Goal: Information Seeking & Learning: Learn about a topic

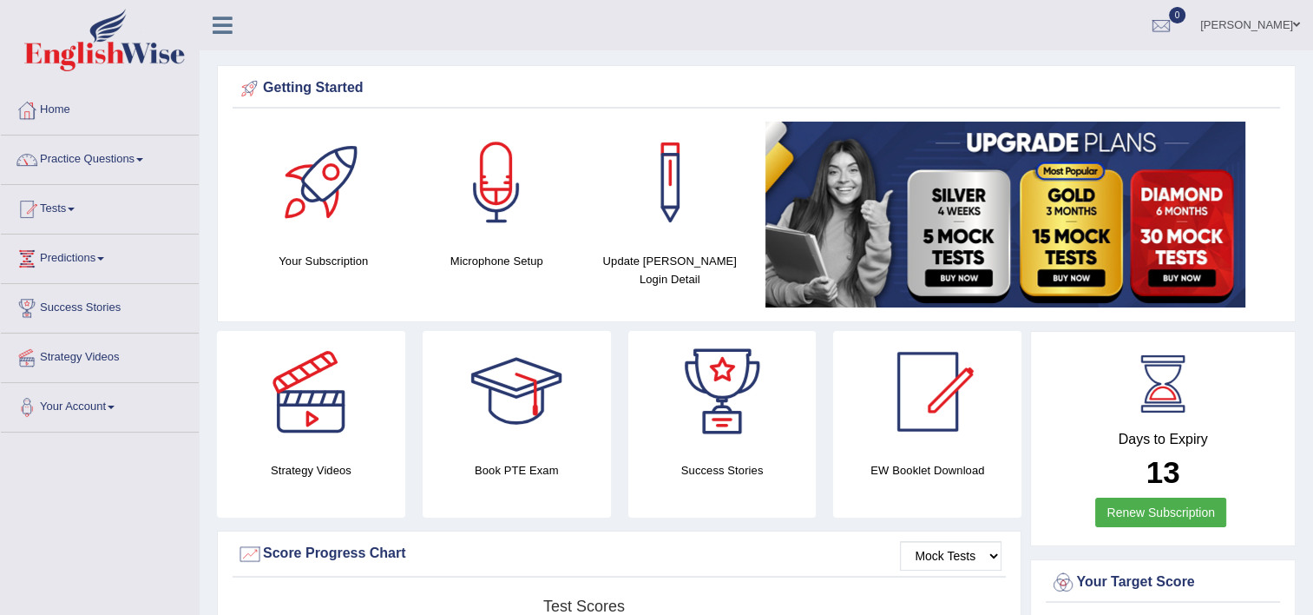
click at [141, 166] on link "Practice Questions" at bounding box center [100, 156] width 198 height 43
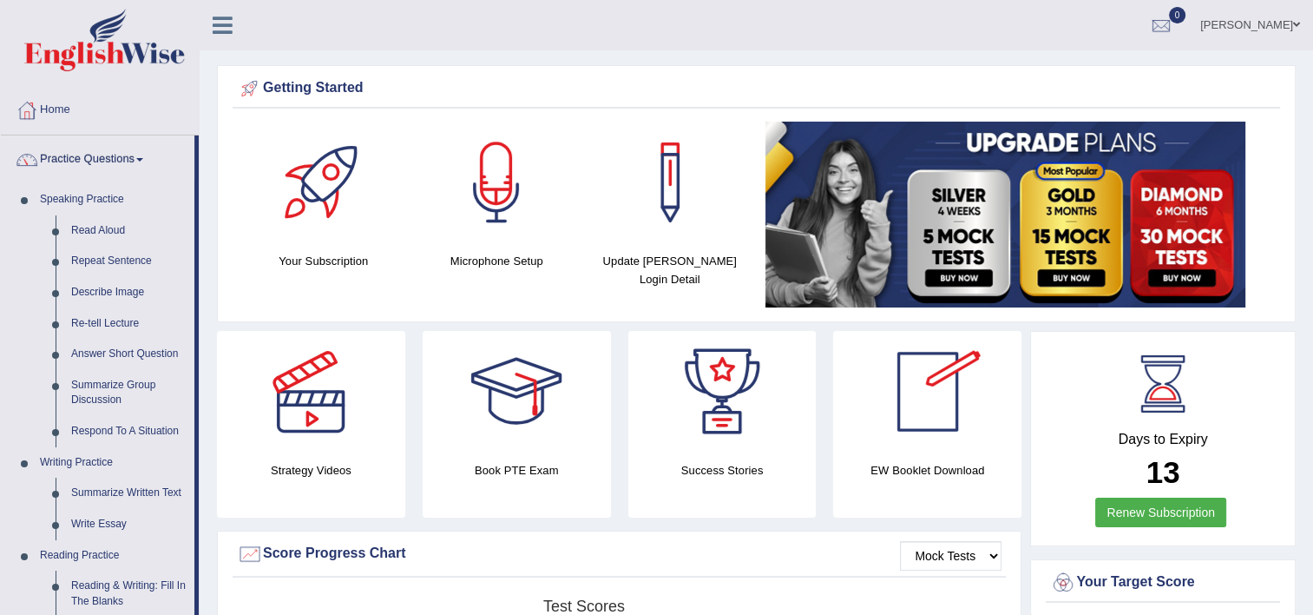
scroll to position [537, 0]
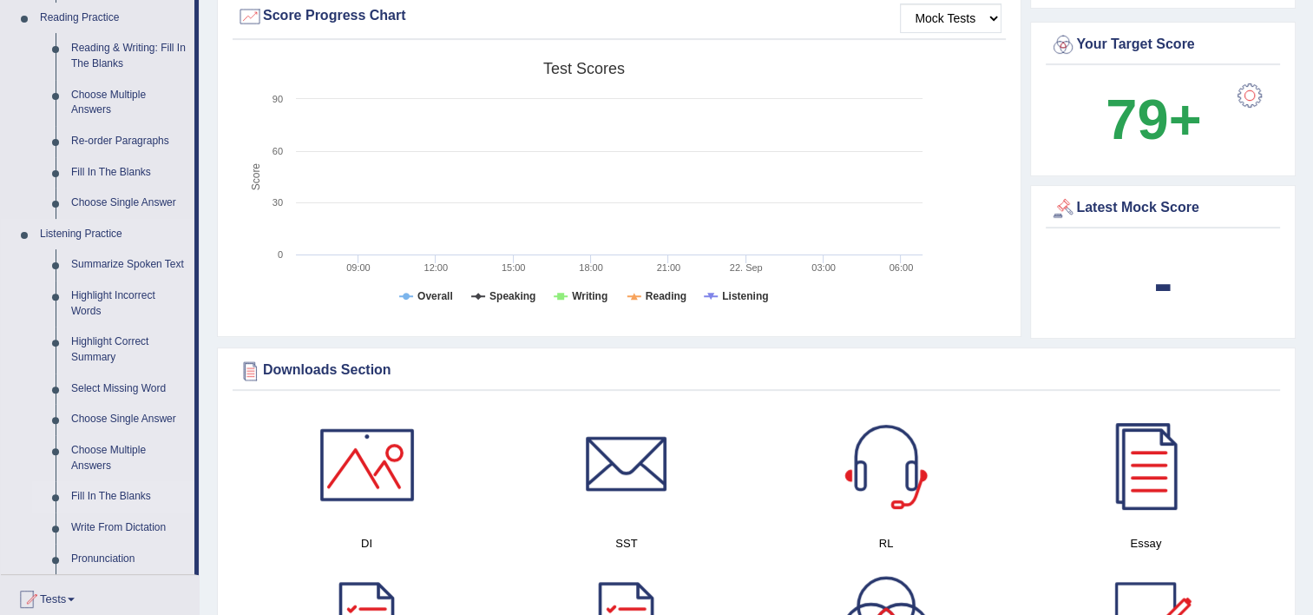
click at [109, 503] on link "Fill In The Blanks" at bounding box center [128, 496] width 131 height 31
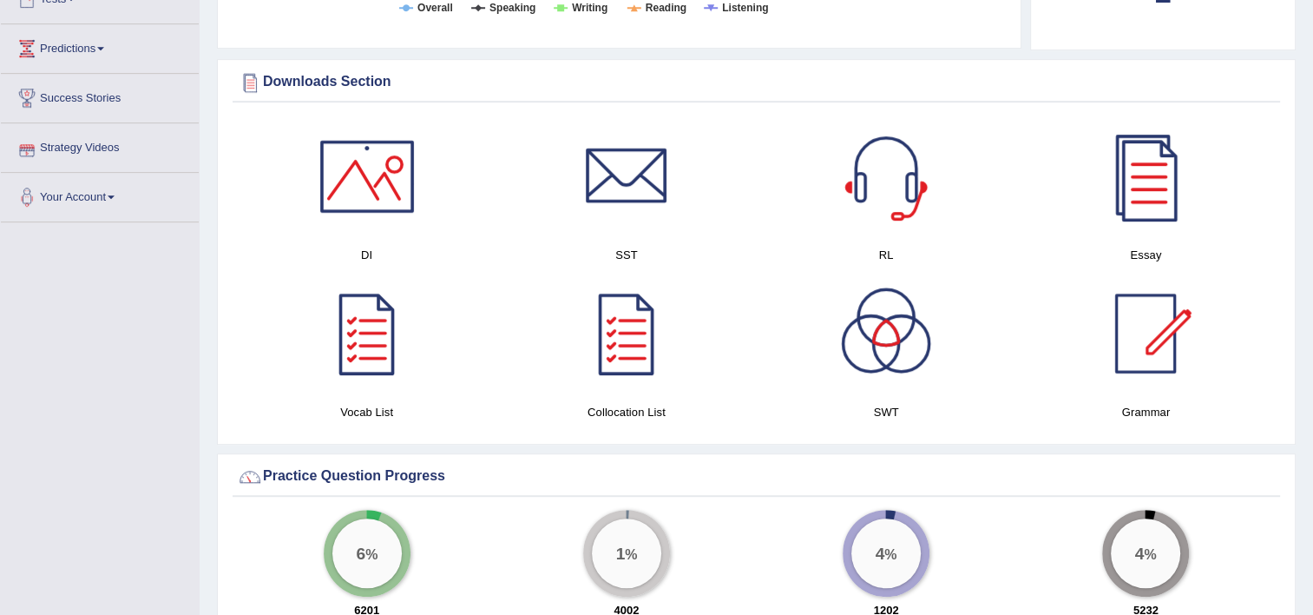
scroll to position [984, 0]
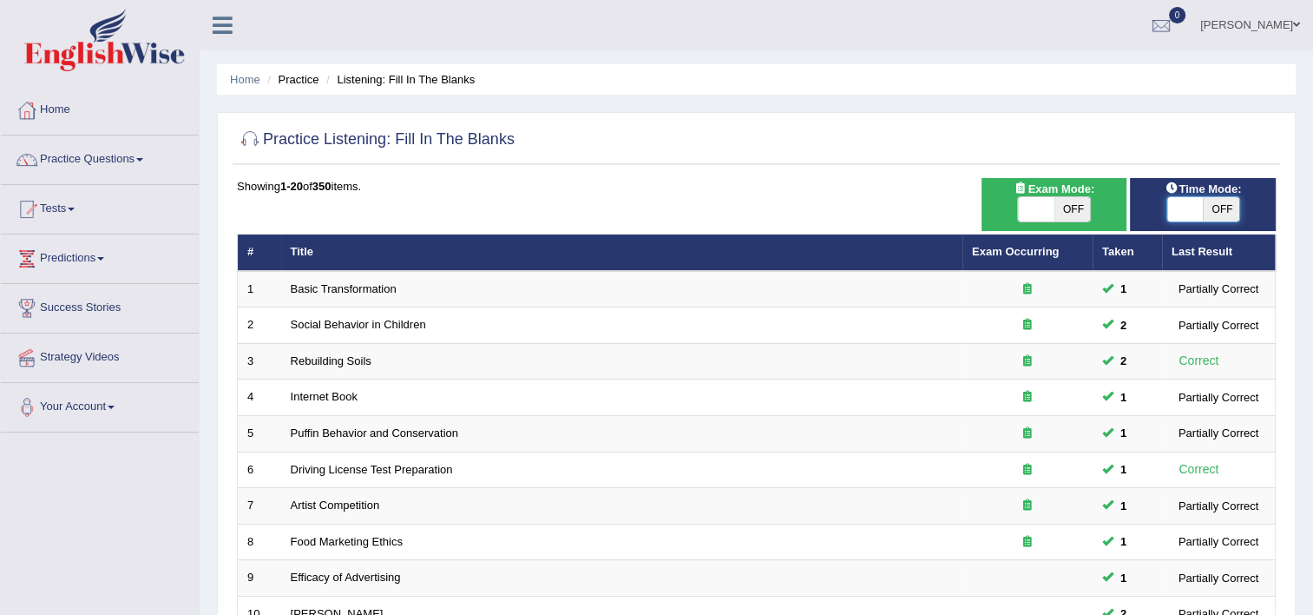
click at [1178, 213] on span at bounding box center [1185, 209] width 36 height 24
checkbox input "true"
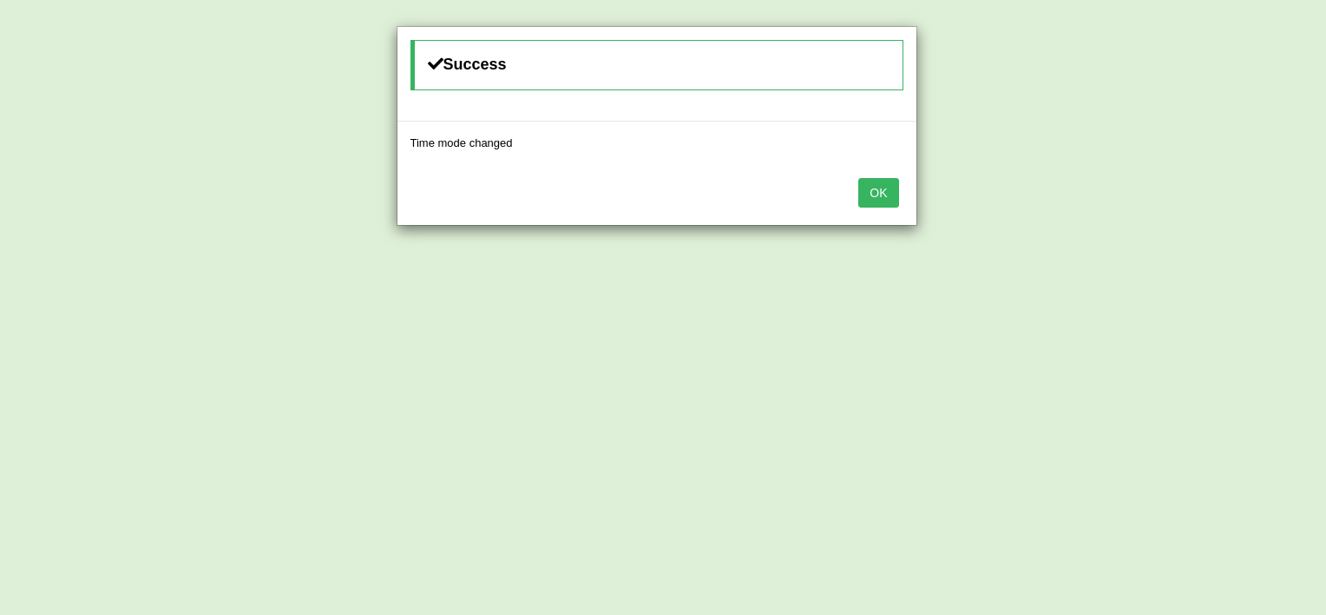
click at [884, 193] on button "OK" at bounding box center [878, 193] width 40 height 30
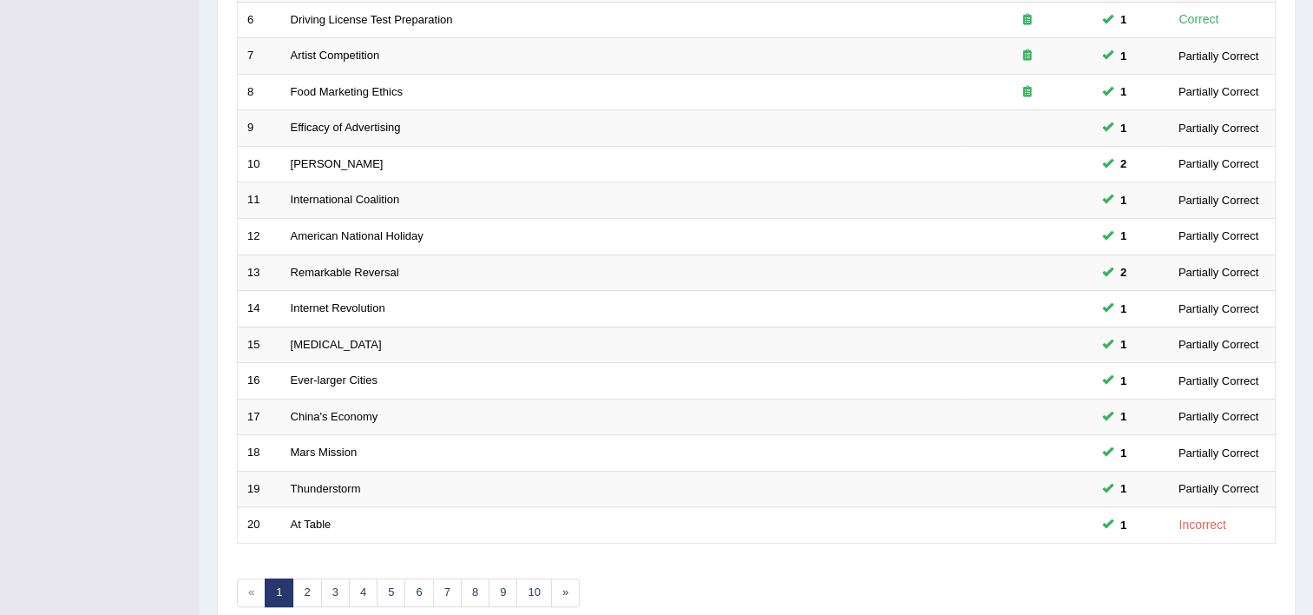
scroll to position [451, 0]
click at [302, 590] on link "2" at bounding box center [307, 590] width 29 height 29
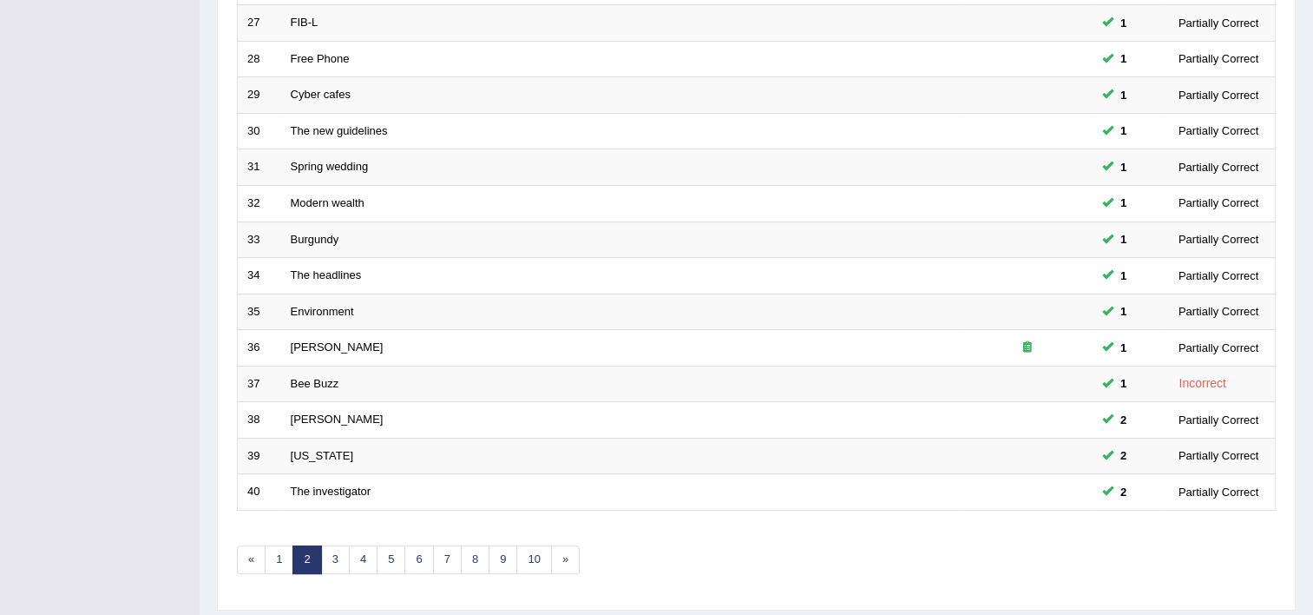
scroll to position [486, 0]
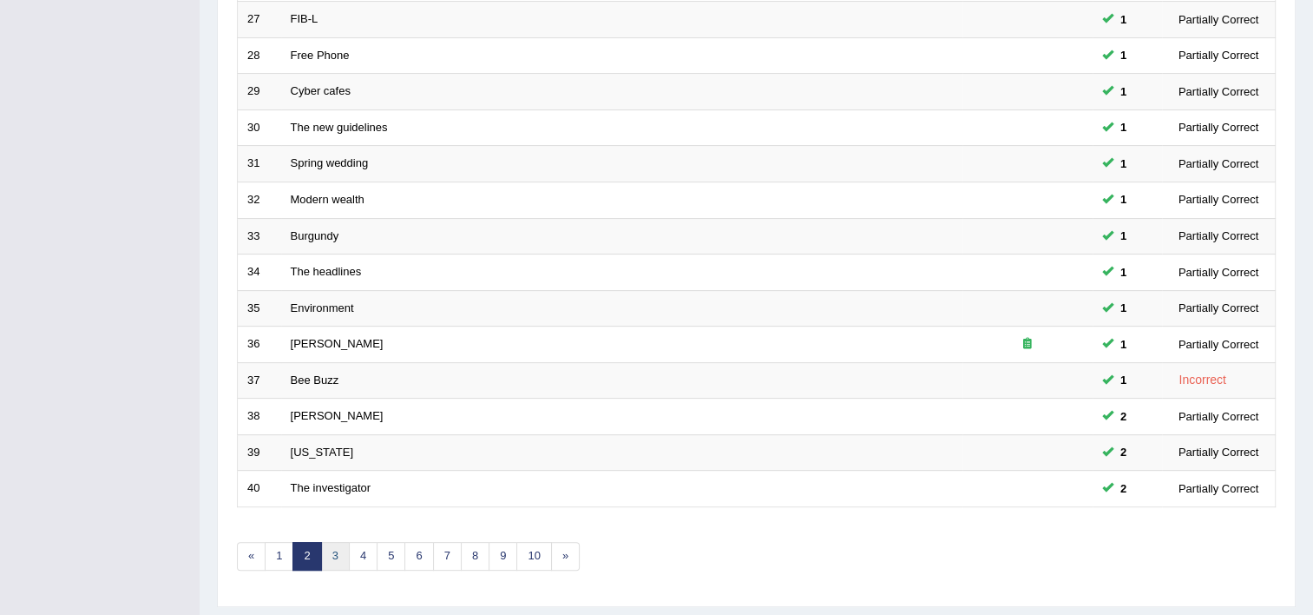
click at [333, 562] on link "3" at bounding box center [335, 556] width 29 height 29
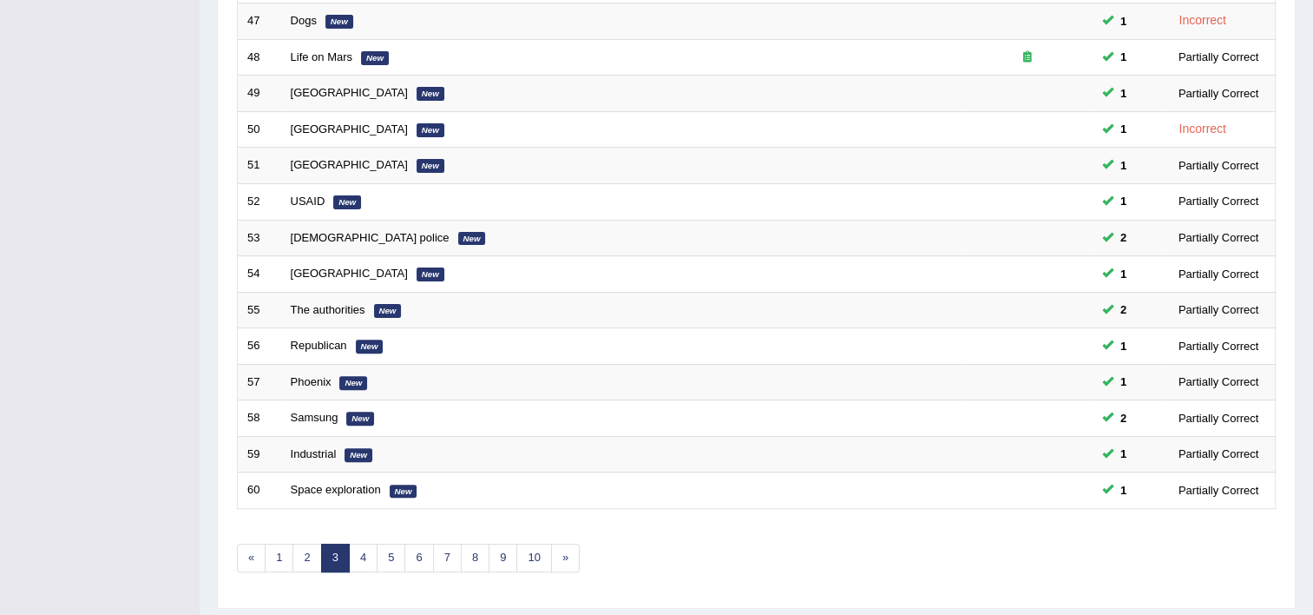
scroll to position [486, 0]
click at [361, 551] on link "4" at bounding box center [363, 556] width 29 height 29
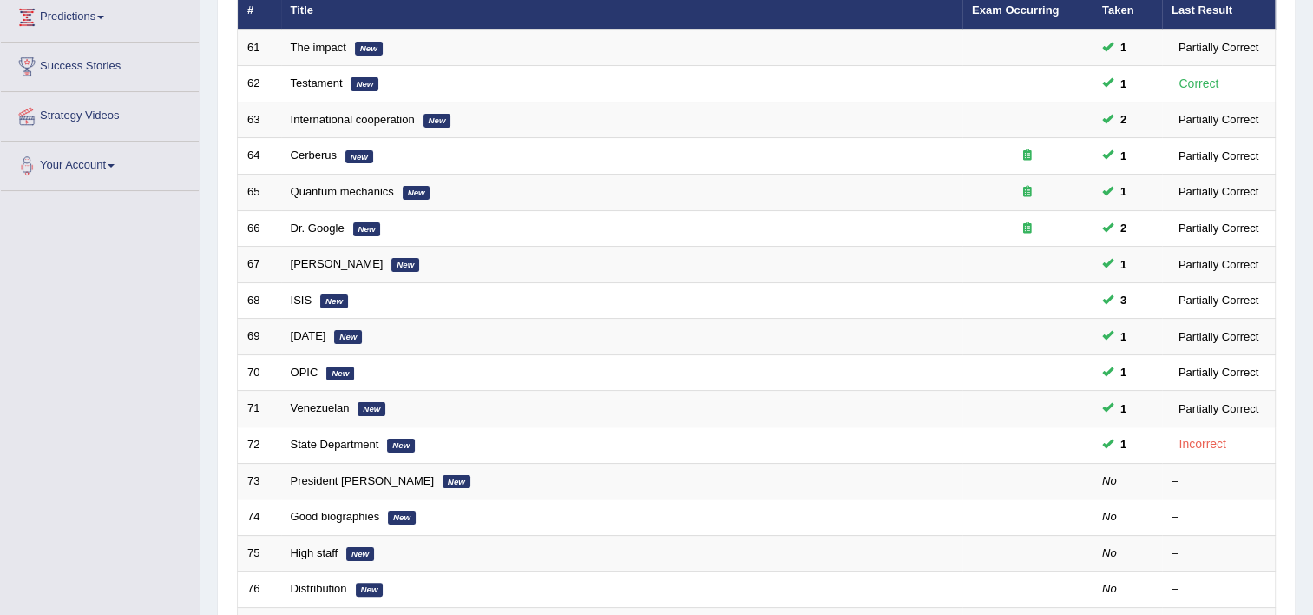
scroll to position [243, 0]
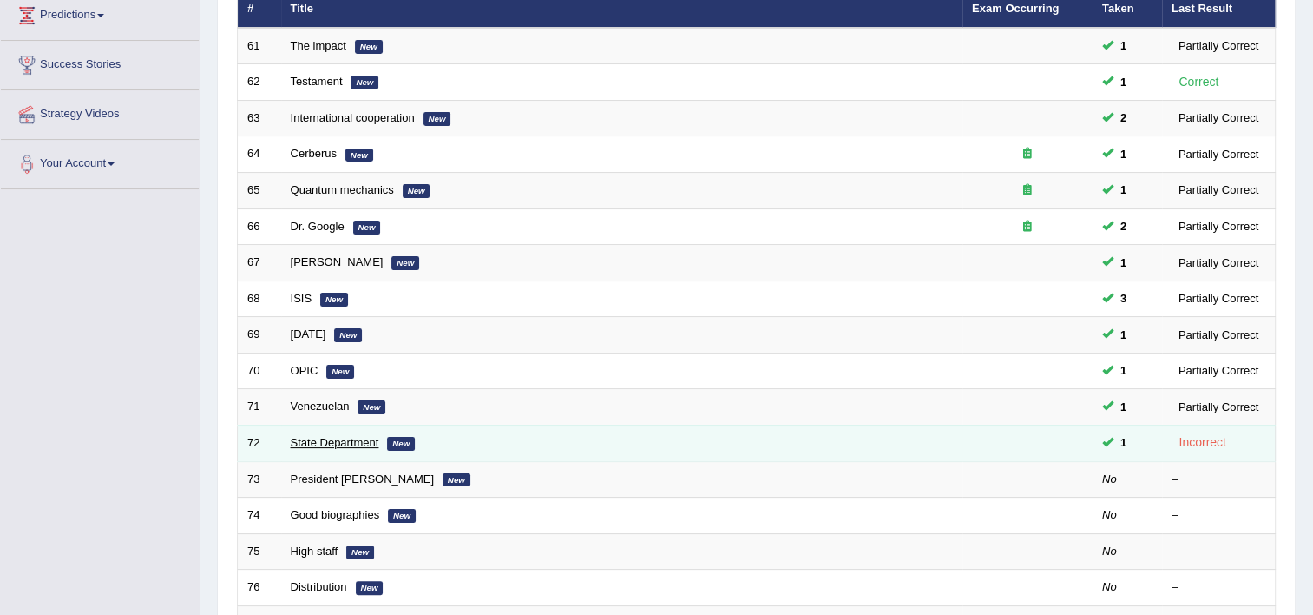
click at [337, 441] on link "State Department" at bounding box center [335, 442] width 89 height 13
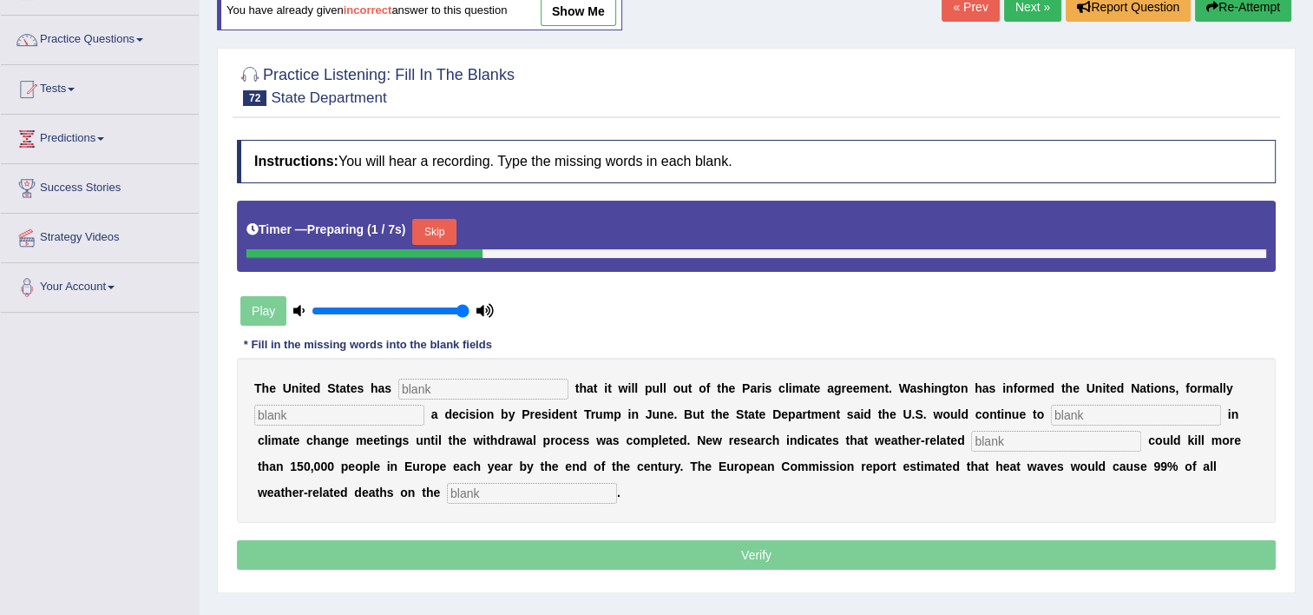
scroll to position [243, 0]
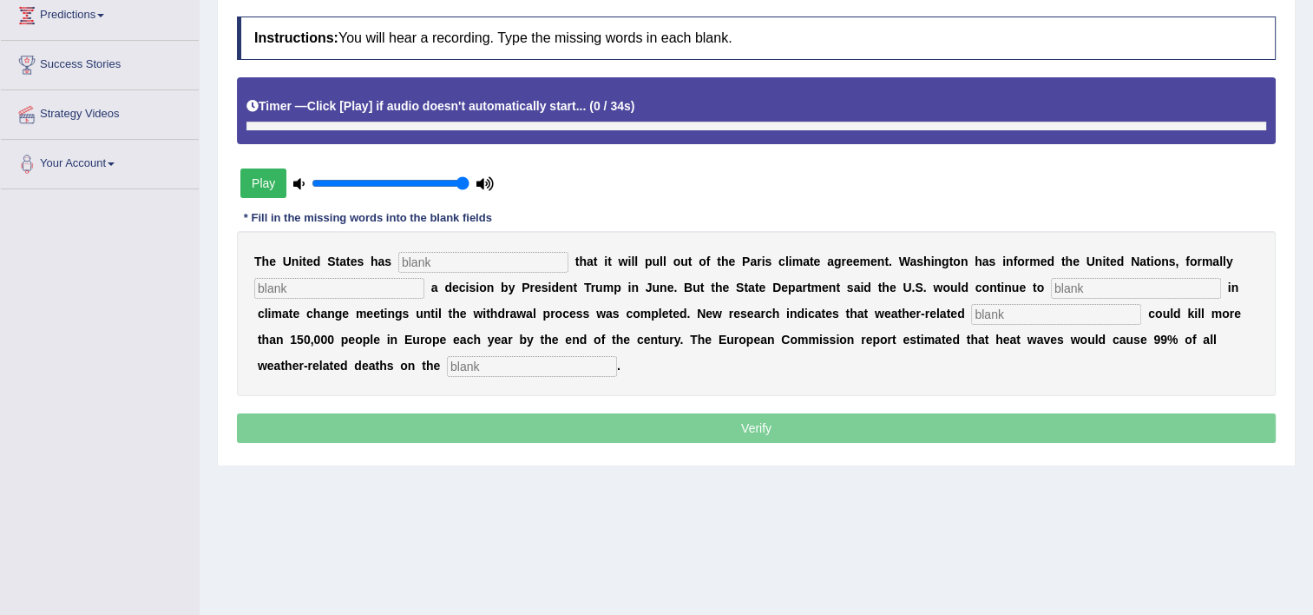
click at [431, 267] on input "text" at bounding box center [483, 262] width 170 height 21
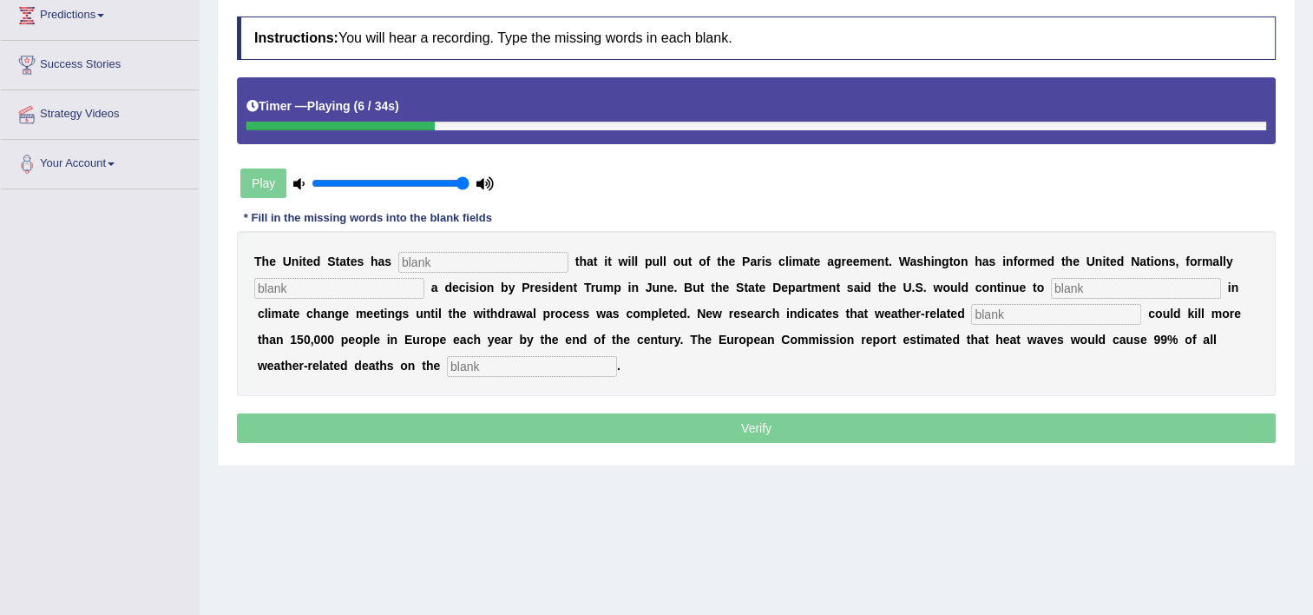
click at [263, 123] on div at bounding box center [341, 126] width 188 height 9
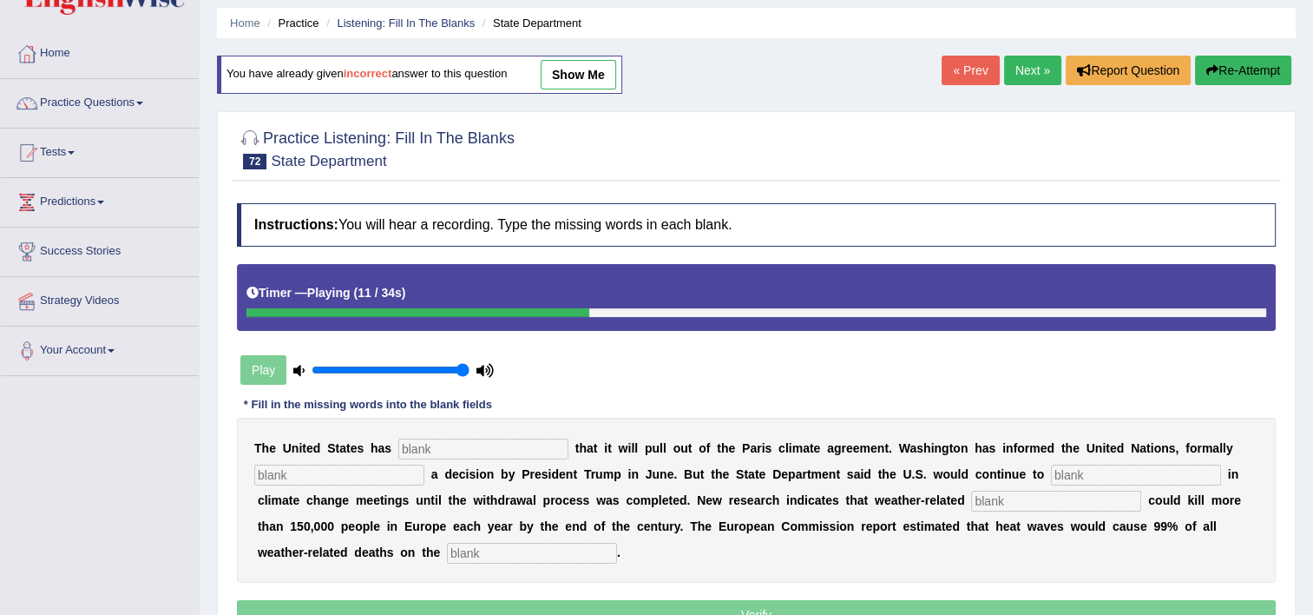
scroll to position [35, 0]
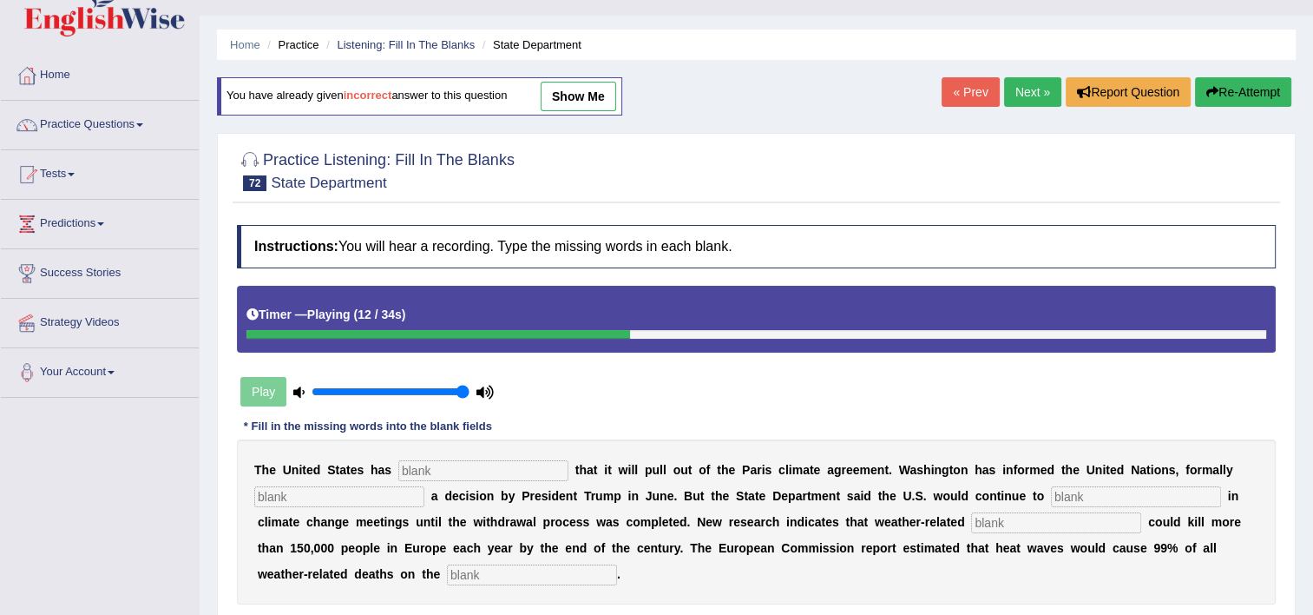
click at [1246, 101] on button "Re-Attempt" at bounding box center [1243, 92] width 96 height 30
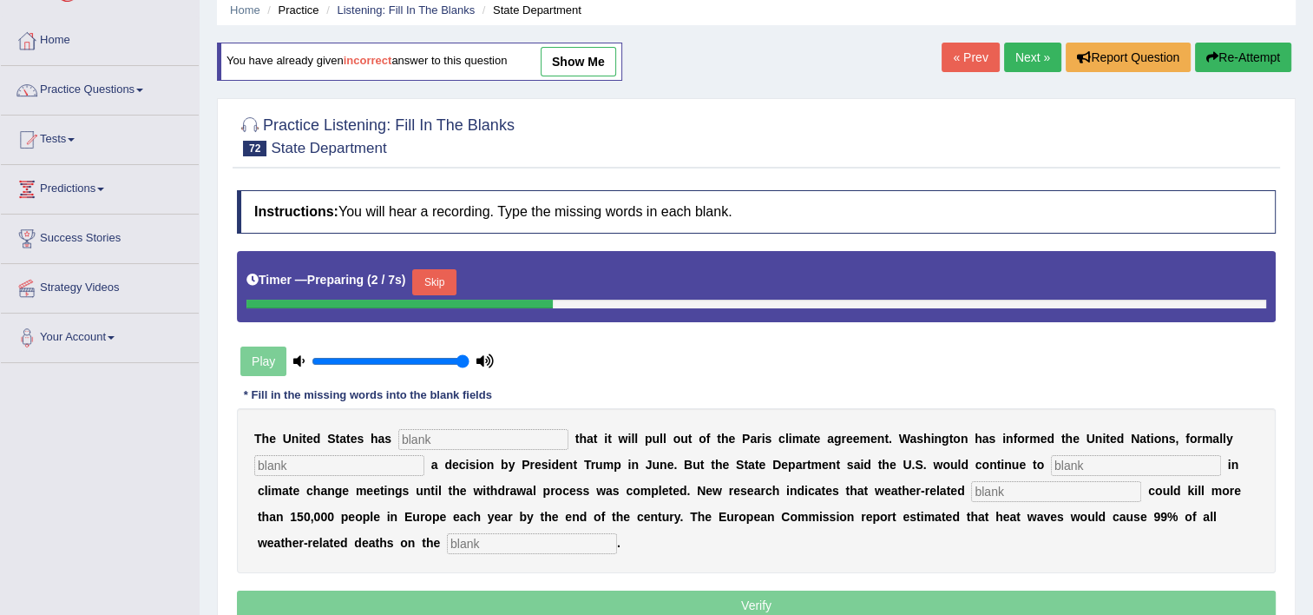
scroll to position [104, 0]
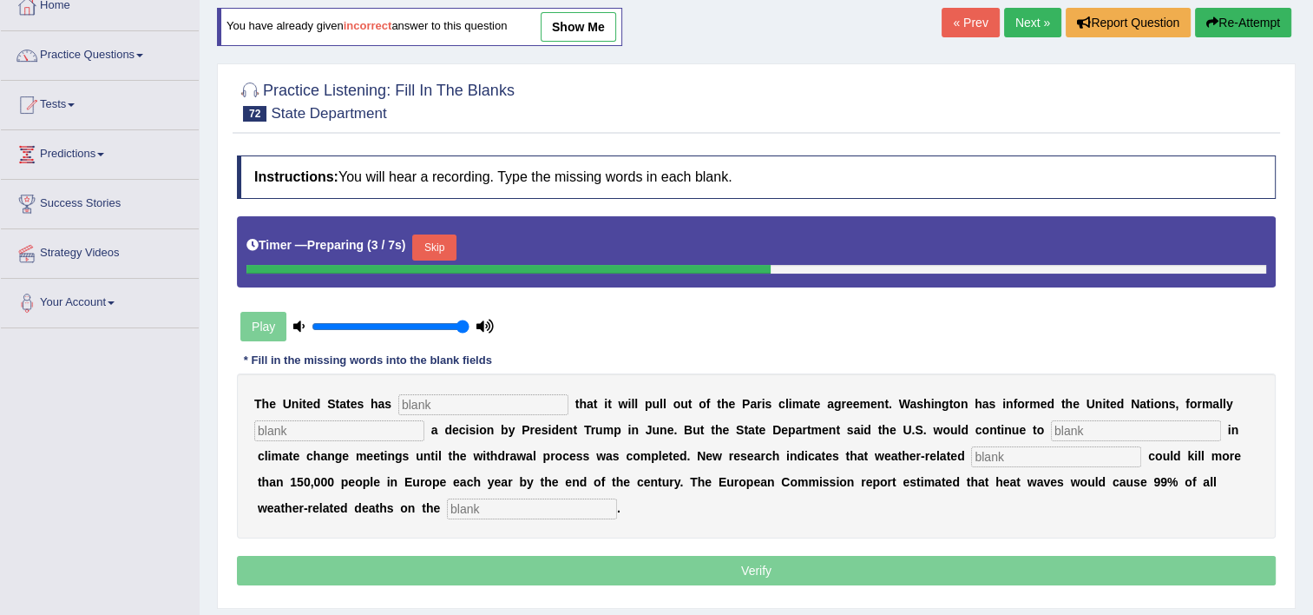
click at [398, 405] on input "text" at bounding box center [483, 404] width 170 height 21
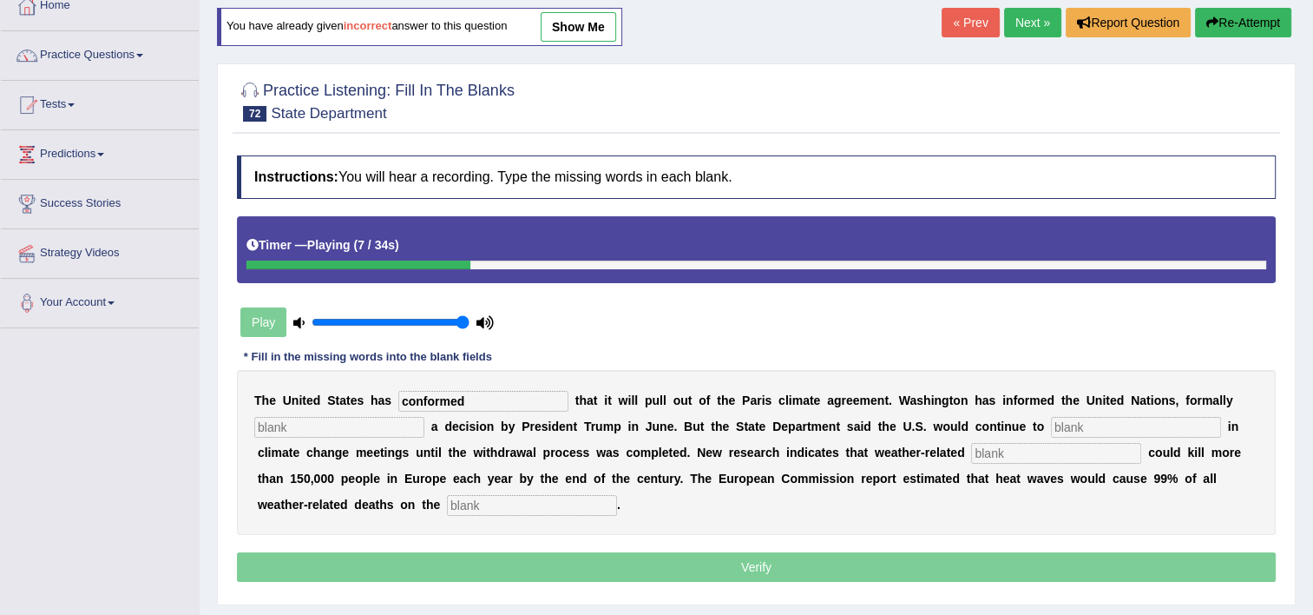
type input "conformed"
click at [373, 417] on input "text" at bounding box center [339, 427] width 170 height 21
type input "implm"
click at [1051, 417] on input "text" at bounding box center [1136, 427] width 170 height 21
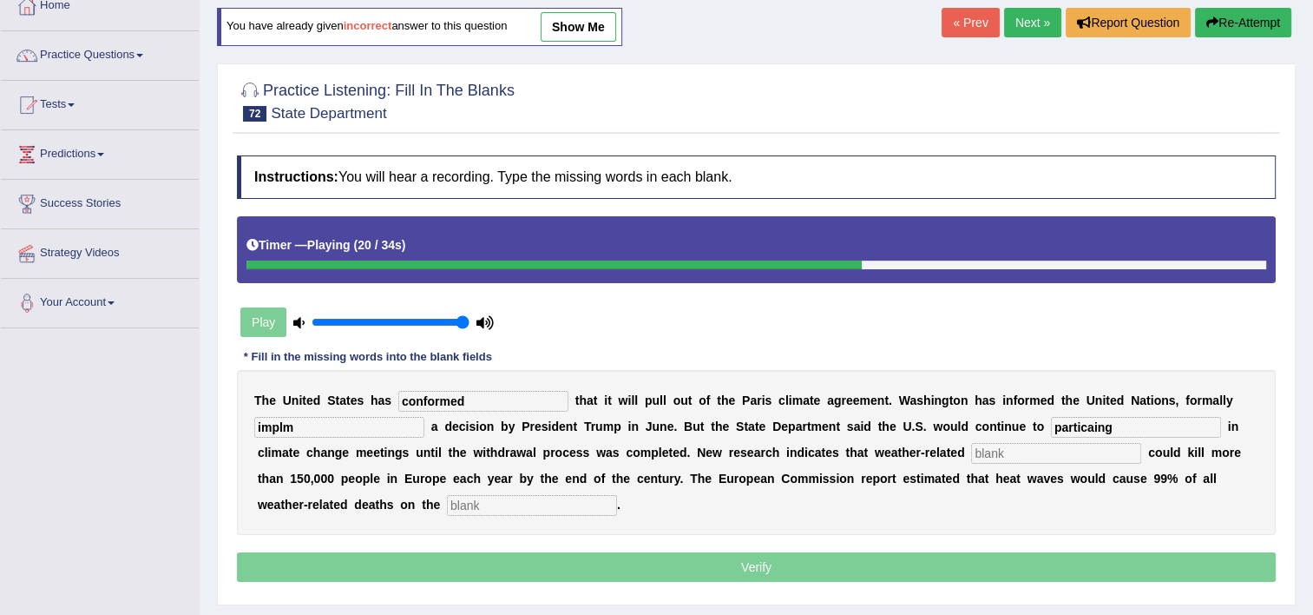
type input "particaing"
click at [971, 444] on input "text" at bounding box center [1056, 453] width 170 height 21
type input "des"
click at [447, 508] on input "text" at bounding box center [532, 505] width 170 height 21
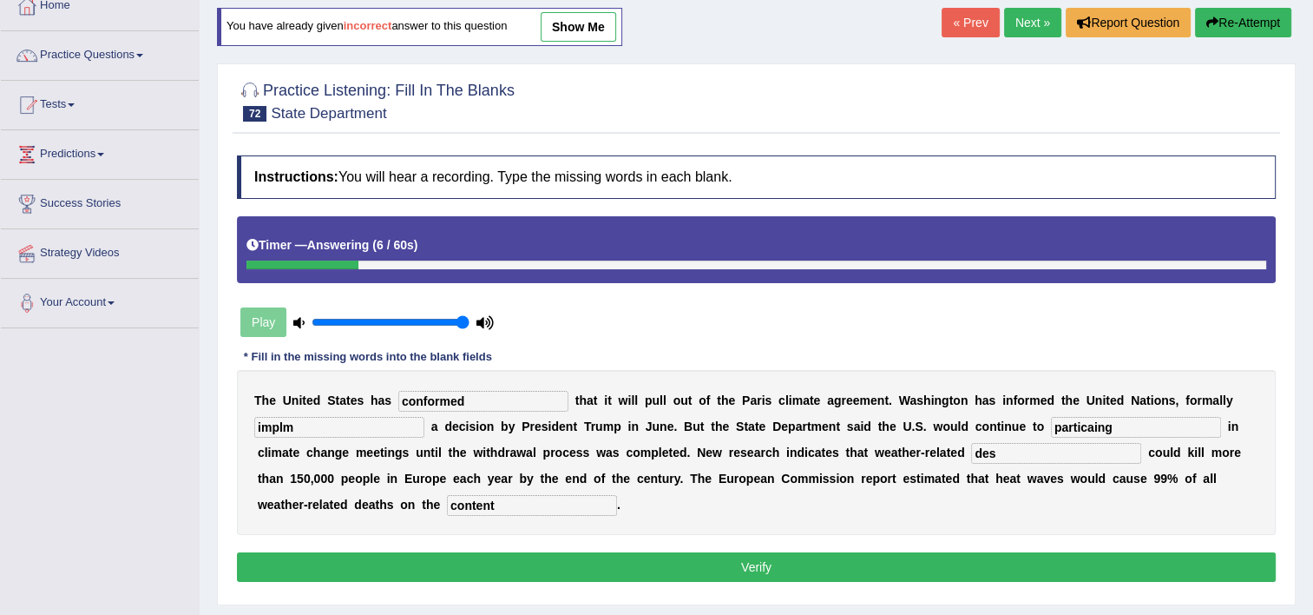
type input "content"
click at [971, 459] on input "des" at bounding box center [1056, 453] width 170 height 21
type input "de"
click at [314, 431] on input "implm" at bounding box center [339, 427] width 170 height 21
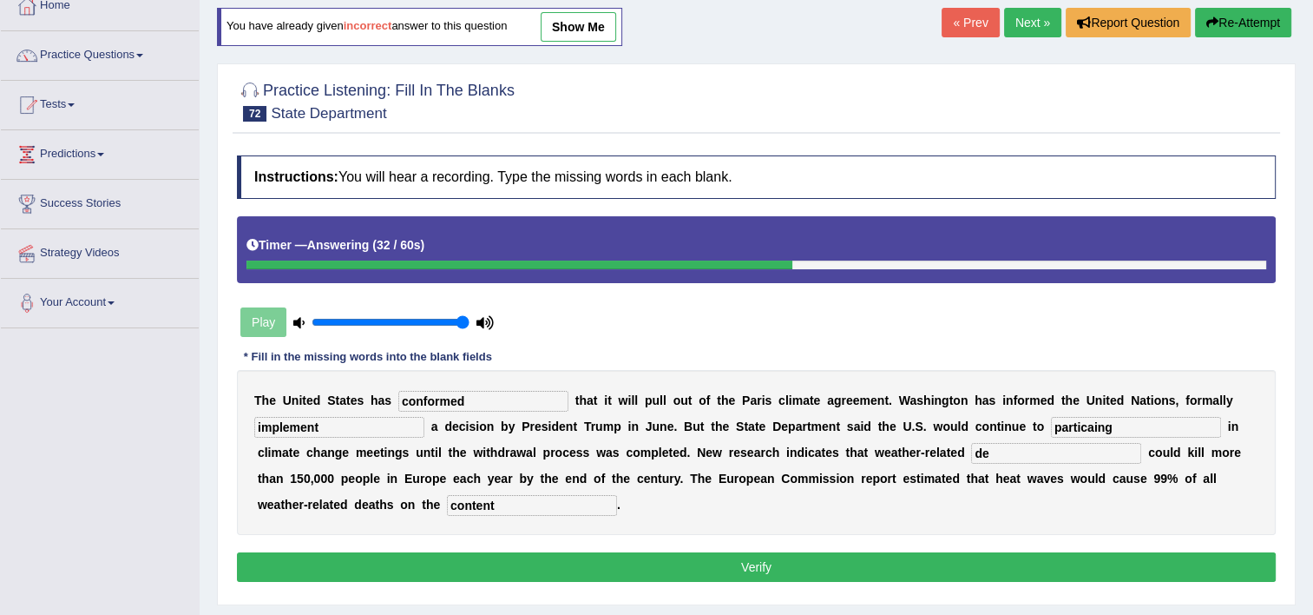
type input "implement"
click at [1074, 433] on input "particaing" at bounding box center [1136, 427] width 170 height 21
type input "particapting"
click at [971, 454] on input "de" at bounding box center [1056, 453] width 170 height 21
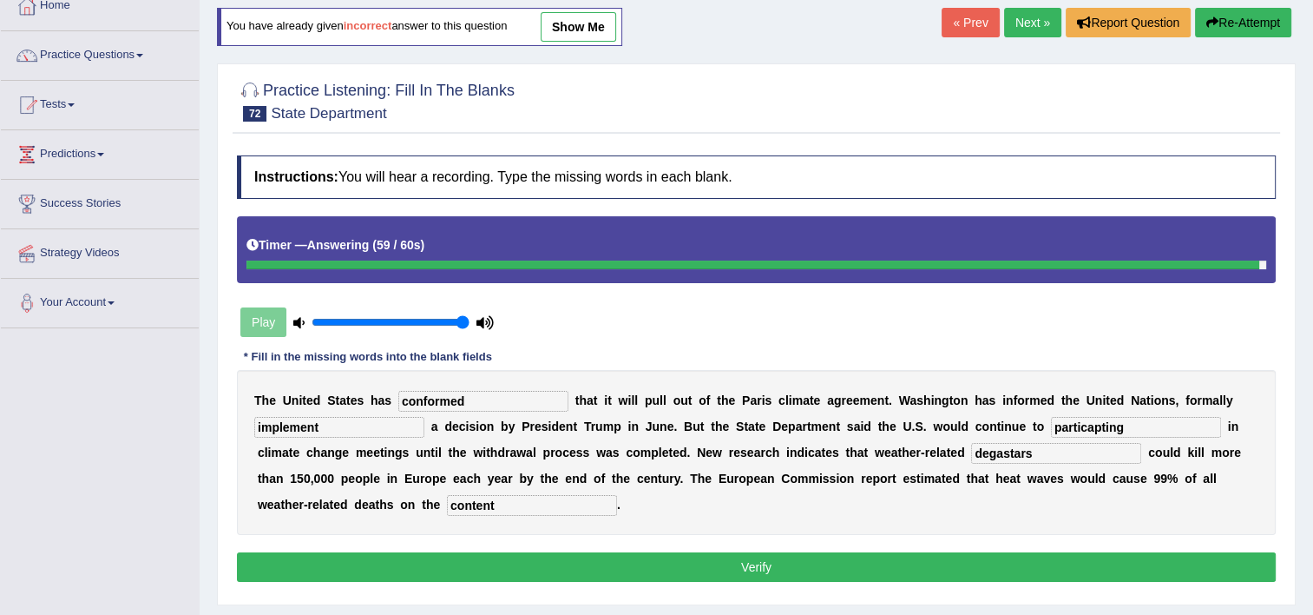
click at [971, 451] on input "degastars" at bounding box center [1056, 453] width 170 height 21
type input "degastars"
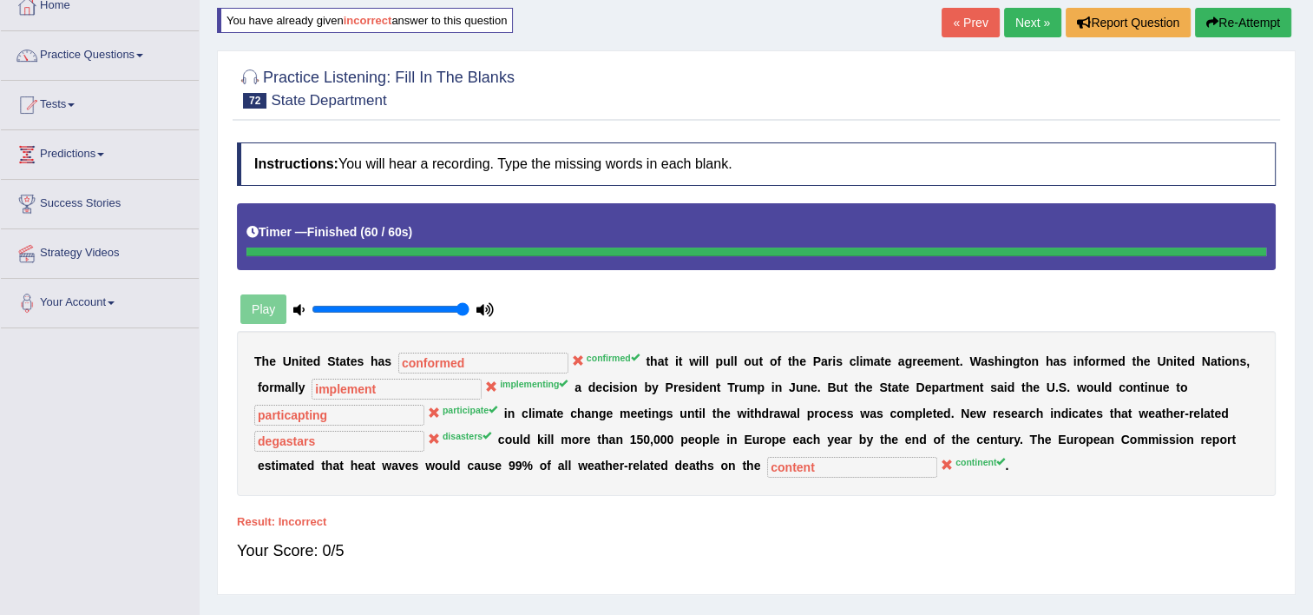
click at [1220, 25] on button "Re-Attempt" at bounding box center [1243, 23] width 96 height 30
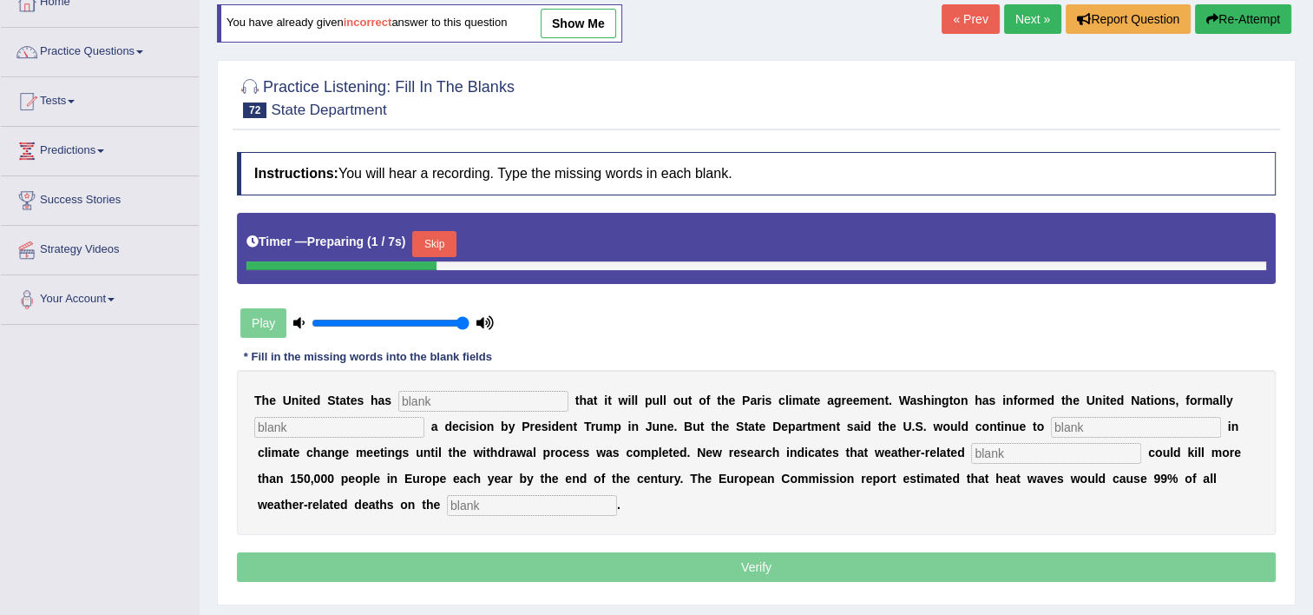
scroll to position [104, 0]
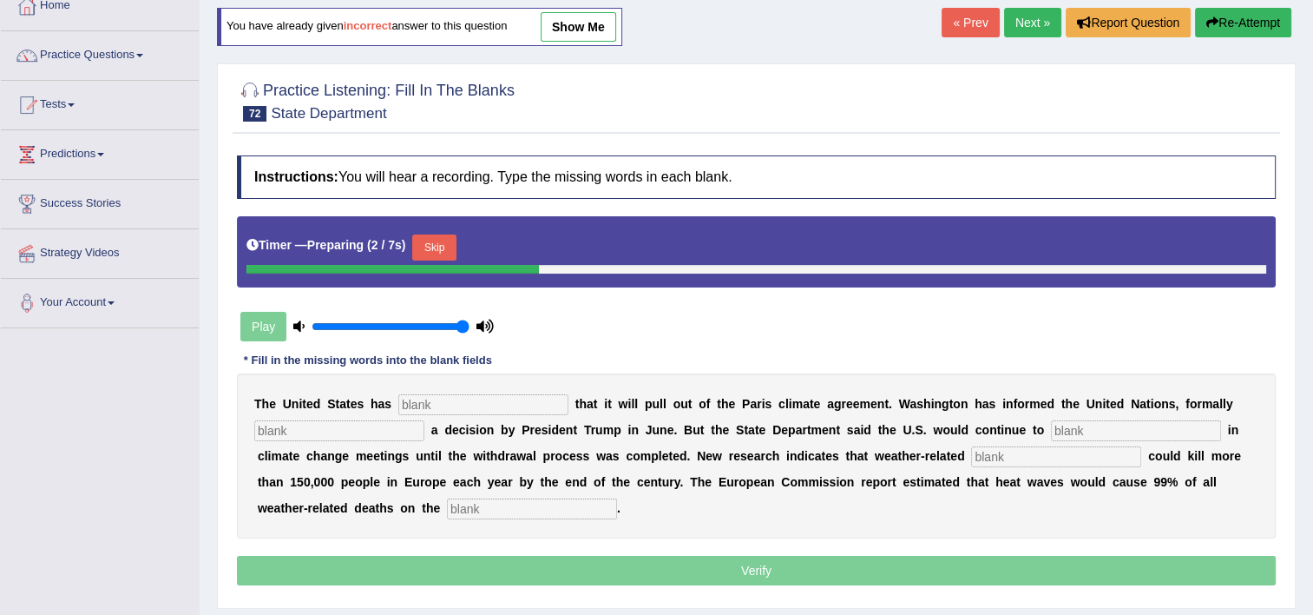
click at [448, 410] on input "text" at bounding box center [483, 404] width 170 height 21
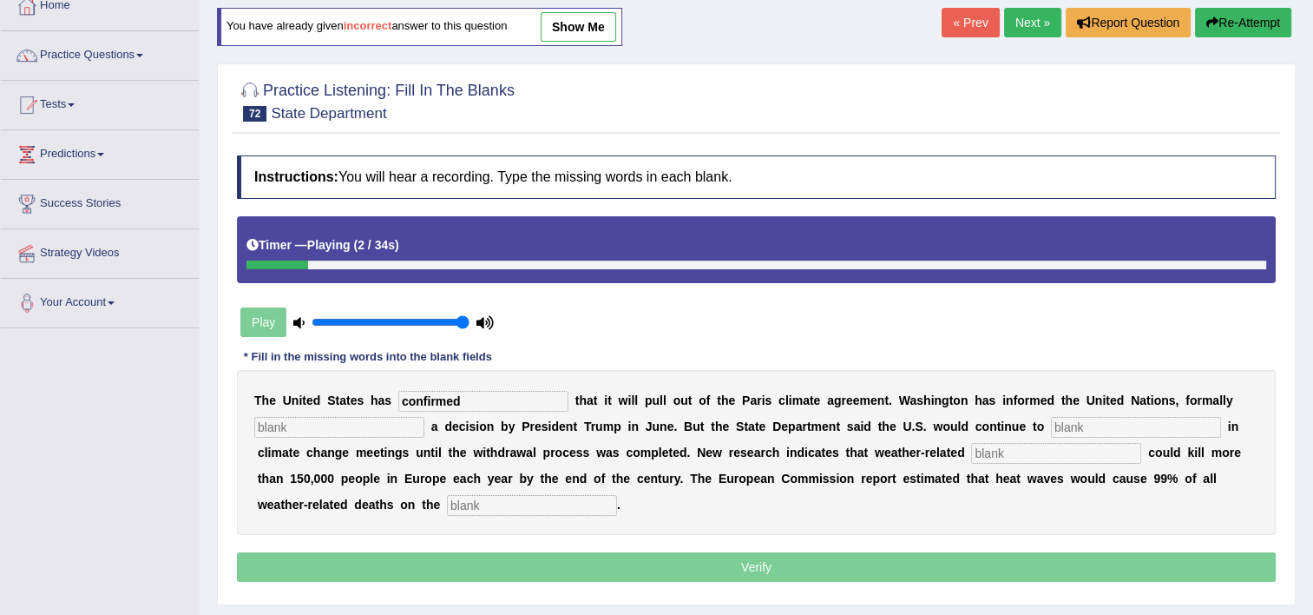
type input "confirmed"
click at [299, 422] on input "text" at bounding box center [339, 427] width 170 height 21
type input "p"
type input "implenting"
click at [1051, 424] on input "text" at bounding box center [1136, 427] width 170 height 21
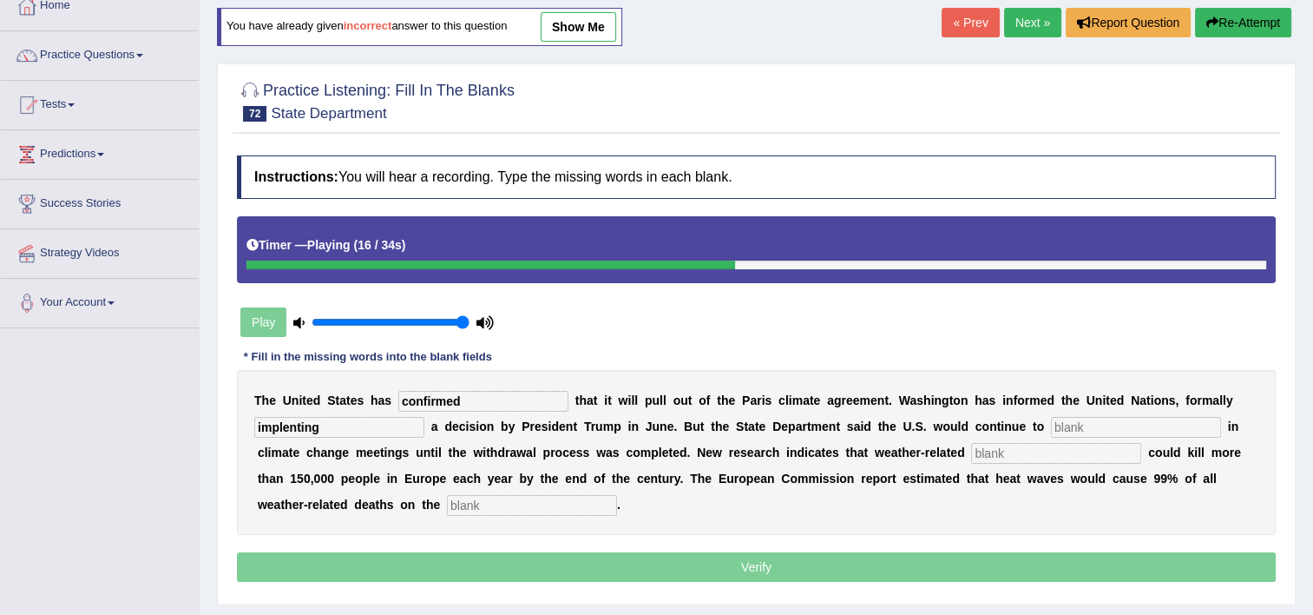
type input "["
type input "particate"
click at [971, 444] on input "text" at bounding box center [1056, 453] width 170 height 21
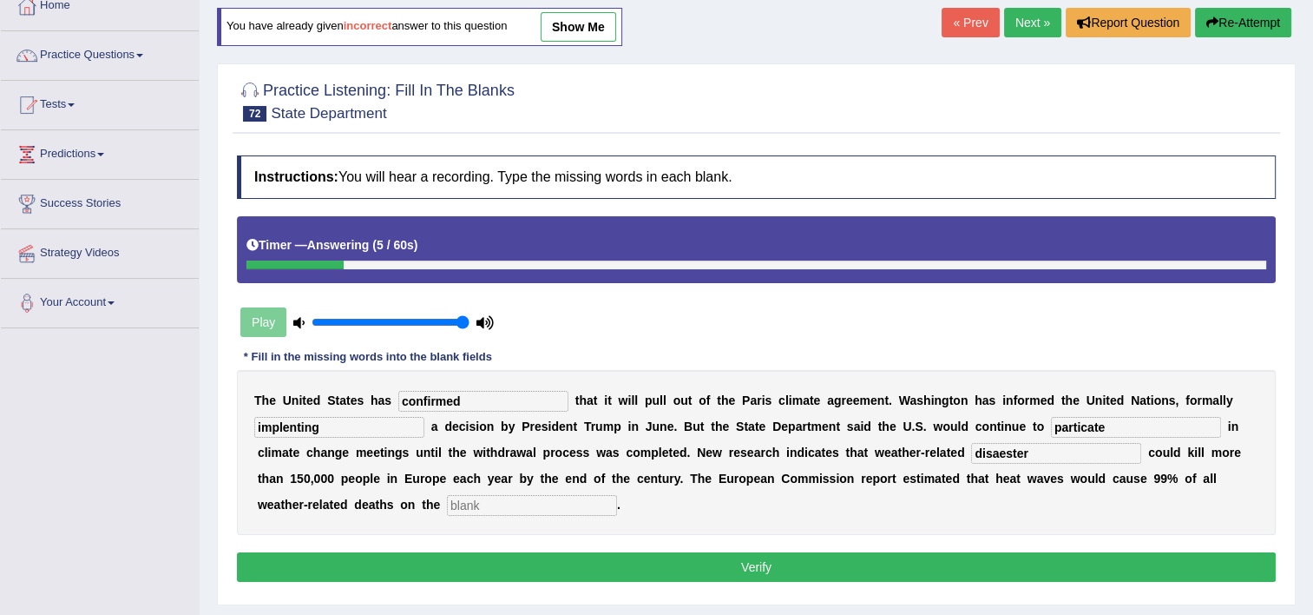
type input "disaester"
click at [447, 503] on input "text" at bounding box center [532, 505] width 170 height 21
type input "continents"
click at [971, 458] on input "disaester" at bounding box center [1056, 453] width 170 height 21
click at [971, 447] on input "disaester" at bounding box center [1056, 453] width 170 height 21
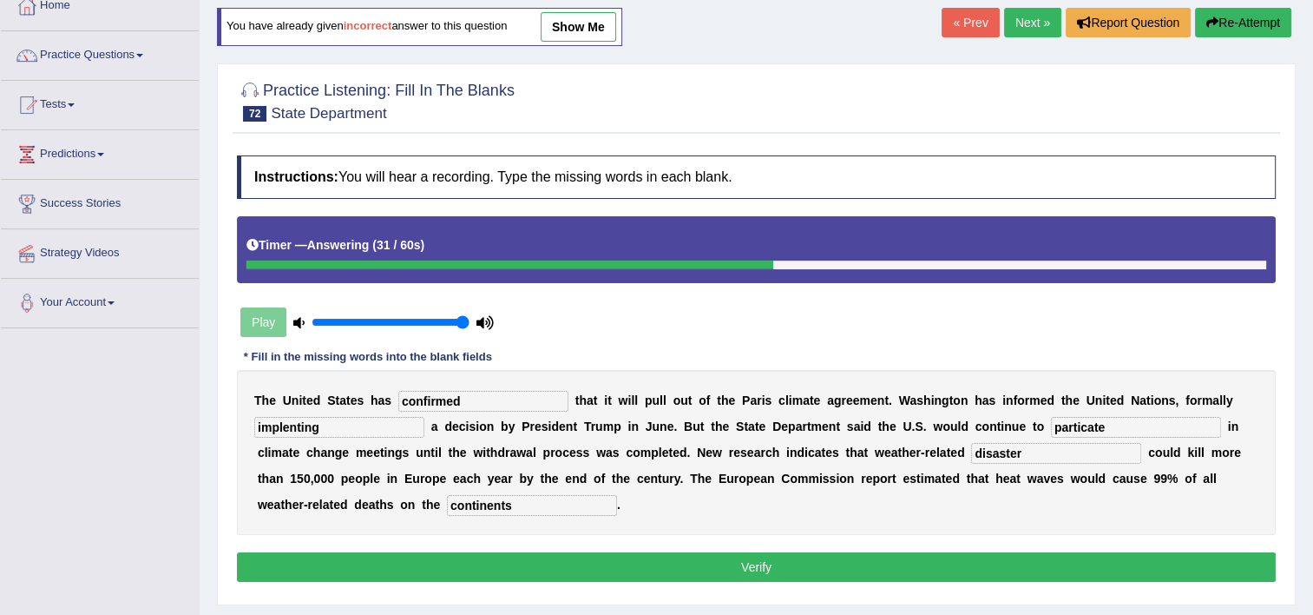
click at [971, 452] on input "disaster" at bounding box center [1056, 453] width 170 height 21
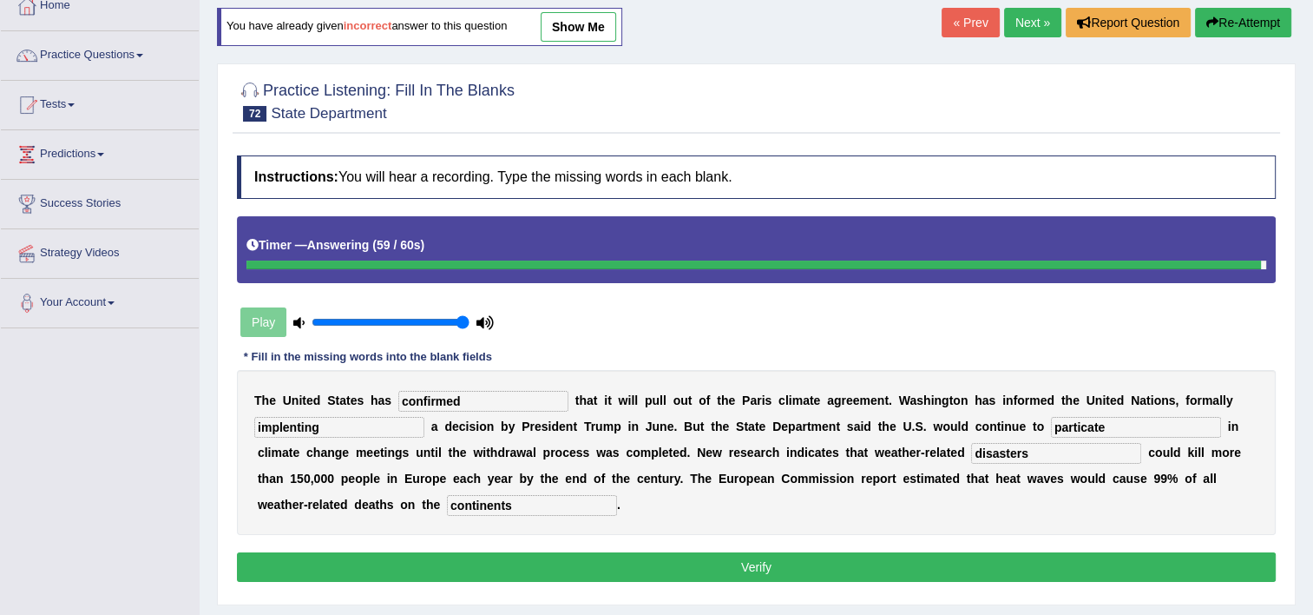
type input "disasters"
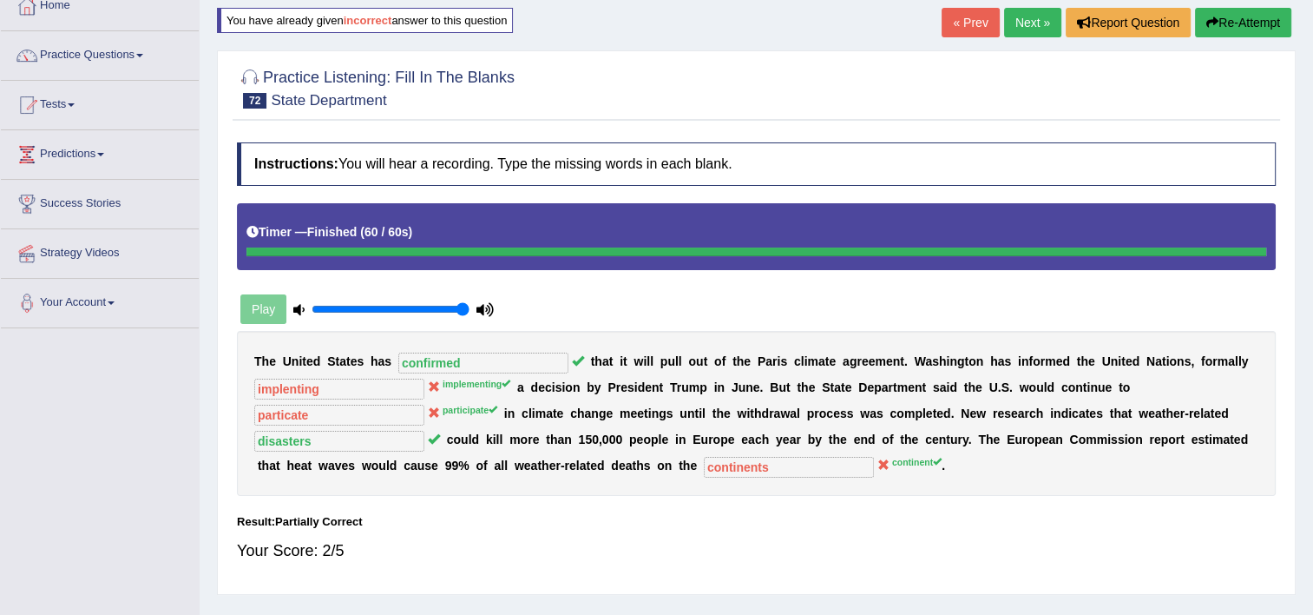
click at [1243, 22] on button "Re-Attempt" at bounding box center [1243, 23] width 96 height 30
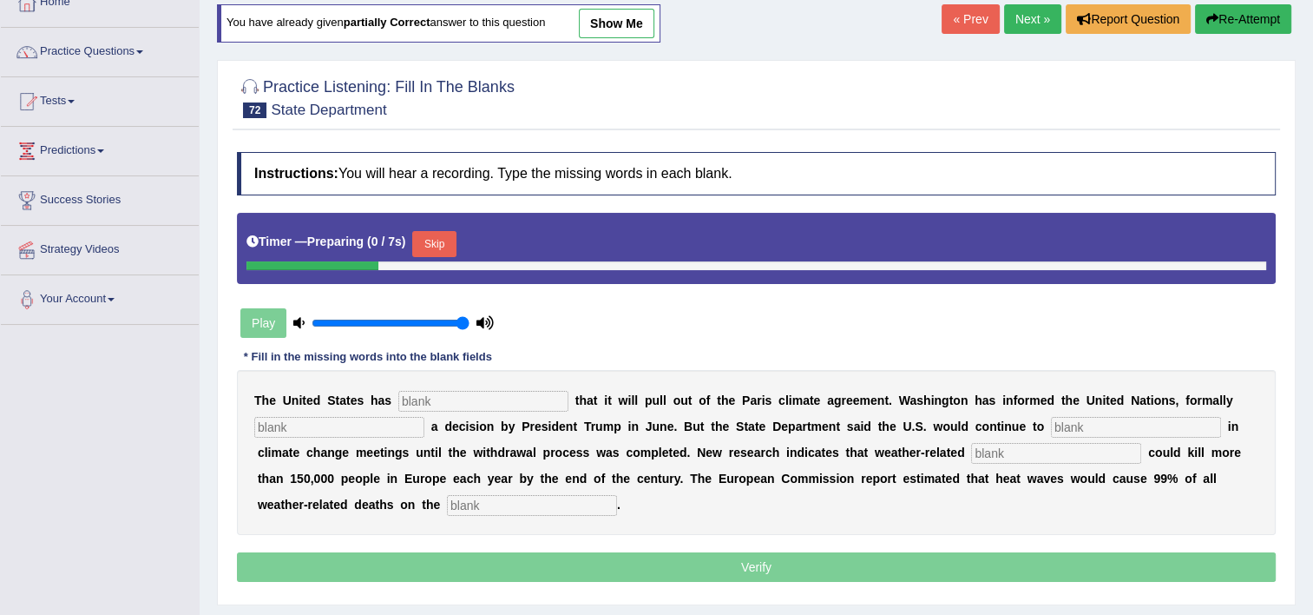
scroll to position [104, 0]
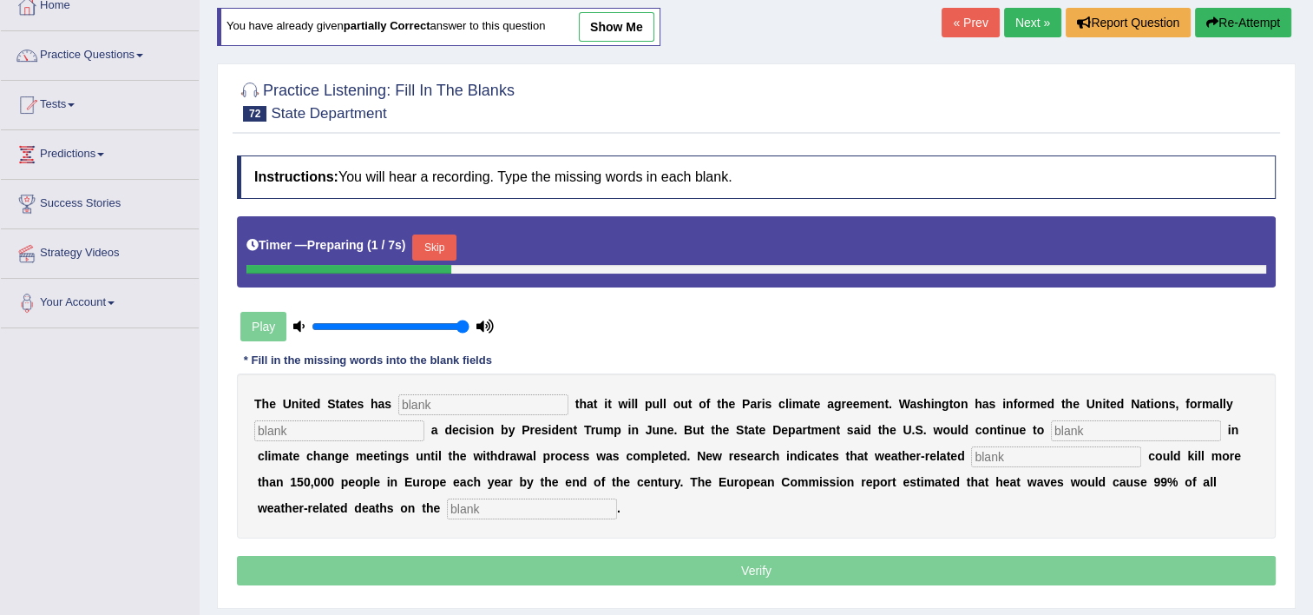
click at [488, 396] on input "text" at bounding box center [483, 404] width 170 height 21
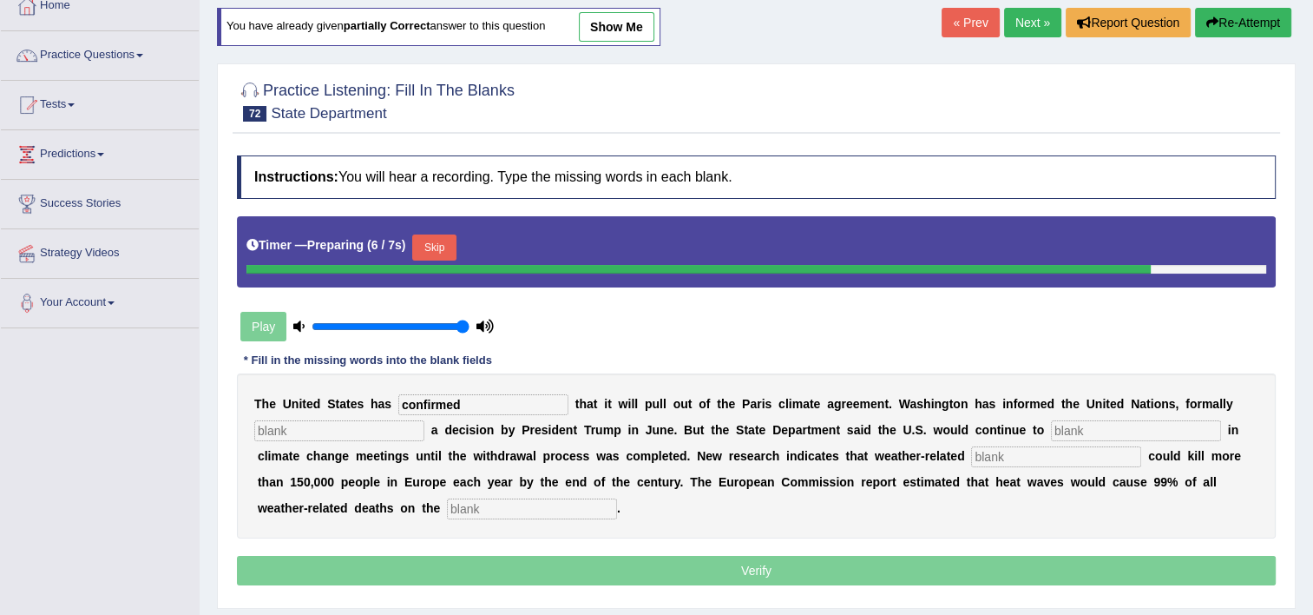
type input "confirmed"
click at [358, 420] on input "text" at bounding box center [339, 430] width 170 height 21
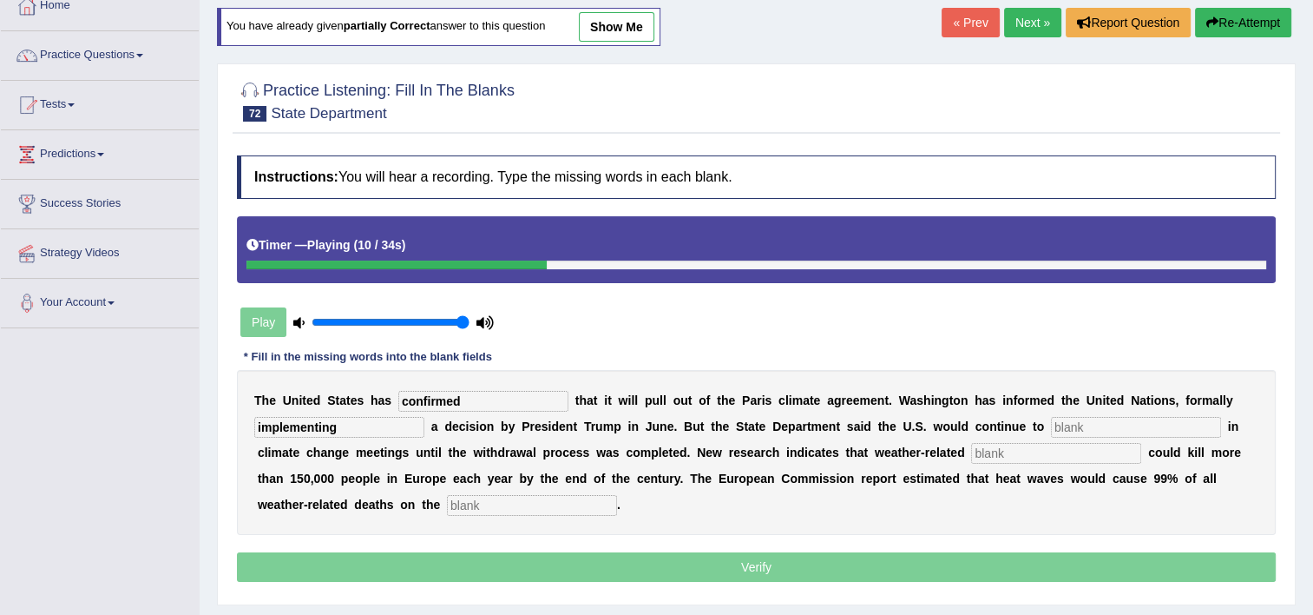
type input "implementing"
click at [1051, 419] on input "text" at bounding box center [1136, 427] width 170 height 21
type input "paricipate"
click at [971, 451] on input "text" at bounding box center [1056, 453] width 170 height 21
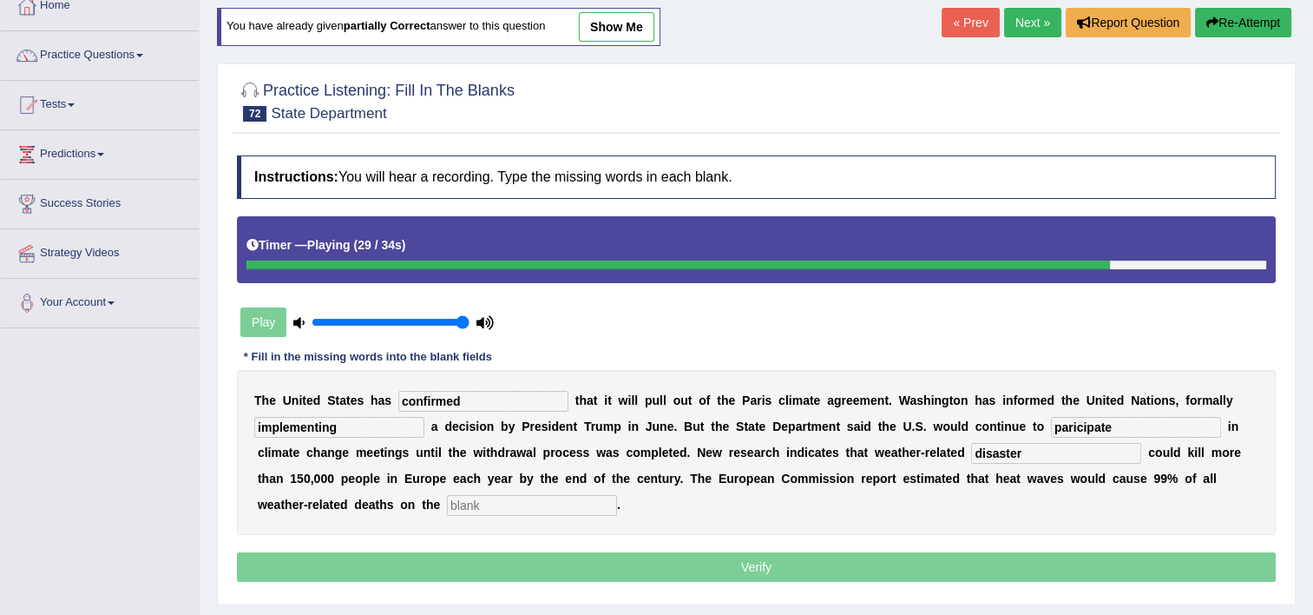
type input "disaster"
click at [447, 503] on input "text" at bounding box center [532, 505] width 170 height 21
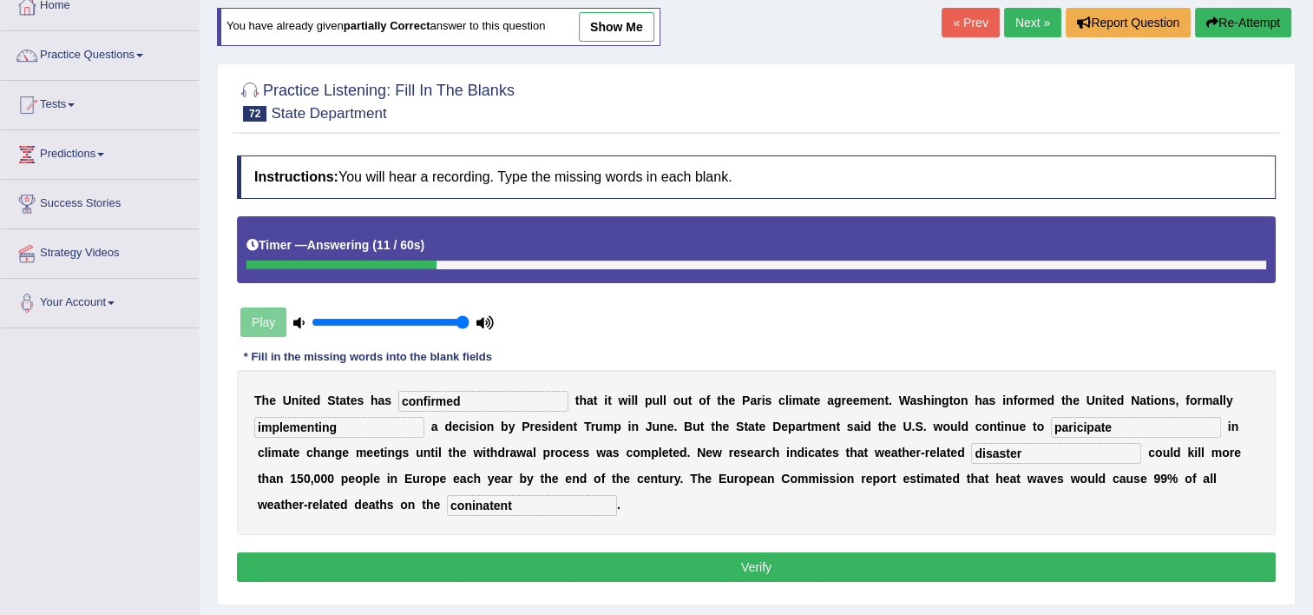
click at [447, 500] on input "coninatent" at bounding box center [532, 505] width 170 height 21
type input "conitent"
click at [544, 571] on button "Verify" at bounding box center [756, 567] width 1039 height 30
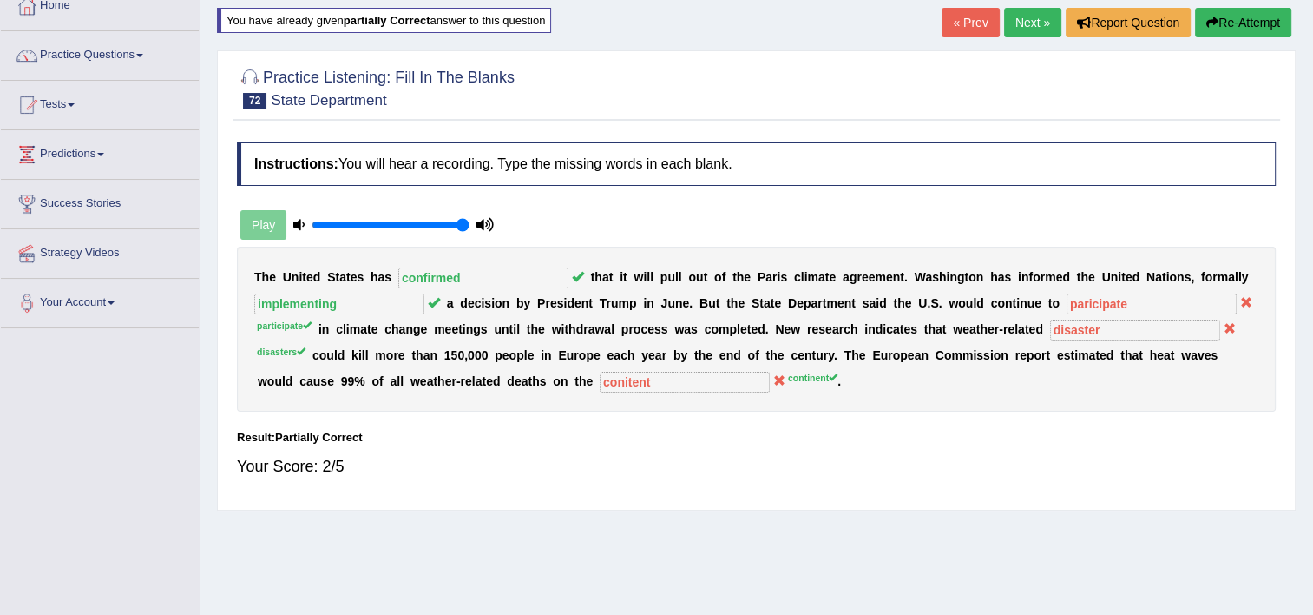
click at [1219, 24] on button "Re-Attempt" at bounding box center [1243, 23] width 96 height 30
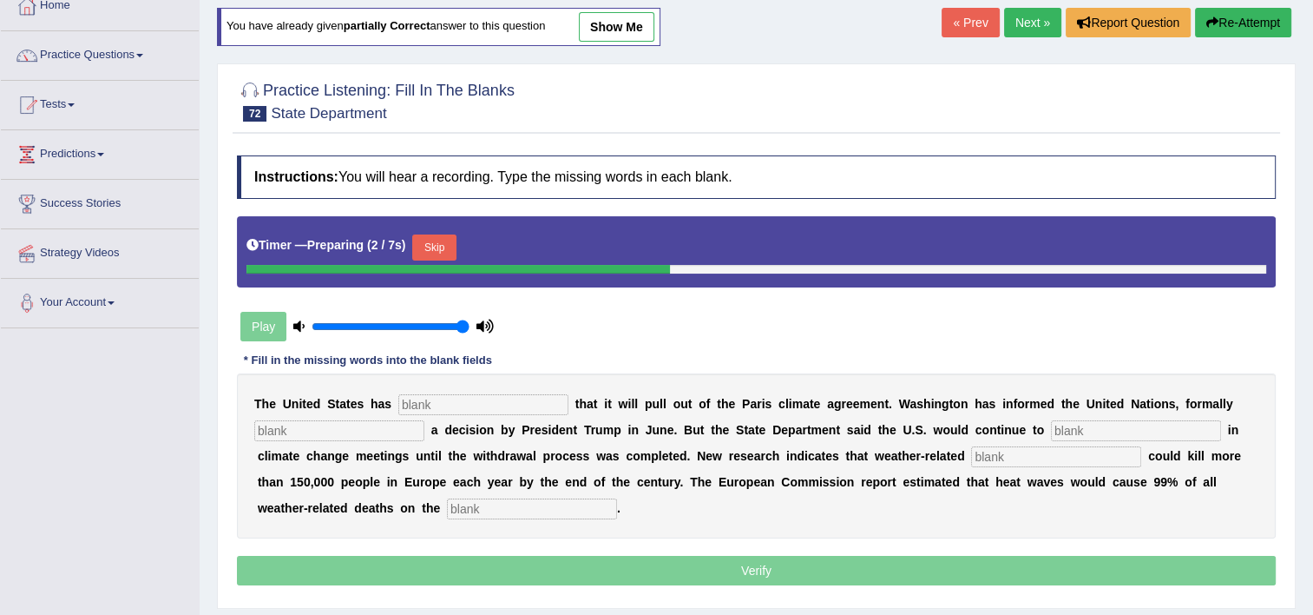
click at [436, 399] on input "text" at bounding box center [483, 404] width 170 height 21
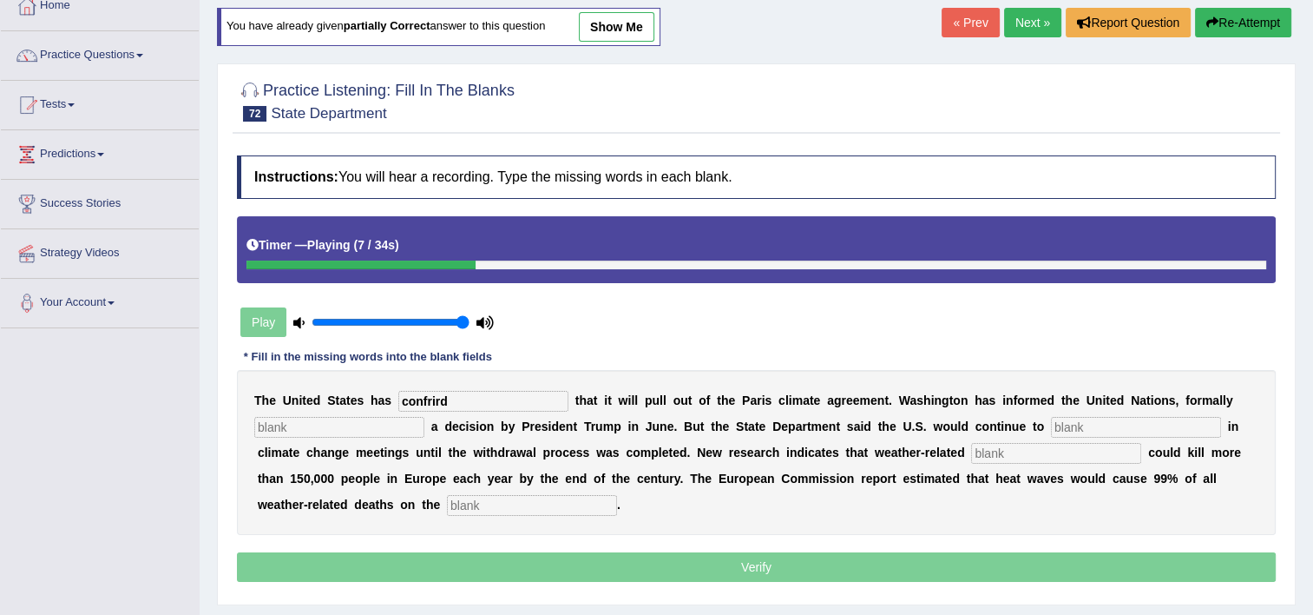
type input "confrird"
click at [358, 410] on div "T h e U n i t e d S t a t e s h a s confrird t h a t i t w i l l p u l l o u t …" at bounding box center [756, 452] width 1039 height 165
click at [357, 422] on input "text" at bounding box center [339, 427] width 170 height 21
type input "implementing"
click at [1051, 426] on input "text" at bounding box center [1136, 427] width 170 height 21
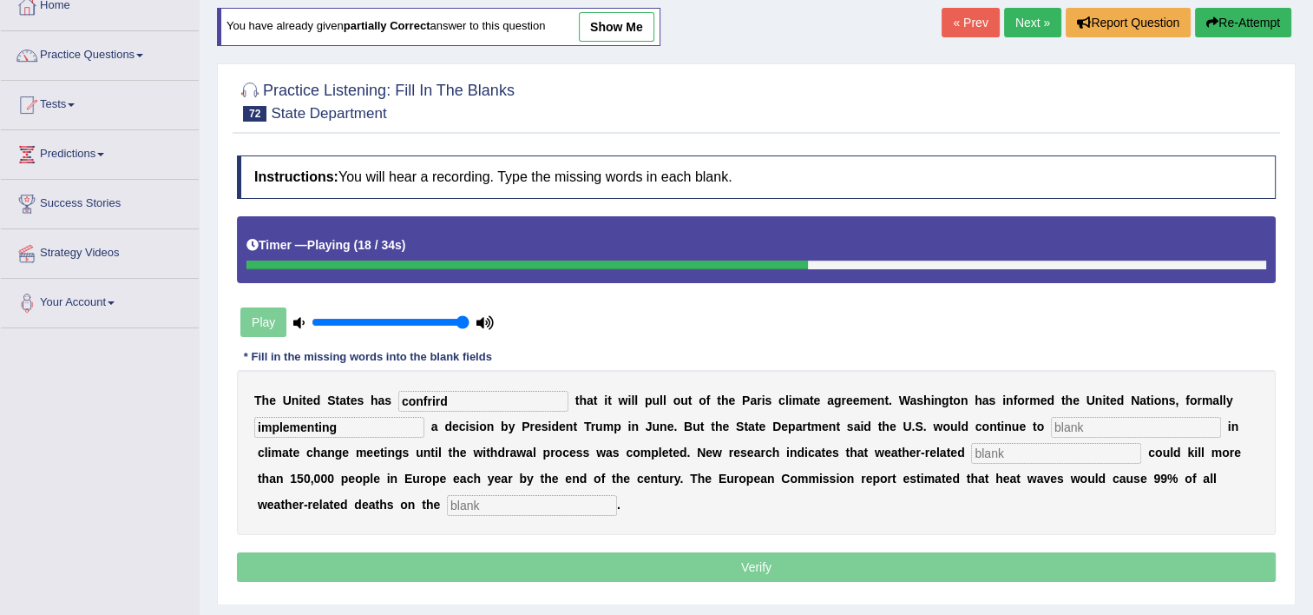
click at [1051, 426] on input "text" at bounding box center [1136, 427] width 170 height 21
type input "participate"
click at [971, 455] on input "text" at bounding box center [1056, 453] width 170 height 21
type input "s"
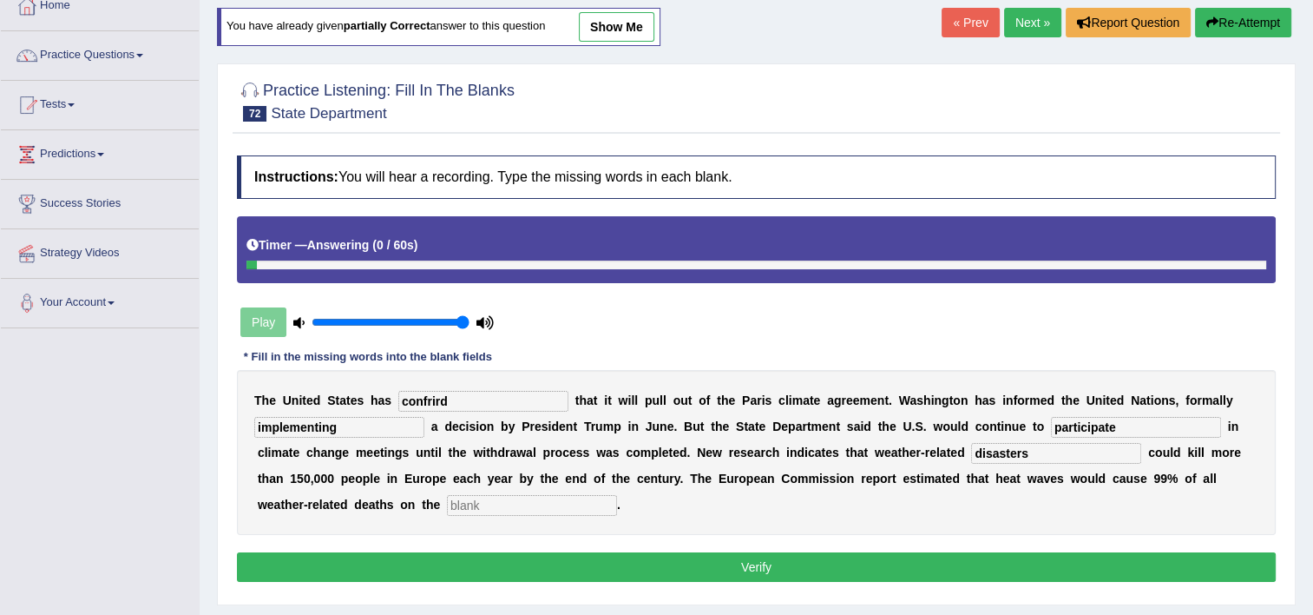
type input "disasters"
click at [447, 506] on input "text" at bounding box center [532, 505] width 170 height 21
type input "continents"
click at [451, 394] on input "confrird" at bounding box center [483, 401] width 170 height 21
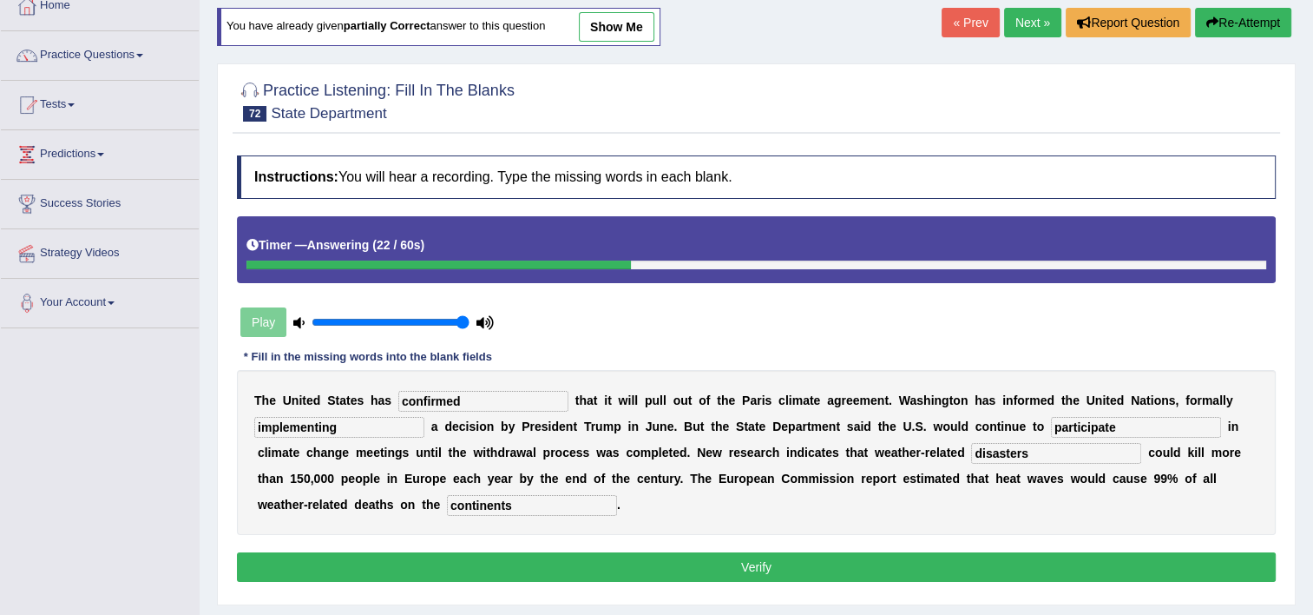
type input "confirmed"
click at [848, 562] on button "Verify" at bounding box center [756, 567] width 1039 height 30
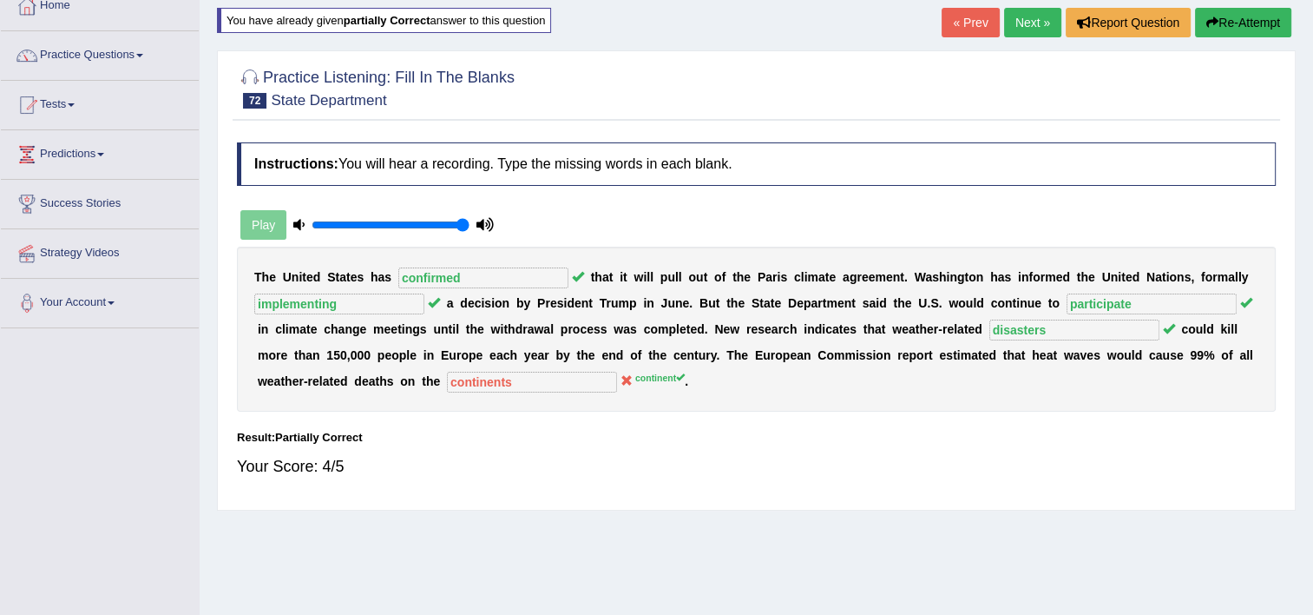
click at [1274, 21] on button "Re-Attempt" at bounding box center [1243, 23] width 96 height 30
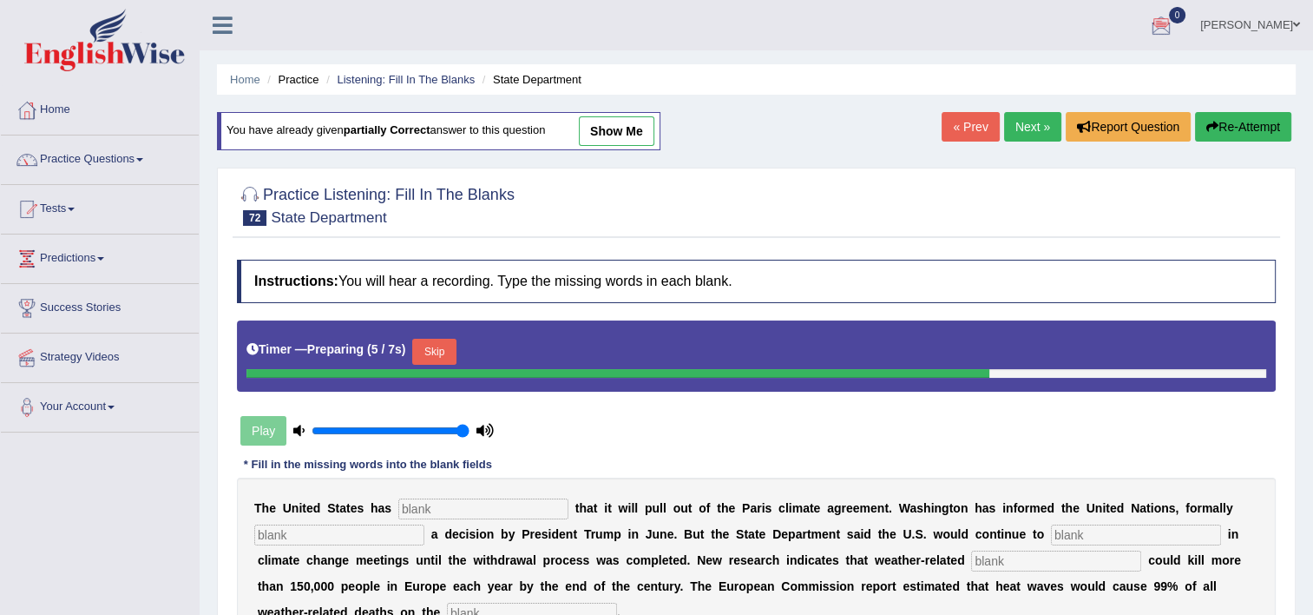
click at [1028, 135] on link "Next »" at bounding box center [1032, 127] width 57 height 30
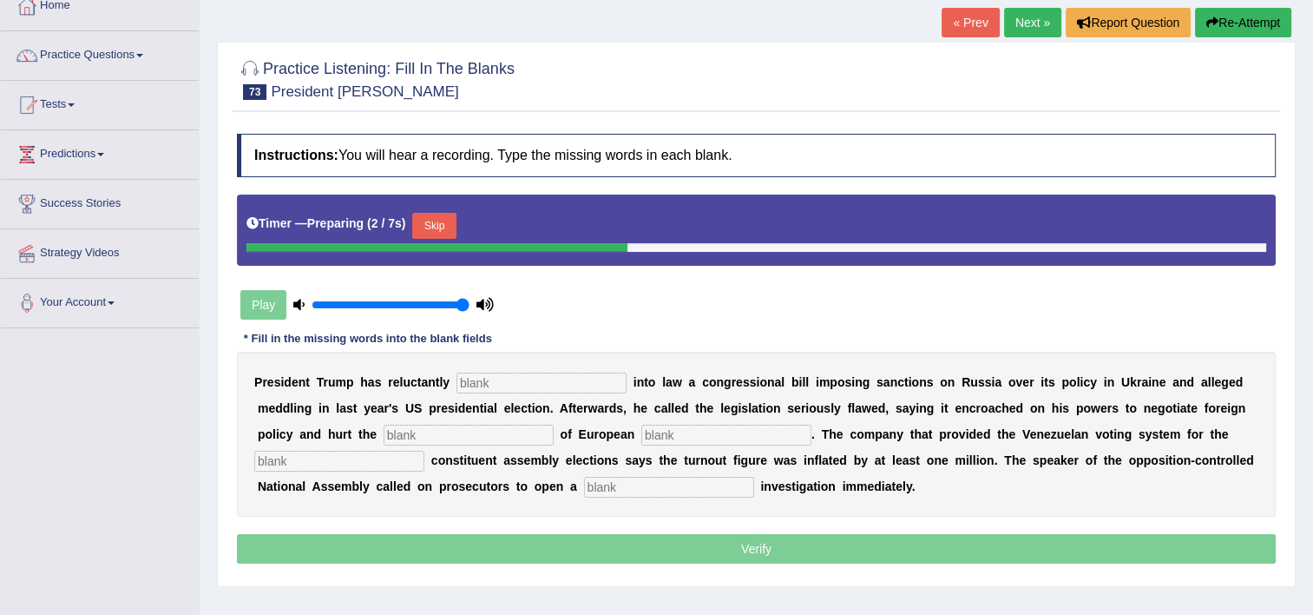
click at [524, 388] on input "text" at bounding box center [542, 382] width 170 height 21
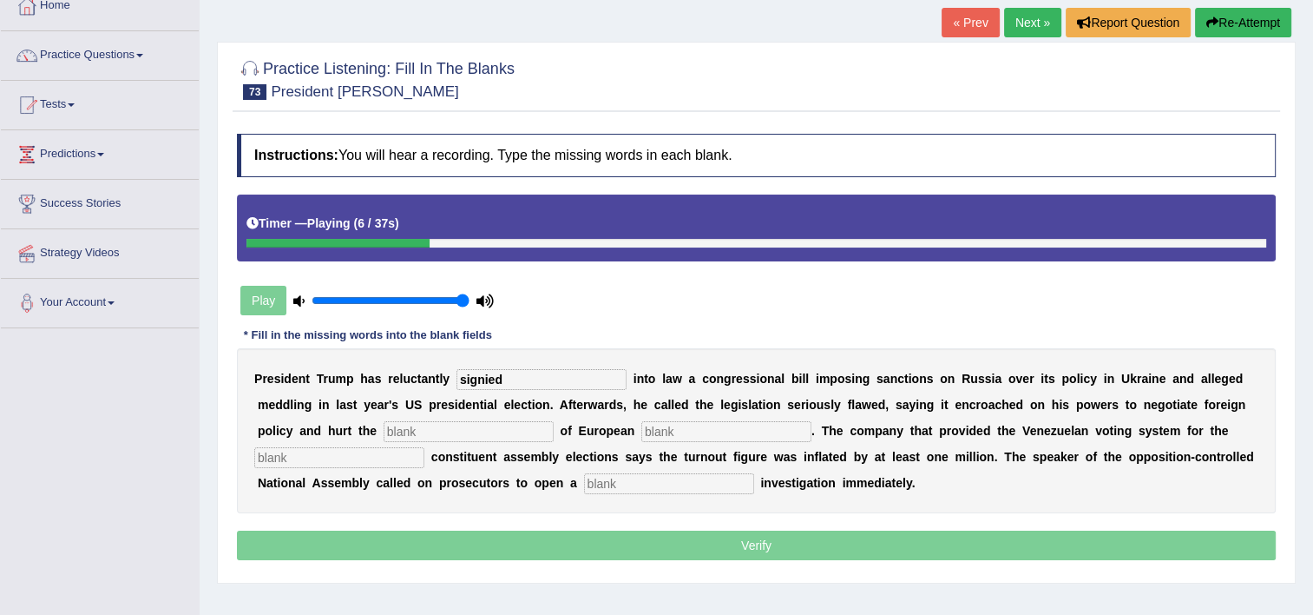
type input "signied"
click at [384, 424] on input "text" at bounding box center [469, 431] width 170 height 21
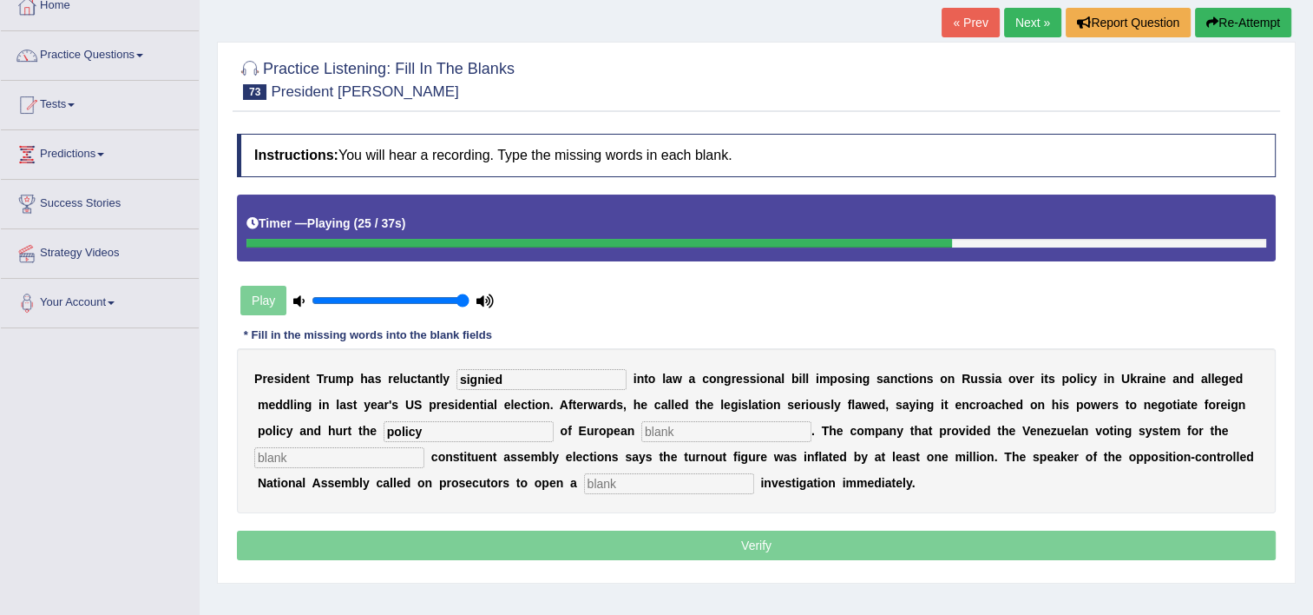
type input "policy"
click at [424, 447] on input "text" at bounding box center [339, 457] width 170 height 21
type input "contrivarcel"
click at [584, 473] on input "text" at bounding box center [669, 483] width 170 height 21
click at [584, 474] on input "text" at bounding box center [669, 483] width 170 height 21
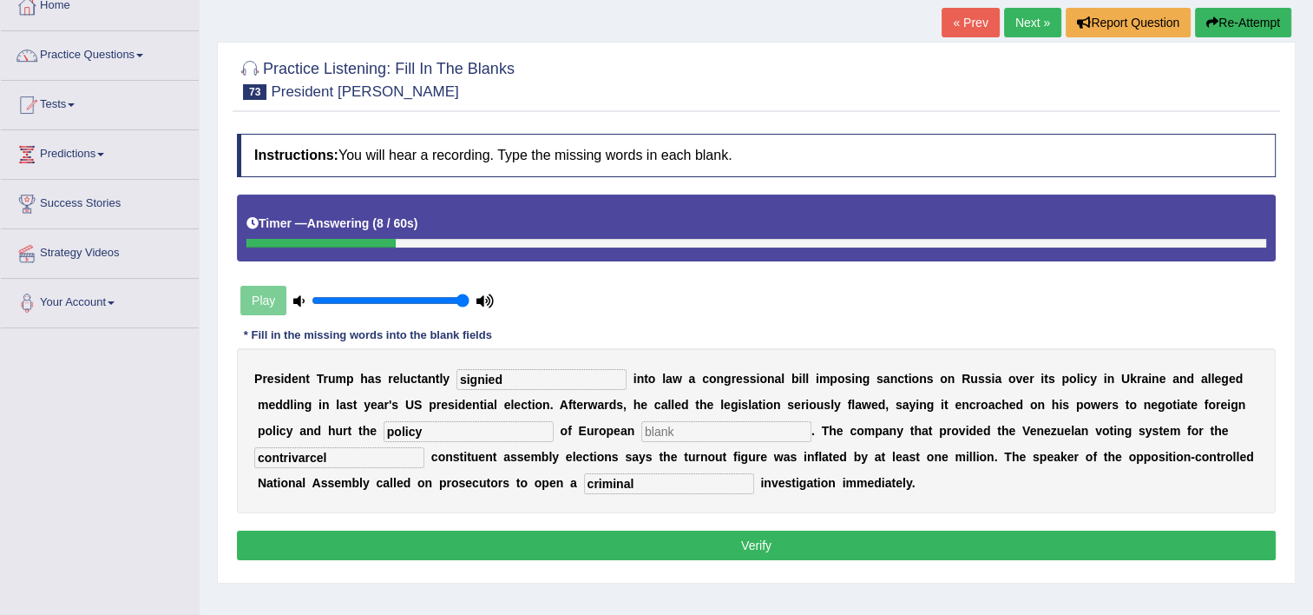
type input "criminal"
click at [424, 447] on input "contrivarcel" at bounding box center [339, 457] width 170 height 21
type input "contrivercal"
click at [493, 375] on input "signied" at bounding box center [542, 379] width 170 height 21
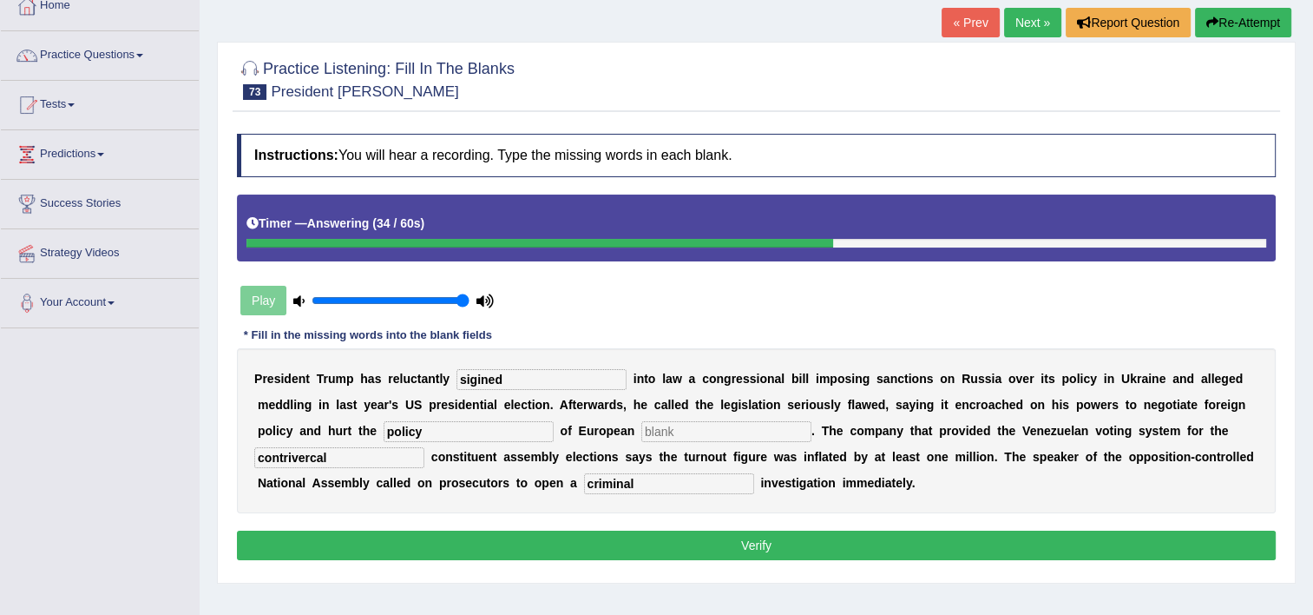
type input "sigined"
click at [424, 447] on input "contrivercal" at bounding box center [339, 457] width 170 height 21
click at [424, 447] on input "contrivercial" at bounding box center [339, 457] width 170 height 21
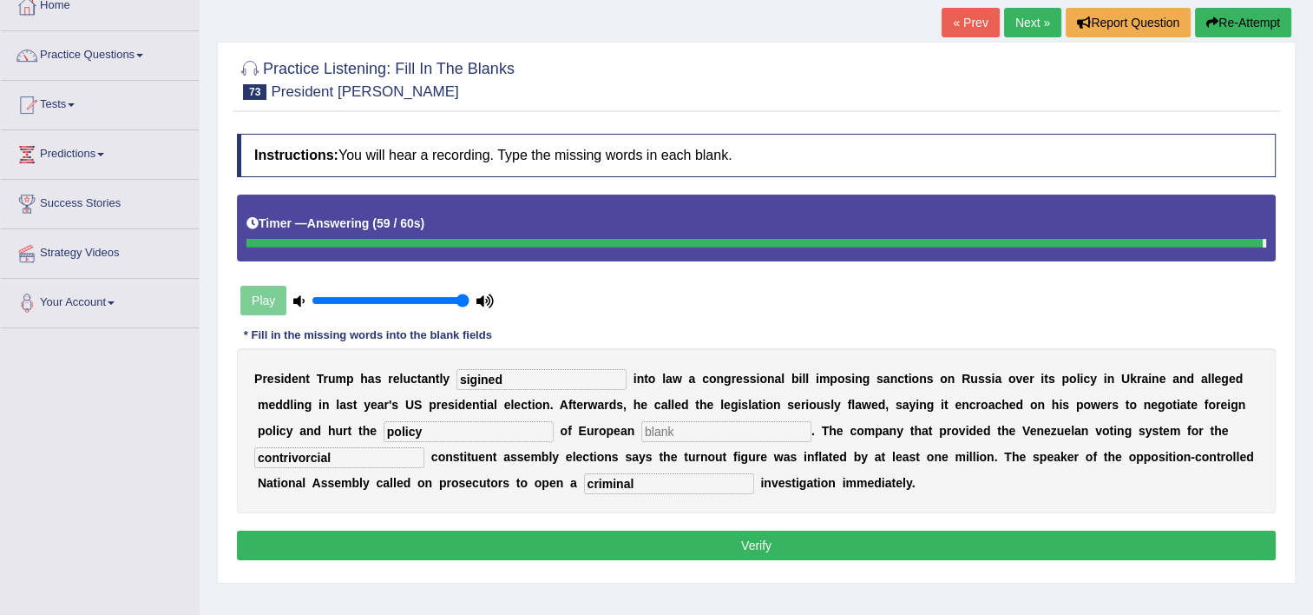
type input "contrivorcial"
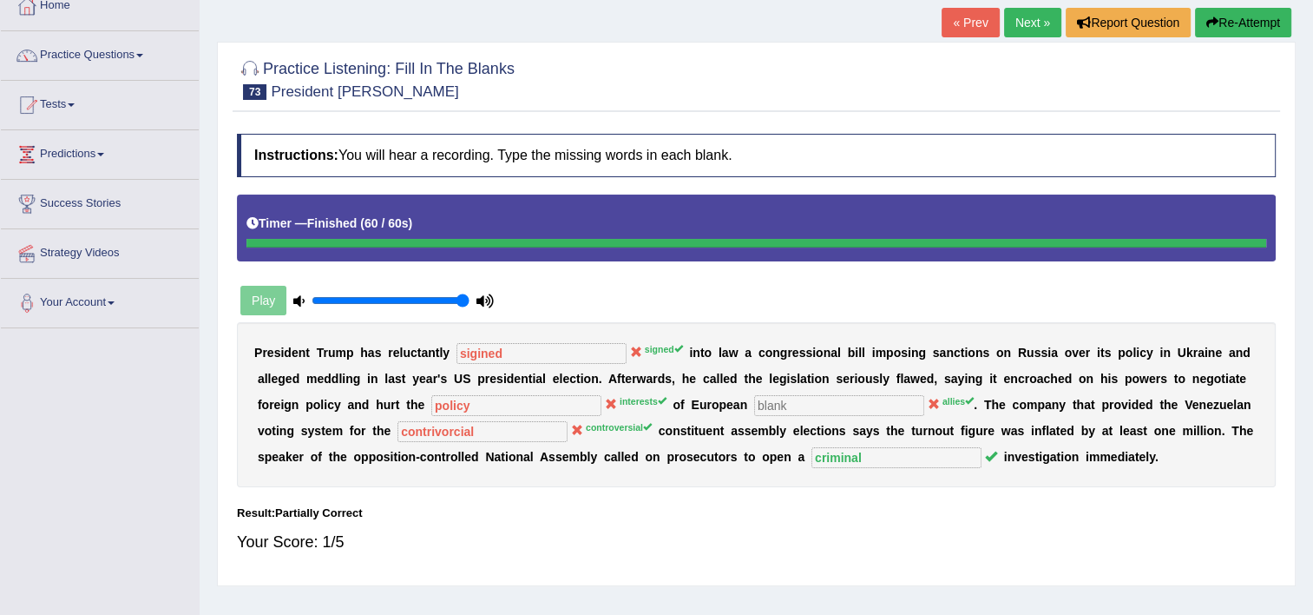
click at [1264, 16] on button "Re-Attempt" at bounding box center [1243, 23] width 96 height 30
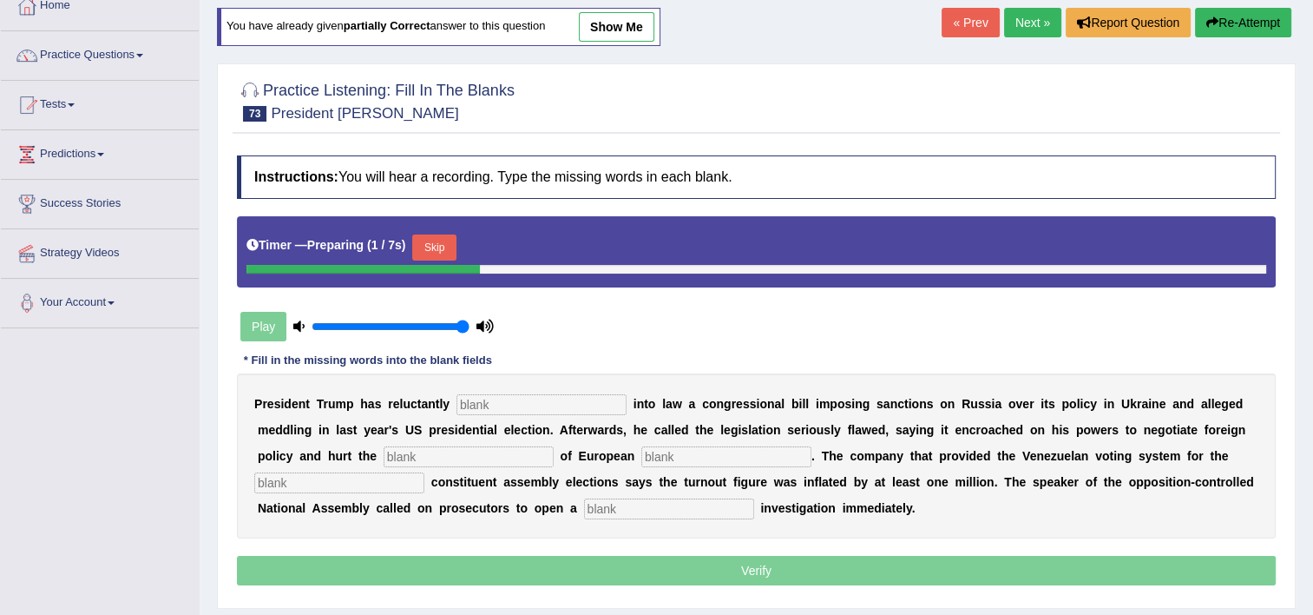
click at [495, 391] on div "P r e s i d e n t T r u m p h a s r e l u c t a n t l y i n t o l a w a c o n g…" at bounding box center [756, 455] width 1039 height 165
click at [493, 396] on input "text" at bounding box center [542, 404] width 170 height 21
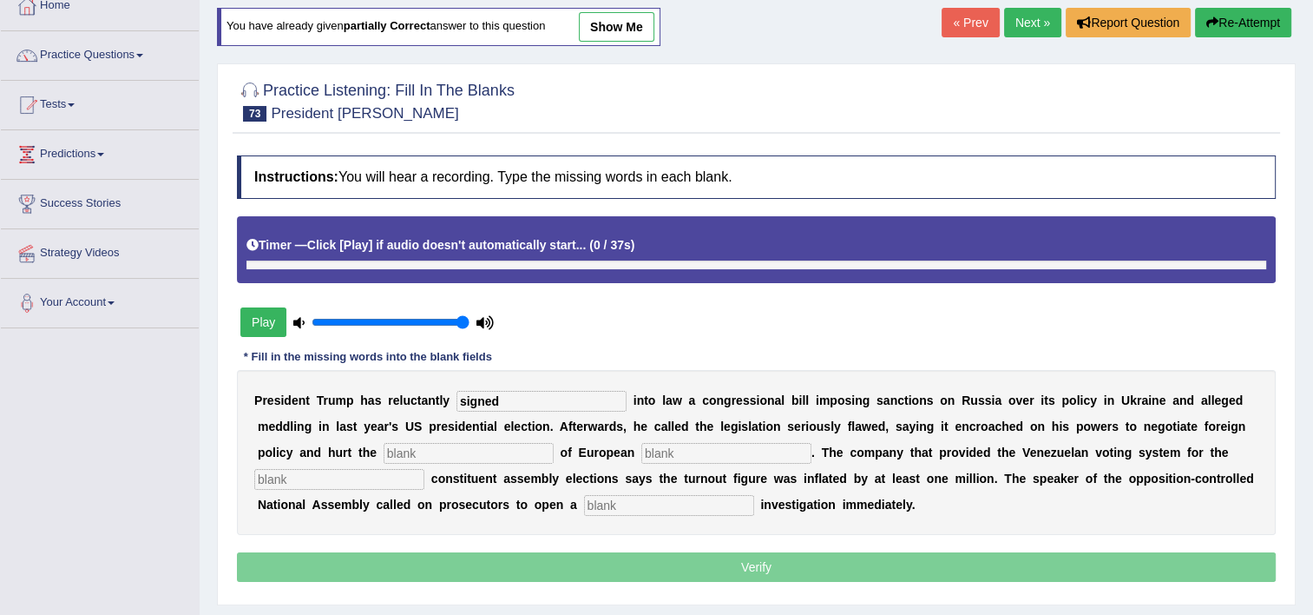
type input "signed"
click at [384, 448] on input "text" at bounding box center [469, 453] width 170 height 21
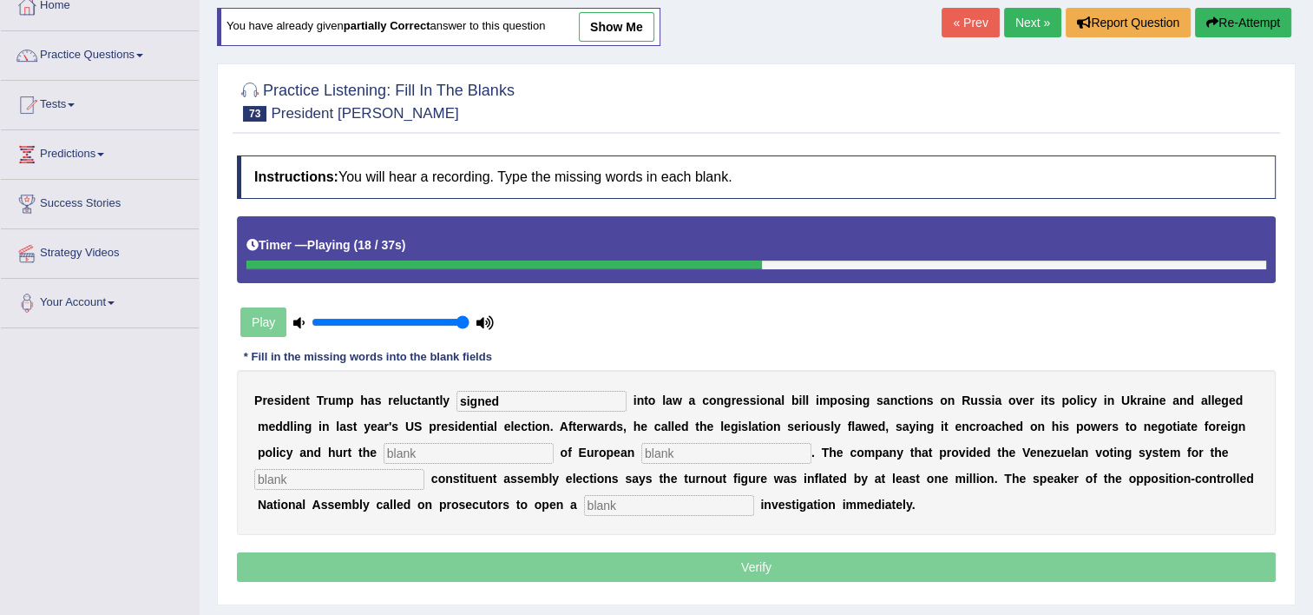
click at [312, 389] on div "P r e s i d e n t T r u m p h a s r e l u c t a n t l y signed i n t o l a w a …" at bounding box center [756, 452] width 1039 height 165
click at [384, 455] on input "text" at bounding box center [469, 453] width 170 height 21
type input "interest"
click at [424, 469] on input "text" at bounding box center [339, 479] width 170 height 21
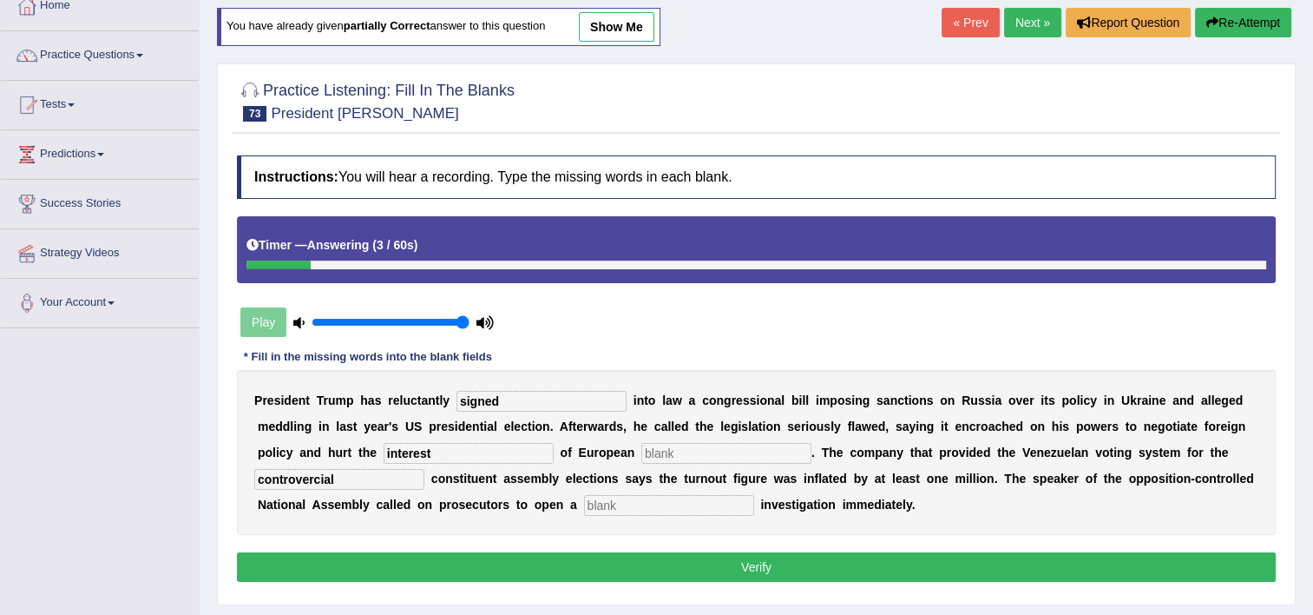
type input "controvercial"
click at [584, 506] on input "text" at bounding box center [669, 505] width 170 height 21
type input "criminal"
click at [384, 457] on input "interest" at bounding box center [469, 453] width 170 height 21
type input "interests"
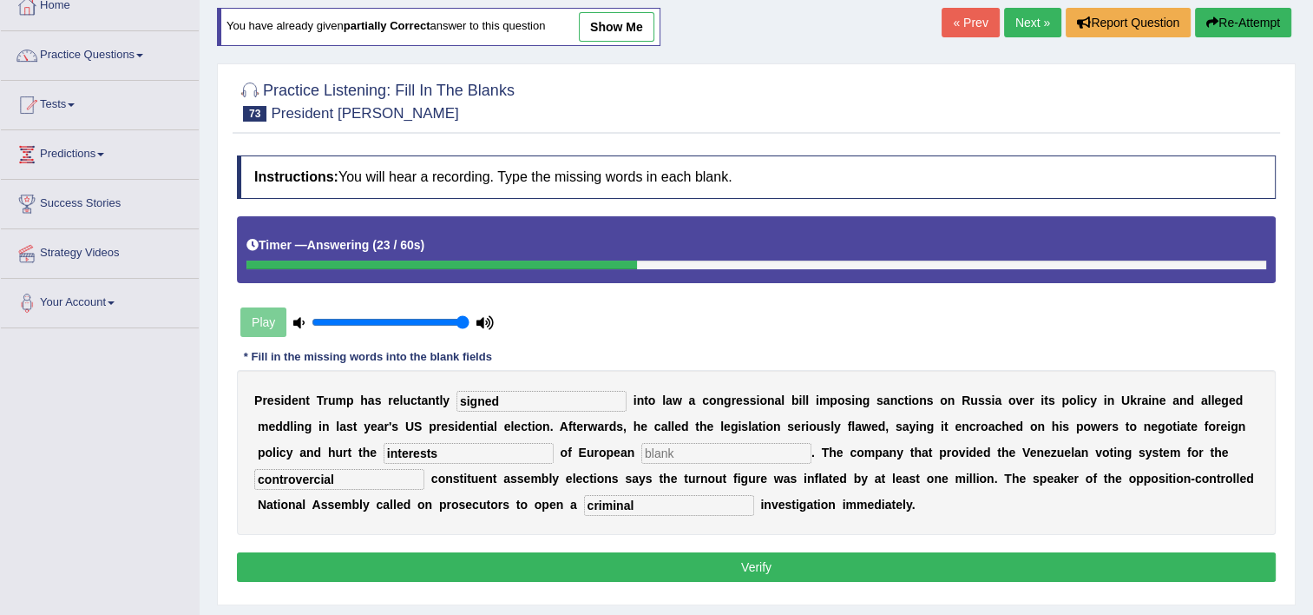
click at [641, 444] on input "text" at bounding box center [726, 453] width 170 height 21
type input "allies"
click at [564, 559] on button "Verify" at bounding box center [756, 567] width 1039 height 30
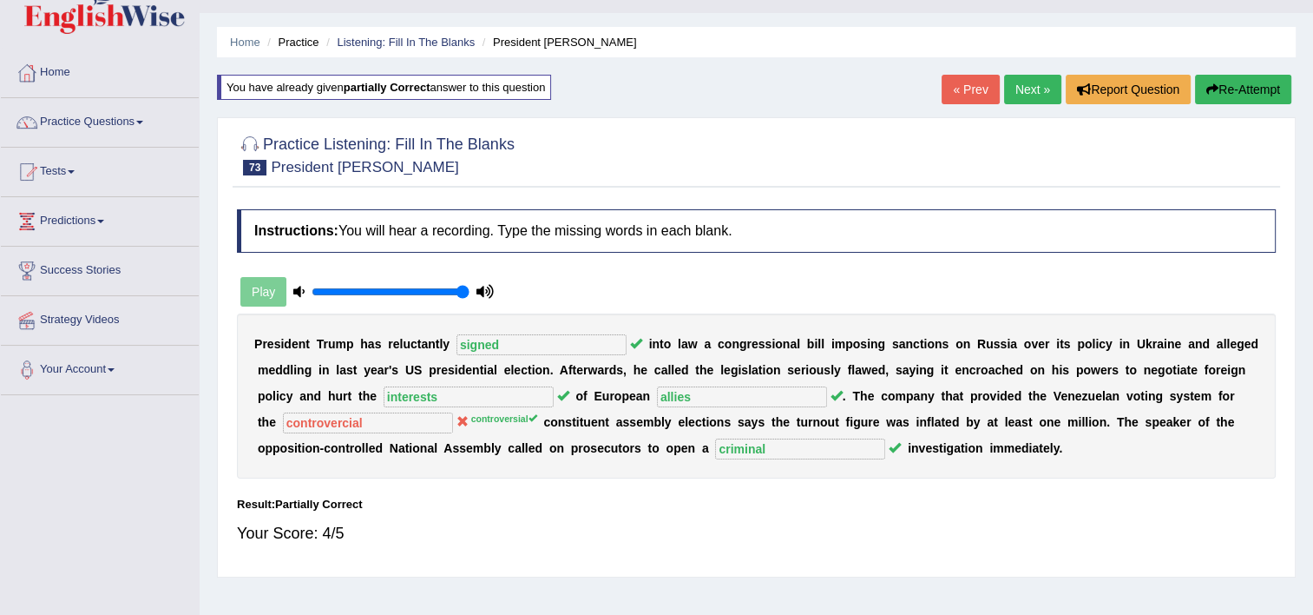
scroll to position [35, 0]
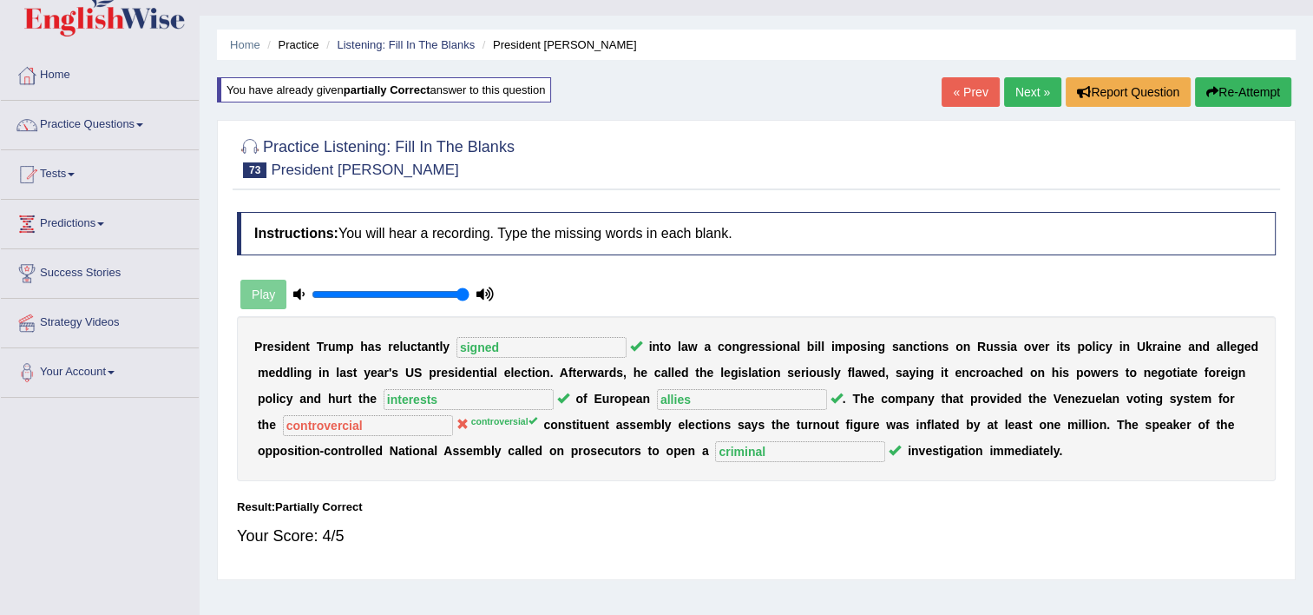
click at [1028, 89] on link "Next »" at bounding box center [1032, 92] width 57 height 30
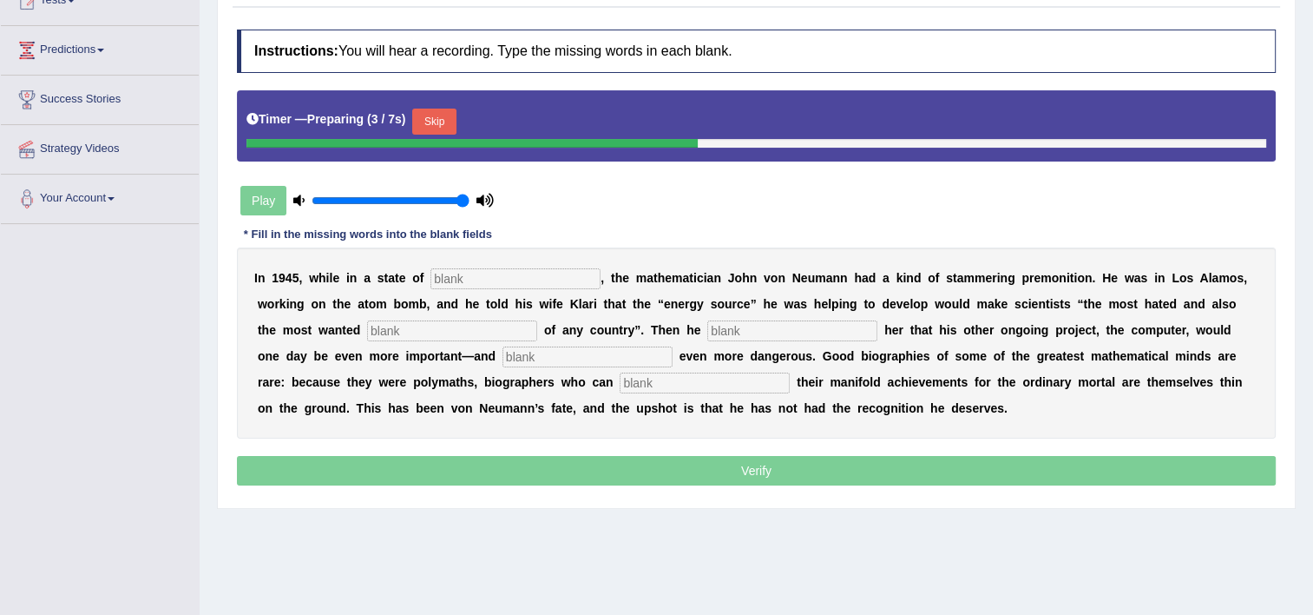
click at [501, 275] on input "text" at bounding box center [516, 278] width 170 height 21
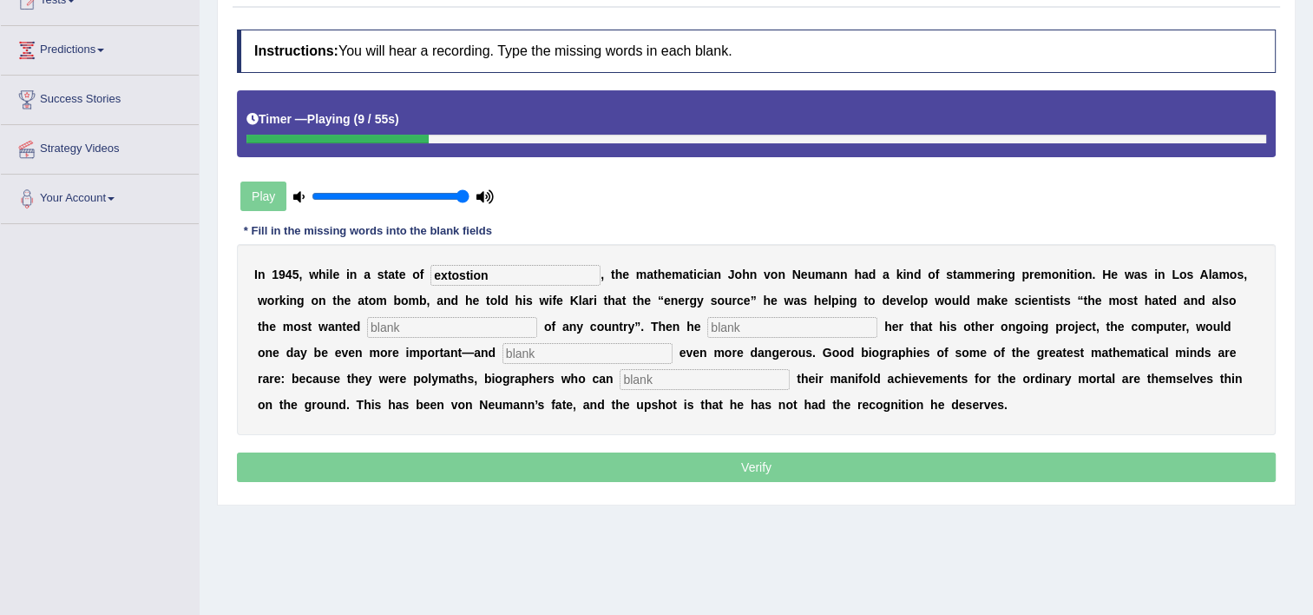
type input "extostion"
click at [373, 319] on input "text" at bounding box center [452, 327] width 170 height 21
type input "citu"
click at [635, 313] on div "I n 1 9 4 5 , w h i l e i n a s t a t e o f extostion , t h e m a t h e m a t i…" at bounding box center [756, 339] width 1039 height 191
click at [707, 323] on input "text" at bounding box center [792, 327] width 170 height 21
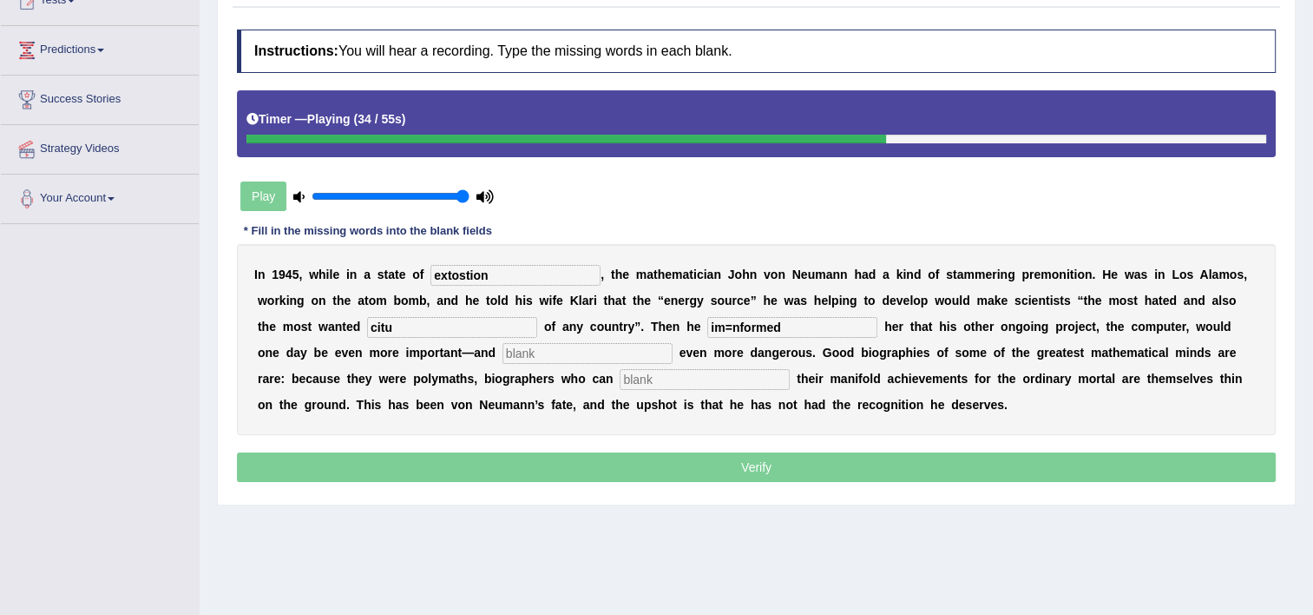
type input "im=nformed"
click at [503, 356] on input "text" at bounding box center [588, 353] width 170 height 21
type input "potenticaly"
click at [620, 375] on input "text" at bounding box center [705, 379] width 170 height 21
type input "i"
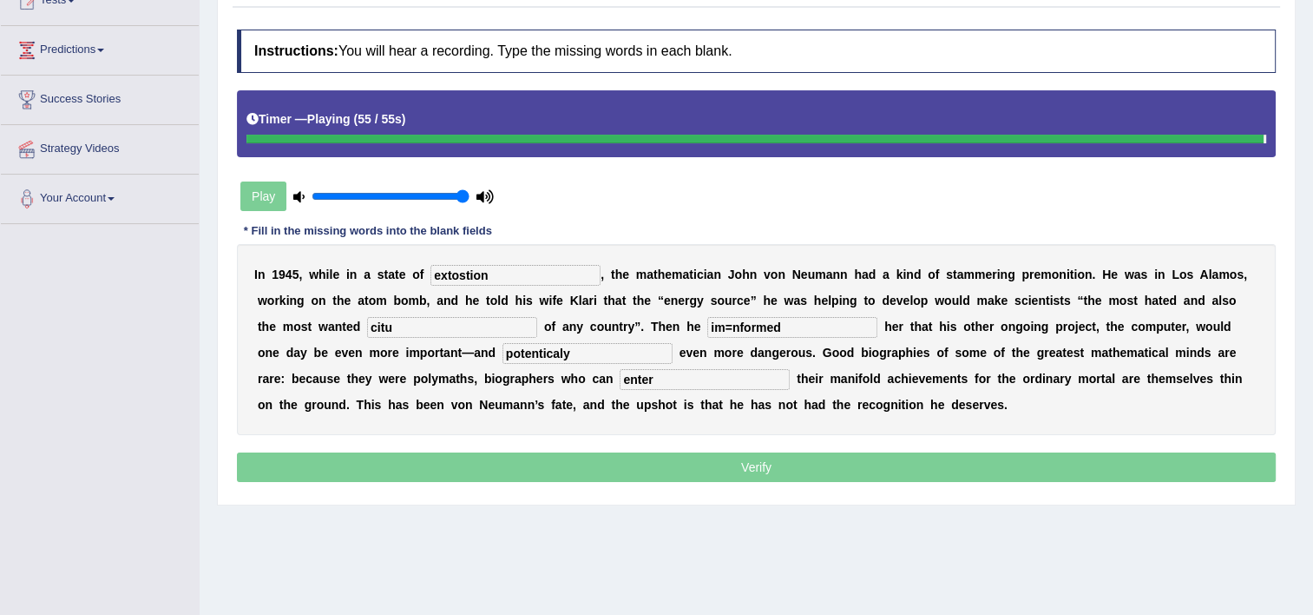
type input "enter"
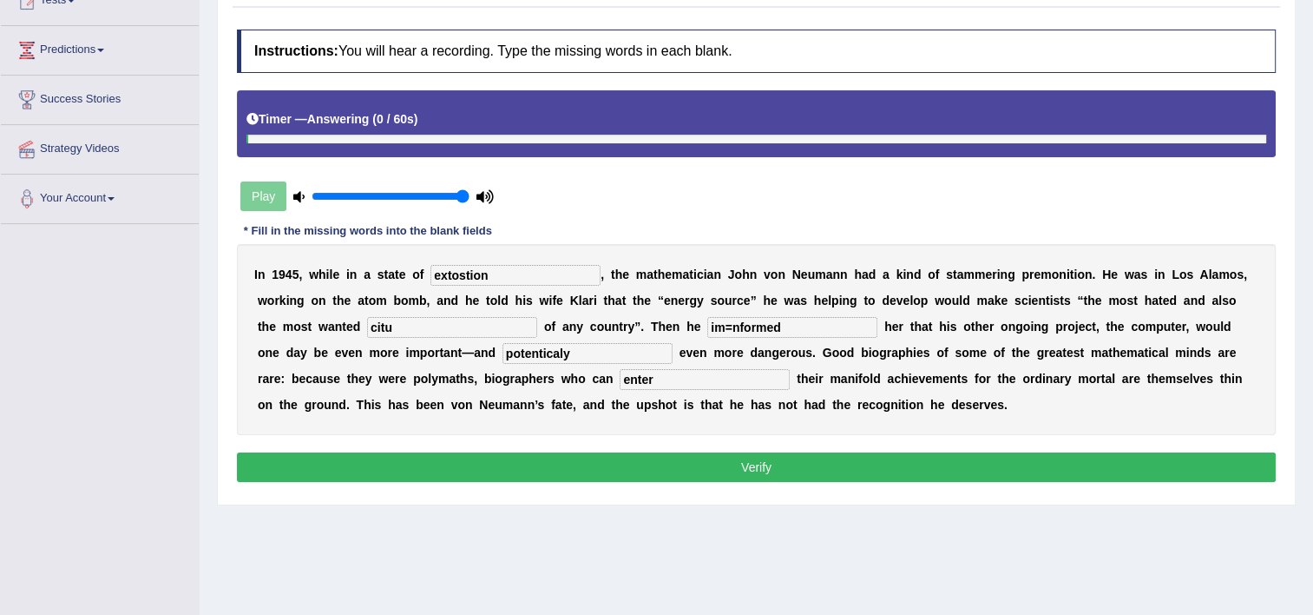
click at [503, 347] on input "potenticaly" at bounding box center [588, 353] width 170 height 21
type input "potentically"
click at [707, 331] on input "im=nformed" at bounding box center [792, 327] width 170 height 21
type input "i"
click at [367, 333] on input "citu" at bounding box center [452, 327] width 170 height 21
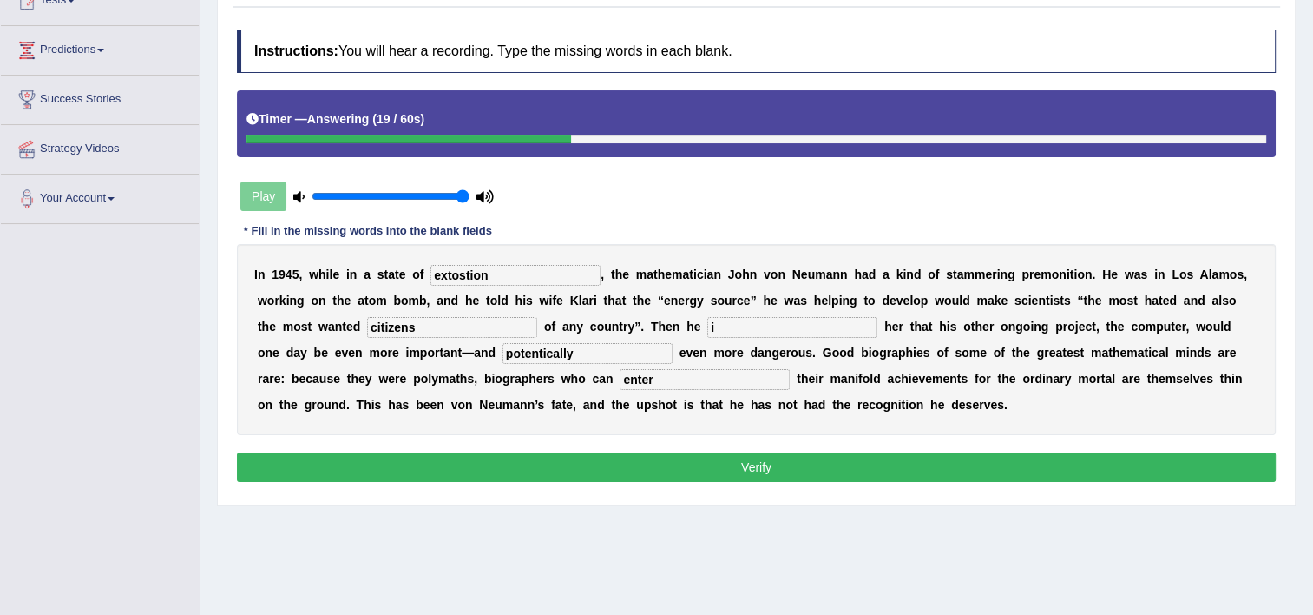
type input "citizens"
click at [707, 328] on input "i" at bounding box center [792, 327] width 170 height 21
click at [707, 326] on input "iinformed" at bounding box center [792, 327] width 170 height 21
click at [707, 326] on input "informed" at bounding box center [792, 327] width 170 height 21
type input "informed"
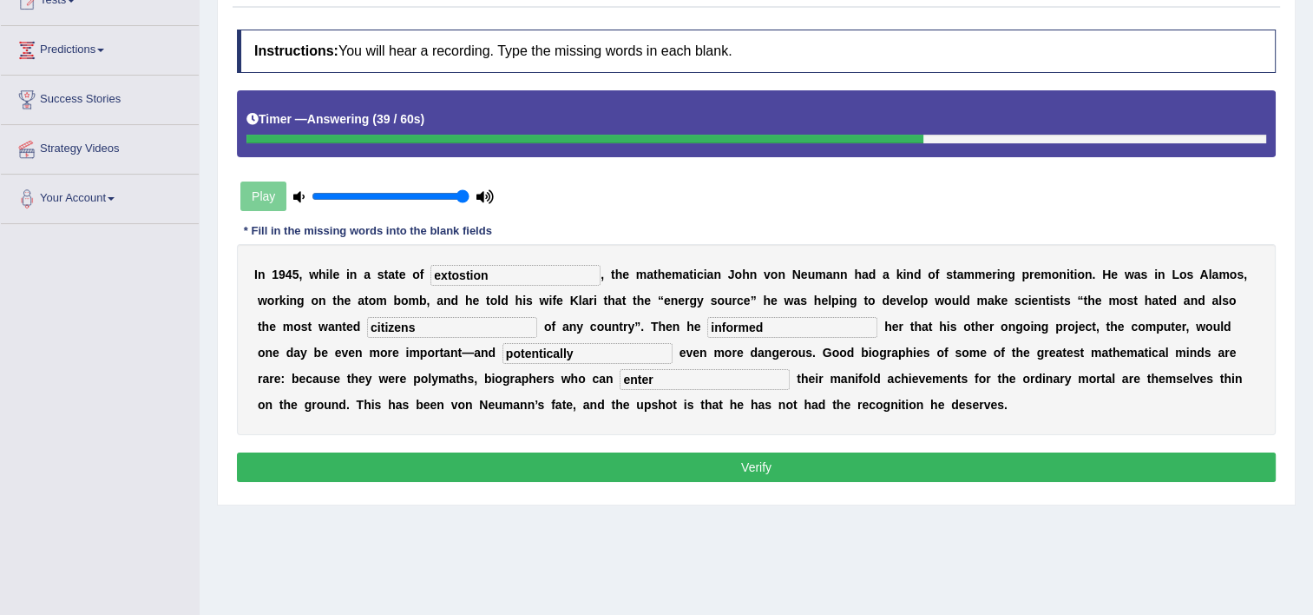
click at [681, 463] on button "Verify" at bounding box center [756, 467] width 1039 height 30
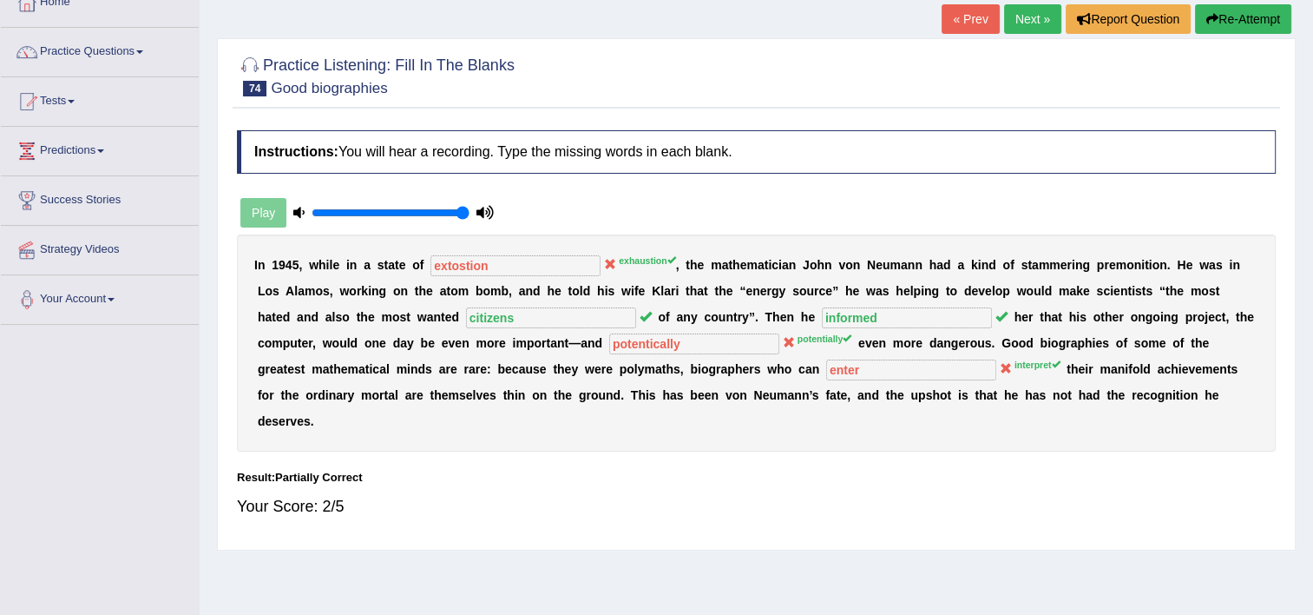
scroll to position [104, 0]
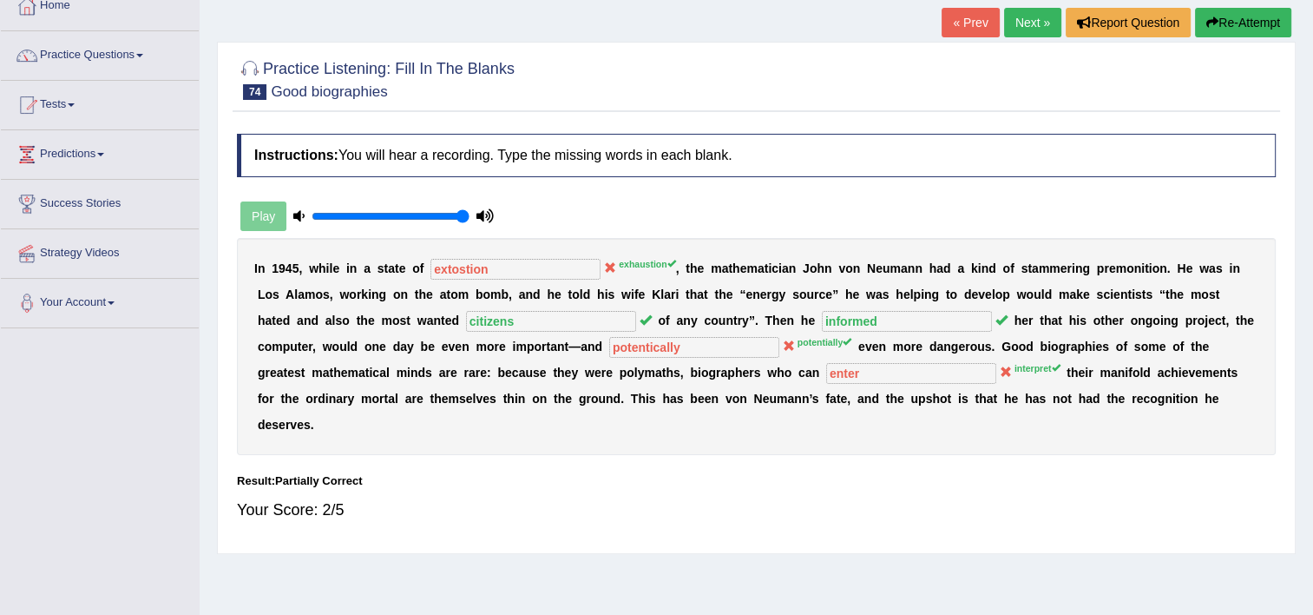
click at [1239, 28] on button "Re-Attempt" at bounding box center [1243, 23] width 96 height 30
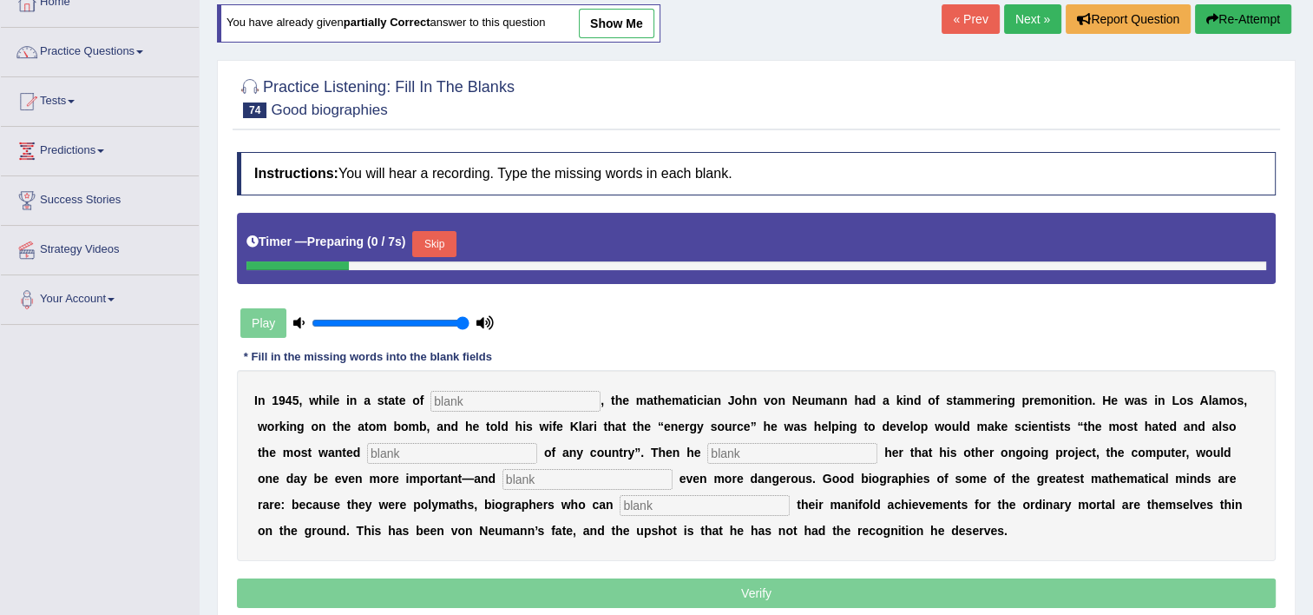
scroll to position [104, 0]
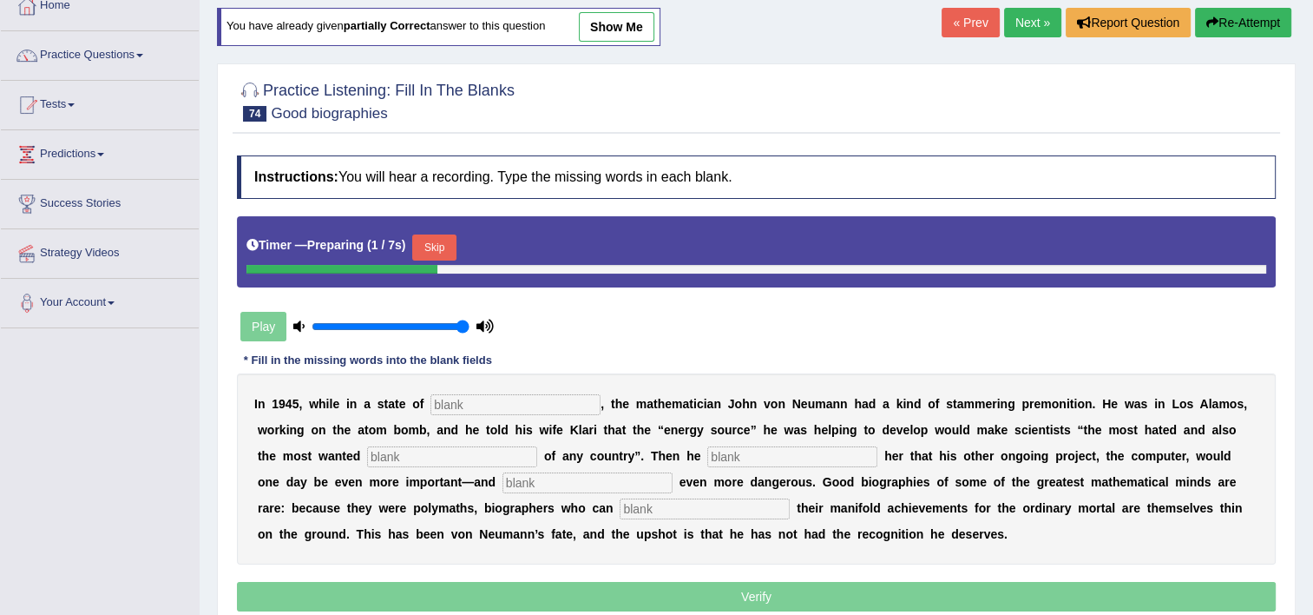
click at [489, 404] on input "text" at bounding box center [516, 404] width 170 height 21
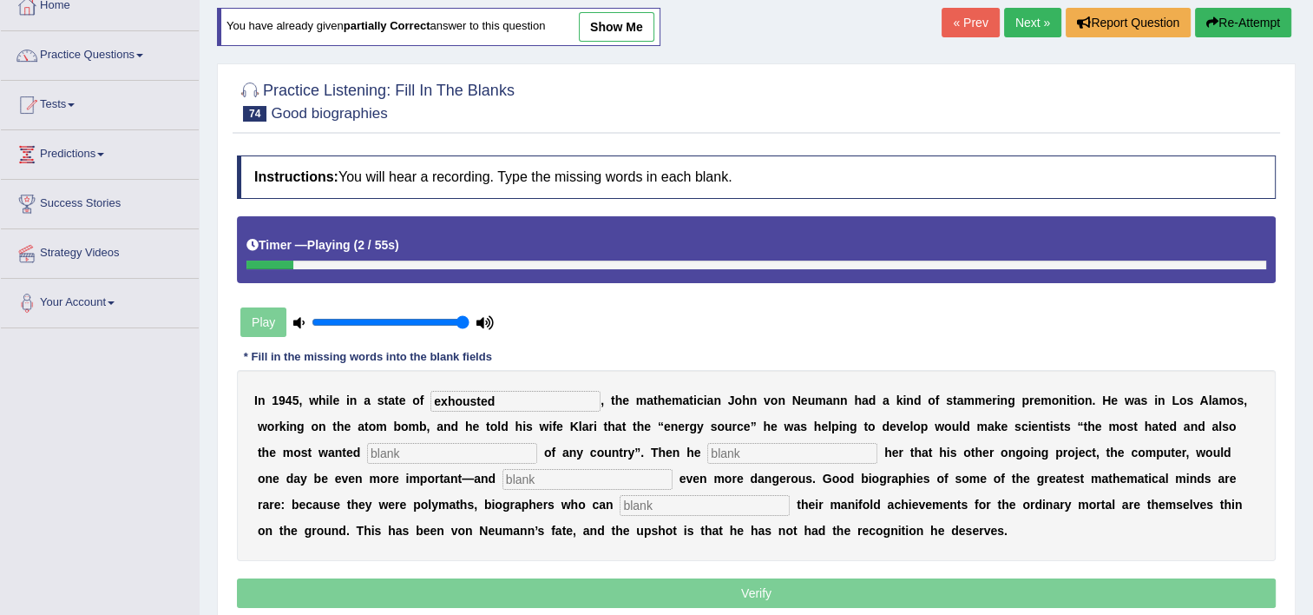
type input "exhousted"
click at [370, 443] on input "text" at bounding box center [452, 453] width 170 height 21
click at [503, 481] on input "text" at bounding box center [588, 479] width 170 height 21
type input "citizens"
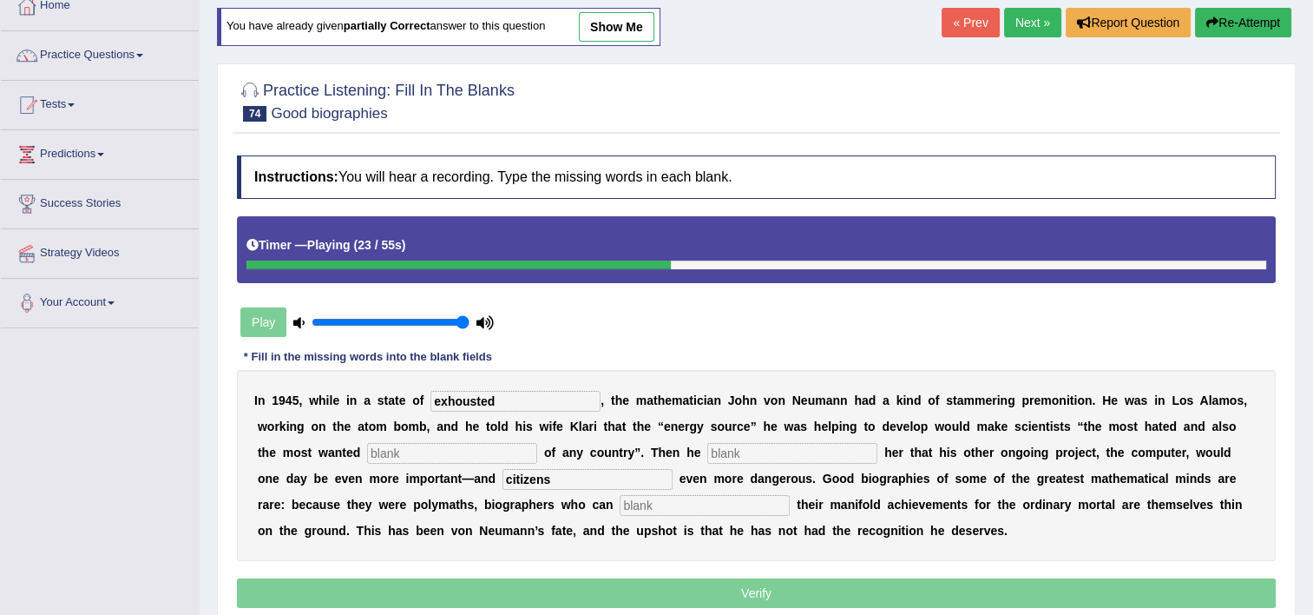
click at [367, 458] on input "text" at bounding box center [452, 453] width 170 height 21
type input "citizens"
click at [707, 452] on input "text" at bounding box center [792, 453] width 170 height 21
type input "informed"
click at [503, 476] on input "citizens" at bounding box center [588, 479] width 170 height 21
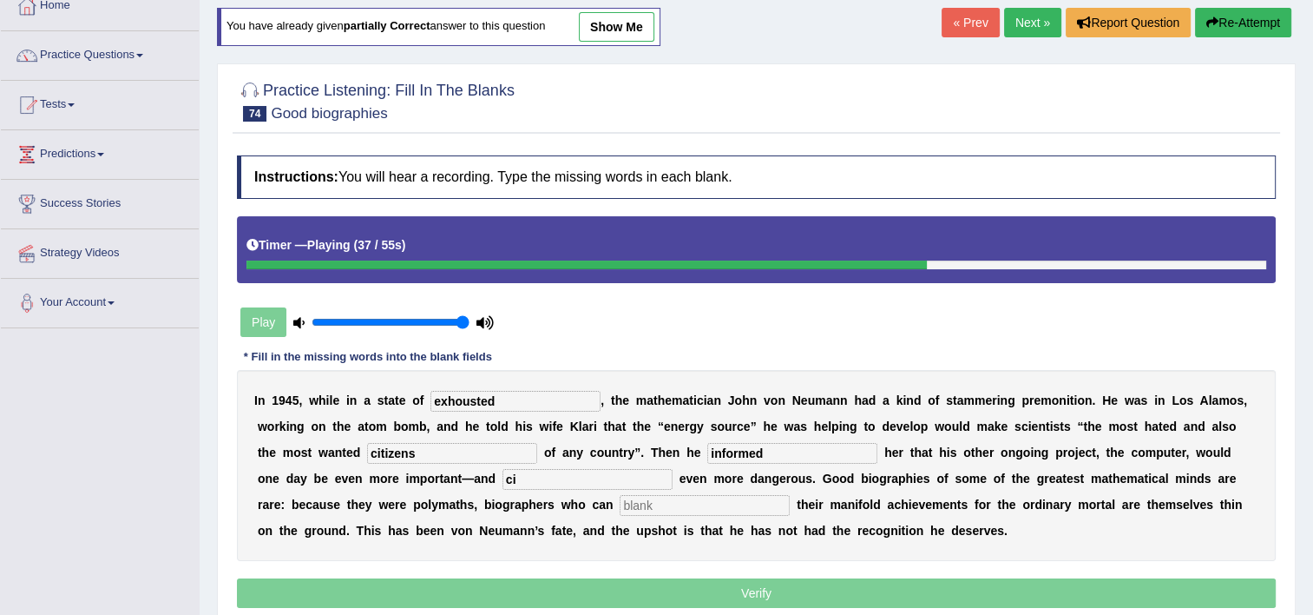
type input "c"
type input "potentially"
click at [620, 512] on input "text" at bounding box center [705, 505] width 170 height 21
click at [620, 509] on input "text" at bounding box center [705, 505] width 170 height 21
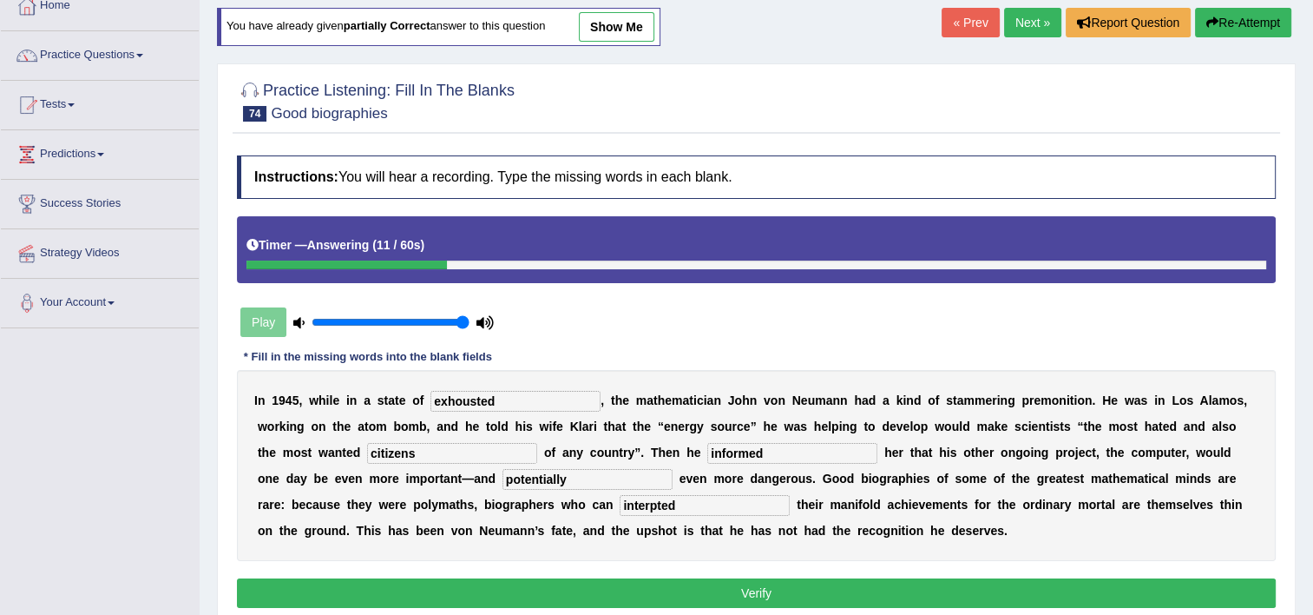
type input "interpted"
click at [552, 597] on button "Verify" at bounding box center [756, 593] width 1039 height 30
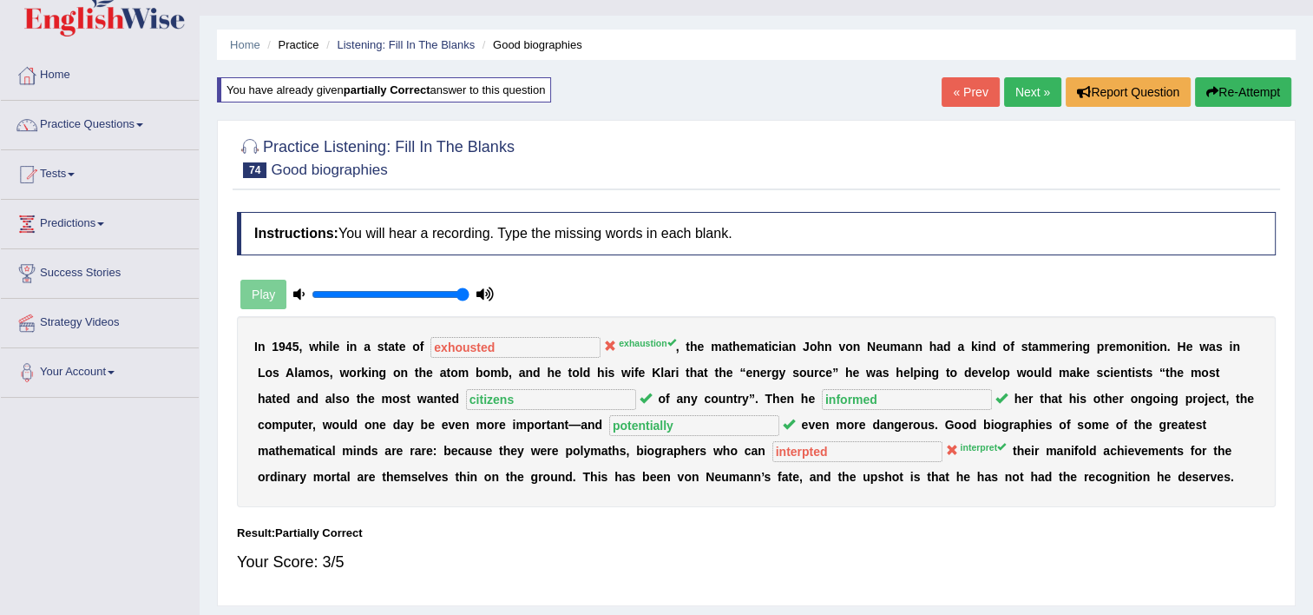
scroll to position [0, 0]
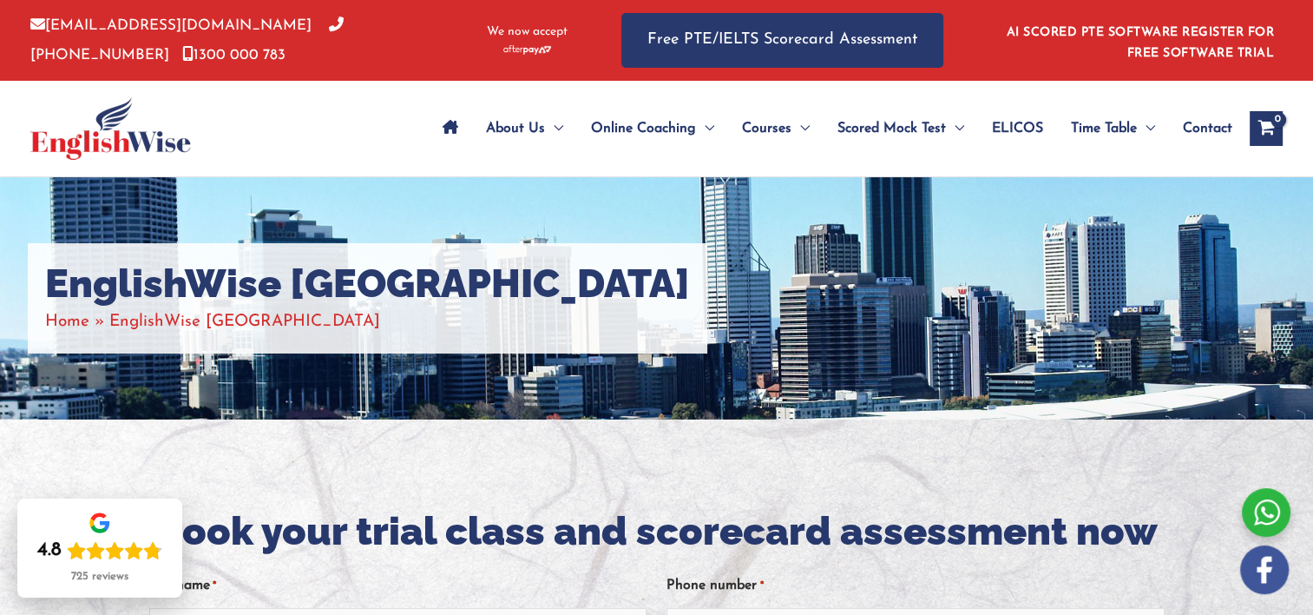
click at [808, 368] on div "EnglishWise [GEOGRAPHIC_DATA] Home EnglishWise [GEOGRAPHIC_DATA]" at bounding box center [656, 298] width 1313 height 242
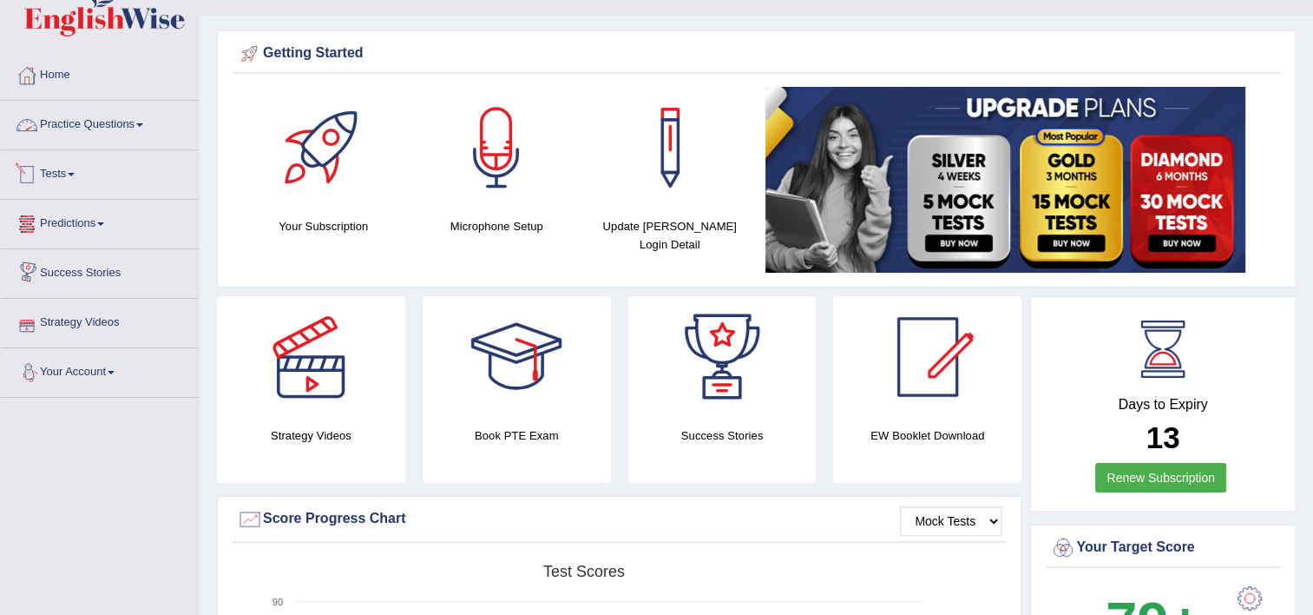
click at [82, 129] on link "Practice Questions" at bounding box center [100, 122] width 198 height 43
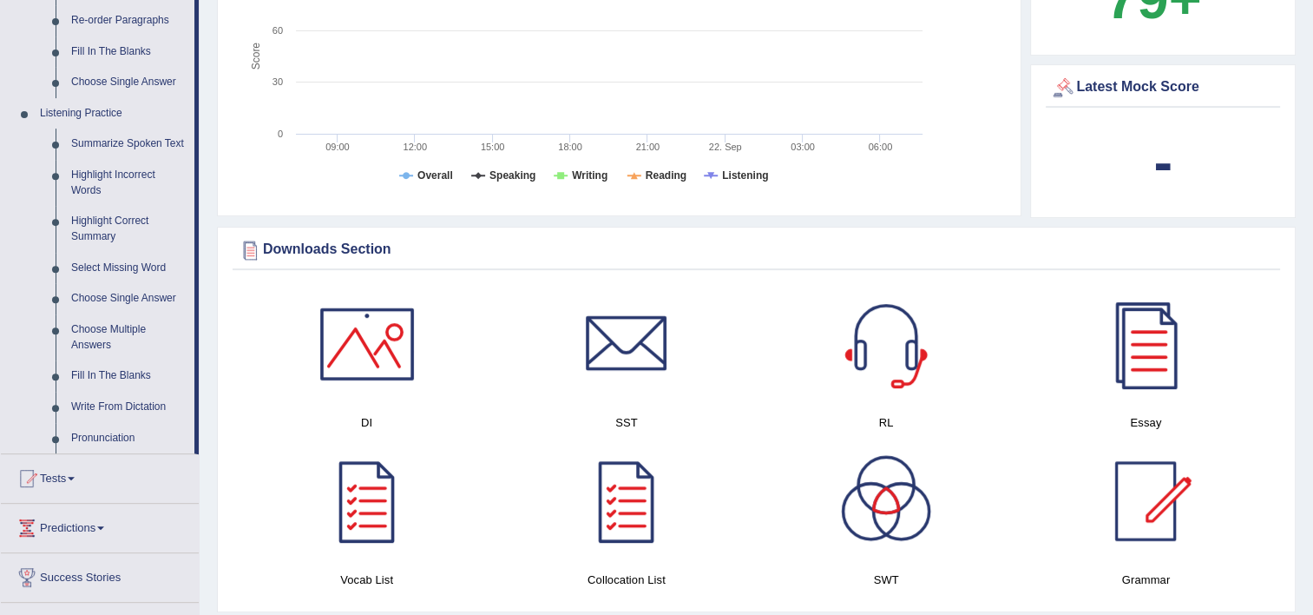
scroll to position [660, 0]
click at [125, 377] on link "Fill In The Blanks" at bounding box center [128, 373] width 131 height 31
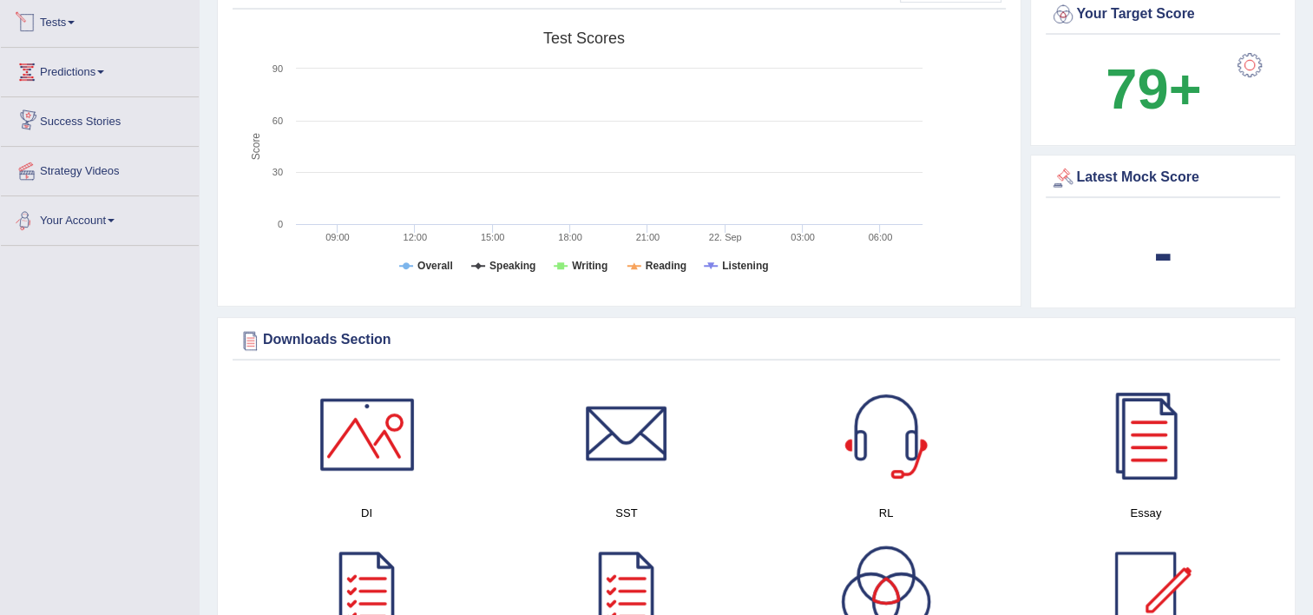
scroll to position [654, 0]
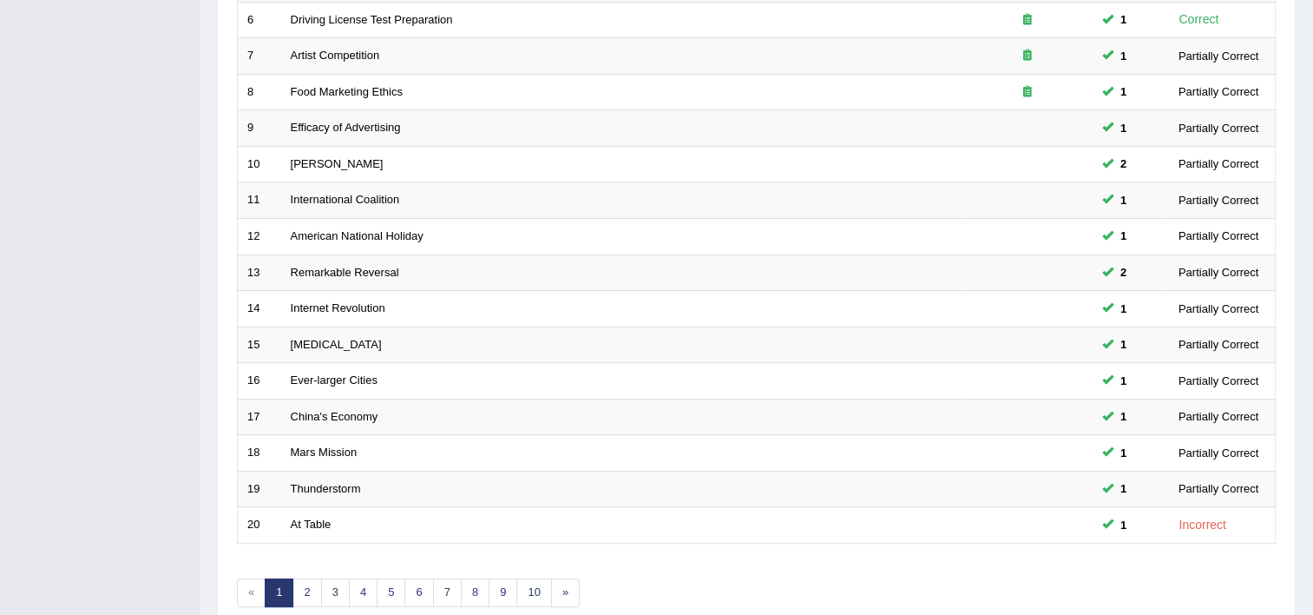
scroll to position [451, 0]
click at [329, 583] on link "3" at bounding box center [335, 590] width 29 height 29
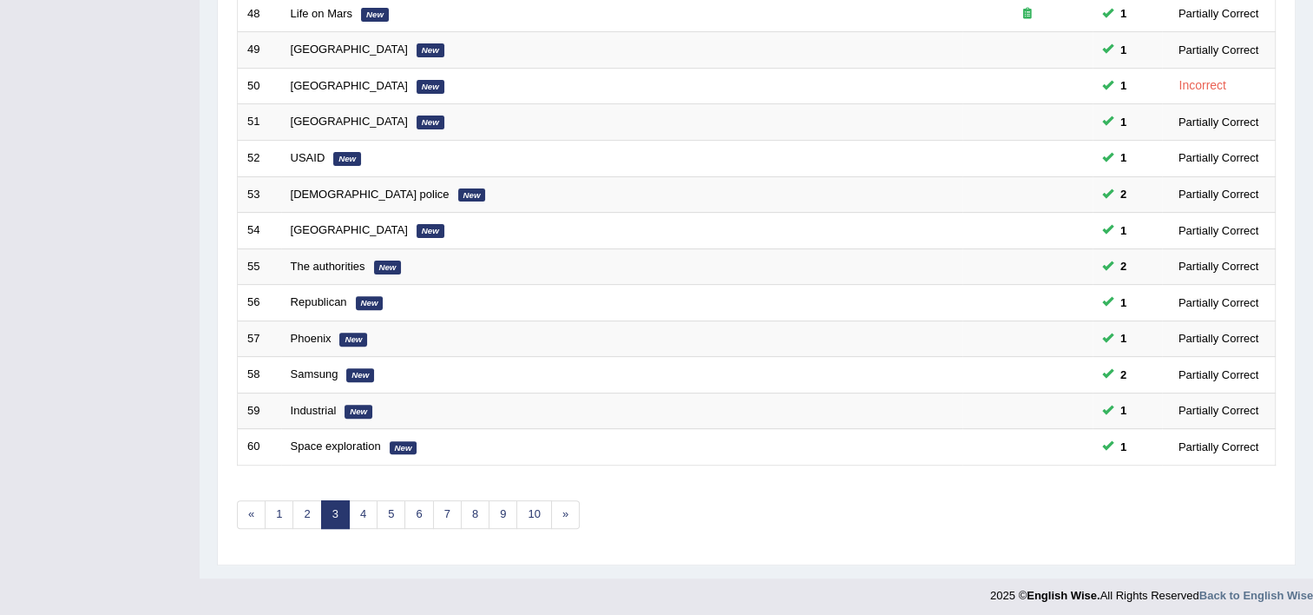
scroll to position [529, 0]
click at [360, 510] on link "4" at bounding box center [363, 512] width 29 height 29
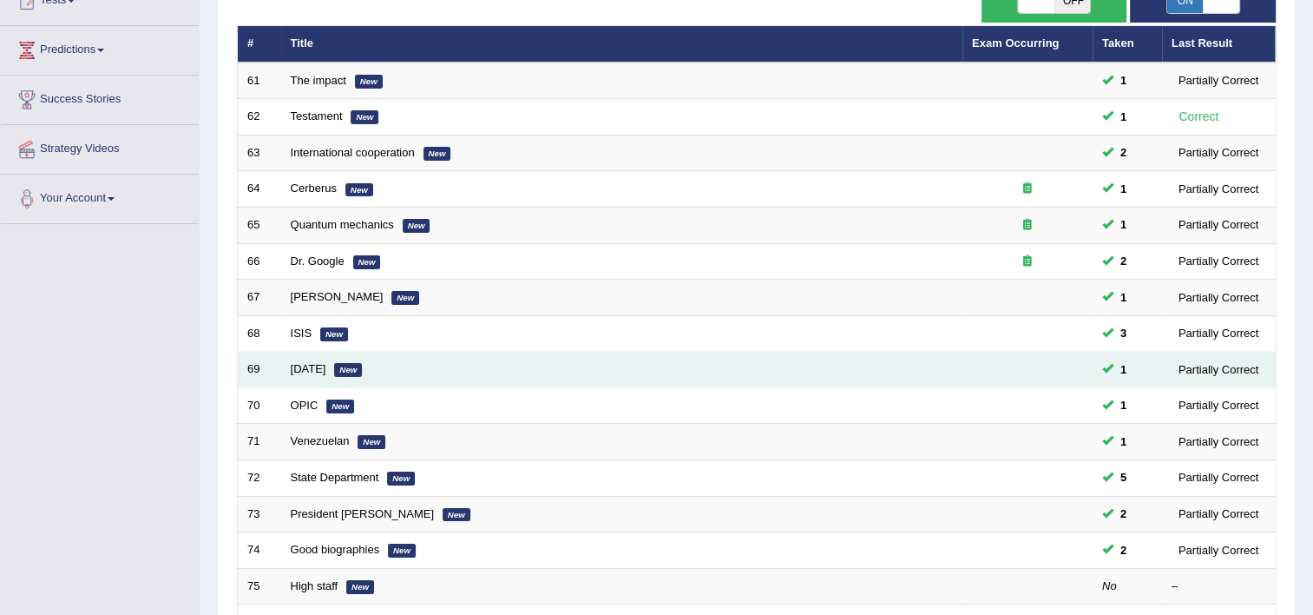
scroll to position [243, 0]
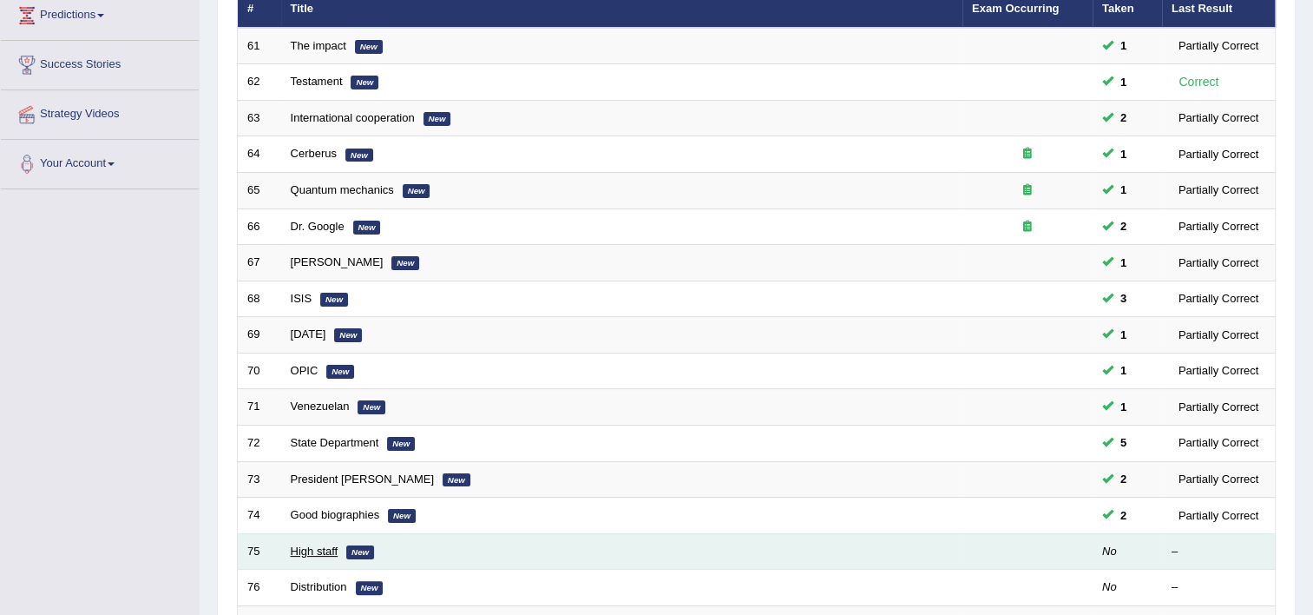
click at [331, 552] on link "High staff" at bounding box center [315, 550] width 48 height 13
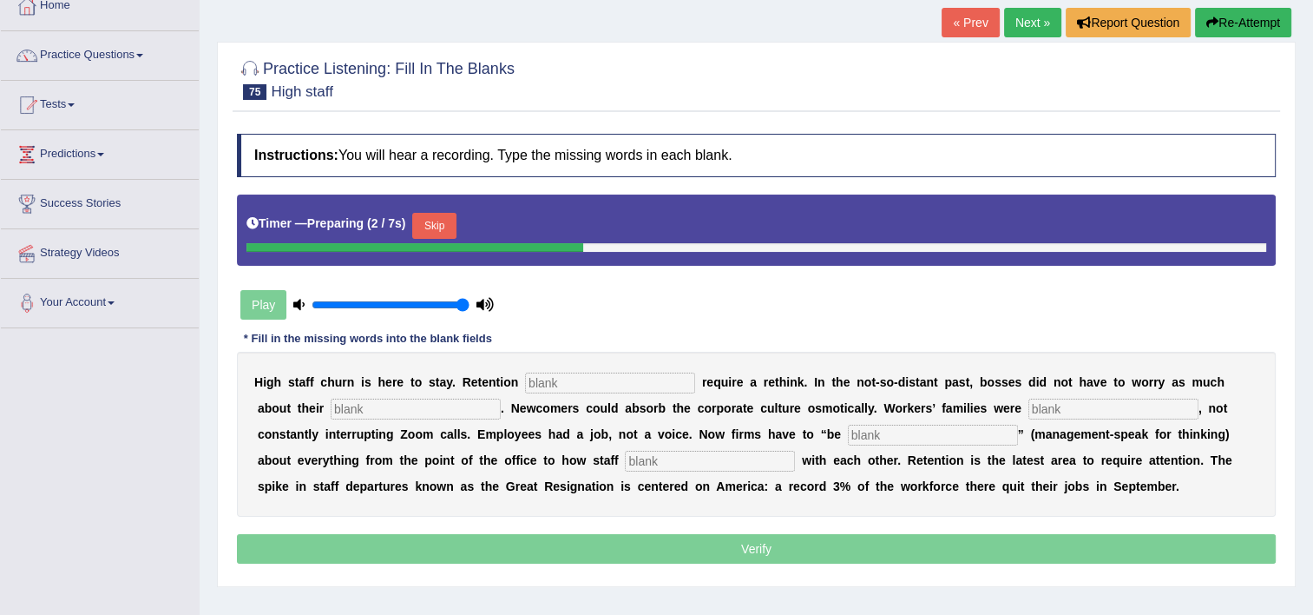
scroll to position [174, 0]
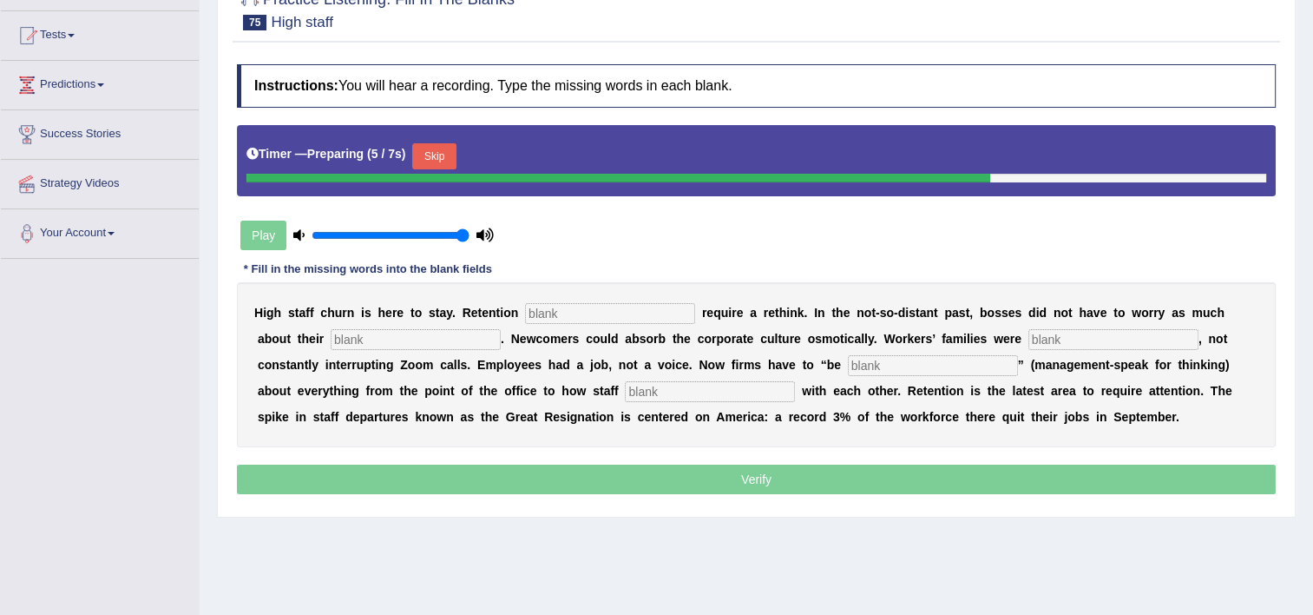
click at [525, 308] on input "text" at bounding box center [610, 313] width 170 height 21
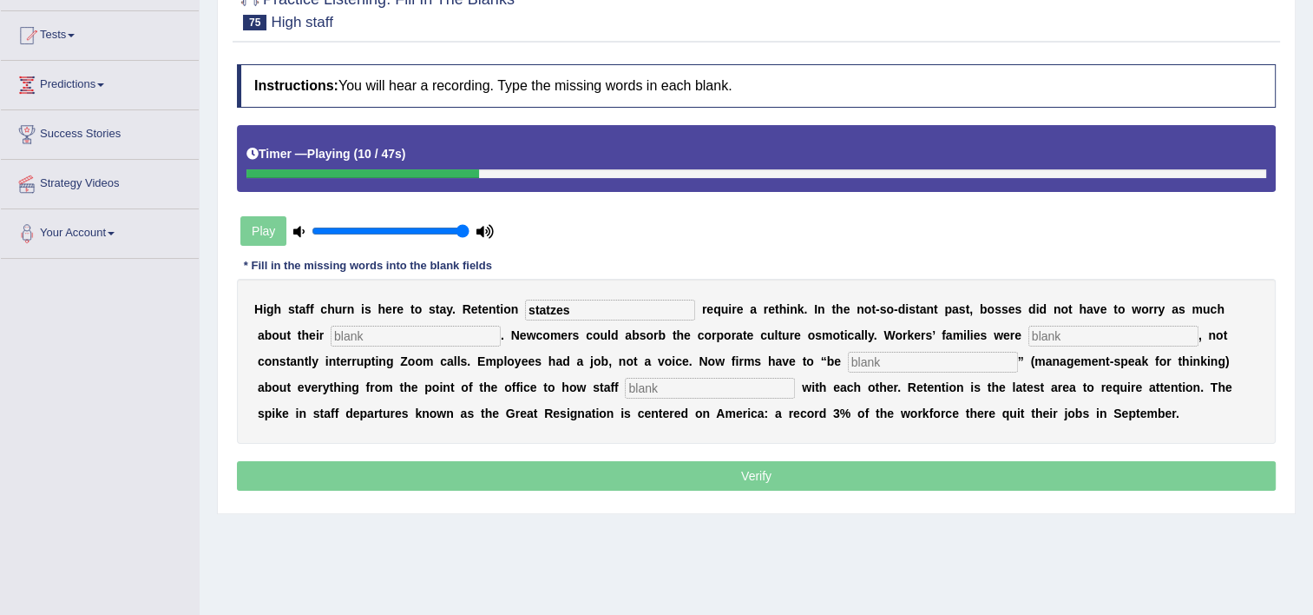
type input "statzes"
click at [527, 328] on b "w" at bounding box center [532, 335] width 10 height 14
click at [358, 330] on input "text" at bounding box center [416, 336] width 170 height 21
type input "workforce"
click at [1029, 342] on input "text" at bounding box center [1114, 336] width 170 height 21
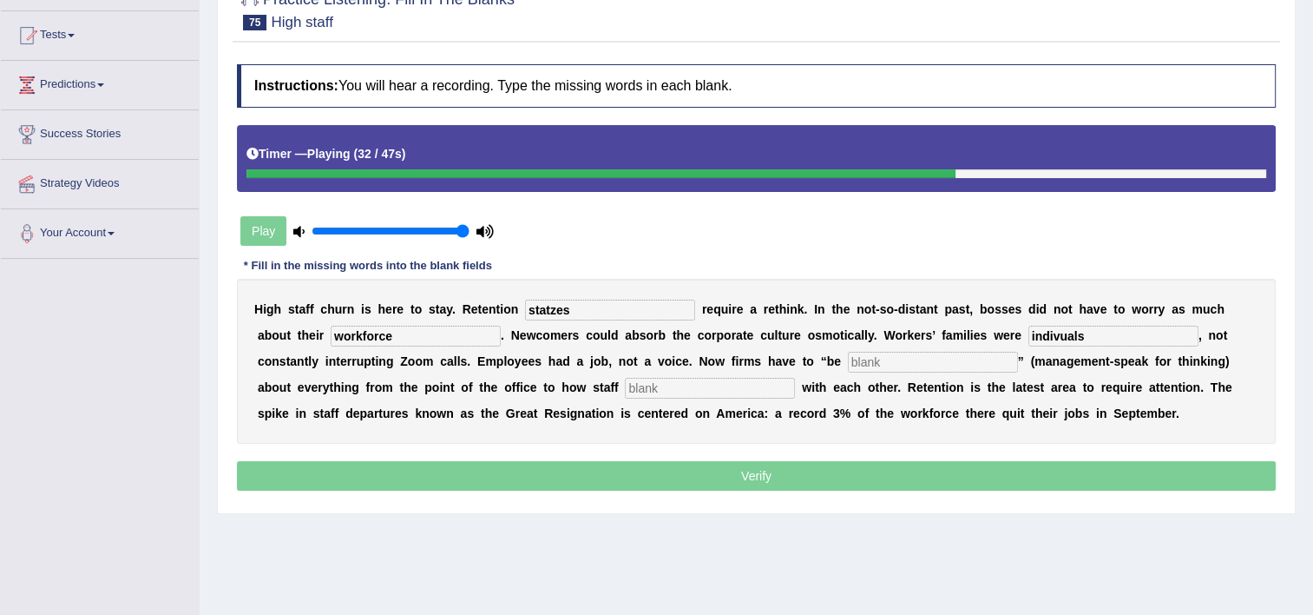
type input "indivuals"
click at [625, 389] on input "text" at bounding box center [710, 388] width 170 height 21
type input "communicate"
click at [1029, 334] on input "indivuals" at bounding box center [1114, 336] width 170 height 21
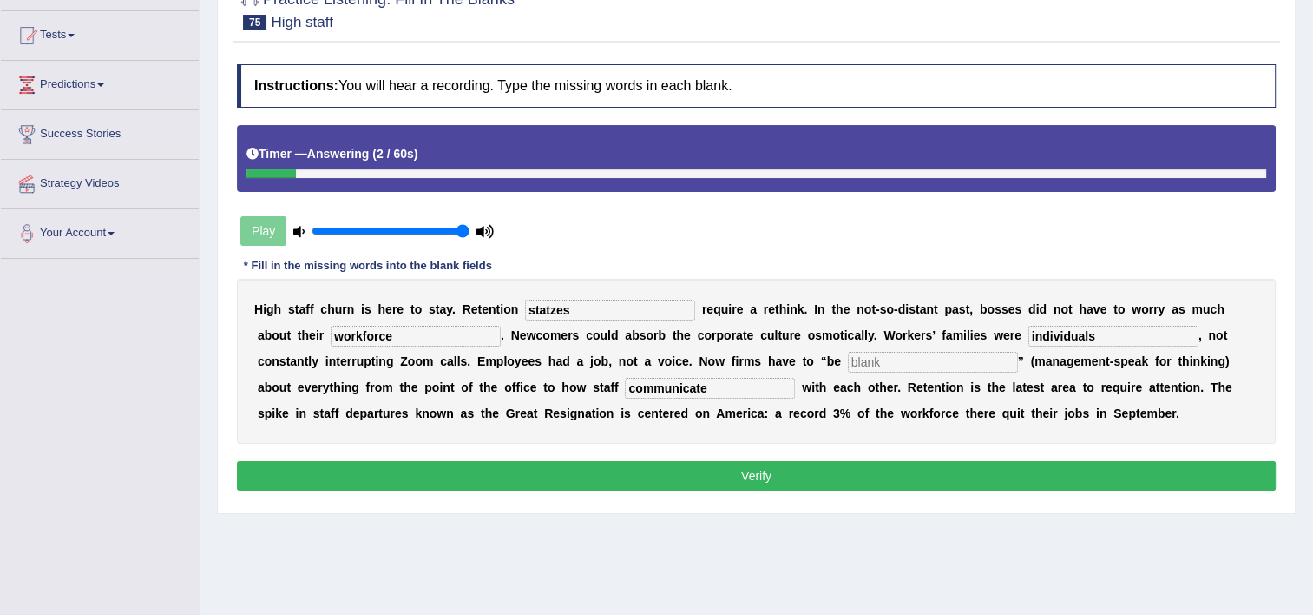
type input "individuals"
click at [579, 306] on input "statzes" at bounding box center [610, 309] width 170 height 21
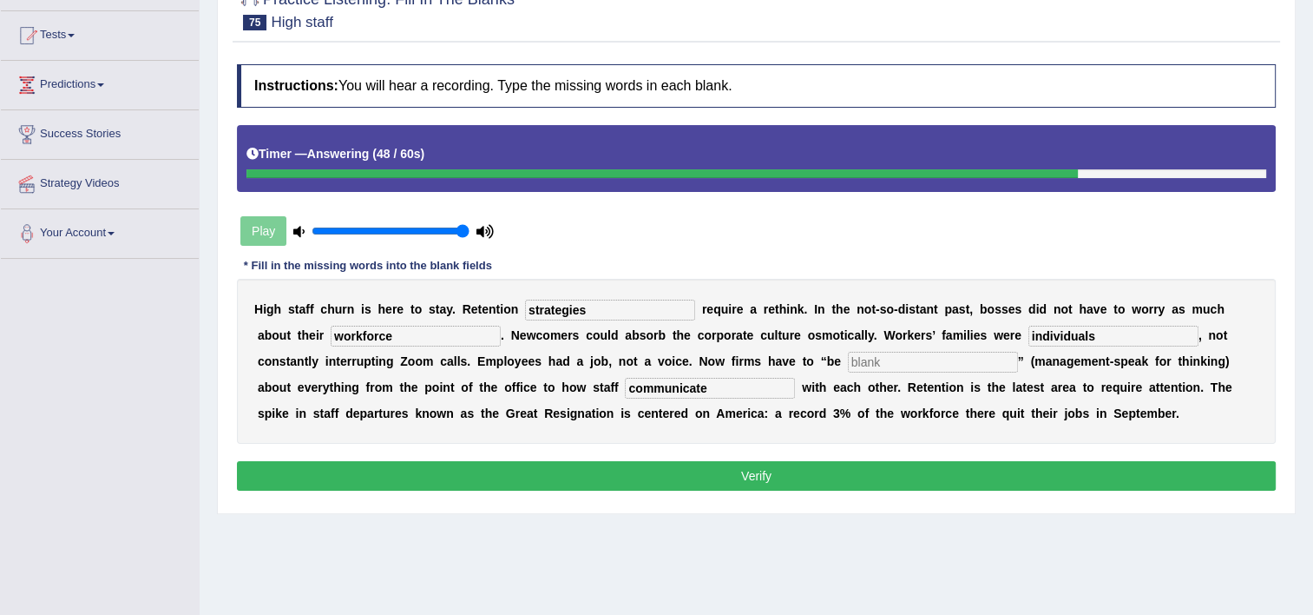
type input "strategies"
click at [667, 470] on button "Verify" at bounding box center [756, 476] width 1039 height 30
click at [848, 363] on input "text" at bounding box center [933, 362] width 170 height 21
type input "hgh"
click at [654, 464] on button "Verify" at bounding box center [756, 476] width 1039 height 30
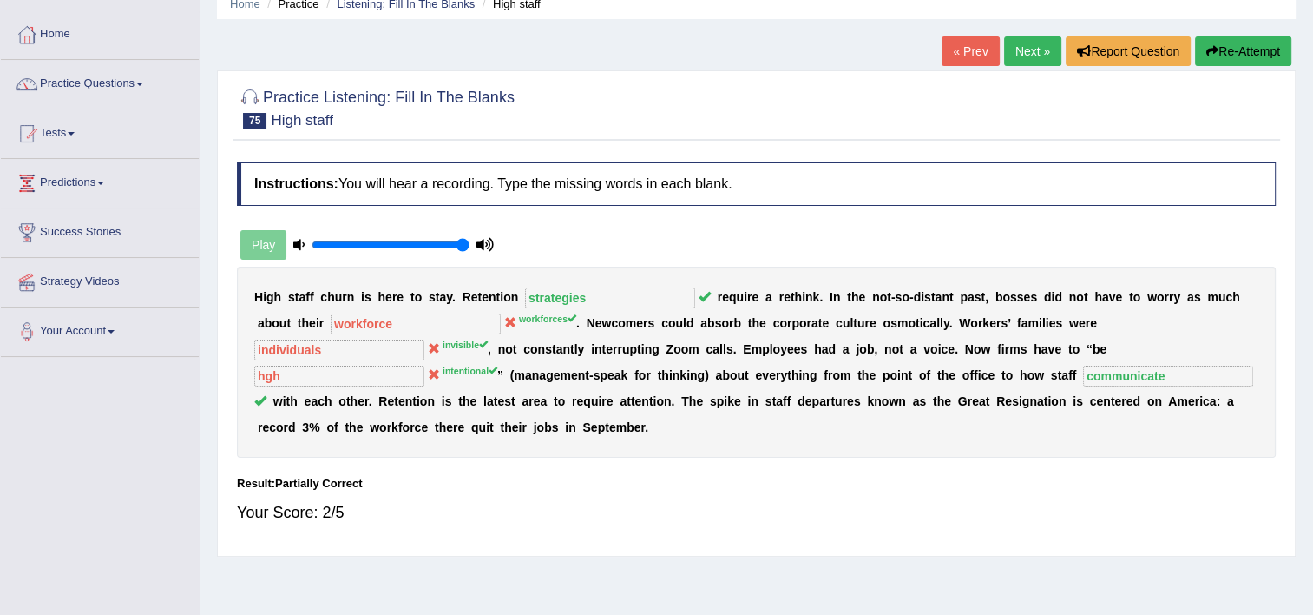
scroll to position [0, 0]
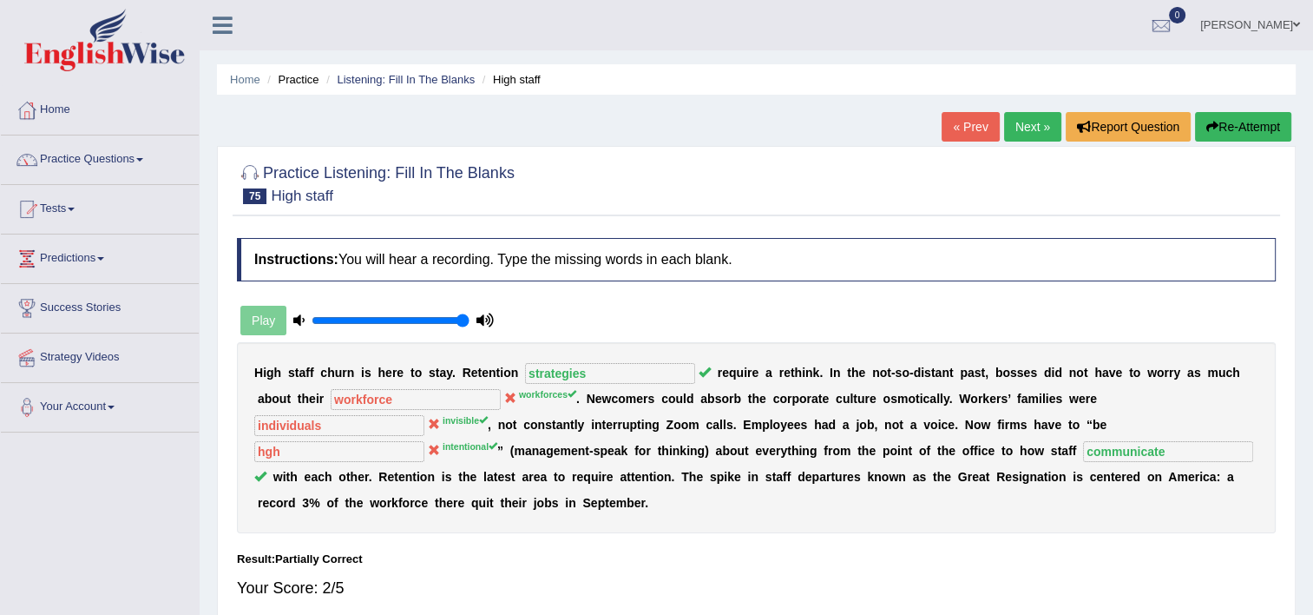
click at [1255, 122] on button "Re-Attempt" at bounding box center [1243, 127] width 96 height 30
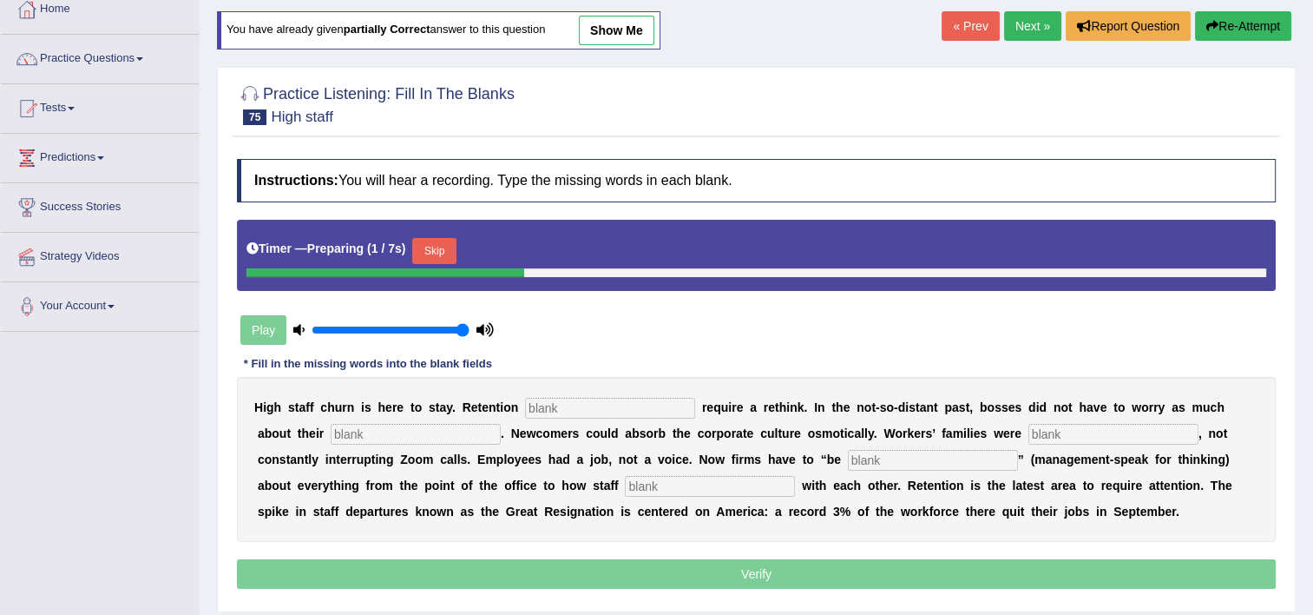
scroll to position [139, 0]
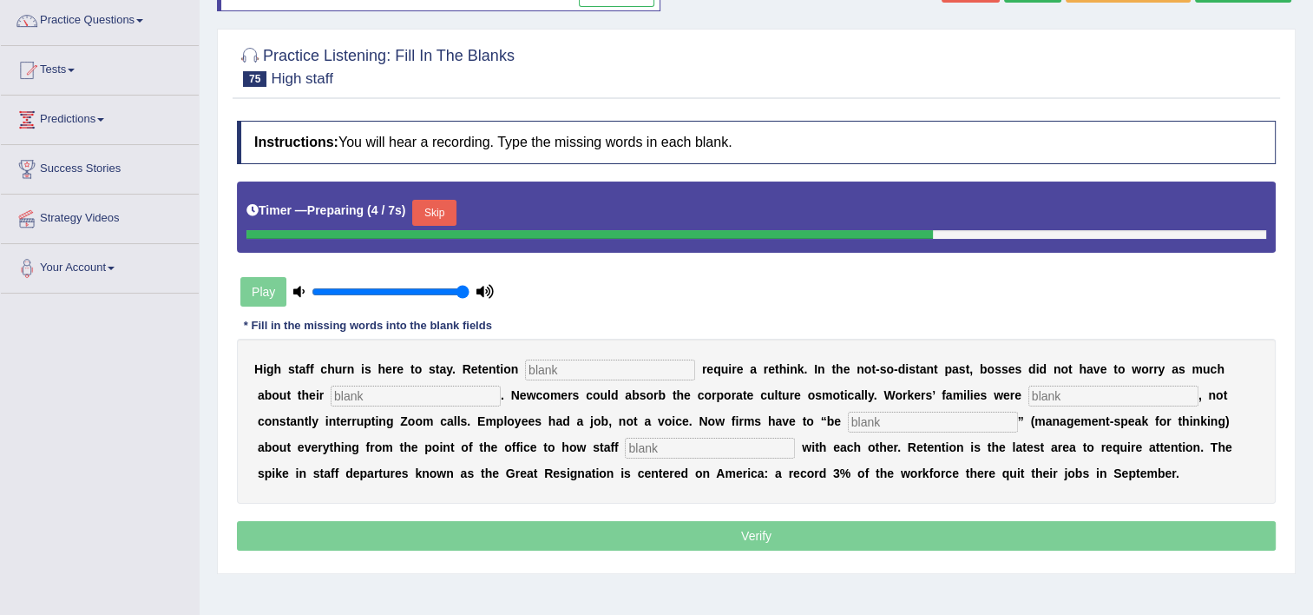
click at [582, 370] on input "text" at bounding box center [610, 369] width 170 height 21
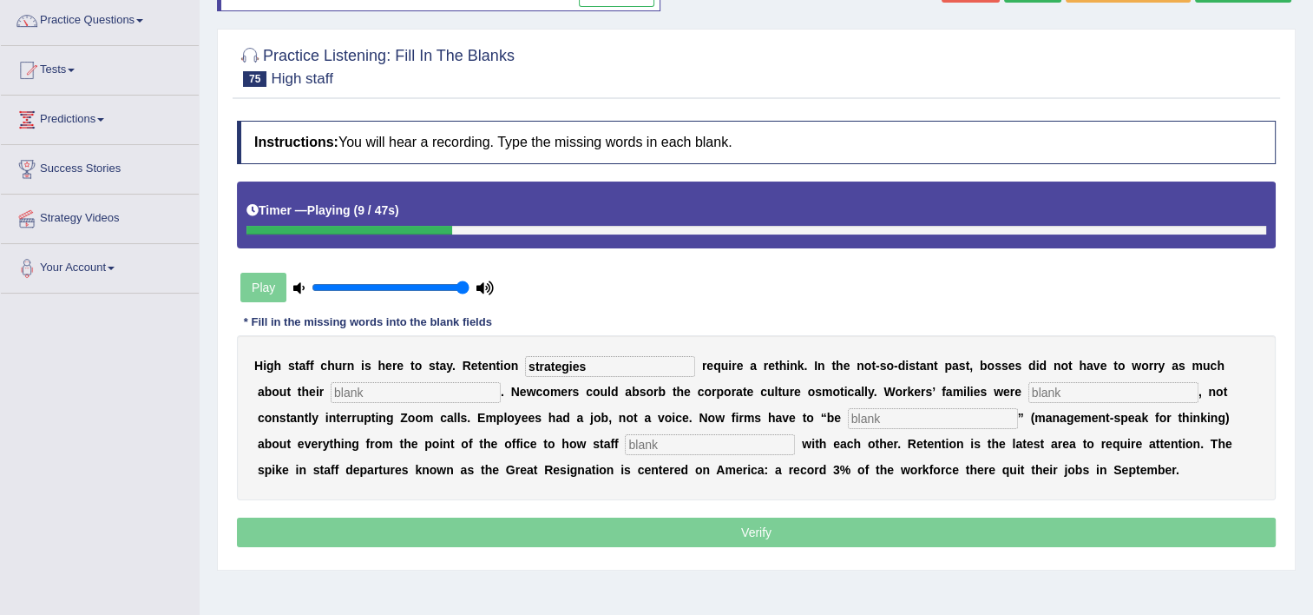
type input "strategies"
click at [351, 401] on div "H i g h s t a f f c h u r n i s h e r e t o s t a y . R e t e n t i o n strateg…" at bounding box center [756, 417] width 1039 height 165
click at [1029, 393] on input "text" at bounding box center [1114, 392] width 170 height 21
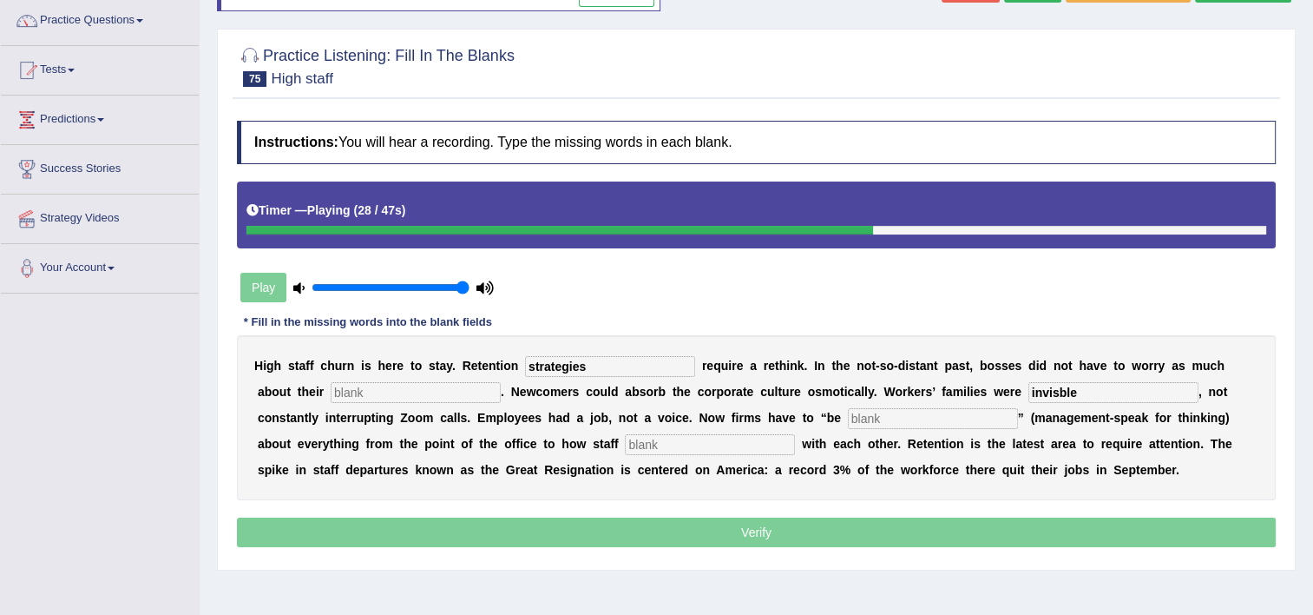
type input "invisble"
click at [387, 388] on input "text" at bounding box center [416, 392] width 170 height 21
type input "workforces"
click at [848, 417] on input "text" at bounding box center [933, 418] width 170 height 21
click at [625, 442] on input "text" at bounding box center [710, 444] width 170 height 21
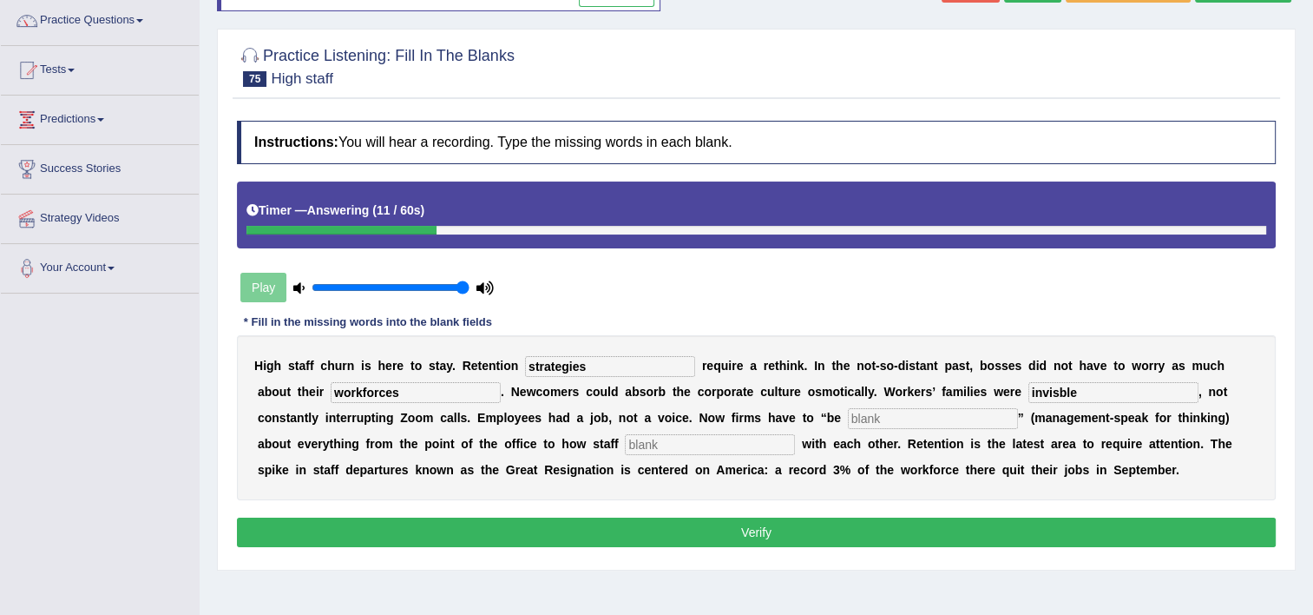
click at [1029, 391] on input "invisble" at bounding box center [1114, 392] width 170 height 21
type input "invisable"
click at [625, 448] on input "text" at bounding box center [710, 444] width 170 height 21
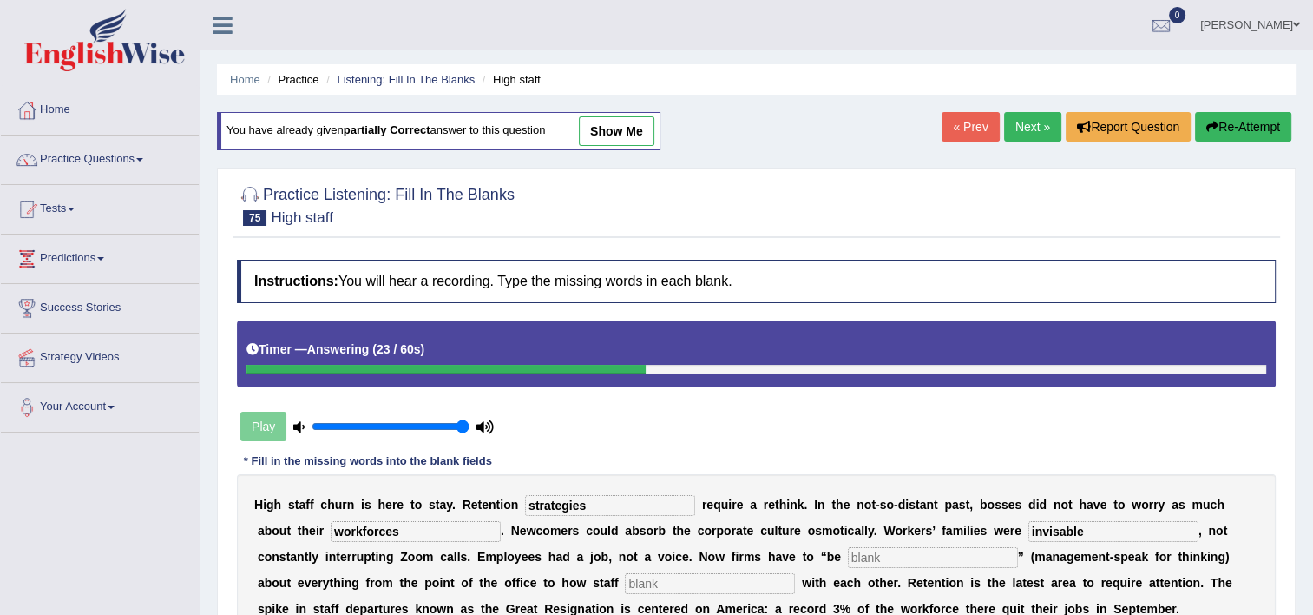
click at [633, 122] on link "show me" at bounding box center [617, 131] width 76 height 30
type input "workforce"
type input "individuals"
type input "hgh"
type input "communicate"
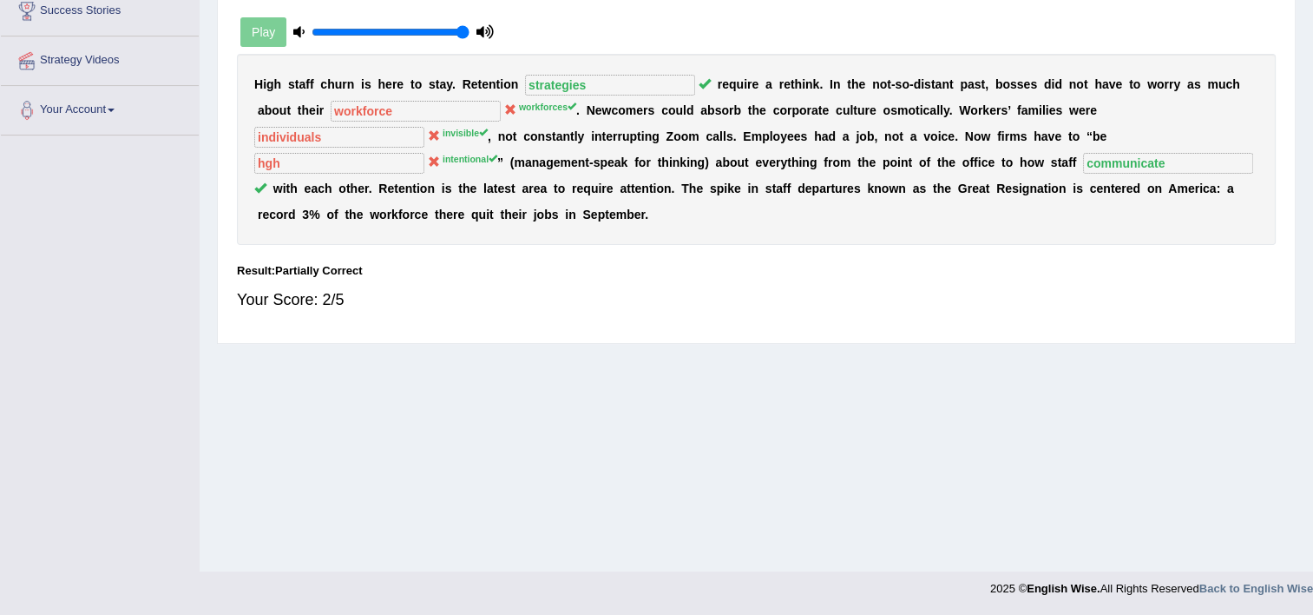
scroll to position [262, 0]
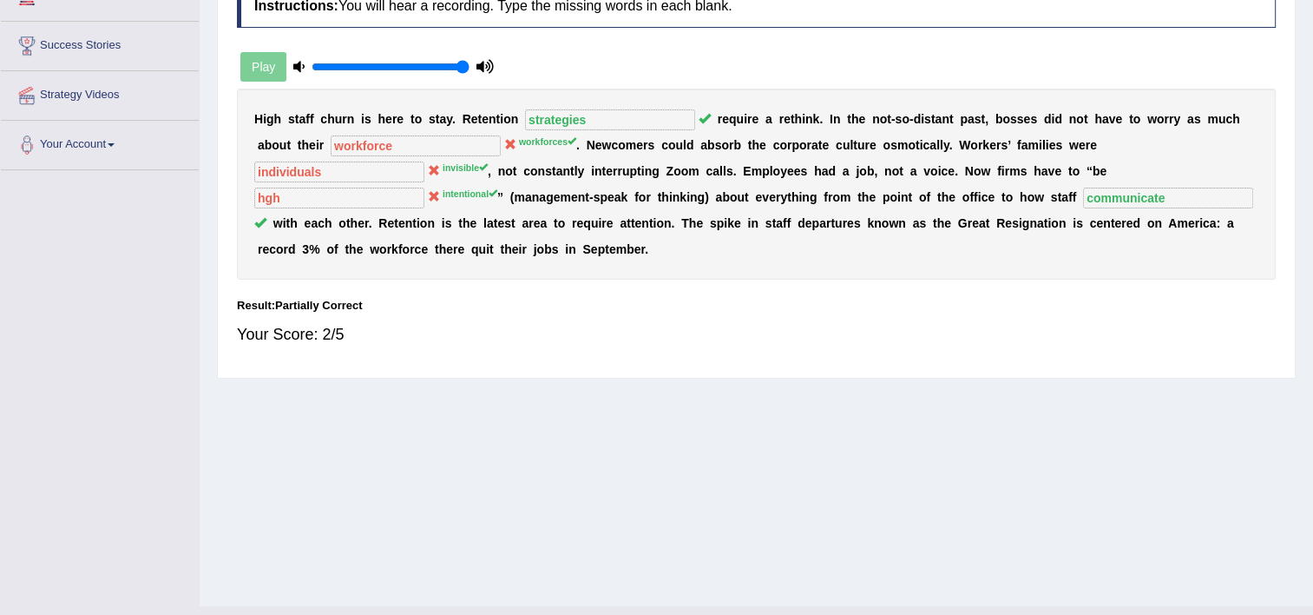
drag, startPoint x: 1272, startPoint y: 45, endPoint x: 1329, endPoint y: 42, distance: 56.5
click at [1312, 42] on html "Toggle navigation Home Practice Questions Speaking Practice Read Aloud Repeat S…" at bounding box center [656, 45] width 1313 height 615
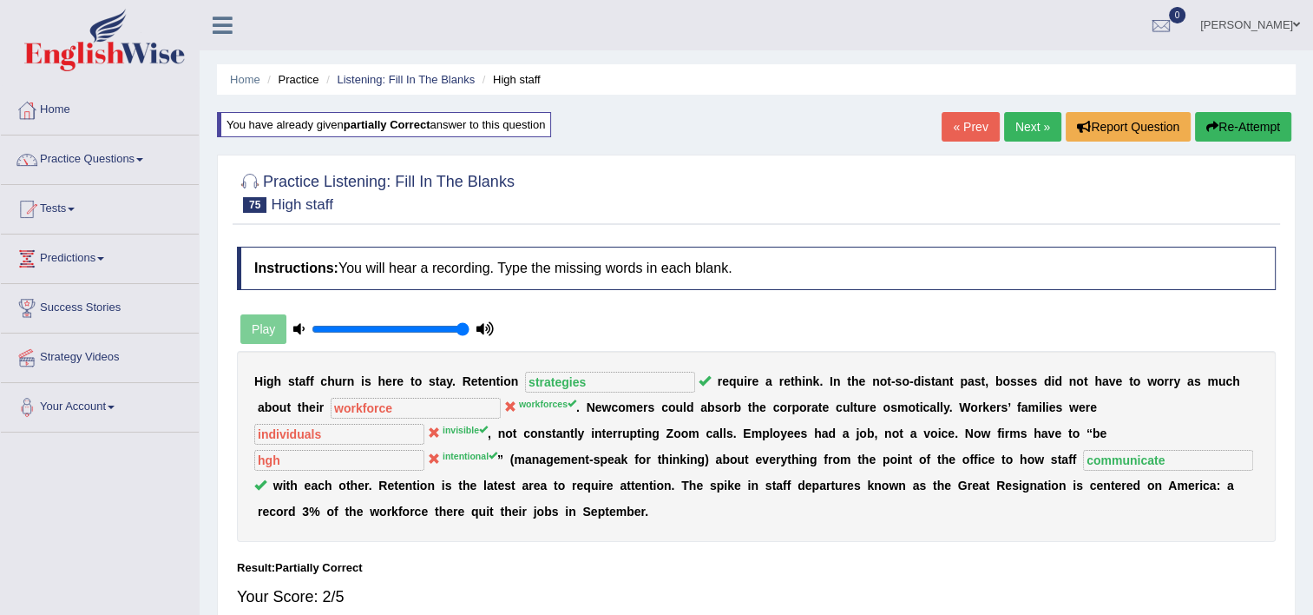
click at [1046, 138] on link "Next »" at bounding box center [1032, 127] width 57 height 30
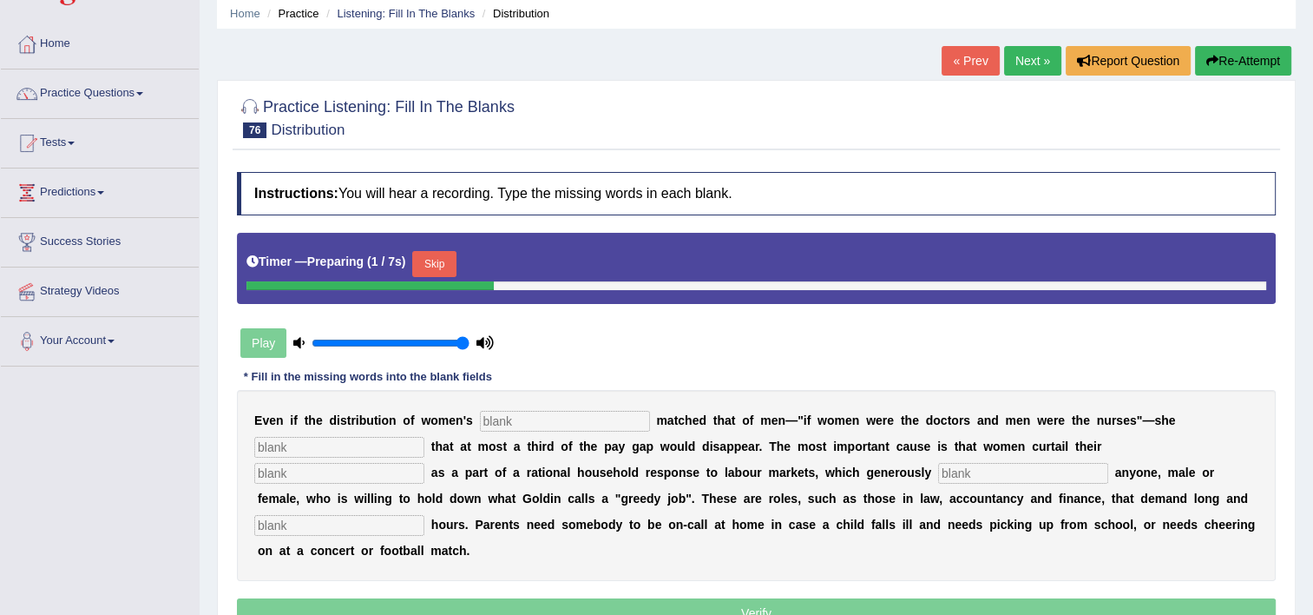
scroll to position [69, 0]
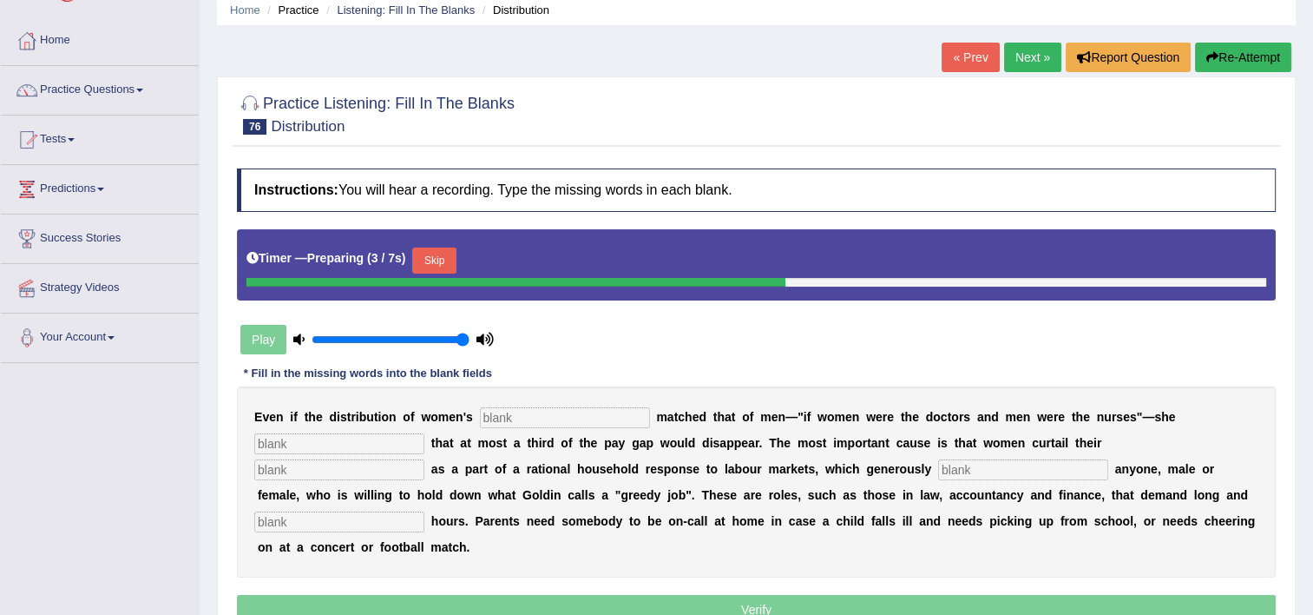
click at [535, 424] on input "text" at bounding box center [565, 417] width 170 height 21
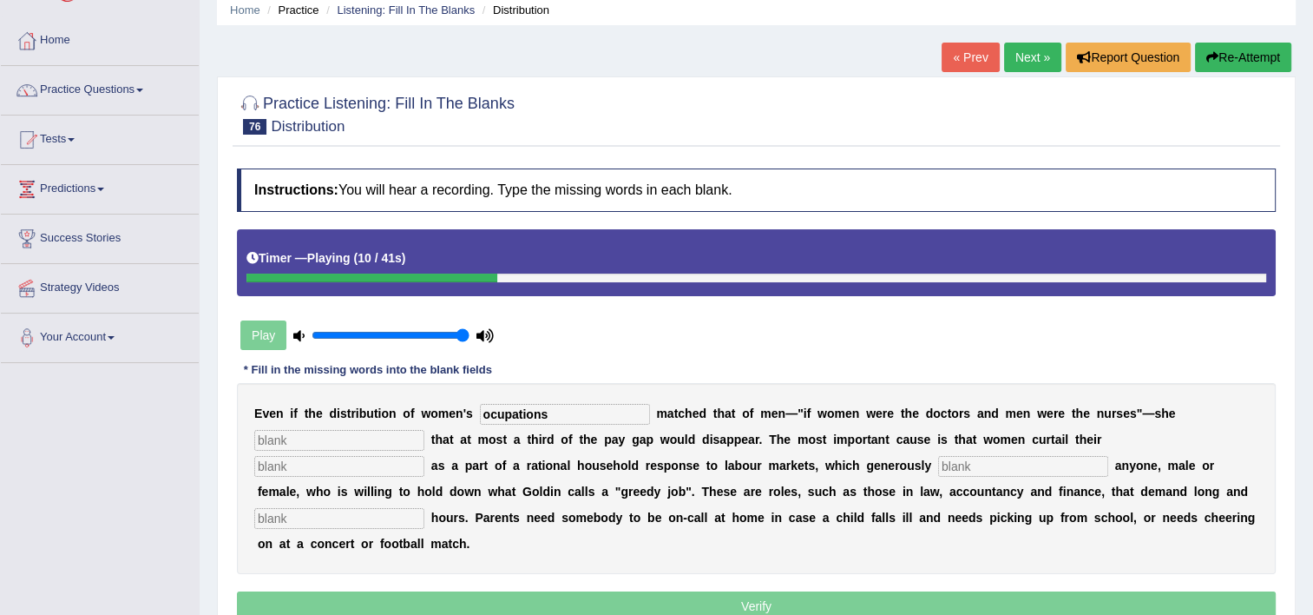
type input "ocupations"
click at [424, 430] on input "text" at bounding box center [339, 440] width 170 height 21
type input "calclate"
click at [424, 456] on input "text" at bounding box center [339, 466] width 170 height 21
click at [573, 478] on div "E v e n i f t h e d i s t r i b u t i o n o f w o m e n ' s ocupations m a t c …" at bounding box center [756, 478] width 1039 height 191
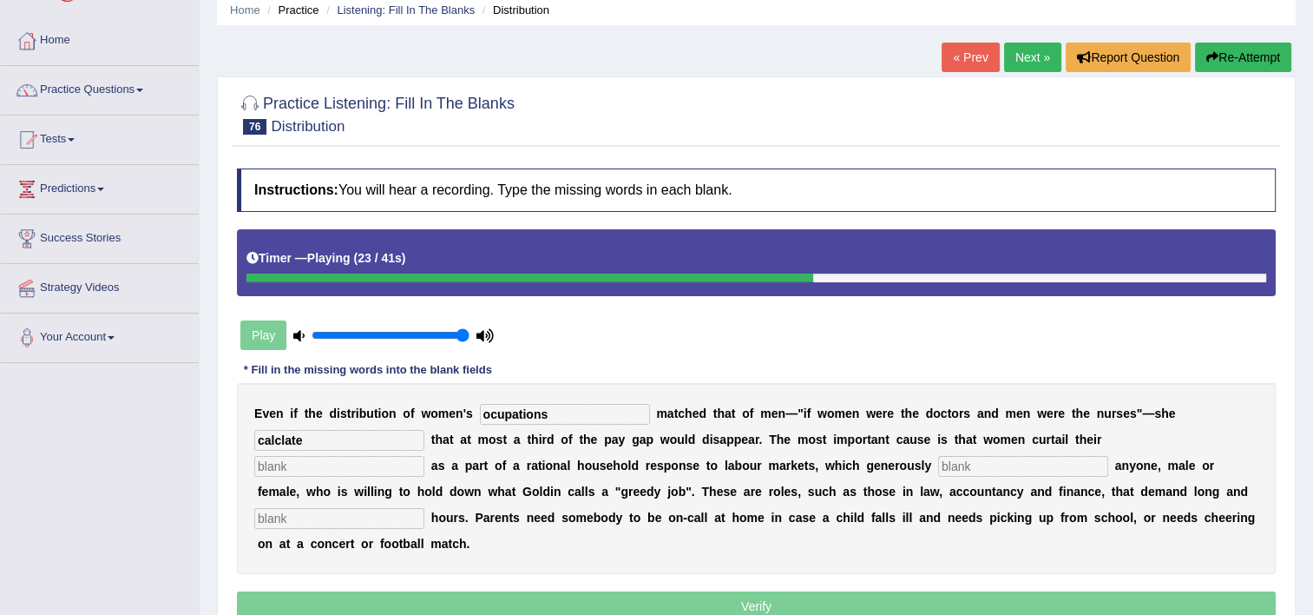
click at [938, 464] on input "text" at bounding box center [1023, 466] width 170 height 21
type input "aword"
click at [424, 508] on input "text" at bounding box center [339, 518] width 170 height 21
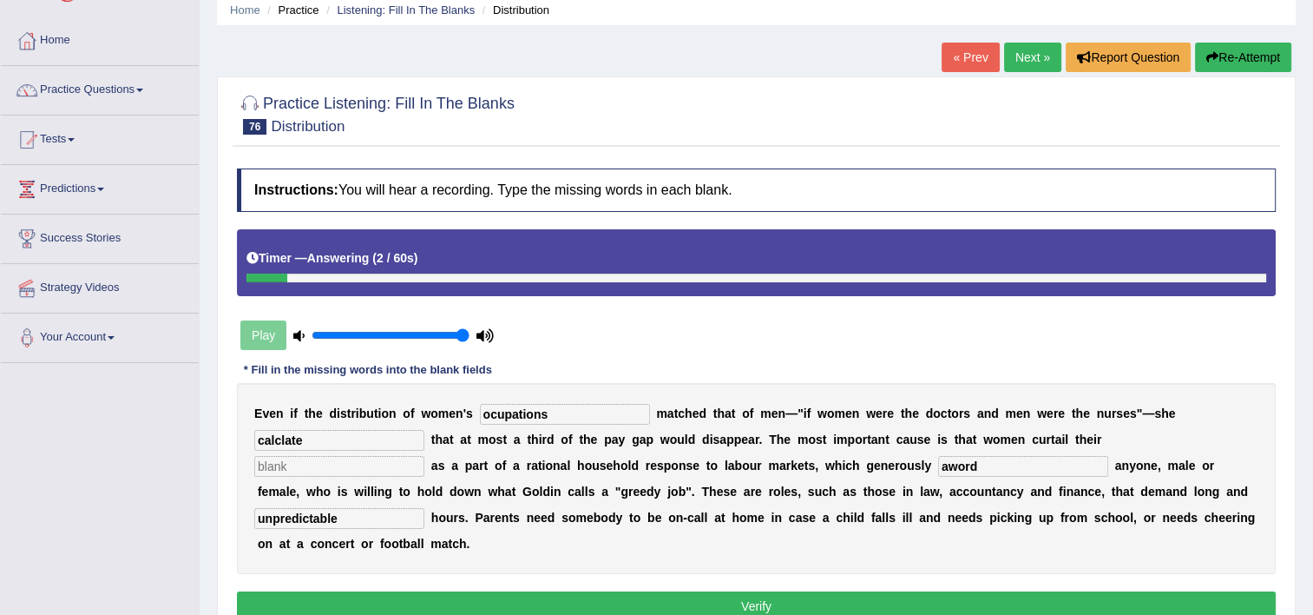
type input "unpredictable"
click at [556, 419] on input "ocupations" at bounding box center [565, 414] width 170 height 21
type input "ocupations"
click at [938, 467] on input "aword" at bounding box center [1023, 466] width 170 height 21
type input "award"
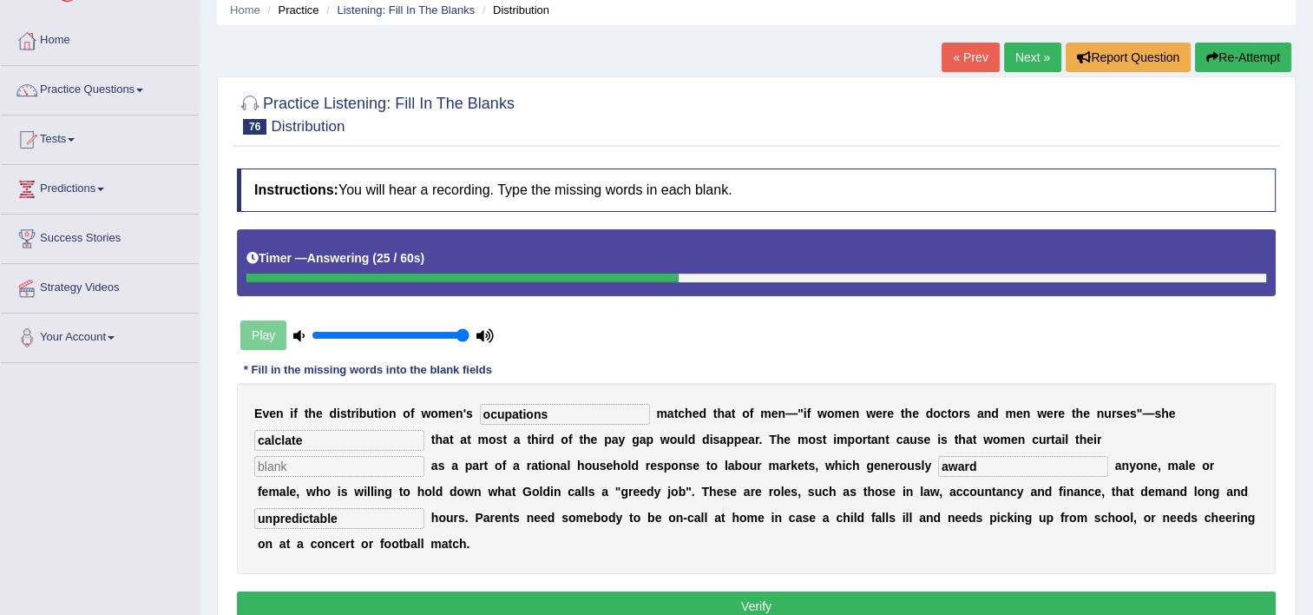
click at [424, 508] on input "unpredictable" at bounding box center [339, 518] width 170 height 21
click at [480, 412] on input "ocupations" at bounding box center [565, 414] width 170 height 21
type input "occupations"
click at [938, 470] on input "award" at bounding box center [1023, 466] width 170 height 21
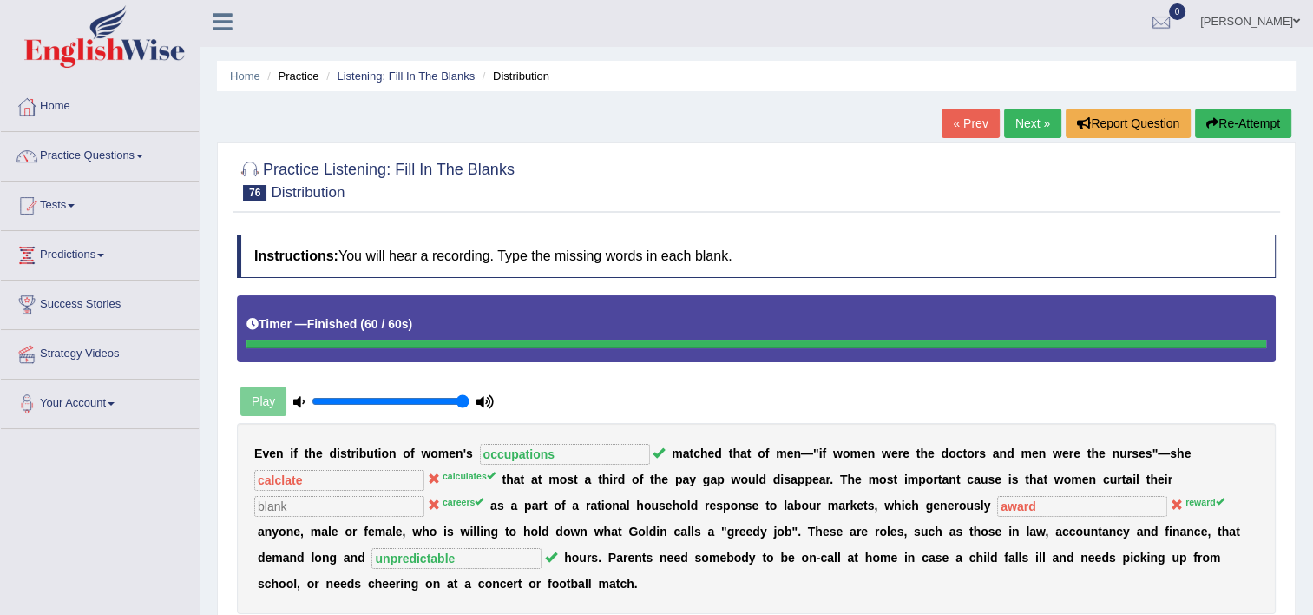
scroll to position [0, 0]
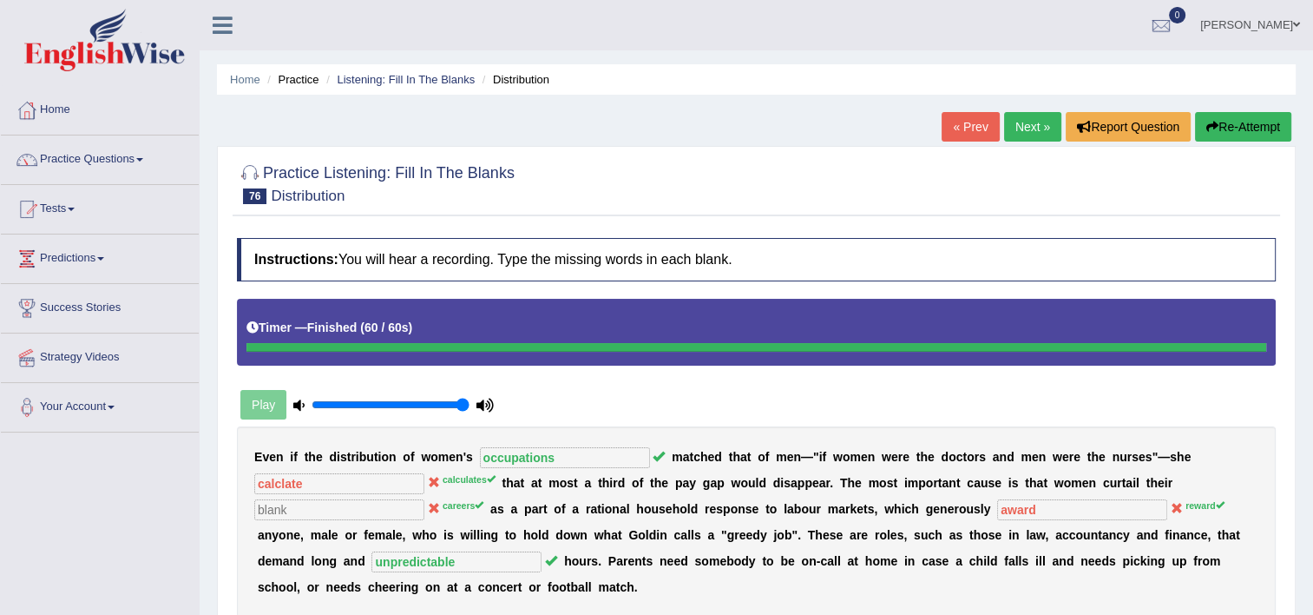
click at [1028, 132] on link "Next »" at bounding box center [1032, 127] width 57 height 30
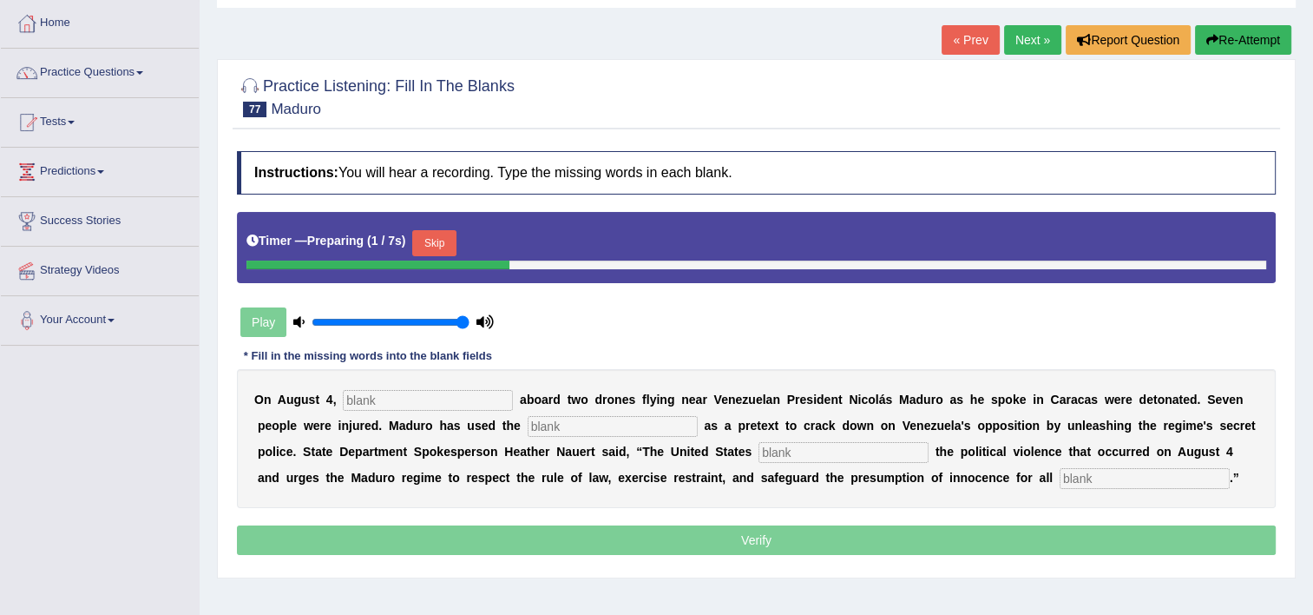
scroll to position [104, 0]
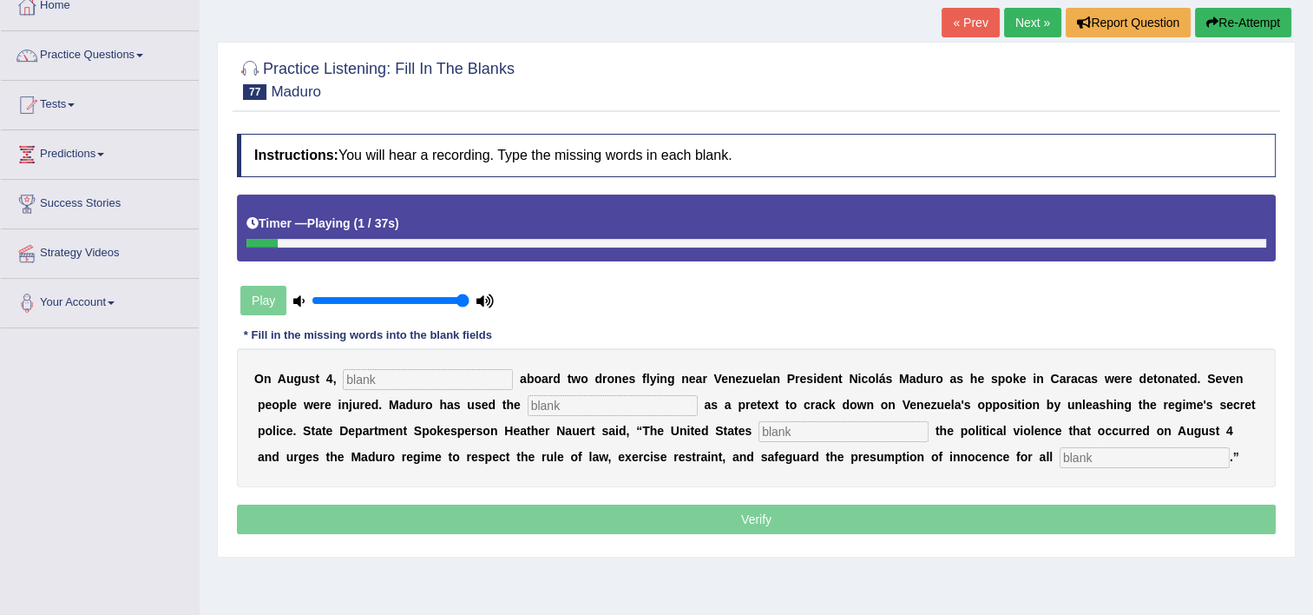
click at [437, 375] on input "text" at bounding box center [428, 379] width 170 height 21
type input "explosive"
click at [528, 407] on input "text" at bounding box center [613, 405] width 170 height 21
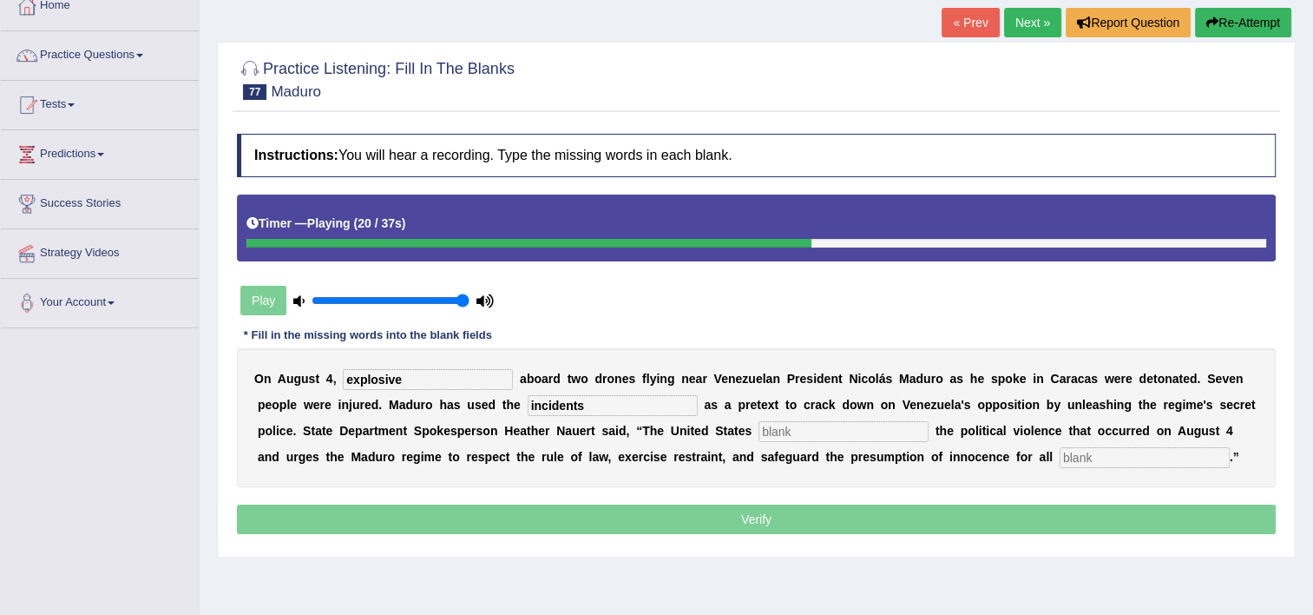
type input "incidents"
click at [759, 428] on input "text" at bounding box center [844, 431] width 170 height 21
type input "condance"
click at [1060, 451] on input "text" at bounding box center [1145, 457] width 170 height 21
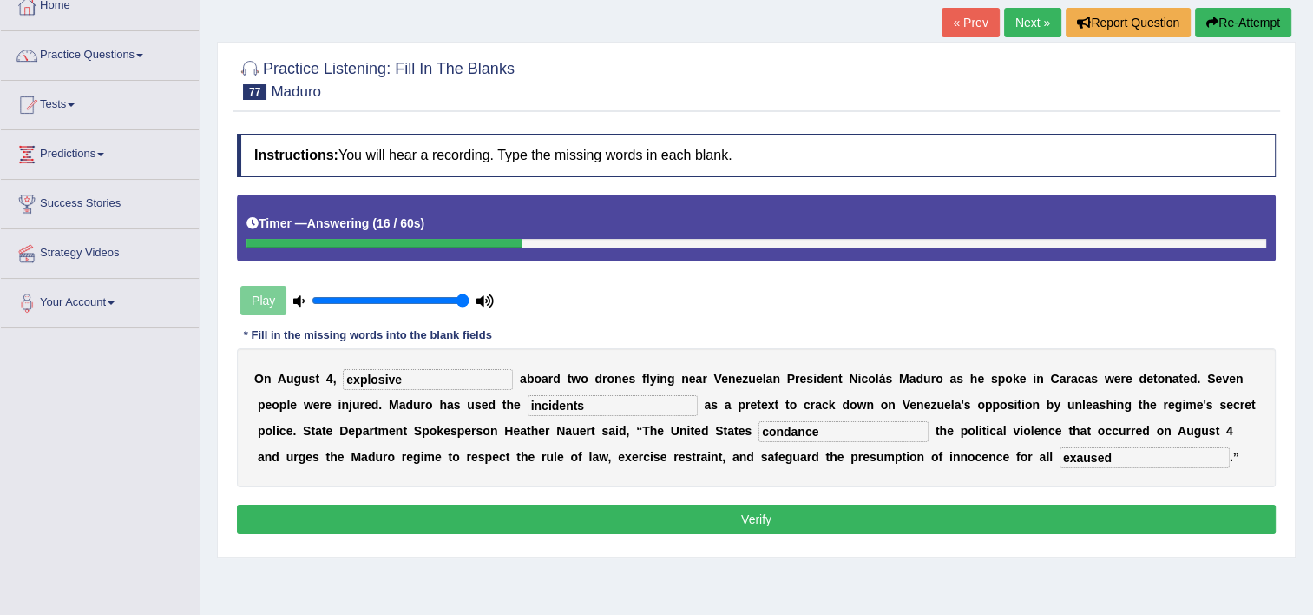
type input "exaused"
click at [759, 431] on input "condance" at bounding box center [844, 431] width 170 height 21
click at [759, 431] on input "condence" at bounding box center [844, 431] width 170 height 21
type input "condense"
click at [1060, 457] on input "exaused" at bounding box center [1145, 457] width 170 height 21
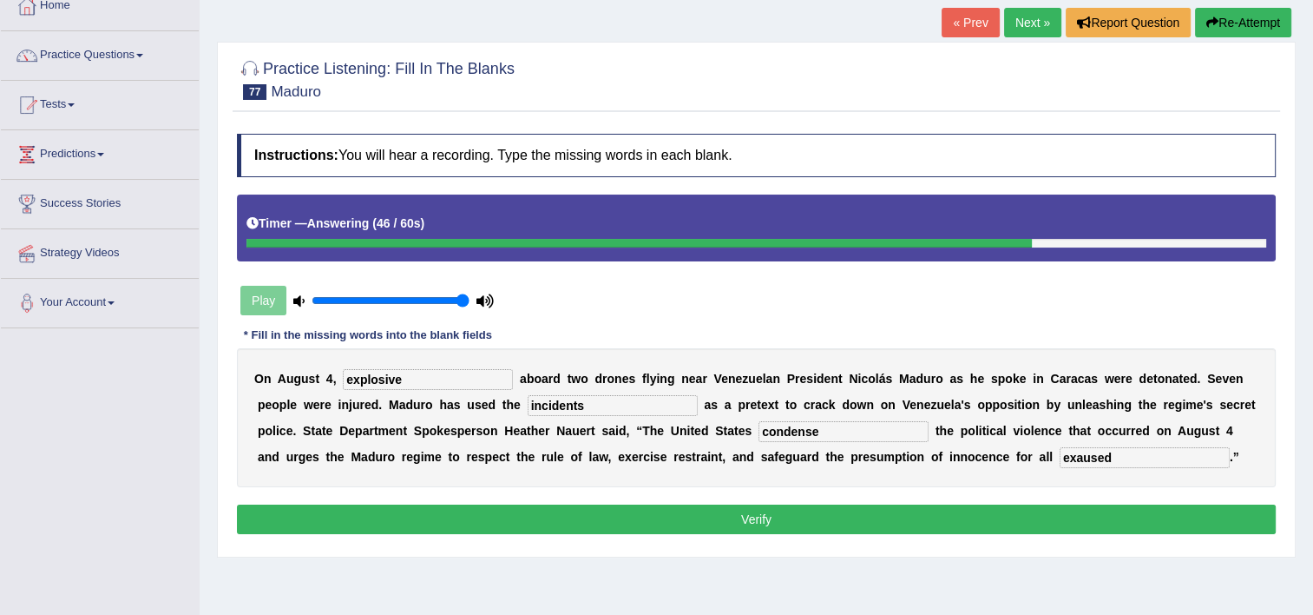
click at [455, 369] on input "explosive" at bounding box center [428, 379] width 170 height 21
click at [529, 406] on input "incidents" at bounding box center [613, 405] width 170 height 21
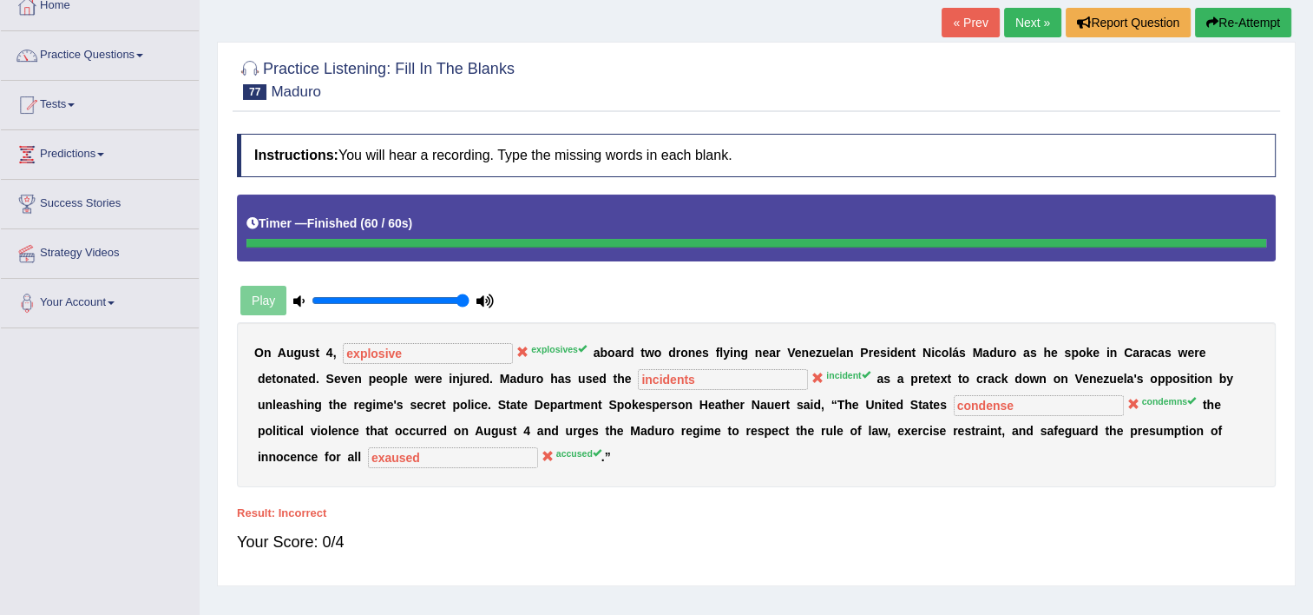
click at [1230, 14] on button "Re-Attempt" at bounding box center [1243, 23] width 96 height 30
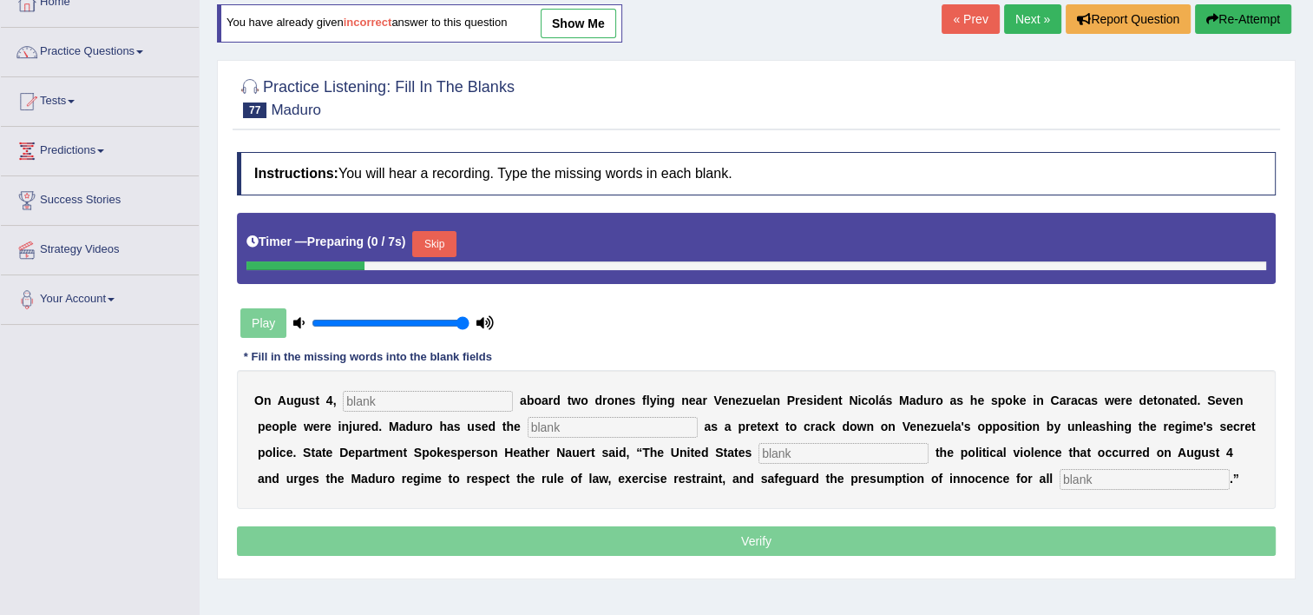
scroll to position [104, 0]
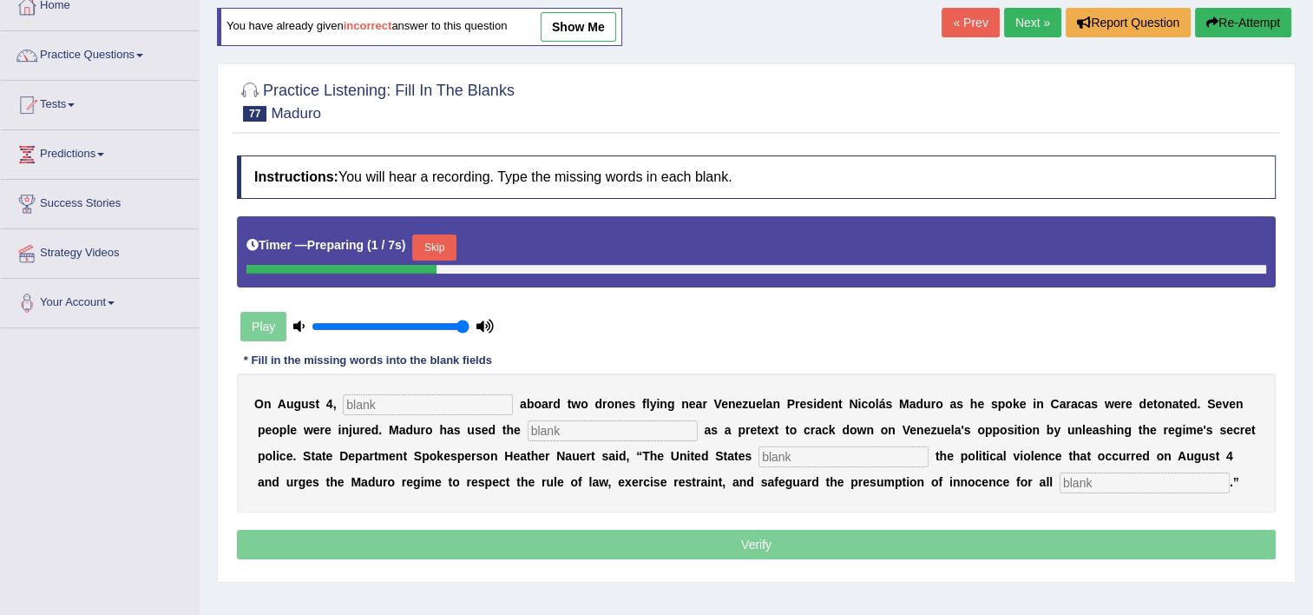
click at [419, 411] on input "text" at bounding box center [428, 404] width 170 height 21
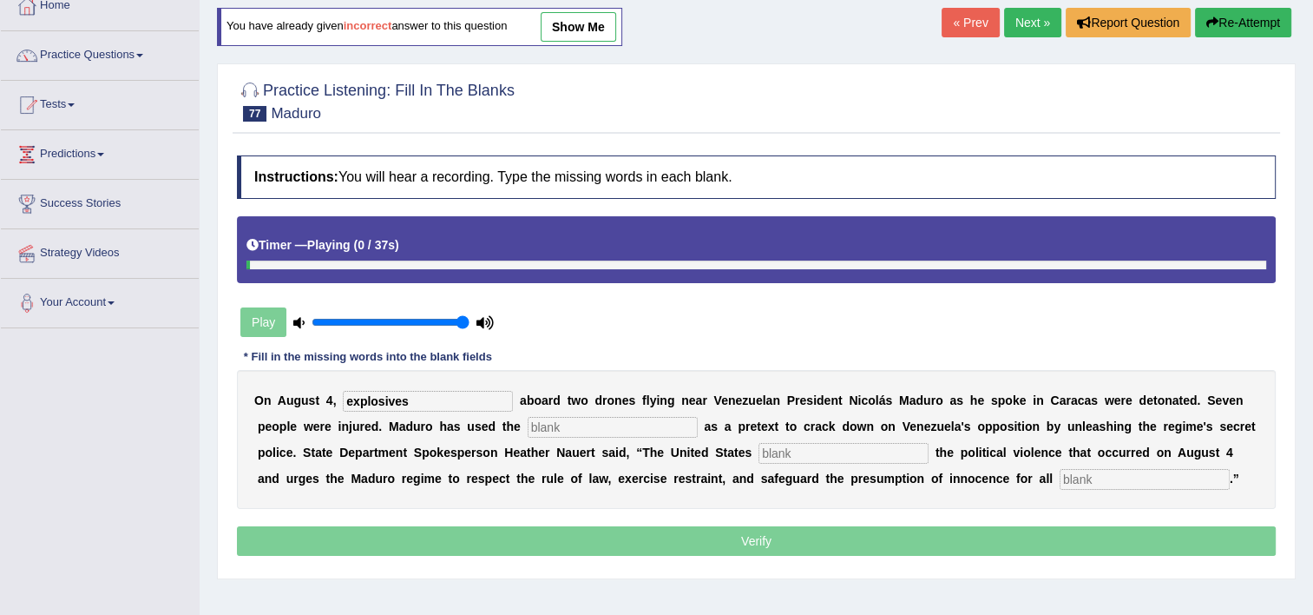
type input "explosives"
click at [528, 429] on input "text" at bounding box center [613, 427] width 170 height 21
click at [1060, 479] on input "text" at bounding box center [1145, 479] width 170 height 21
type input "accused"
click at [528, 433] on input "text" at bounding box center [613, 427] width 170 height 21
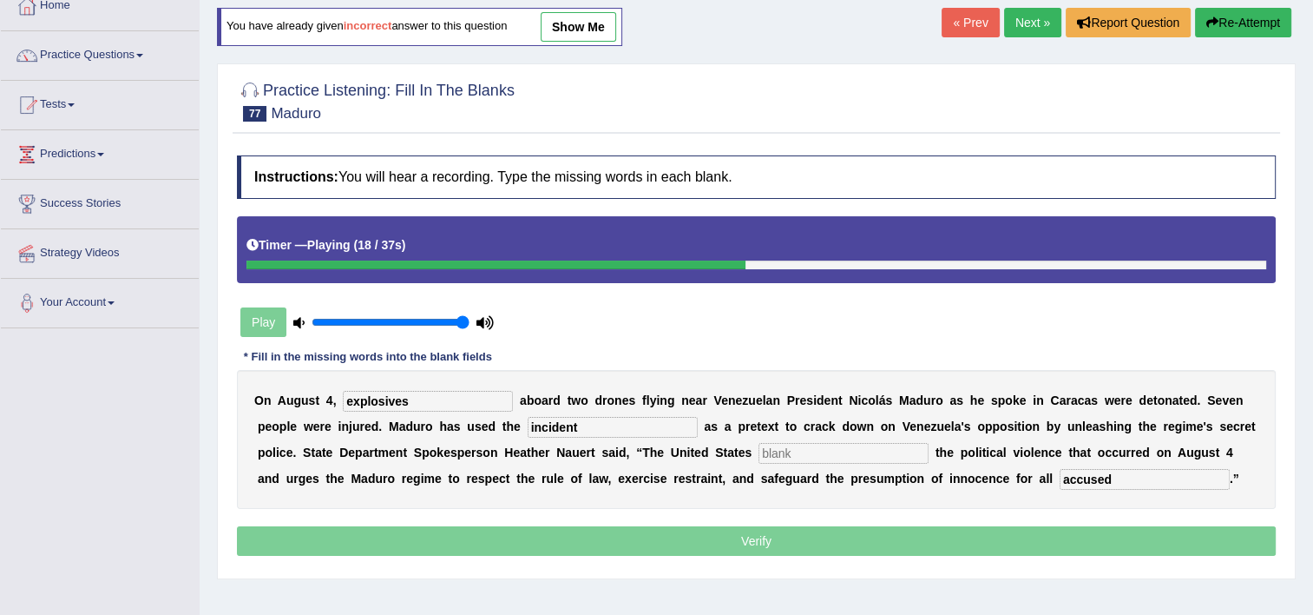
type input "incident"
click at [759, 448] on input "text" at bounding box center [844, 453] width 170 height 21
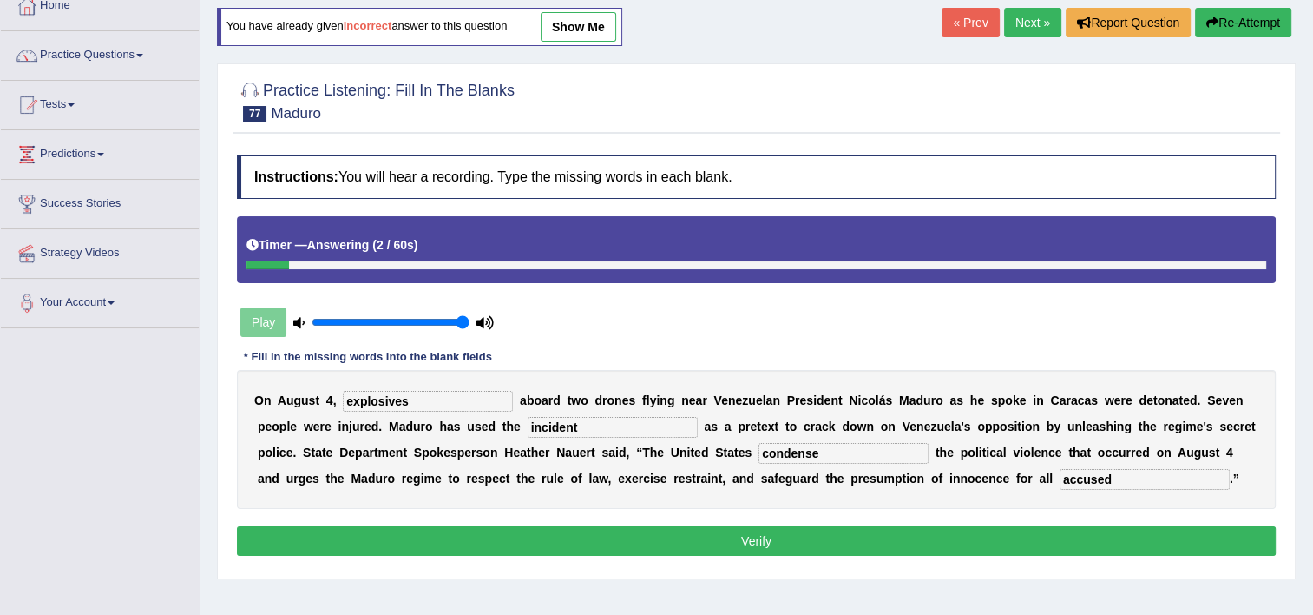
type input "condense"
click at [746, 542] on button "Verify" at bounding box center [756, 541] width 1039 height 30
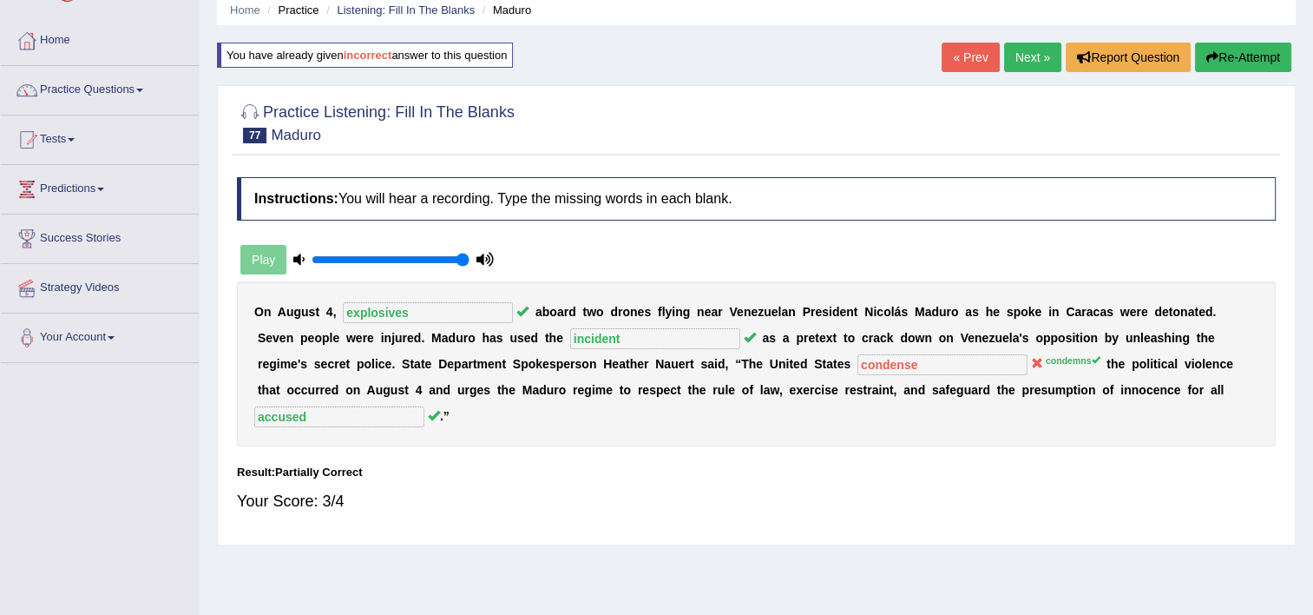
scroll to position [0, 0]
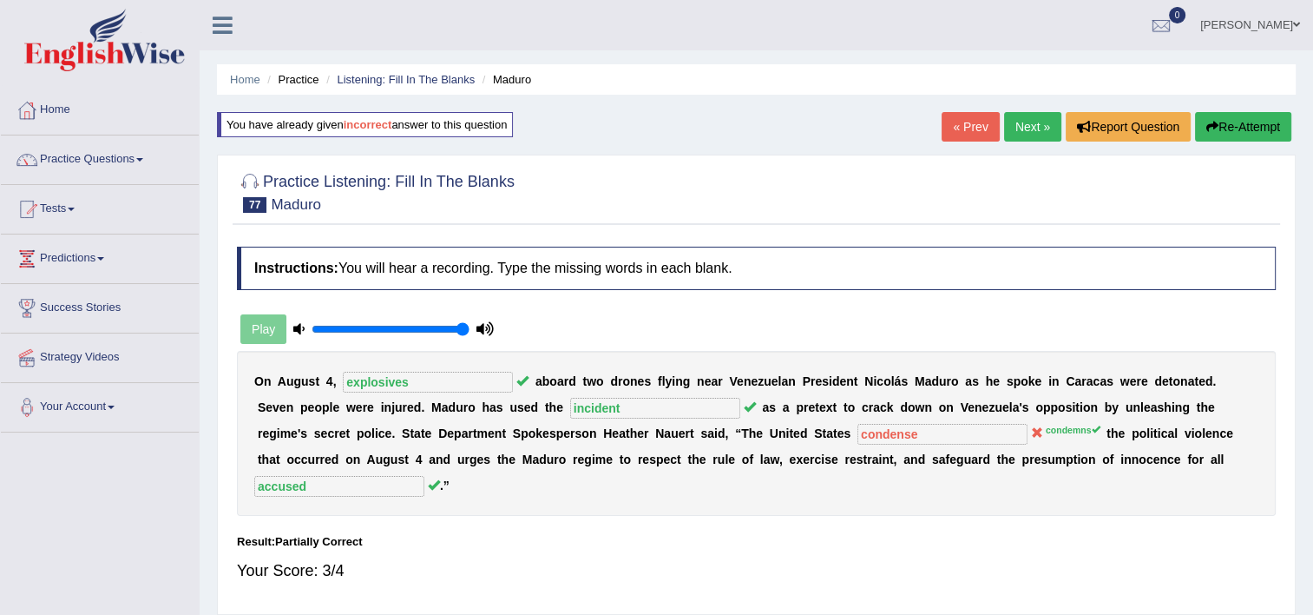
click at [1235, 119] on button "Re-Attempt" at bounding box center [1243, 127] width 96 height 30
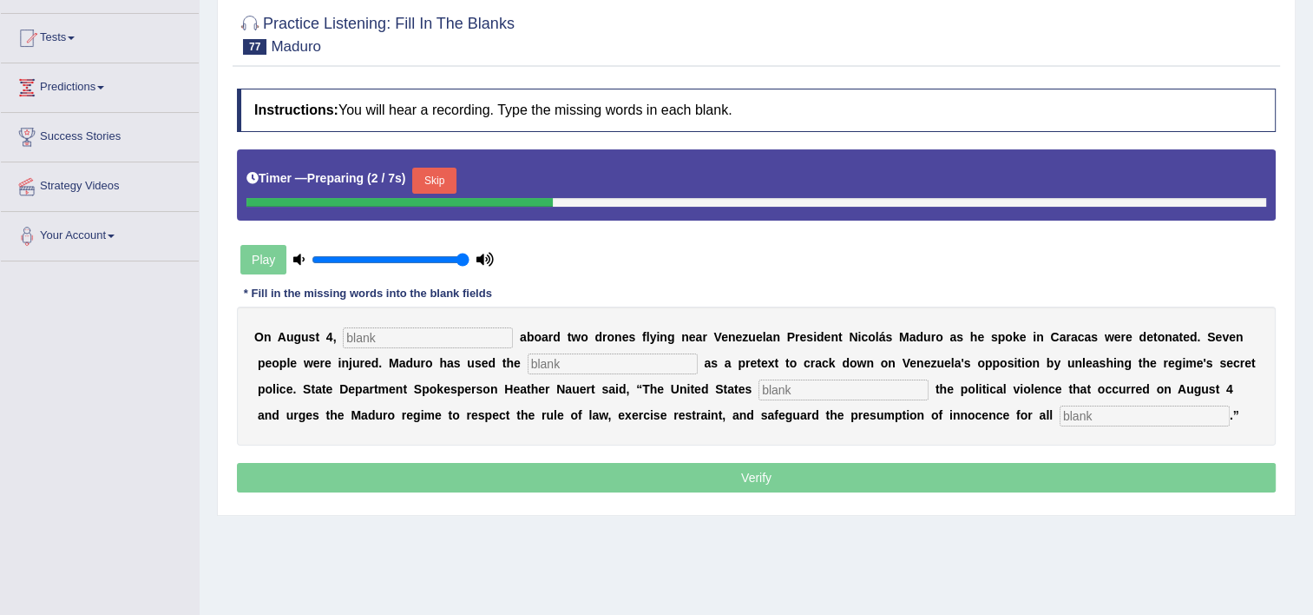
scroll to position [174, 0]
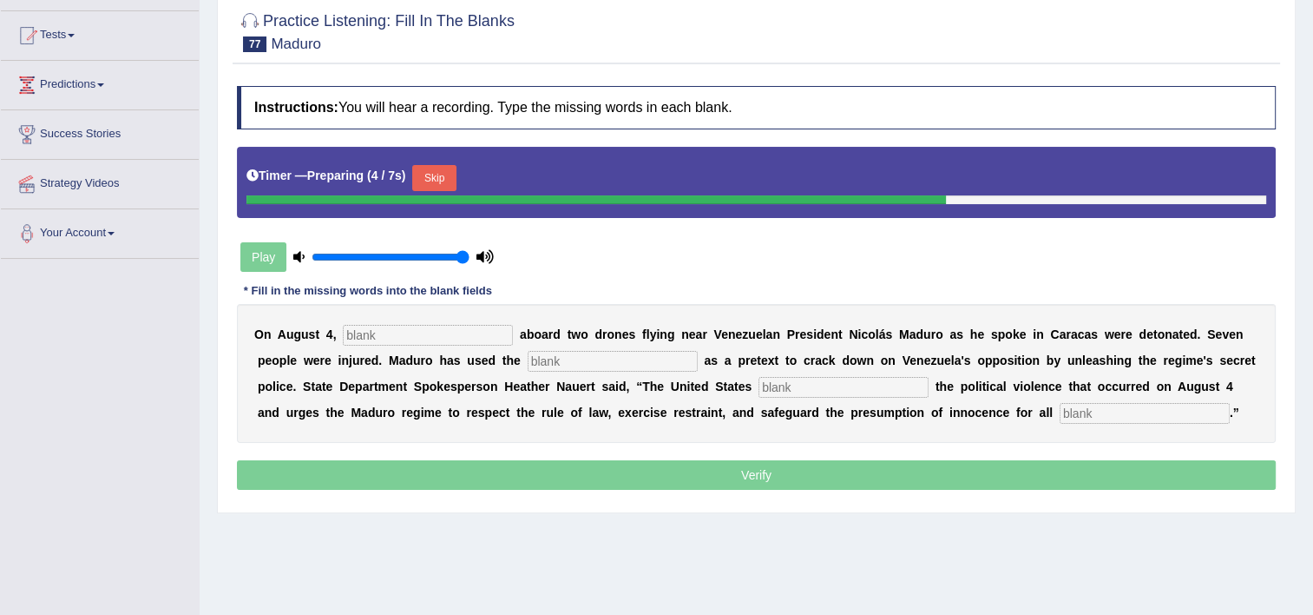
click at [455, 334] on input "text" at bounding box center [428, 335] width 170 height 21
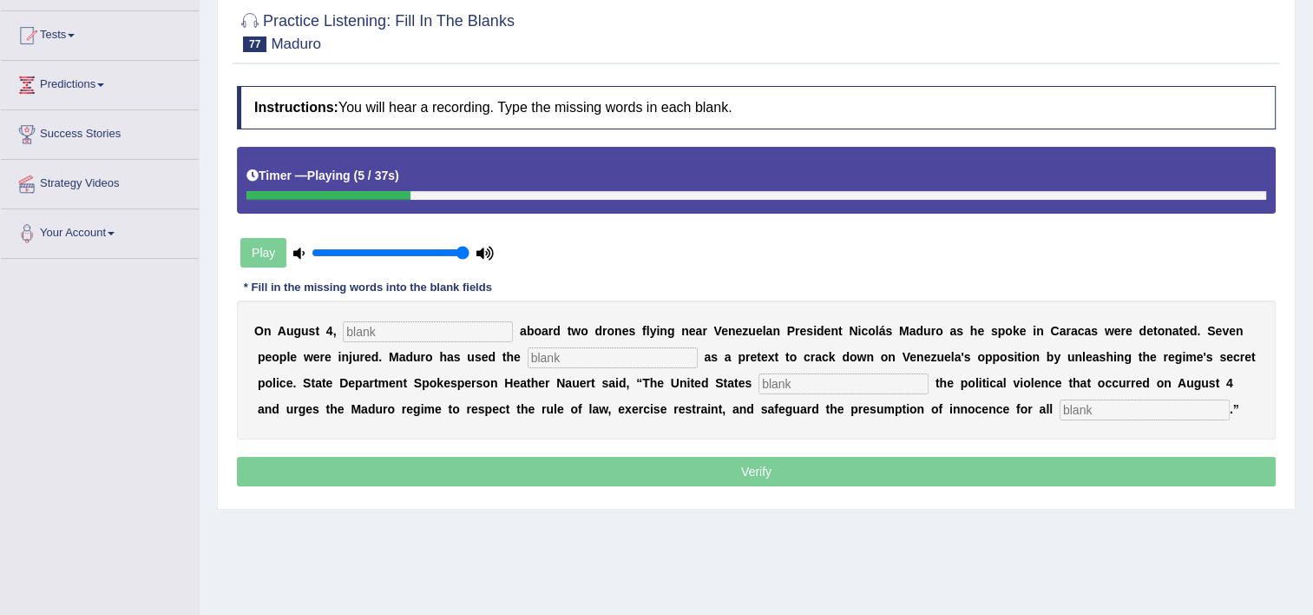
scroll to position [0, 0]
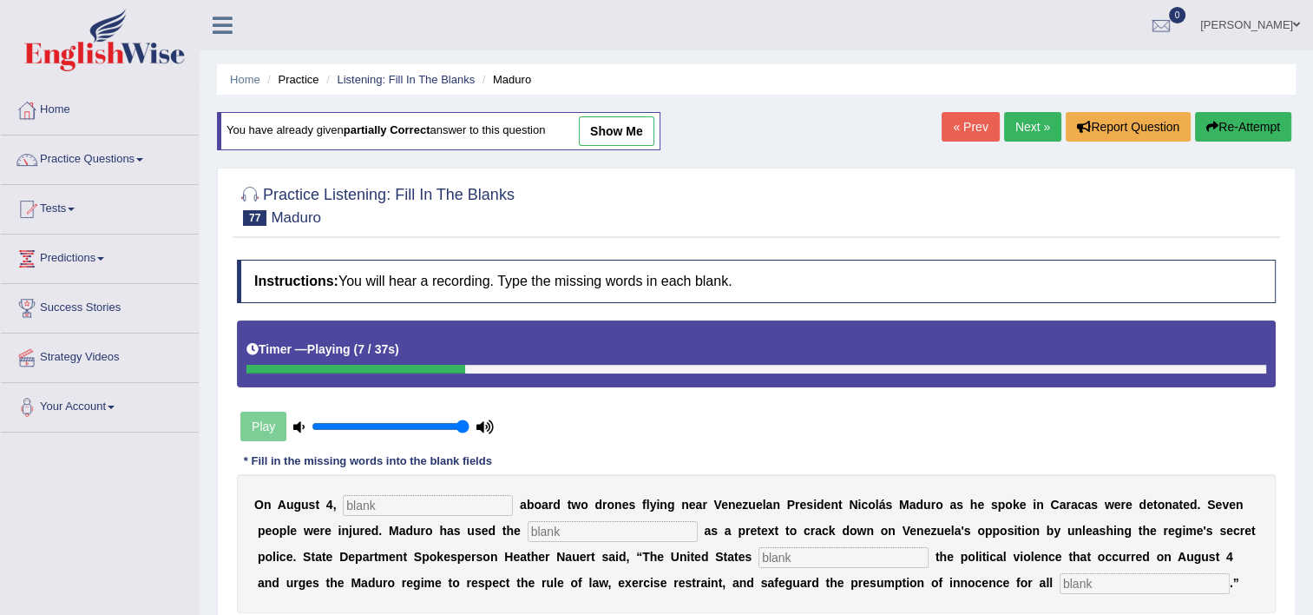
click at [1023, 133] on link "Next »" at bounding box center [1032, 127] width 57 height 30
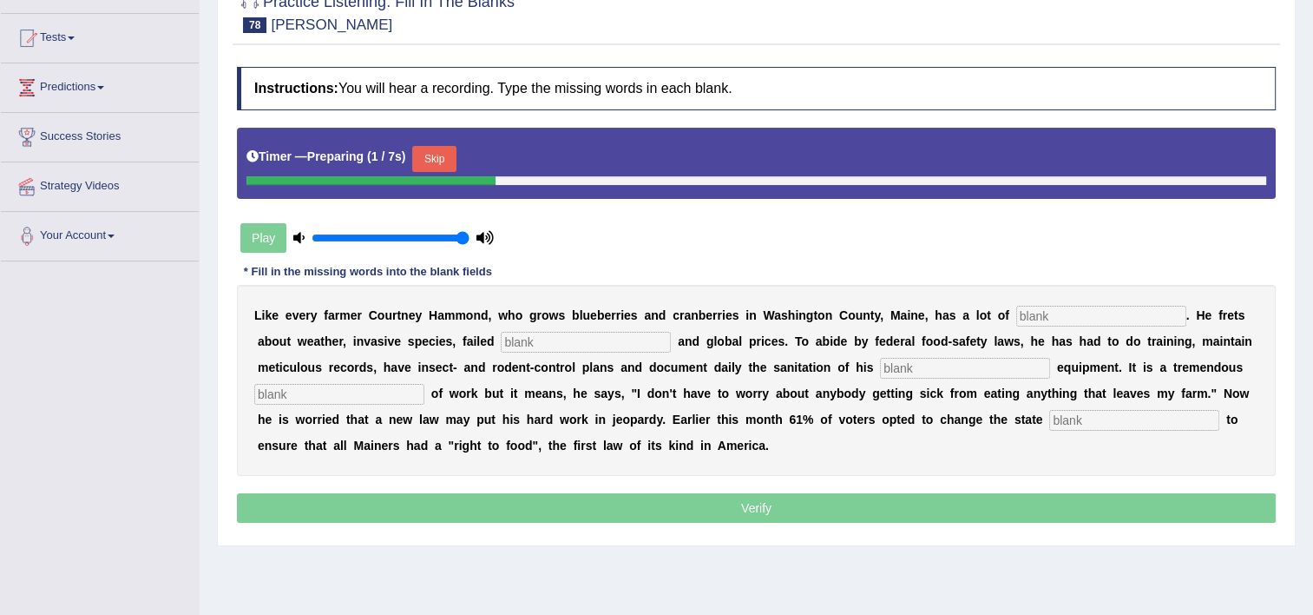
scroll to position [174, 0]
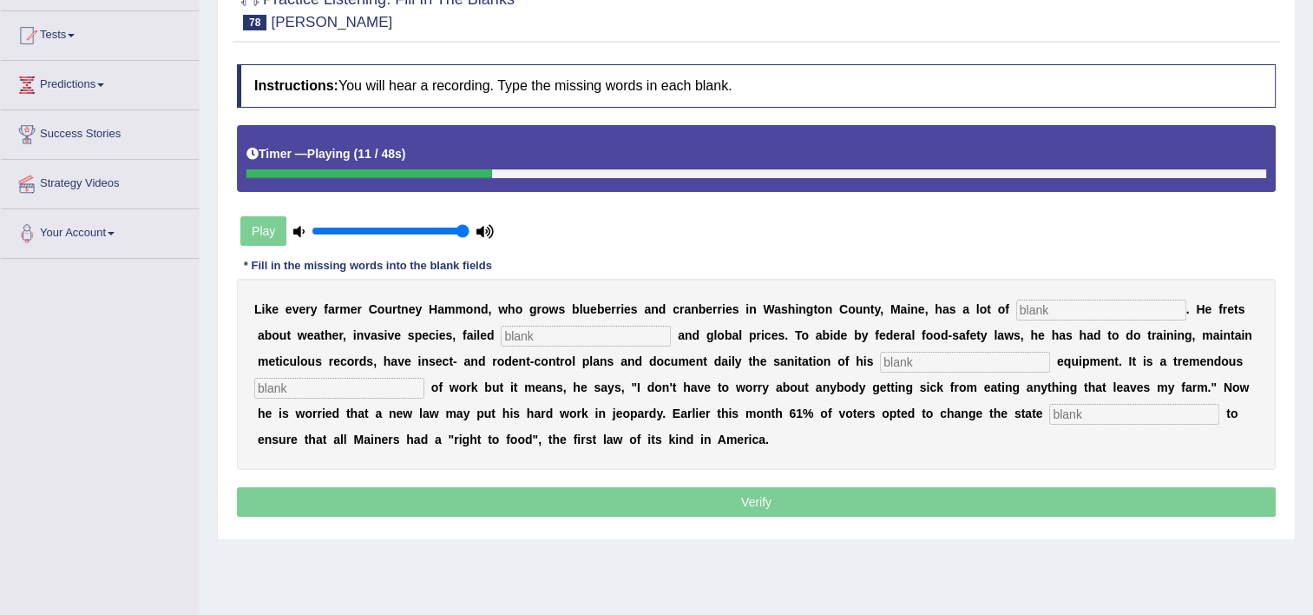
click at [1045, 302] on input "text" at bounding box center [1101, 309] width 170 height 21
type input "vories"
click at [523, 333] on input "text" at bounding box center [586, 336] width 170 height 21
click at [758, 372] on div "L i k e e v e r y f a r m e r C o u r t n e y H a m m o n d , w h o g r o w s b…" at bounding box center [756, 374] width 1039 height 191
click at [880, 353] on input "text" at bounding box center [965, 362] width 170 height 21
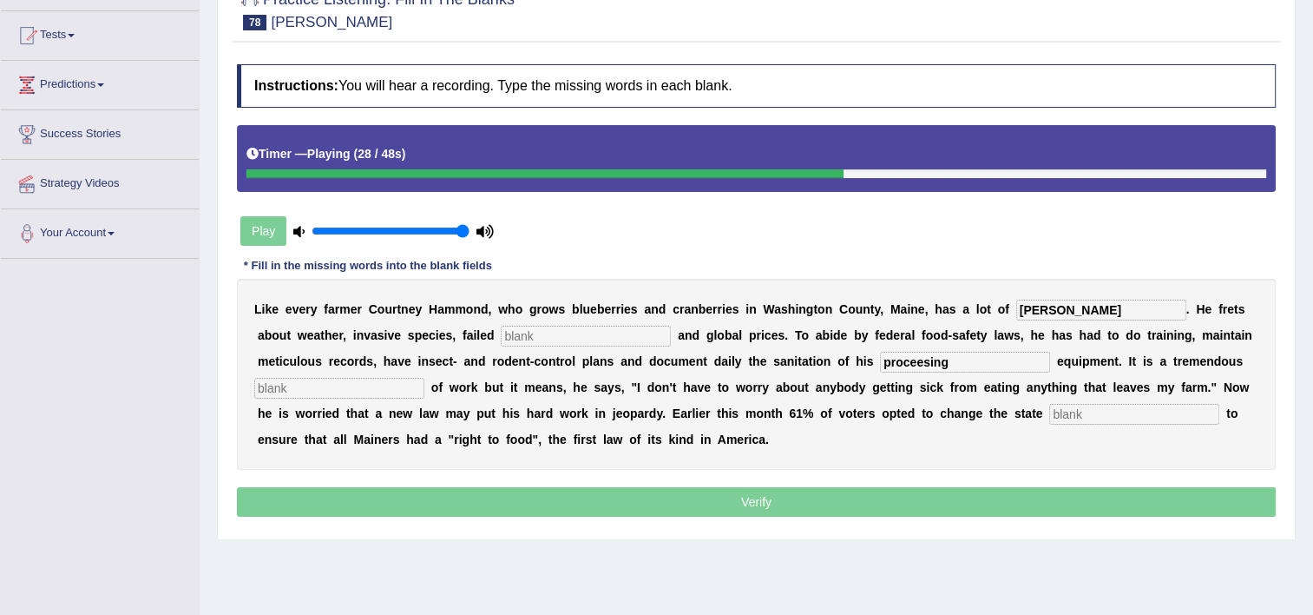
type input "proceesing"
click at [424, 378] on input "text" at bounding box center [339, 388] width 170 height 21
click at [1049, 414] on input "text" at bounding box center [1134, 414] width 170 height 21
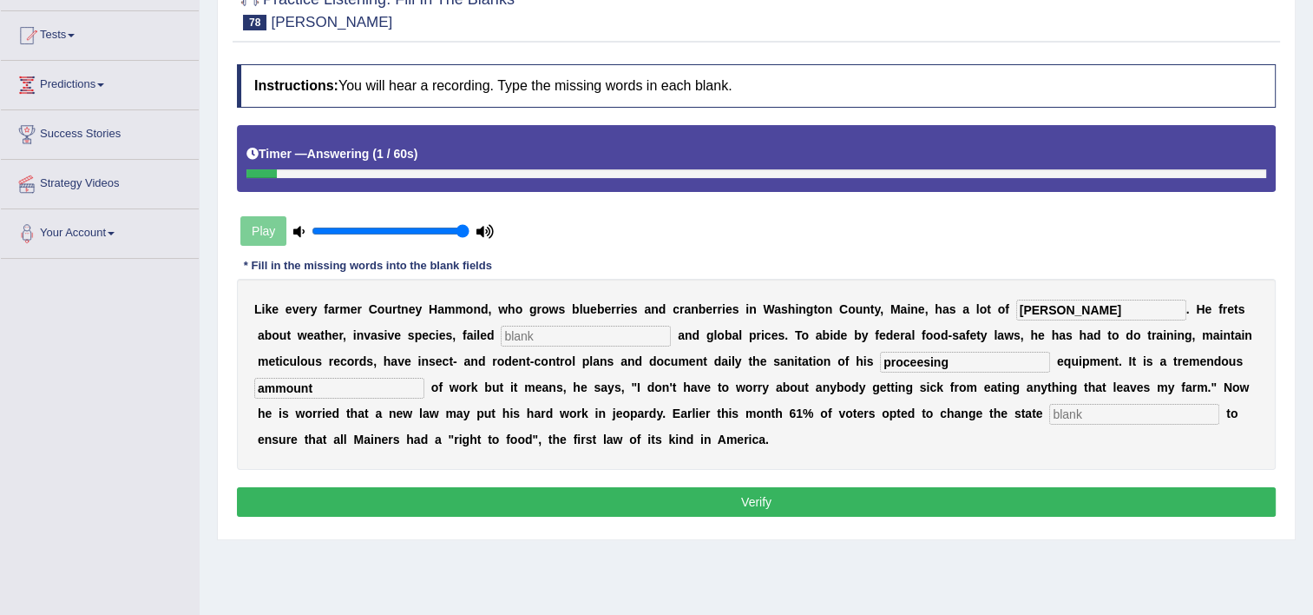
click at [1049, 414] on input "text" at bounding box center [1134, 414] width 170 height 21
click at [424, 378] on input "ammount" at bounding box center [339, 388] width 170 height 21
type input "amount"
click at [1005, 295] on div "L i k e e v e r y f a r m e r C o u r t n e y H a m m o n d , w h o g r o w s b…" at bounding box center [756, 374] width 1039 height 191
click at [1016, 307] on input "vories" at bounding box center [1101, 309] width 170 height 21
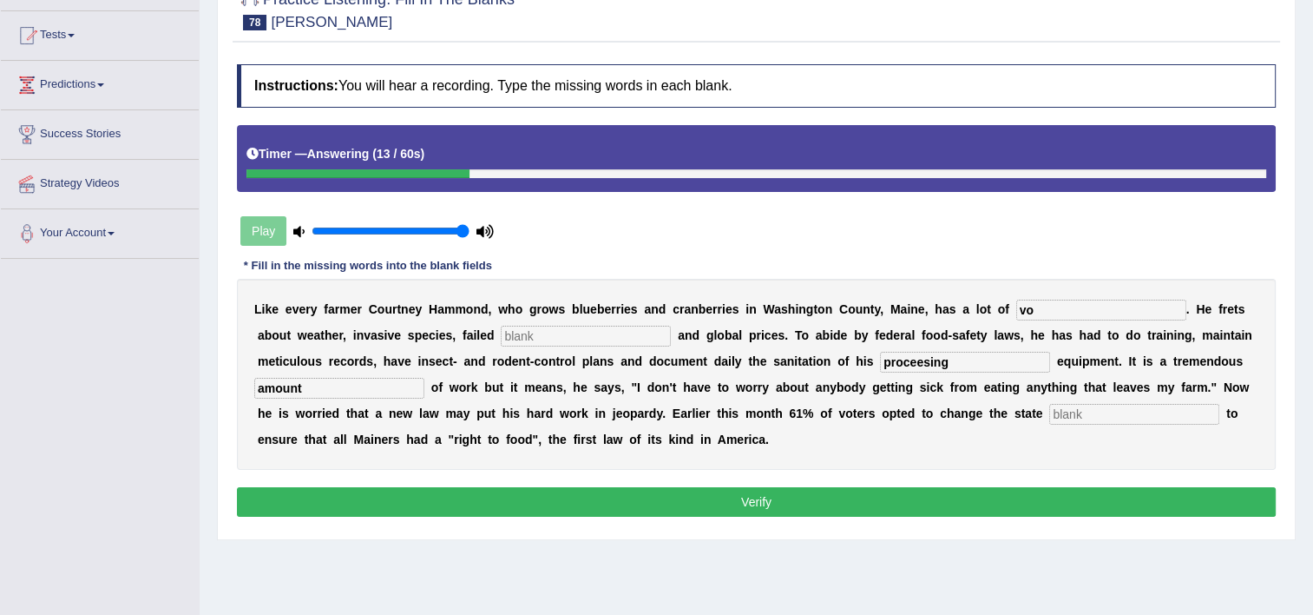
type input "v"
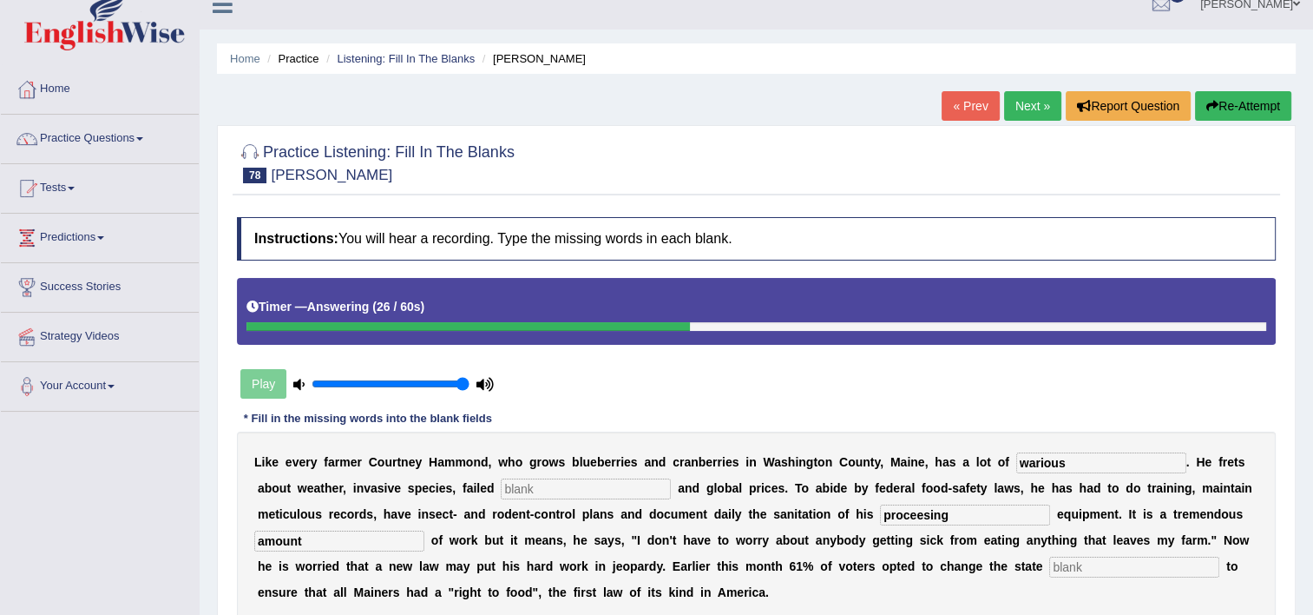
scroll to position [0, 0]
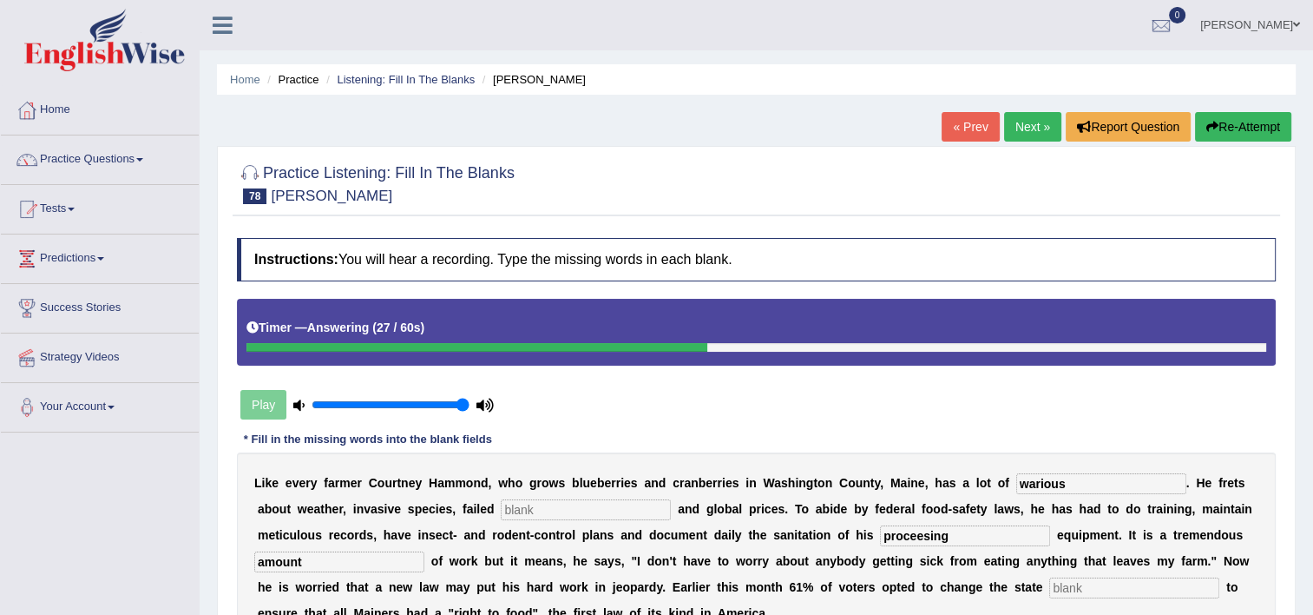
type input "warious"
click at [1231, 119] on button "Re-Attempt" at bounding box center [1243, 127] width 96 height 30
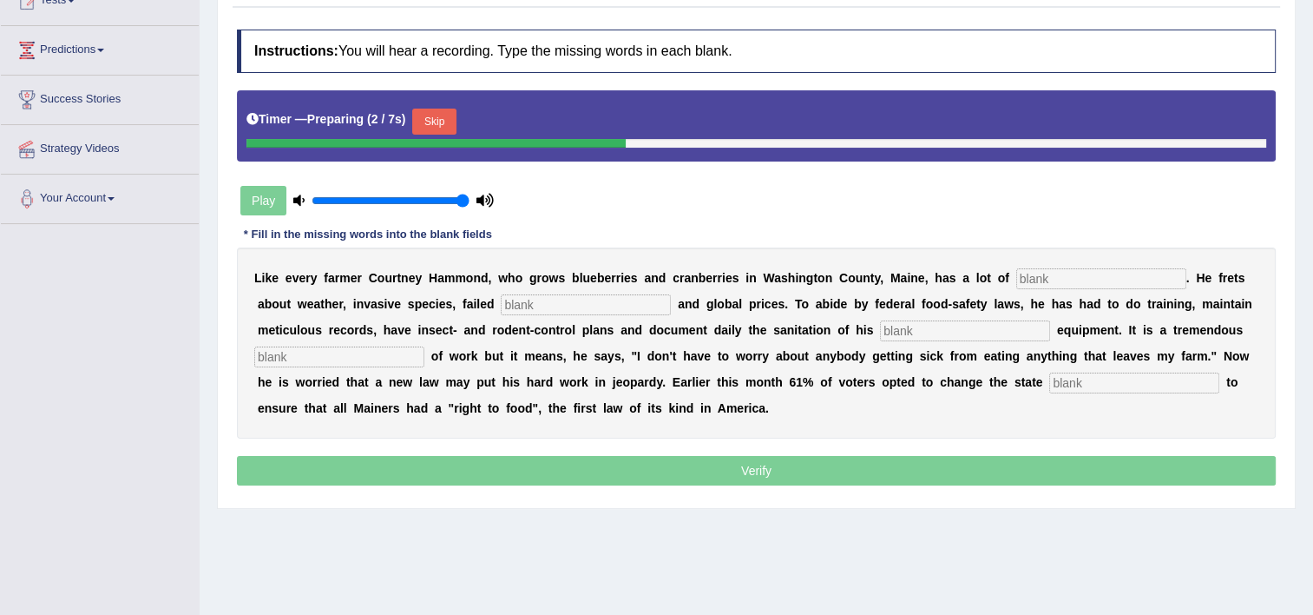
click at [1021, 281] on input "text" at bounding box center [1101, 278] width 170 height 21
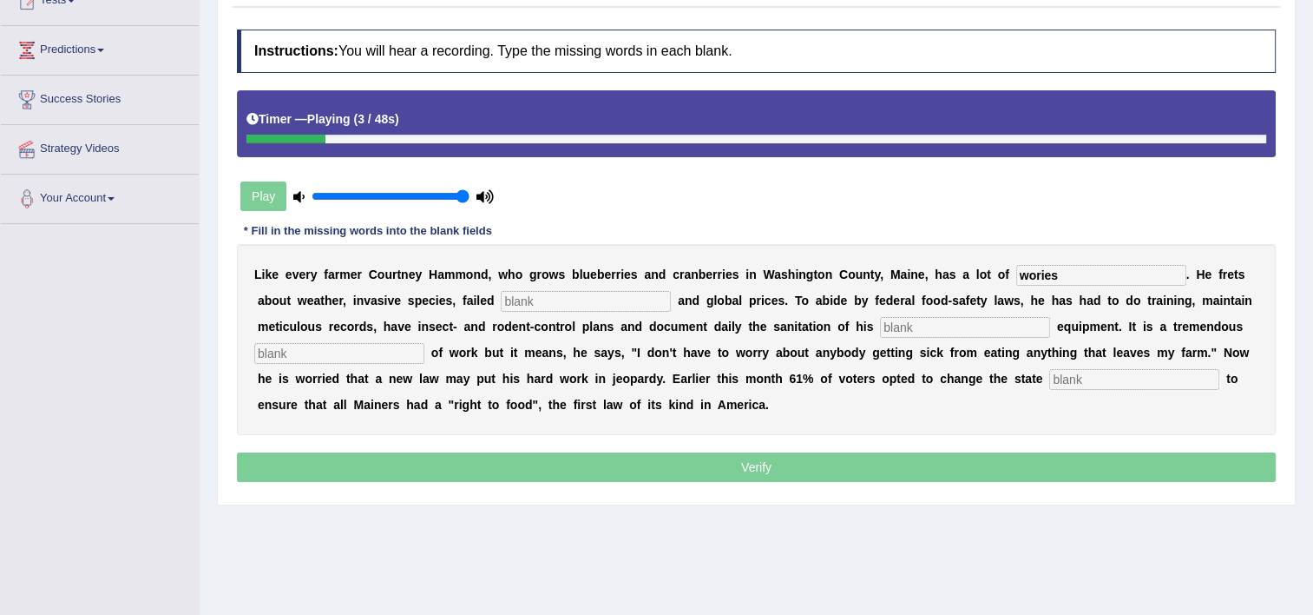
click at [1016, 276] on input "wories" at bounding box center [1101, 275] width 170 height 21
type input "worries"
click at [501, 299] on input "text" at bounding box center [586, 301] width 170 height 21
type input "weater"
click at [880, 330] on input "text" at bounding box center [965, 327] width 170 height 21
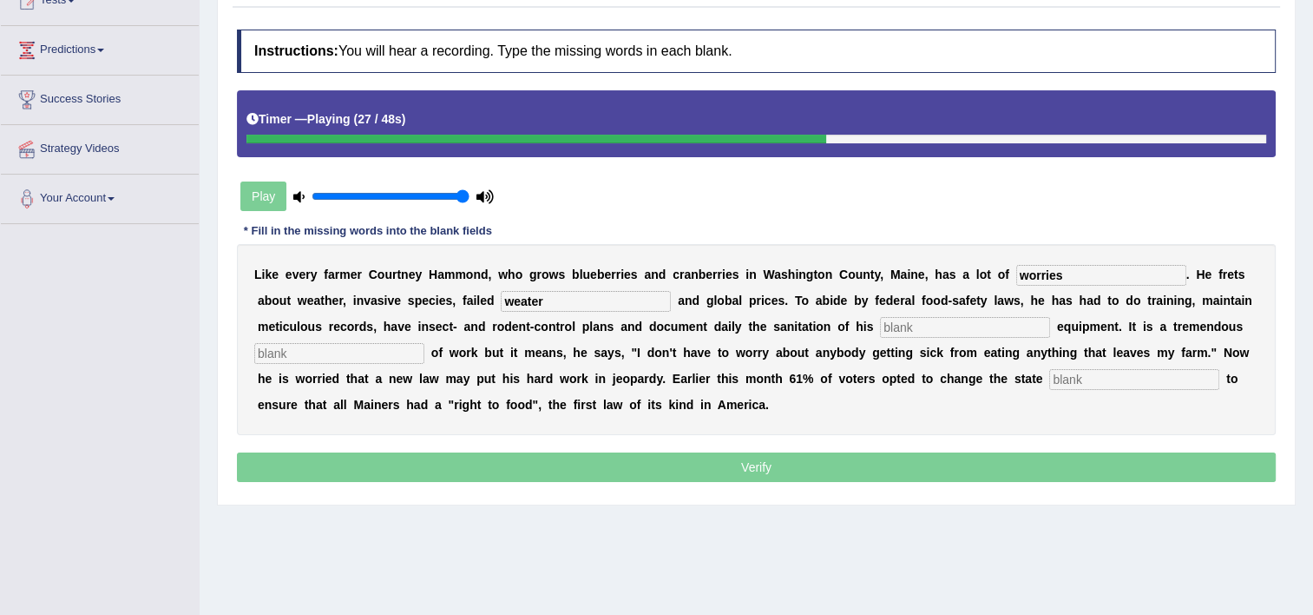
click at [880, 330] on input "text" at bounding box center [965, 327] width 170 height 21
type input "processing"
click at [1140, 337] on div "L i k e e v e r y [PERSON_NAME] C [PERSON_NAME] , w h o g r o w s b l u e b e r…" at bounding box center [756, 339] width 1039 height 191
click at [424, 343] on input "text" at bounding box center [339, 353] width 170 height 21
type input "amount"
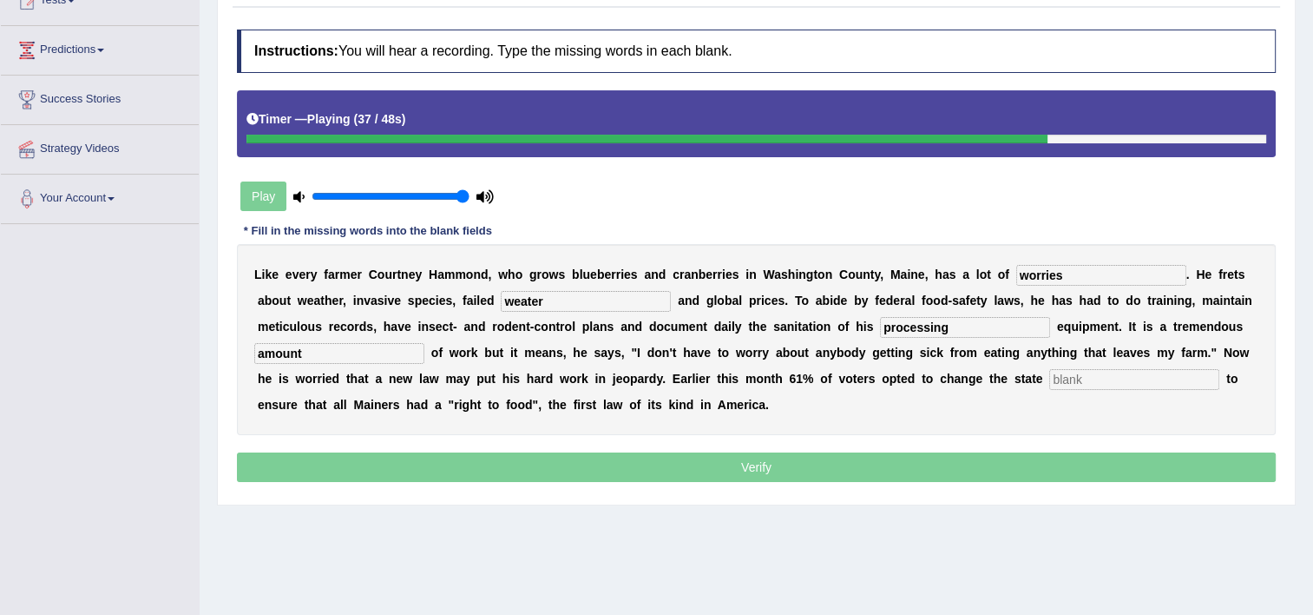
click at [1049, 385] on input "text" at bounding box center [1134, 379] width 170 height 21
type input "s"
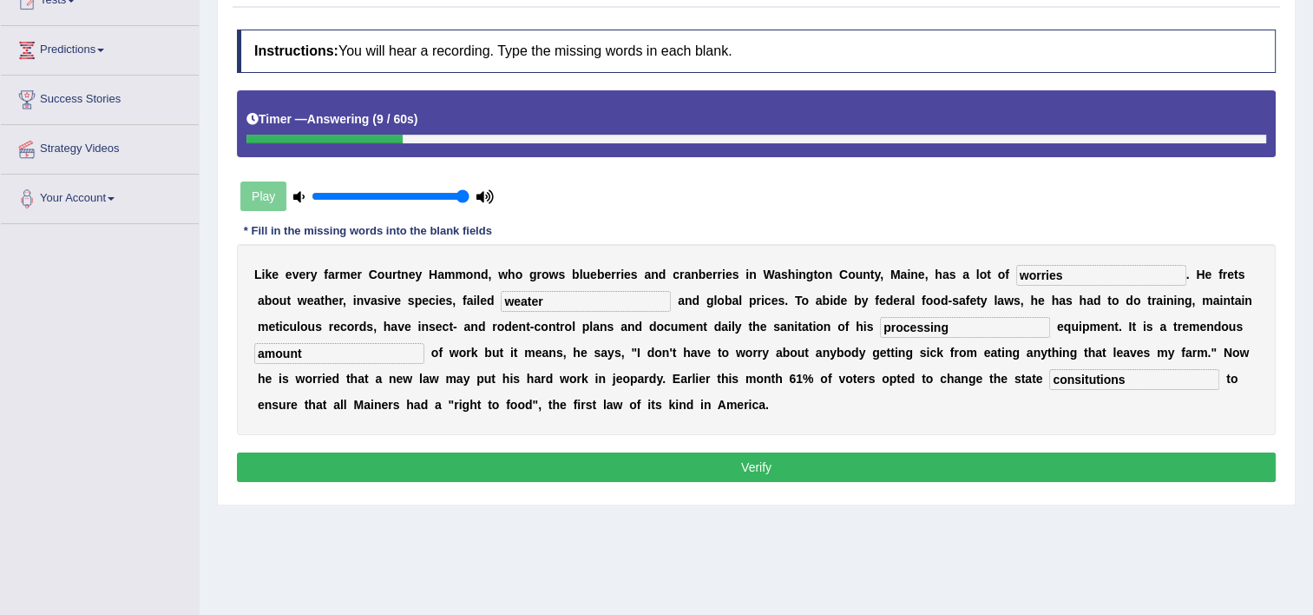
type input "consitutions"
click at [531, 301] on input "weater" at bounding box center [586, 301] width 170 height 21
type input "[PERSON_NAME]"
click at [877, 465] on button "Verify" at bounding box center [756, 467] width 1039 height 30
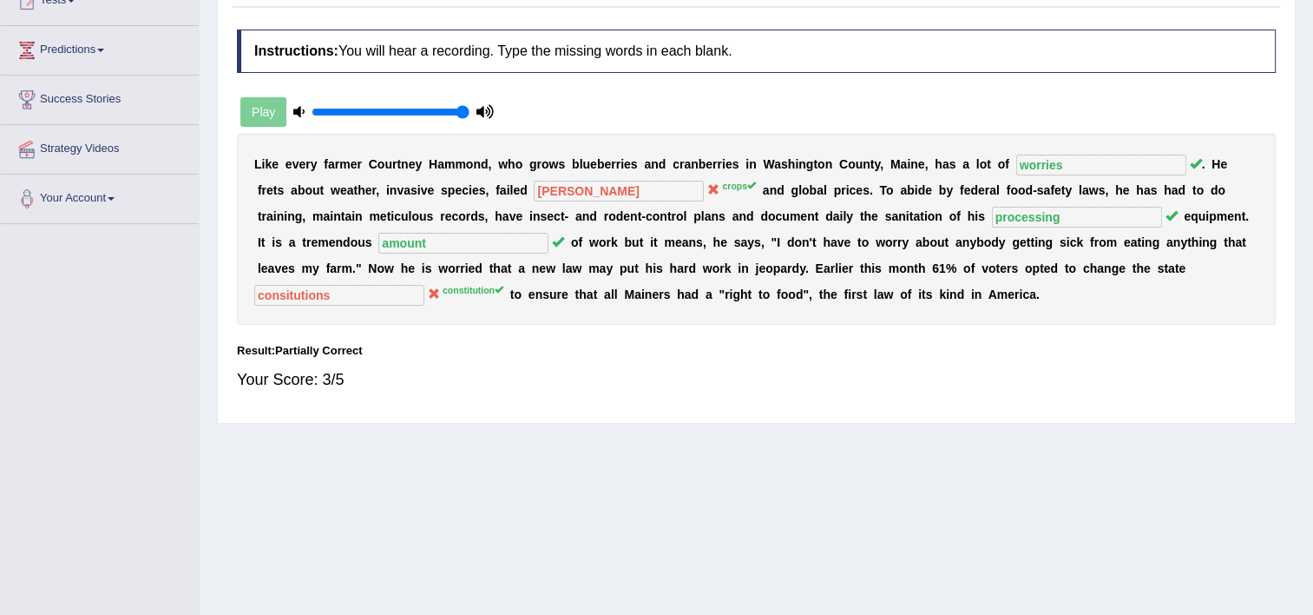
click at [877, 465] on div "Home Practice Listening: Fill In The Blanks [PERSON_NAME] « Prev Next » Report …" at bounding box center [757, 226] width 1114 height 868
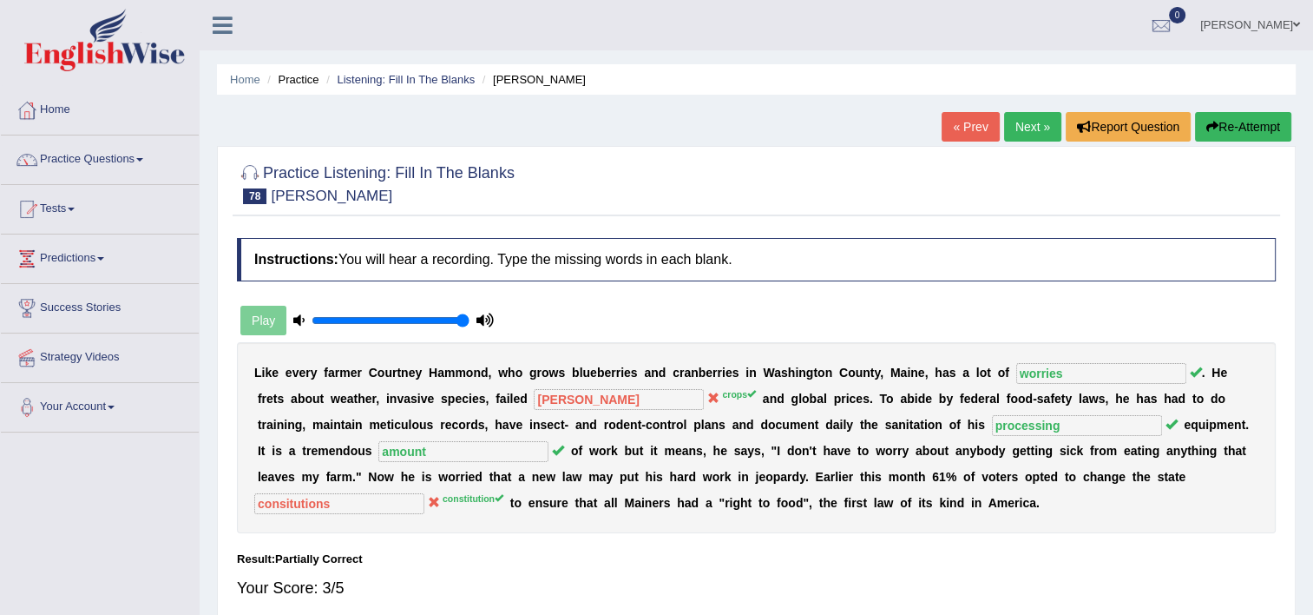
click at [1023, 128] on link "Next »" at bounding box center [1032, 127] width 57 height 30
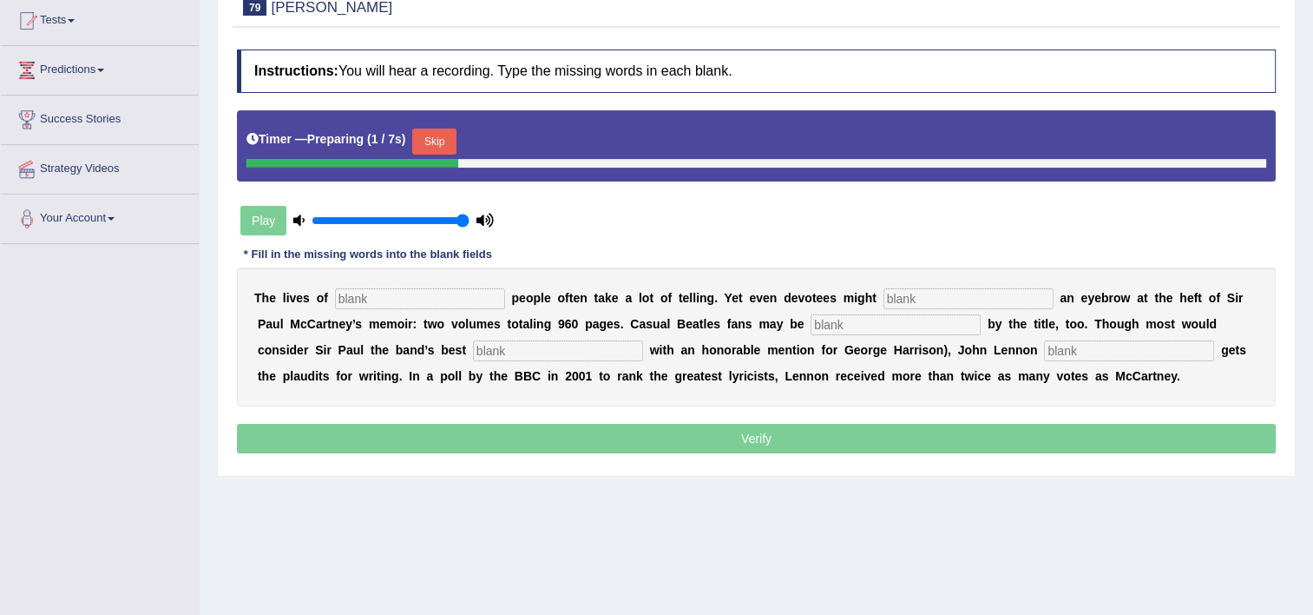
scroll to position [208, 0]
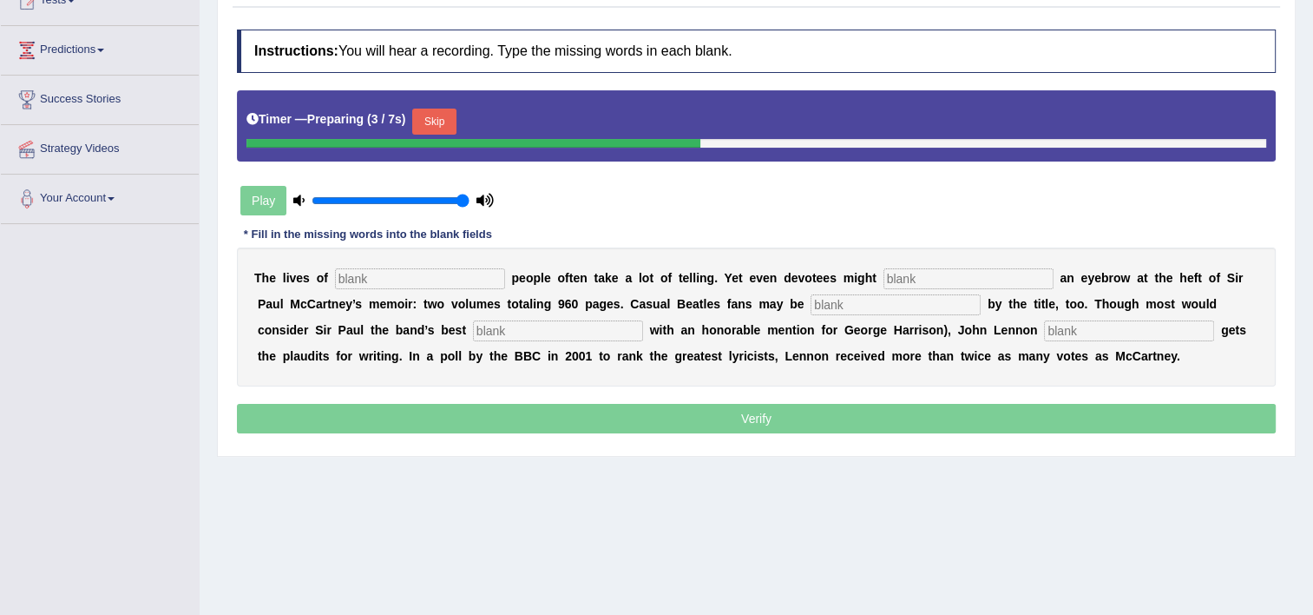
click at [393, 264] on div "T h e l i v e s o f p e o p l e o f t e n t a k e a l o t o f t e l l i n g . Y…" at bounding box center [756, 316] width 1039 height 139
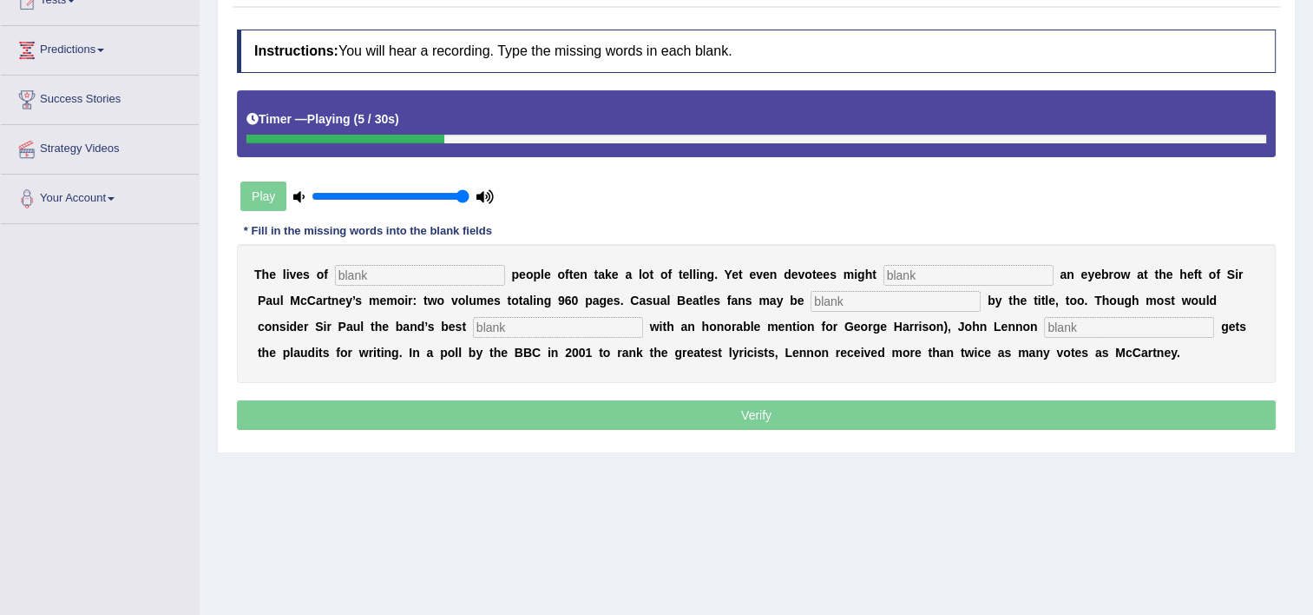
click at [437, 273] on input "text" at bounding box center [420, 275] width 170 height 21
click at [811, 301] on input "text" at bounding box center [896, 301] width 170 height 21
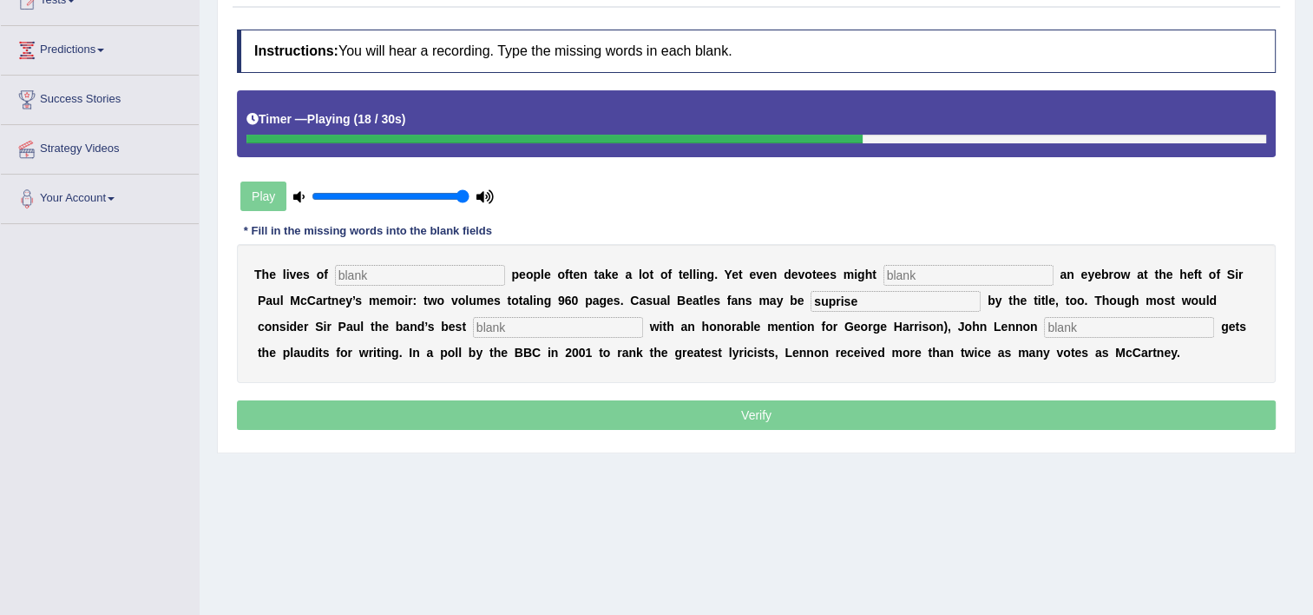
type input "suprise"
click at [473, 321] on input "text" at bounding box center [558, 327] width 170 height 21
type input "mu"
click at [1044, 326] on input "text" at bounding box center [1129, 327] width 170 height 21
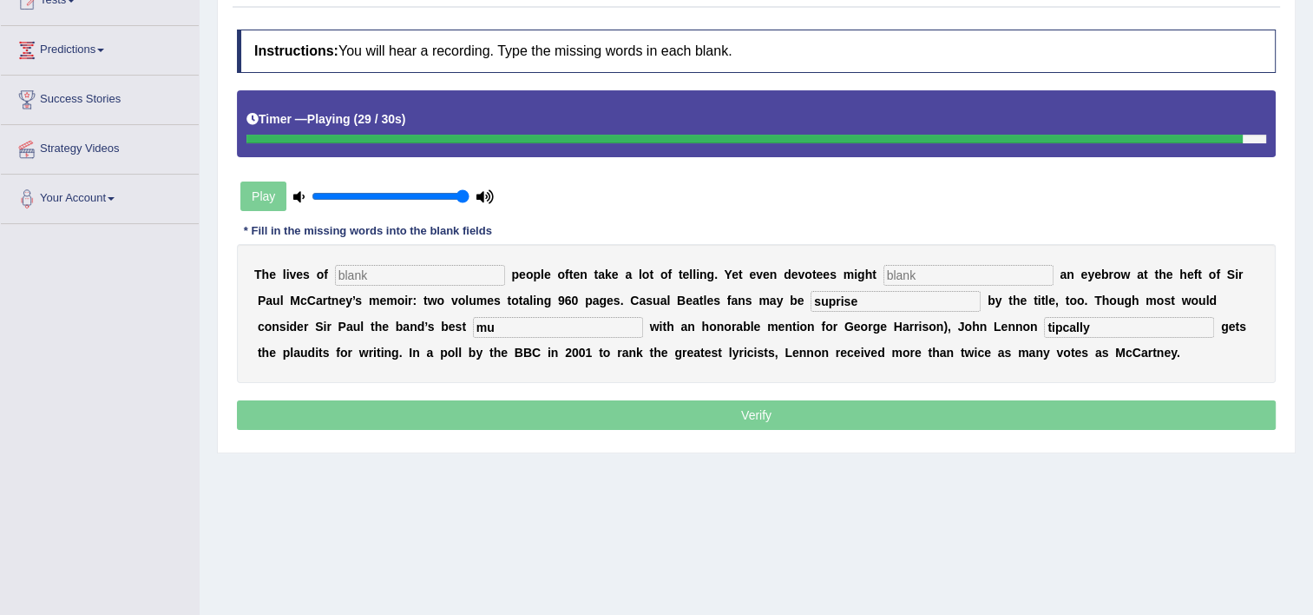
type input "tipcally"
click at [473, 335] on input "mu" at bounding box center [558, 327] width 170 height 21
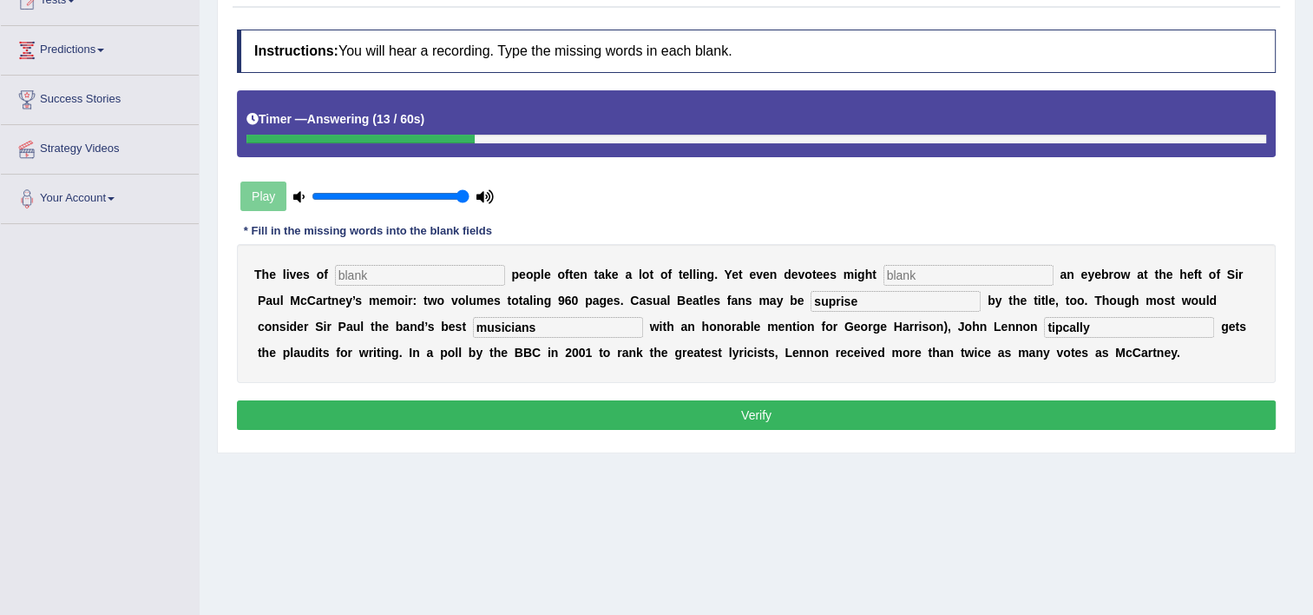
type input "musicians"
click at [471, 270] on input "text" at bounding box center [420, 275] width 170 height 21
click at [817, 300] on input "suprise" at bounding box center [896, 301] width 170 height 21
type input "suprise"
click at [1044, 330] on input "tipcally" at bounding box center [1129, 327] width 170 height 21
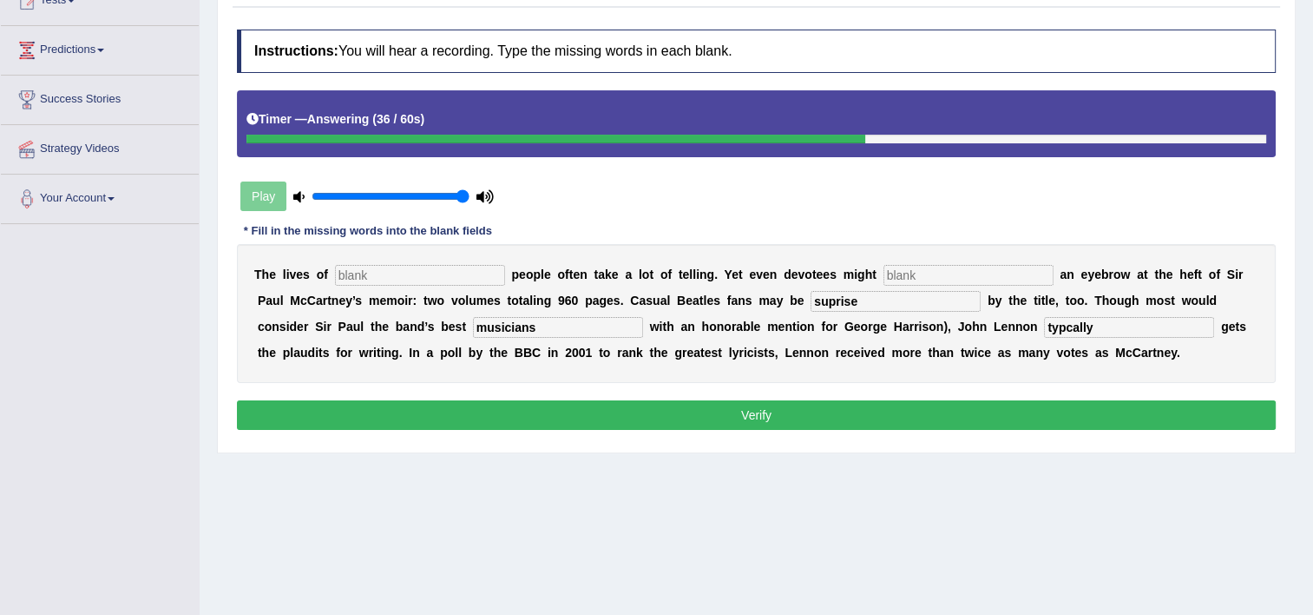
click at [1044, 324] on input "typcally" at bounding box center [1129, 327] width 170 height 21
type input "typcally"
click at [454, 281] on input "text" at bounding box center [420, 275] width 170 height 21
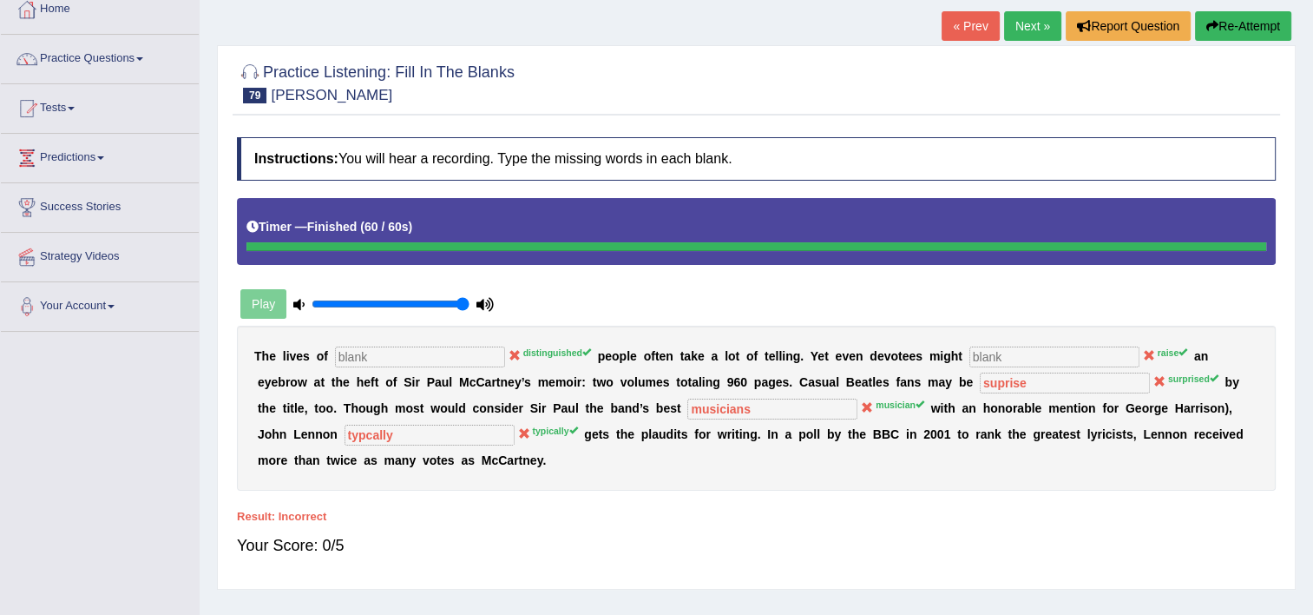
scroll to position [69, 0]
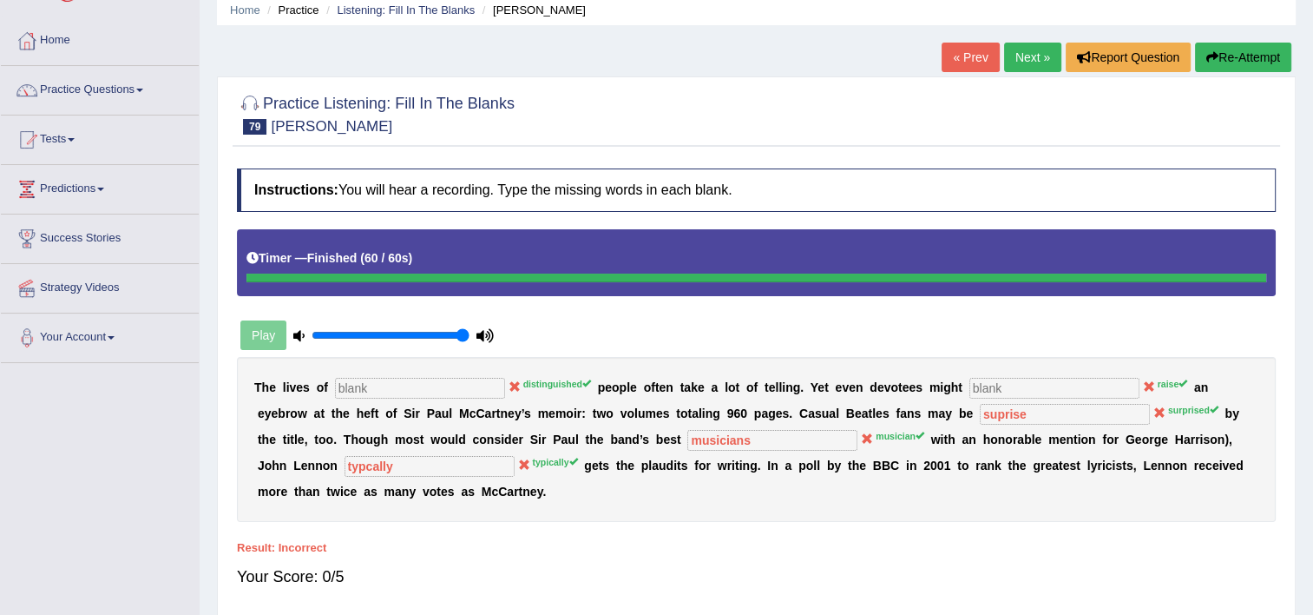
click at [1190, 227] on div "Instructions: You will hear a recording. Type the missing words in each blank. …" at bounding box center [757, 385] width 1048 height 451
click at [1222, 67] on button "Re-Attempt" at bounding box center [1243, 58] width 96 height 30
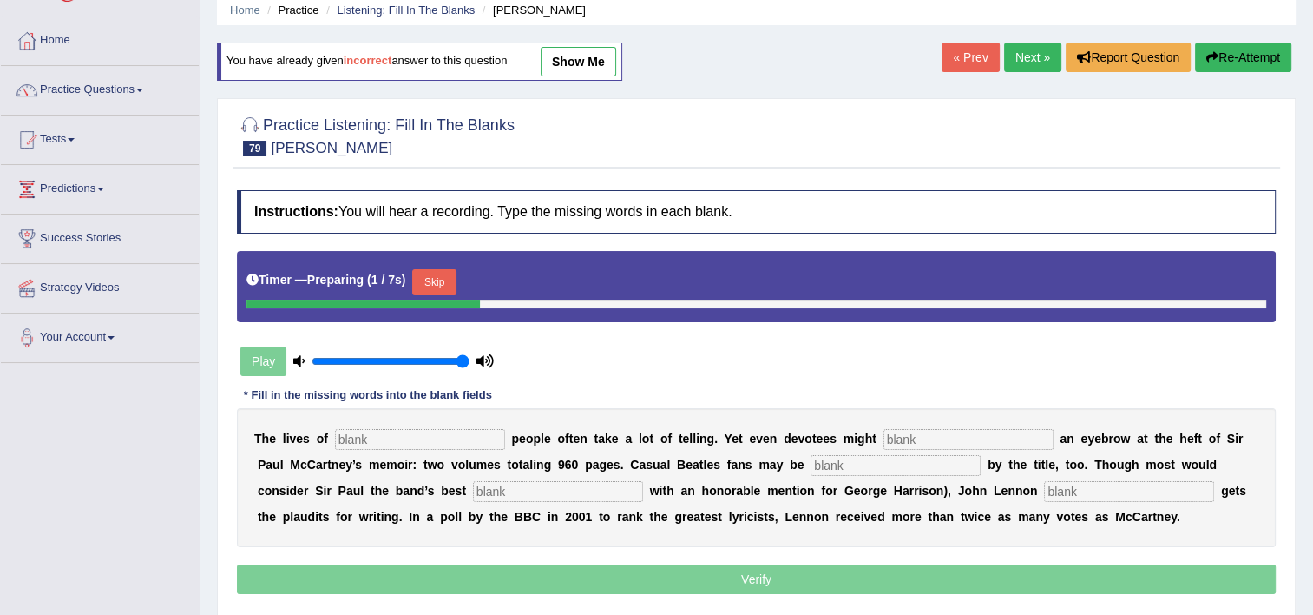
click at [444, 437] on input "text" at bounding box center [420, 439] width 170 height 21
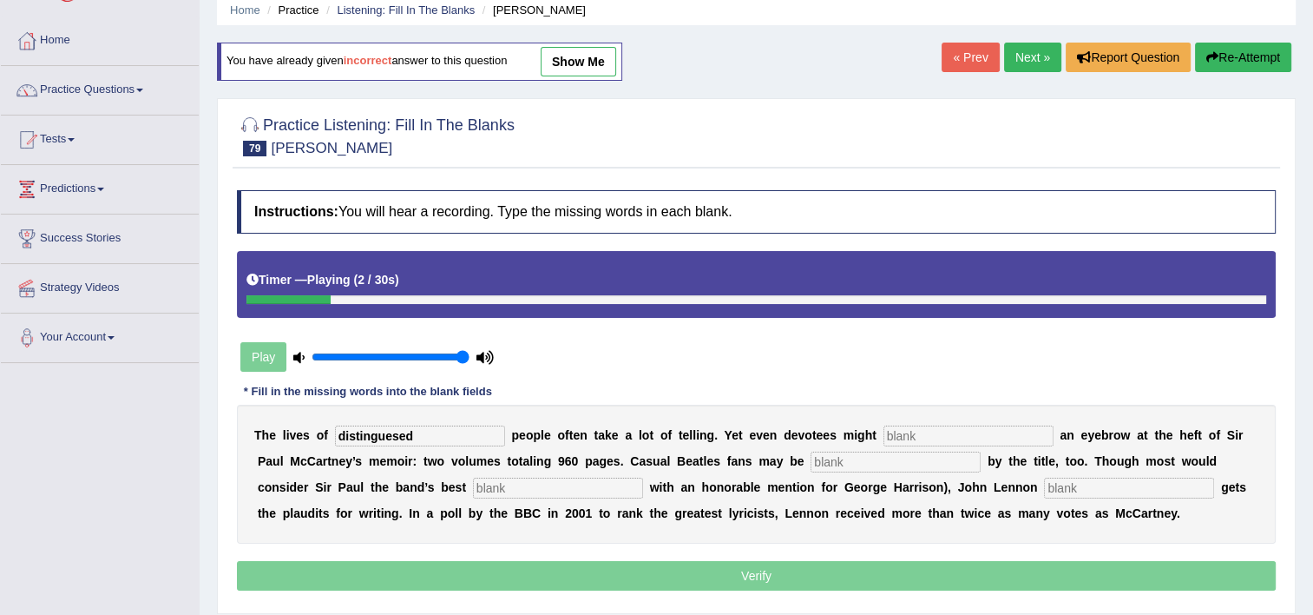
type input "distinguesed"
click at [884, 431] on input "text" at bounding box center [969, 435] width 170 height 21
type input "reason"
click at [819, 459] on input "text" at bounding box center [896, 461] width 170 height 21
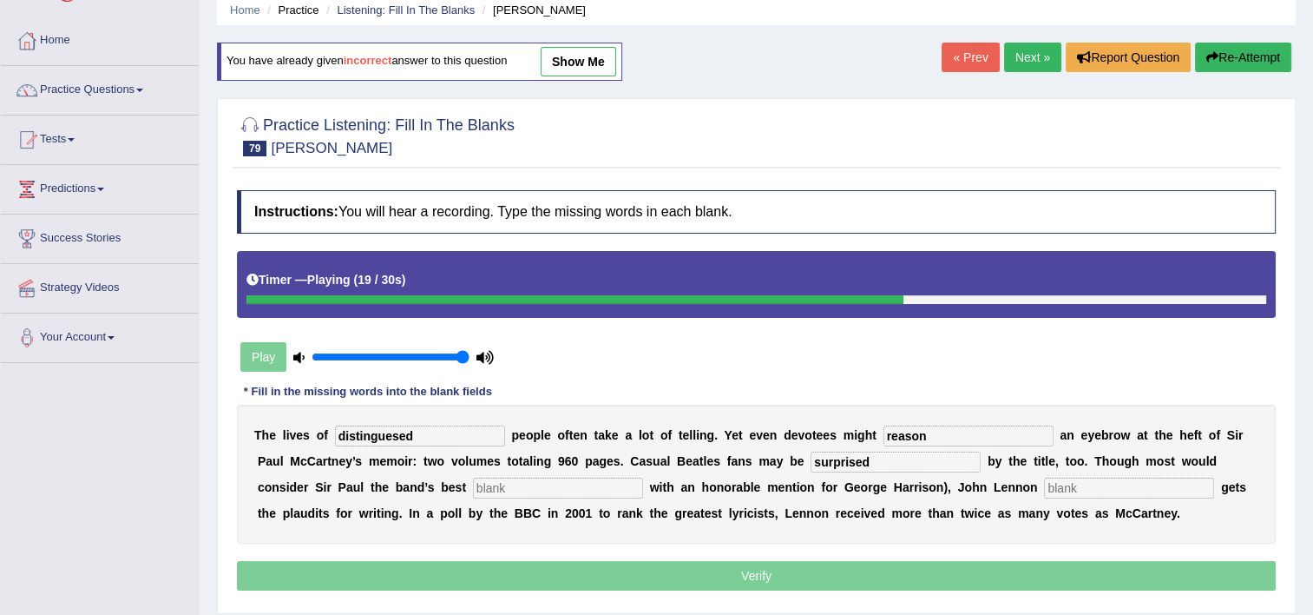
type input "surprised"
click at [473, 483] on input "text" at bounding box center [558, 487] width 170 height 21
click at [1044, 490] on input "text" at bounding box center [1129, 487] width 170 height 21
type input "typically"
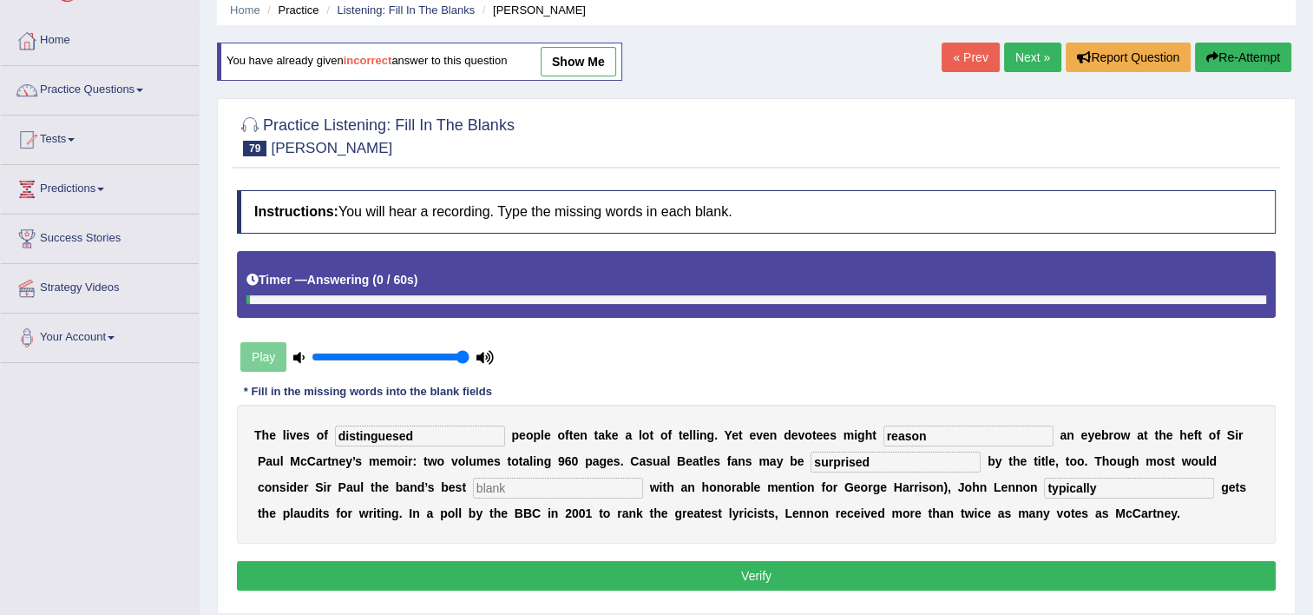
click at [473, 486] on input "text" at bounding box center [558, 487] width 170 height 21
type input "musician"
click at [383, 431] on input "distinguesed" at bounding box center [420, 435] width 170 height 21
type input "distinguehsed"
click at [608, 556] on div "Instructions: You will hear a recording. Type the missing words in each blank. …" at bounding box center [757, 392] width 1048 height 422
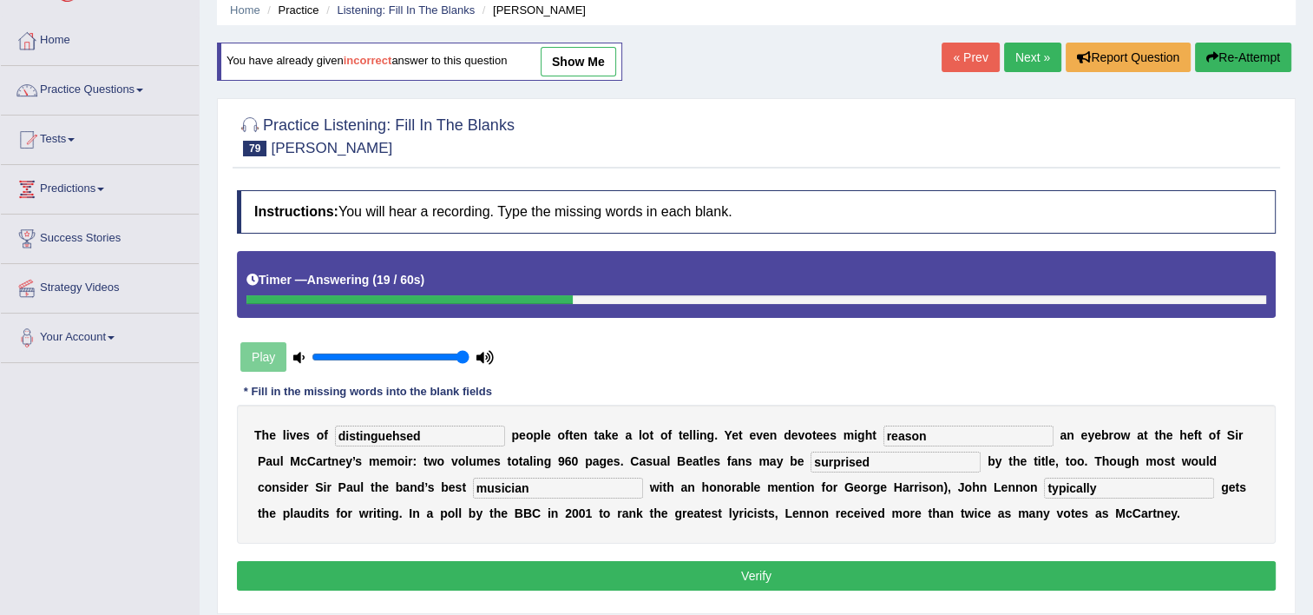
click at [569, 571] on button "Verify" at bounding box center [756, 576] width 1039 height 30
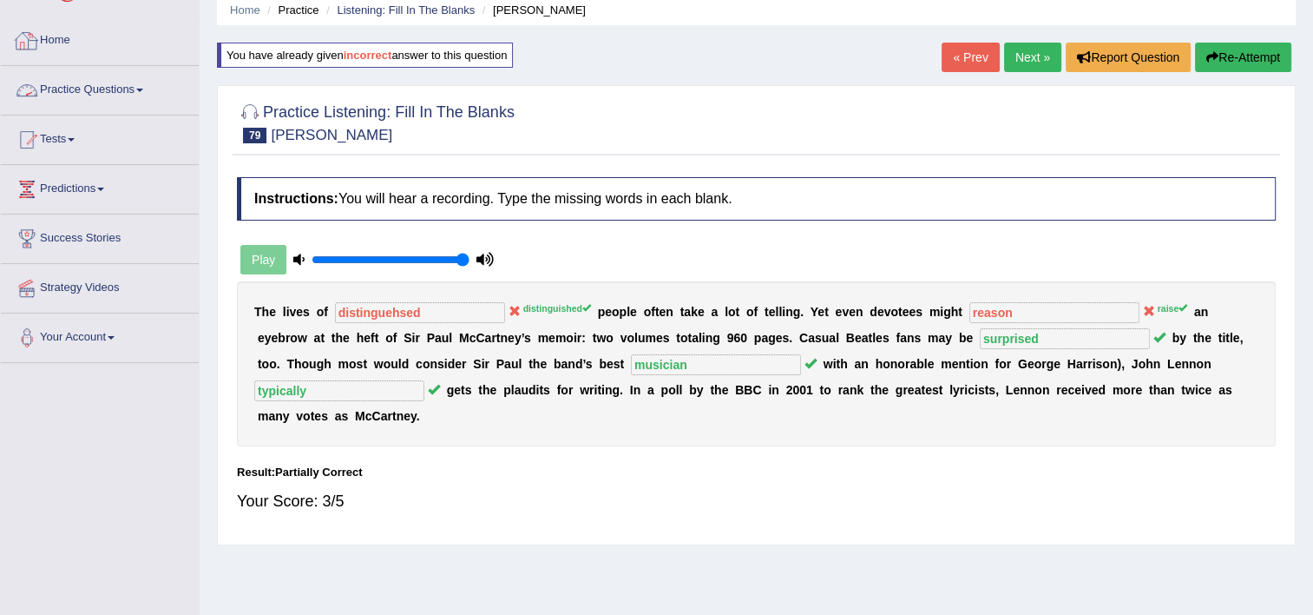
click at [122, 90] on link "Practice Questions" at bounding box center [100, 87] width 198 height 43
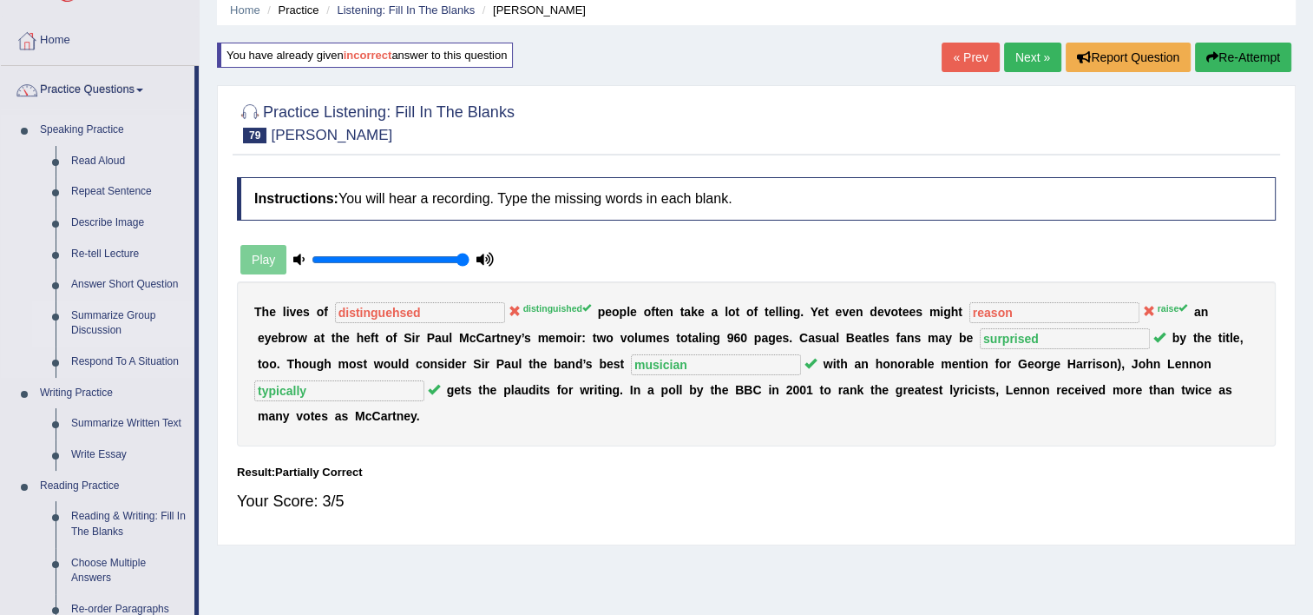
click at [119, 315] on link "Summarize Group Discussion" at bounding box center [128, 323] width 131 height 46
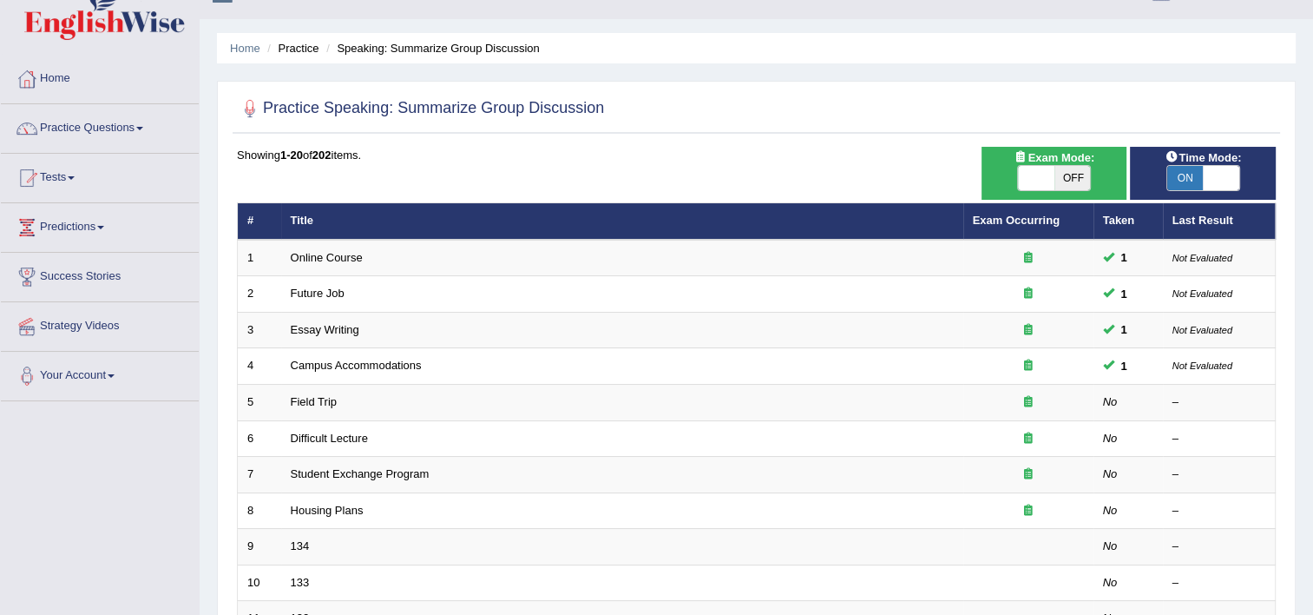
scroll to position [35, 0]
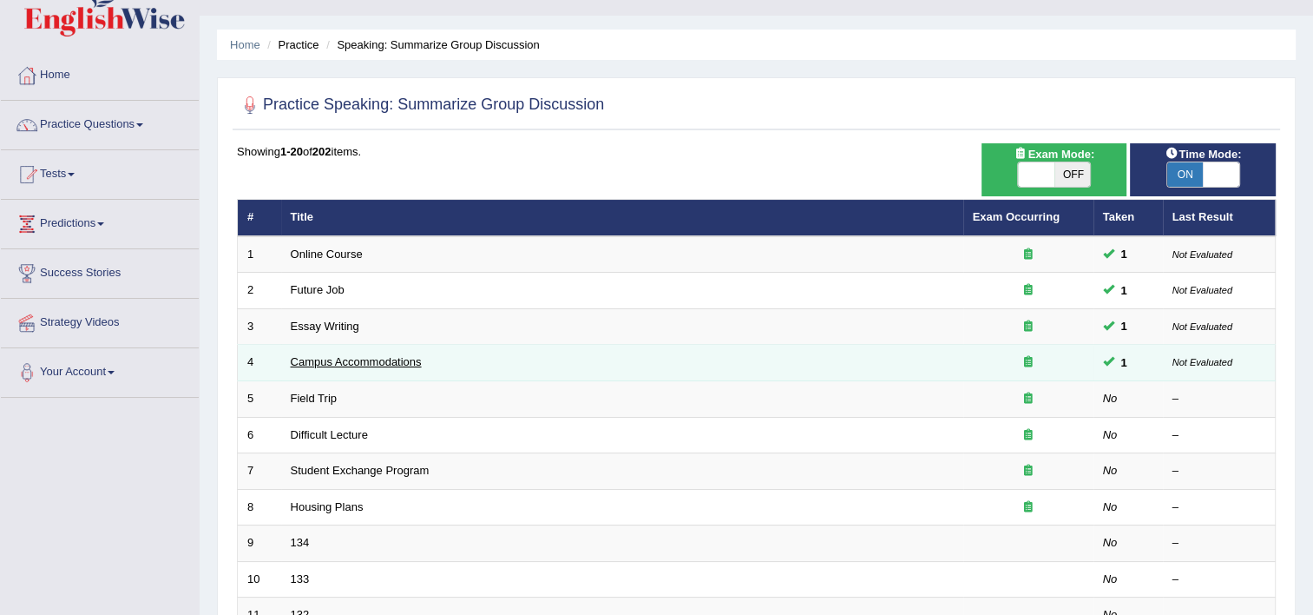
click at [364, 363] on link "Campus Accommodations" at bounding box center [356, 361] width 131 height 13
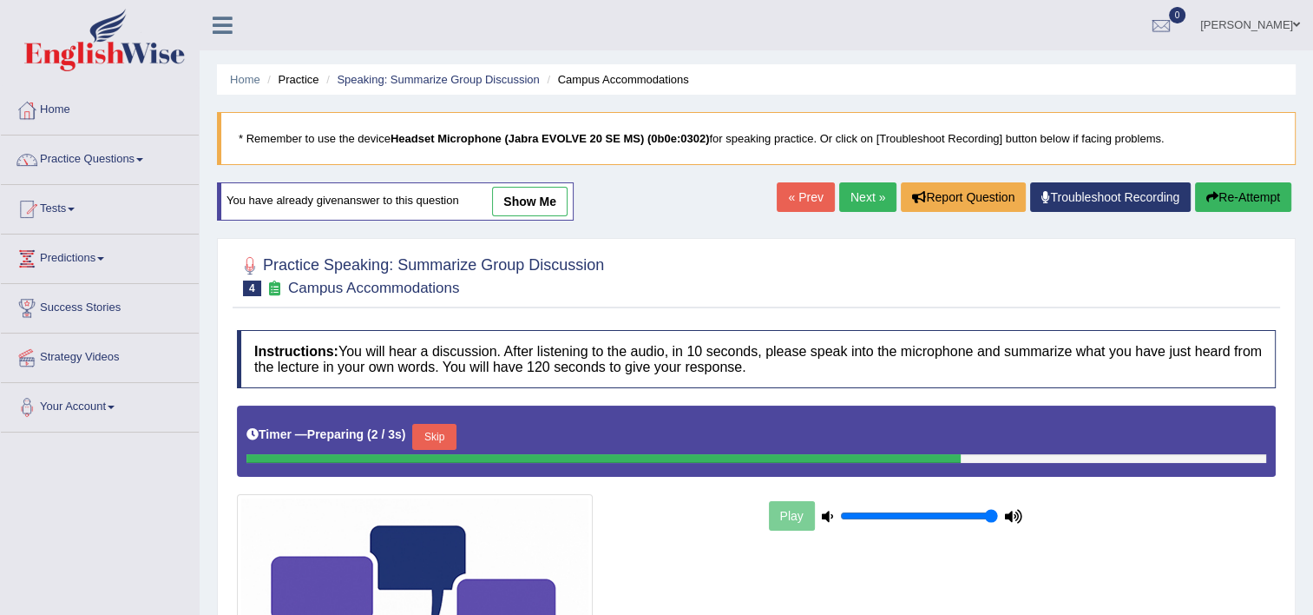
click at [523, 201] on link "show me" at bounding box center [530, 202] width 76 height 30
click at [523, 201] on div "Home Practice Speaking: Summarize Group Discussion Campus Accommodations * Reme…" at bounding box center [757, 470] width 1114 height 941
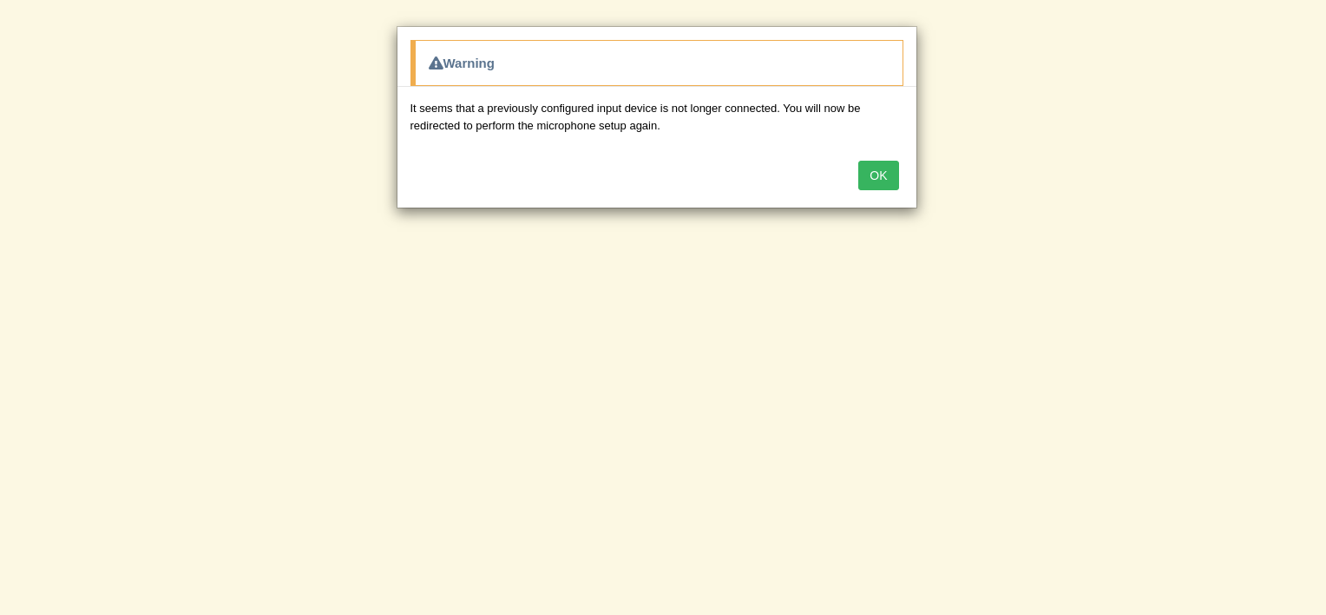
click at [872, 175] on button "OK" at bounding box center [878, 176] width 40 height 30
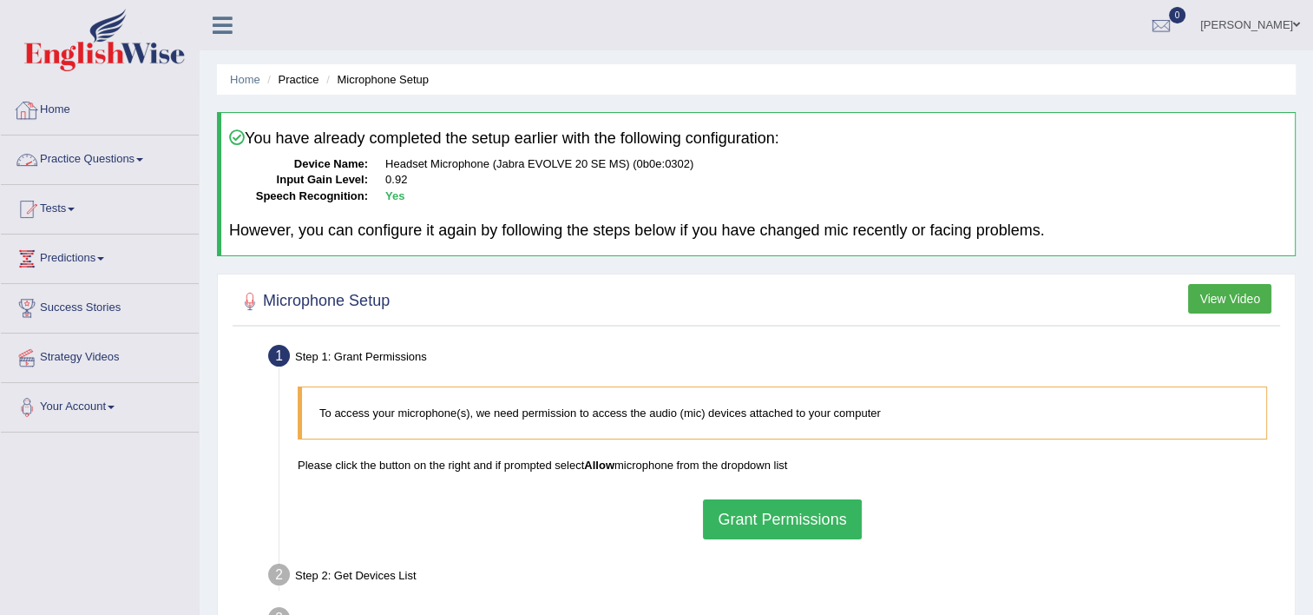
click at [108, 153] on link "Practice Questions" at bounding box center [100, 156] width 198 height 43
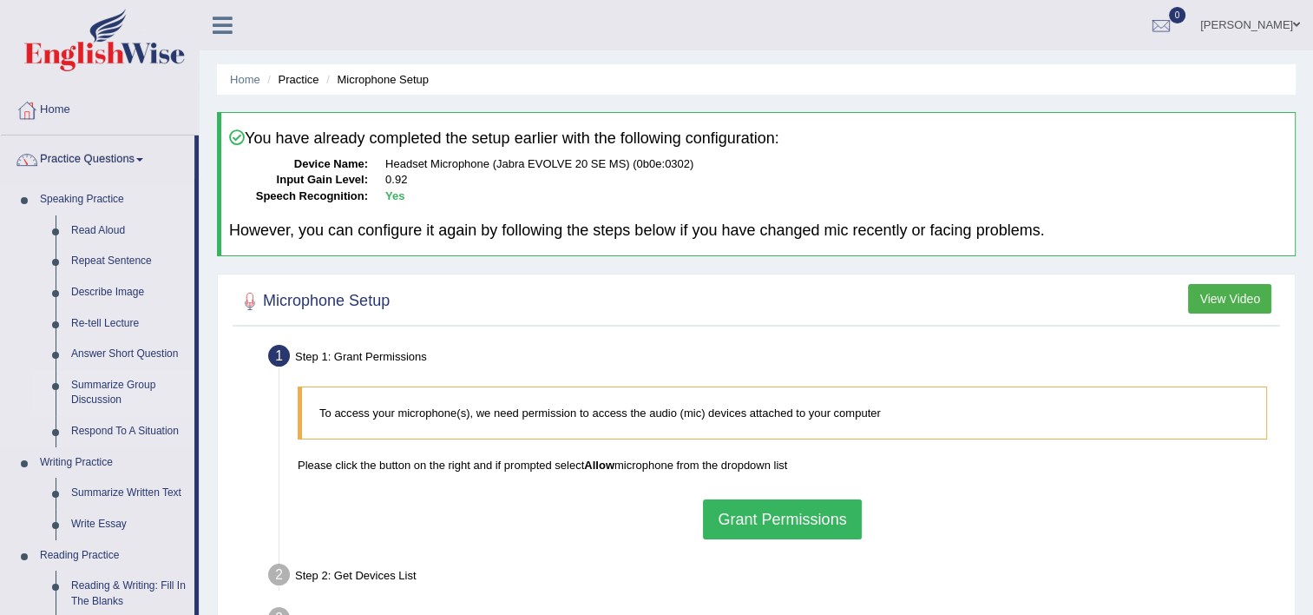
click at [115, 391] on link "Summarize Group Discussion" at bounding box center [128, 393] width 131 height 46
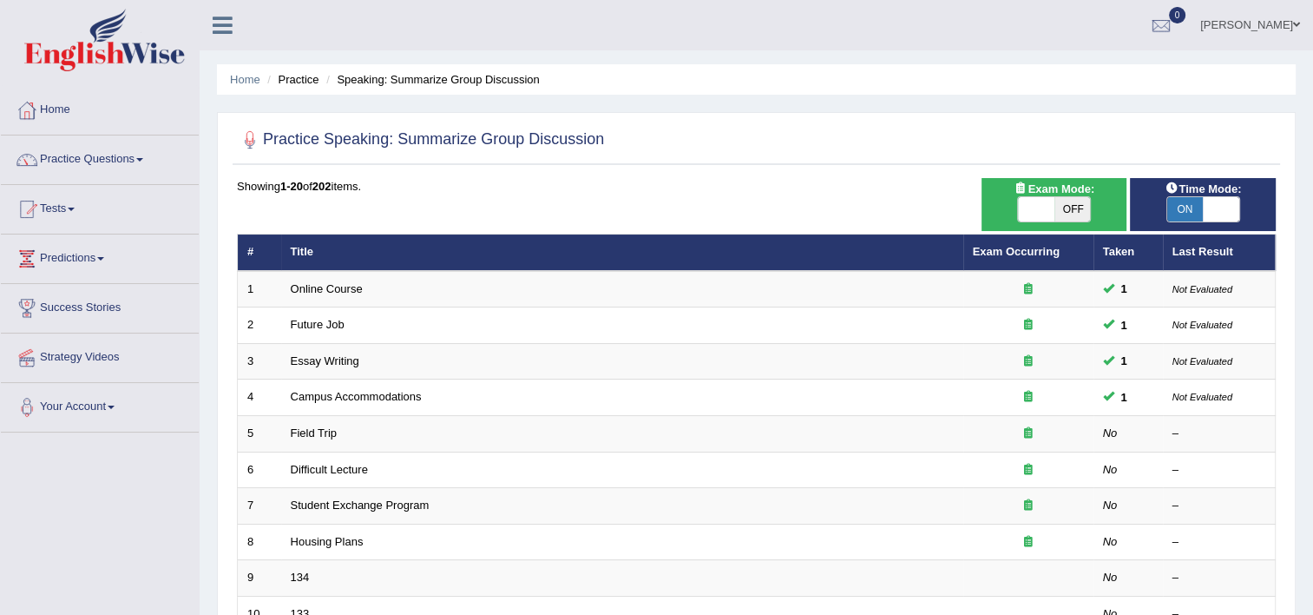
click at [362, 391] on link "Campus Accommodations" at bounding box center [356, 396] width 131 height 13
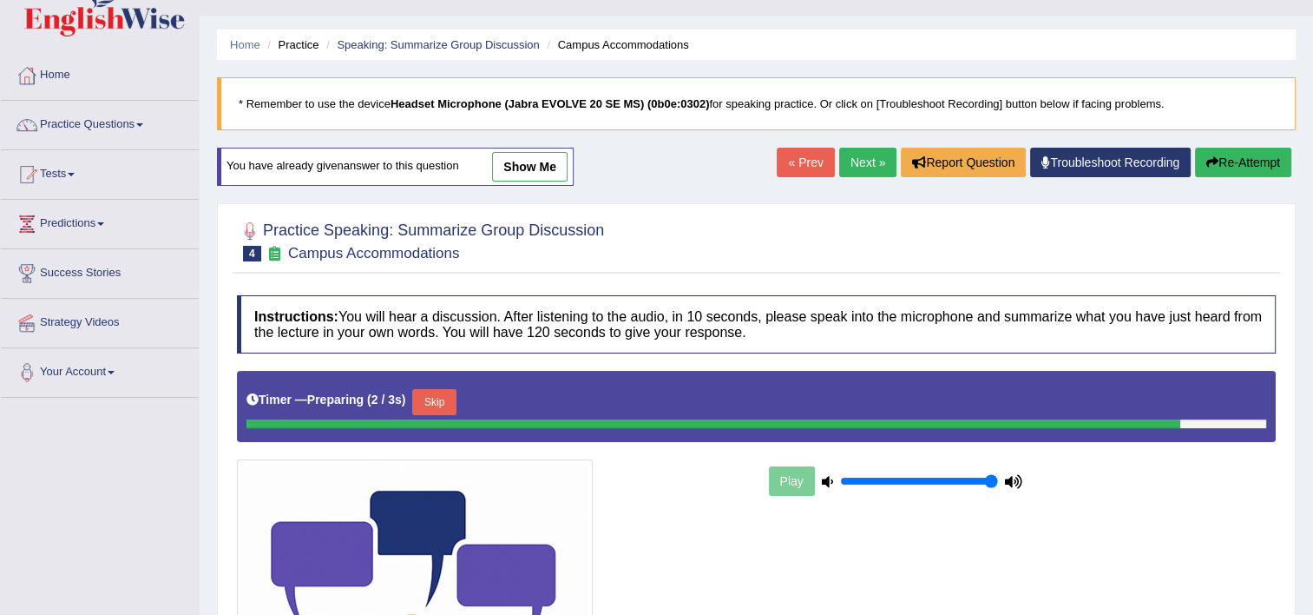
click at [538, 168] on link "show me" at bounding box center [530, 167] width 76 height 30
click at [538, 168] on div "Home Practice Speaking: Summarize Group Discussion Campus Accommodations * Reme…" at bounding box center [757, 435] width 1114 height 941
click at [521, 165] on div "Home Practice Speaking: Summarize Group Discussion Campus Accommodations * Reme…" at bounding box center [757, 435] width 1114 height 941
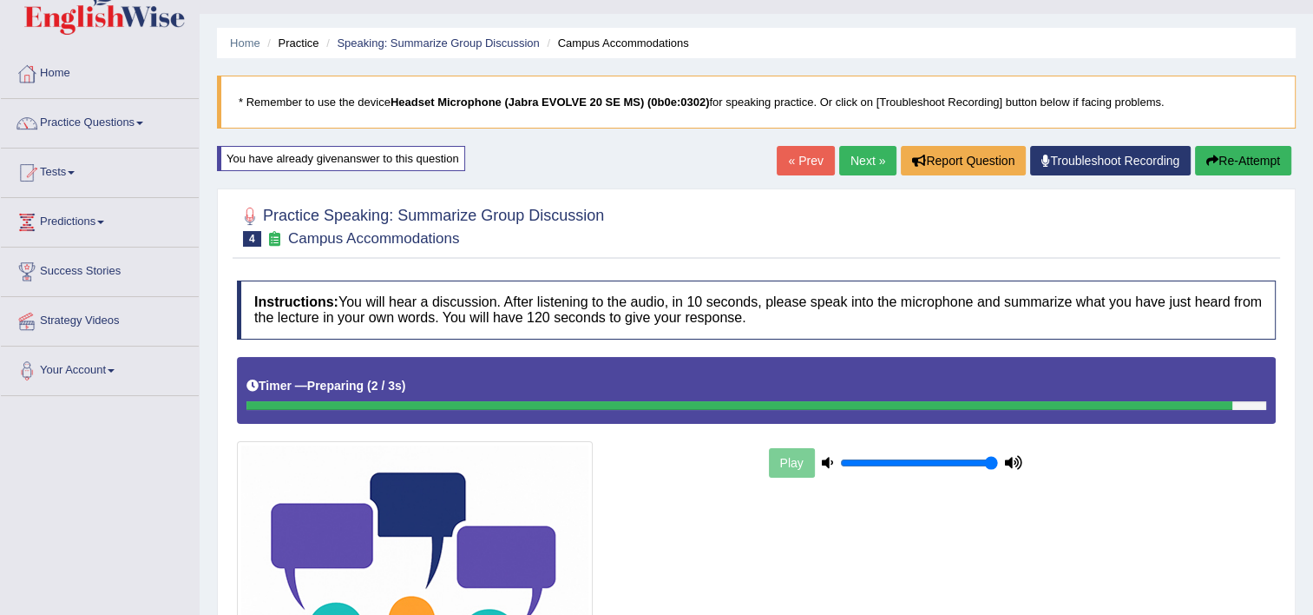
scroll to position [35, 0]
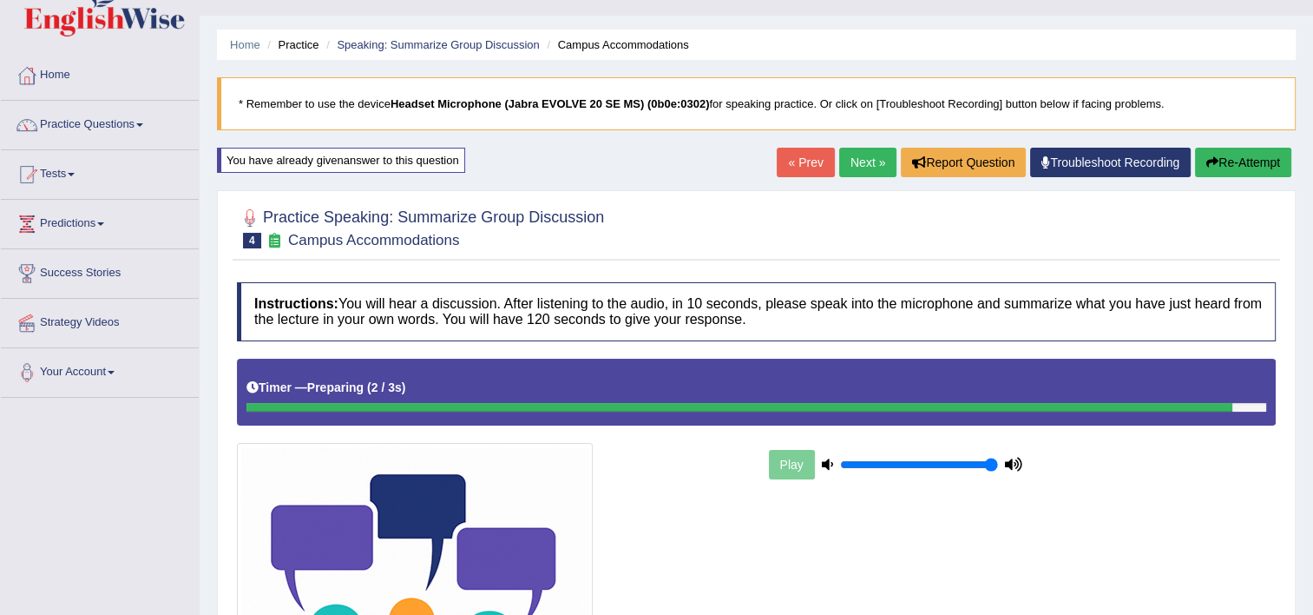
click at [874, 161] on link "Next »" at bounding box center [867, 163] width 57 height 30
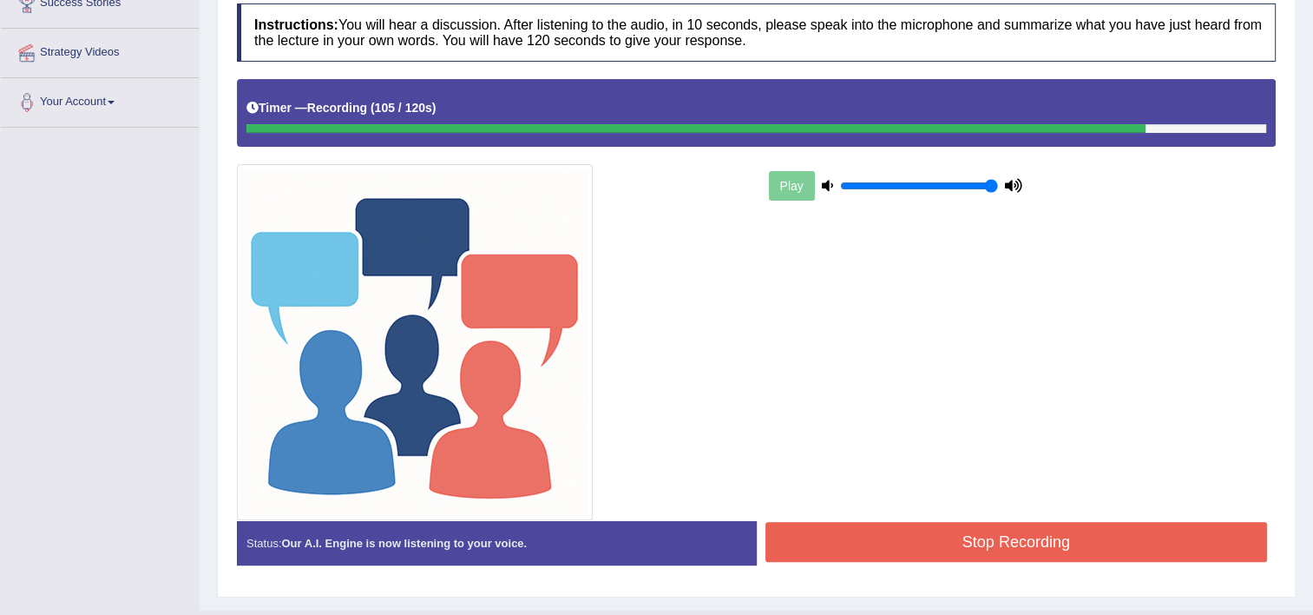
scroll to position [341, 0]
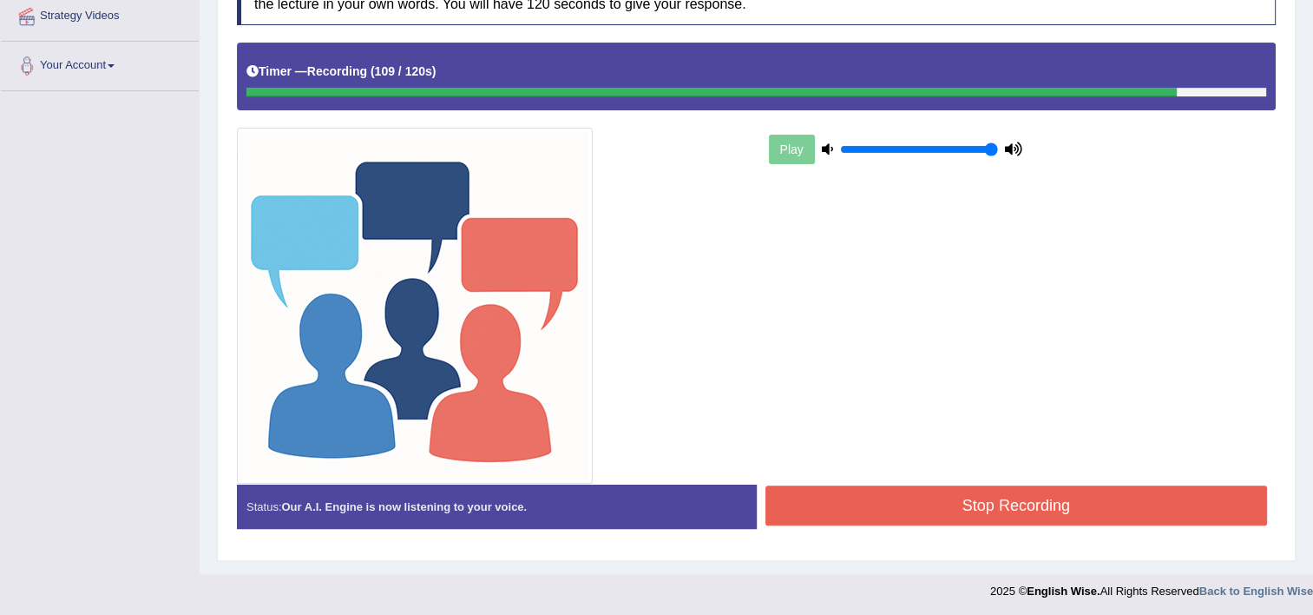
click at [937, 491] on button "Stop Recording" at bounding box center [1017, 505] width 503 height 40
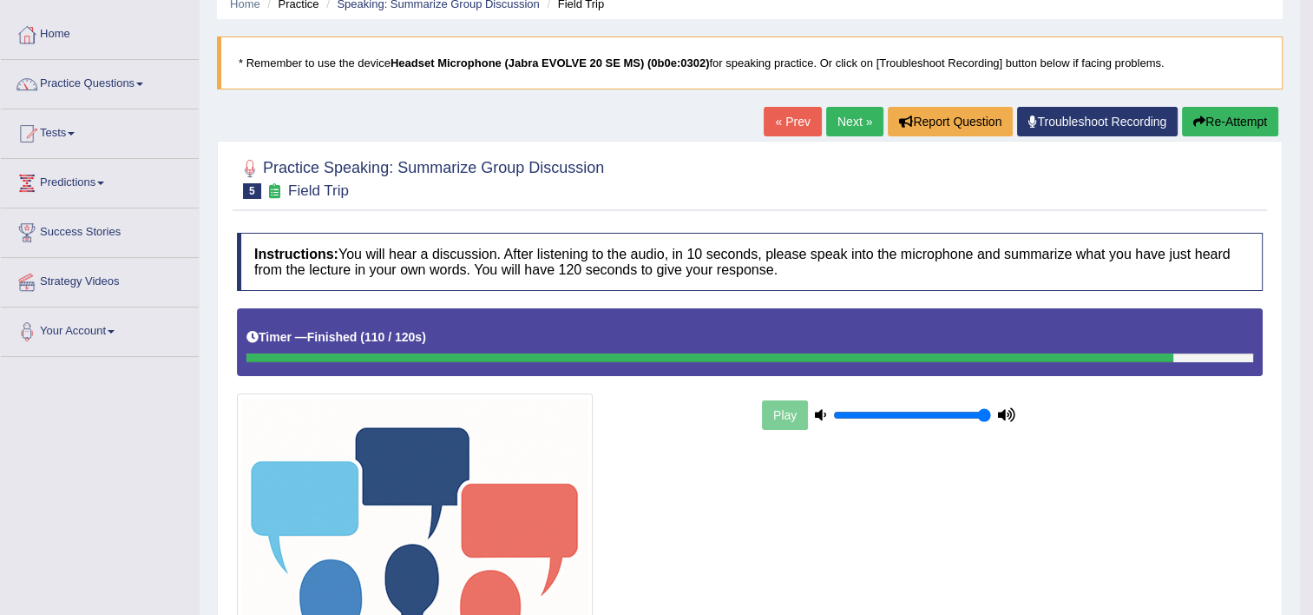
scroll to position [63, 0]
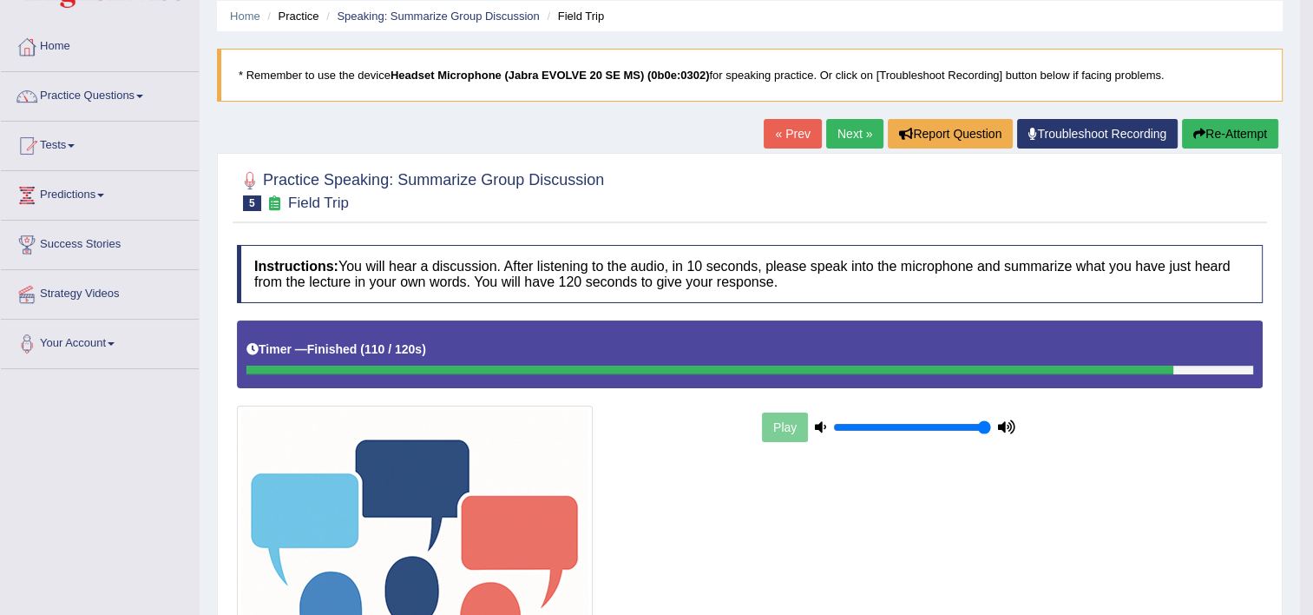
click at [134, 90] on link "Practice Questions" at bounding box center [100, 93] width 198 height 43
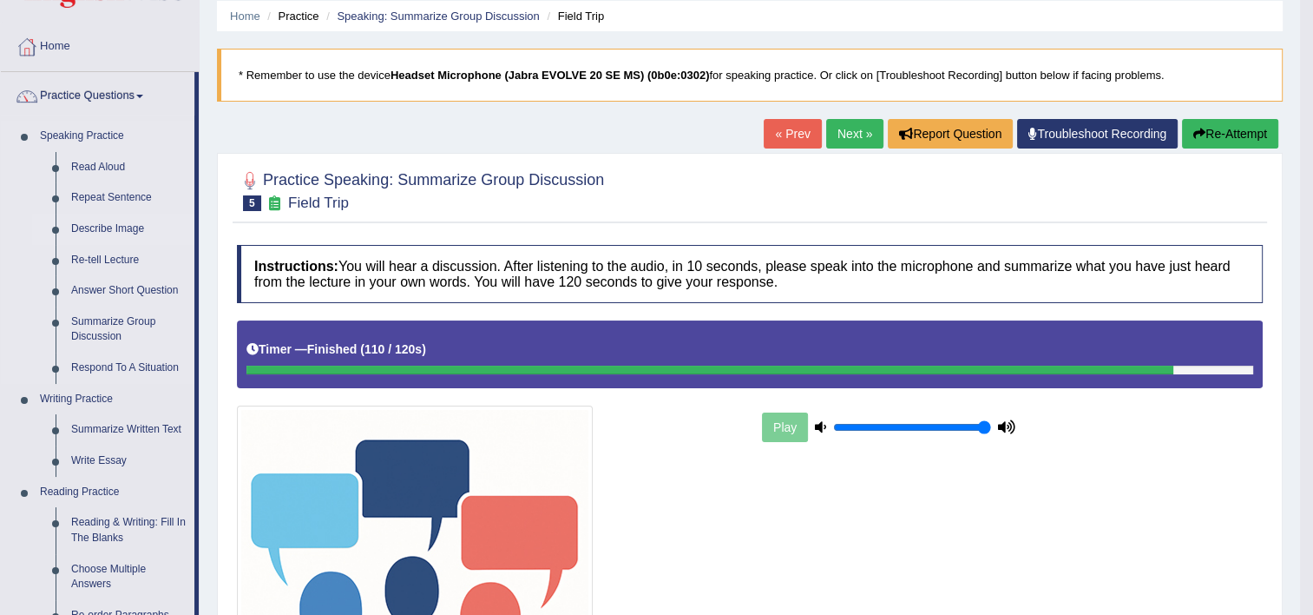
click at [93, 233] on link "Describe Image" at bounding box center [128, 229] width 131 height 31
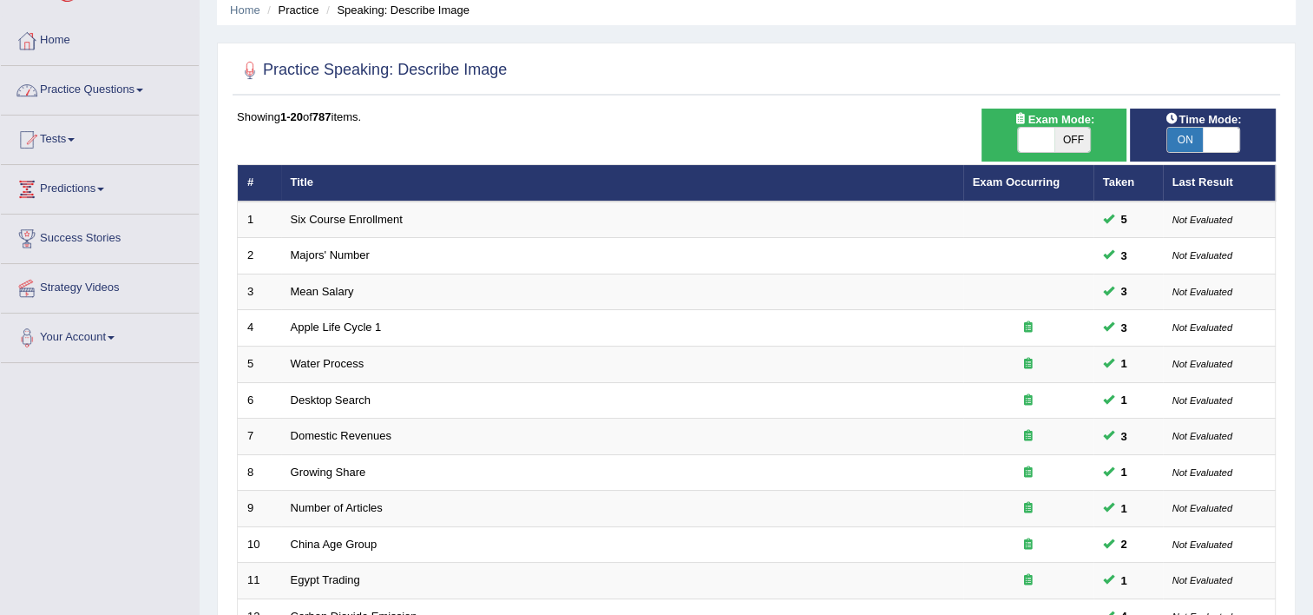
click at [128, 89] on link "Practice Questions" at bounding box center [100, 87] width 198 height 43
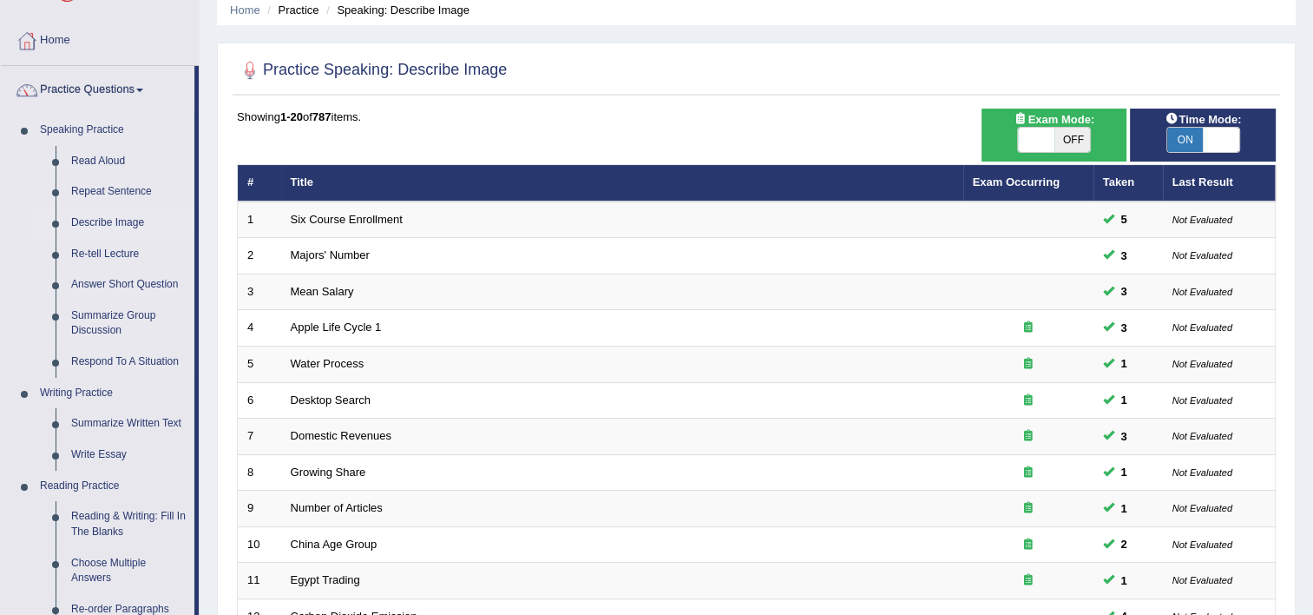
click at [102, 231] on link "Describe Image" at bounding box center [128, 222] width 131 height 31
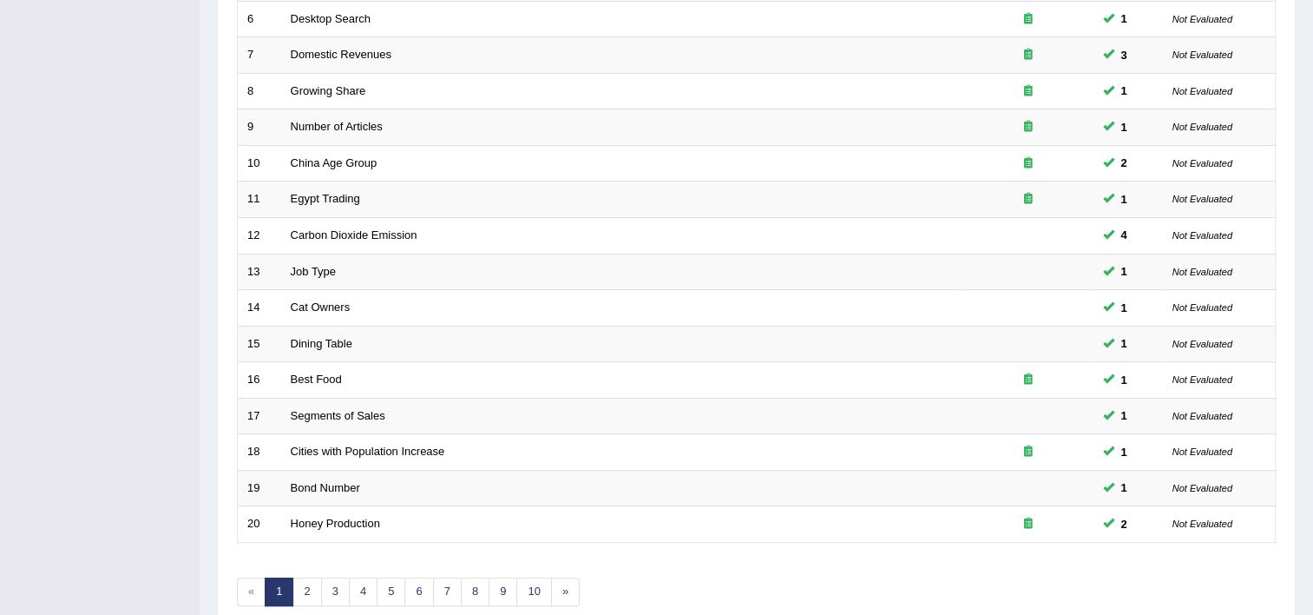
scroll to position [486, 0]
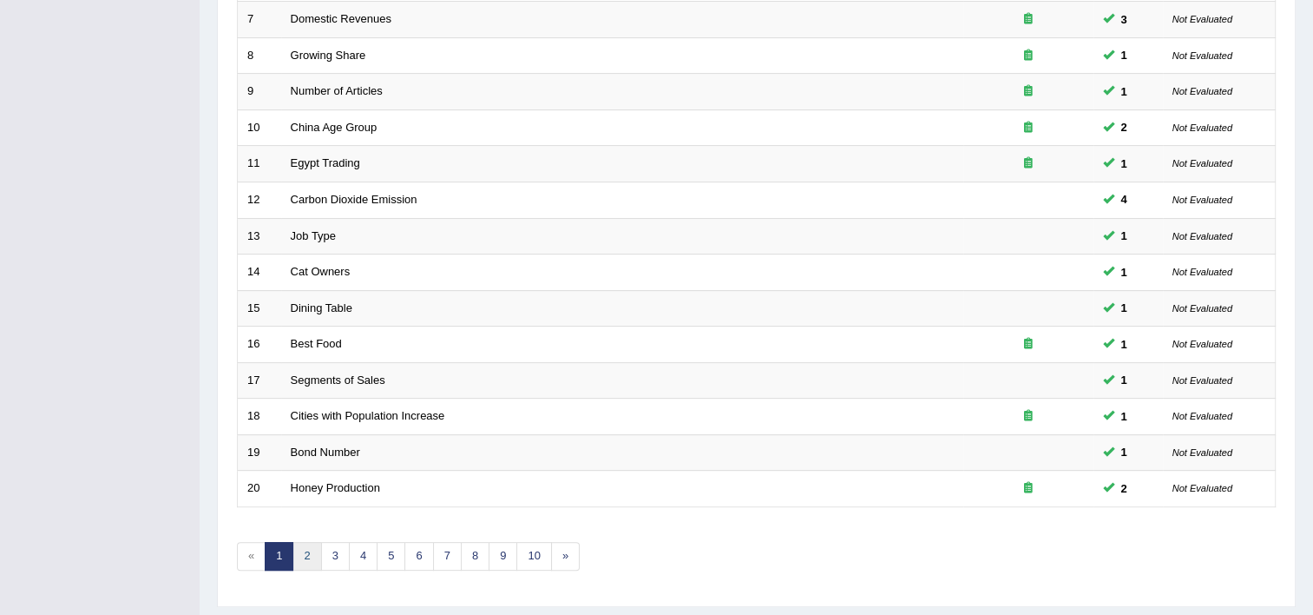
click at [309, 551] on link "2" at bounding box center [307, 556] width 29 height 29
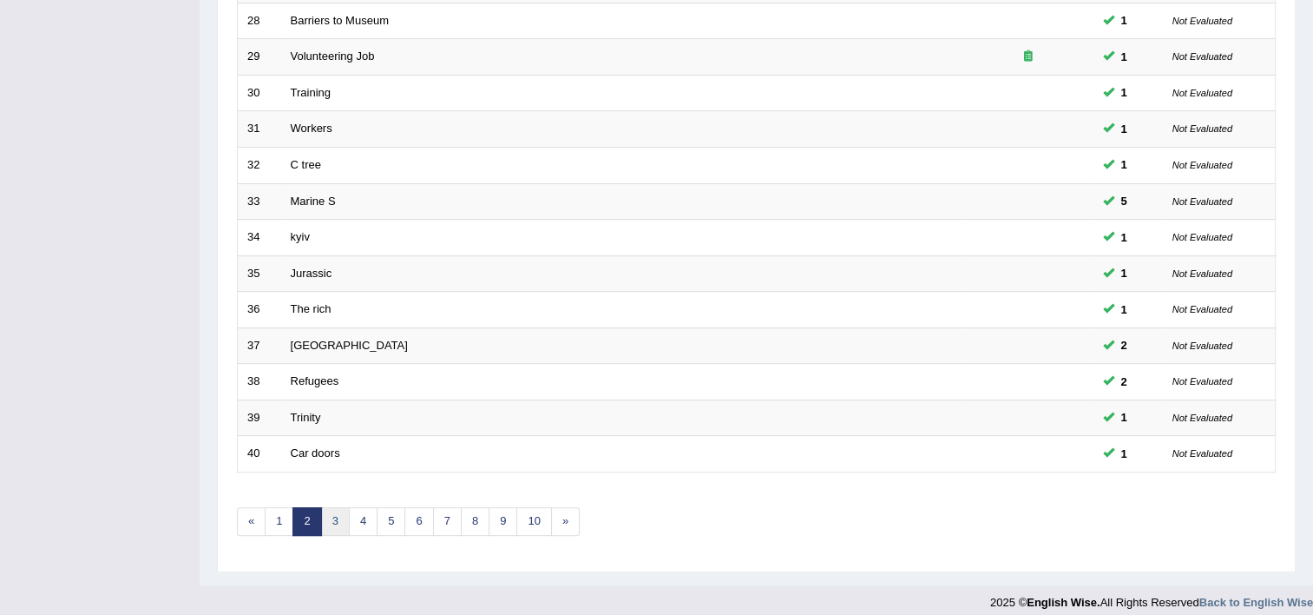
click at [339, 516] on link "3" at bounding box center [335, 521] width 29 height 29
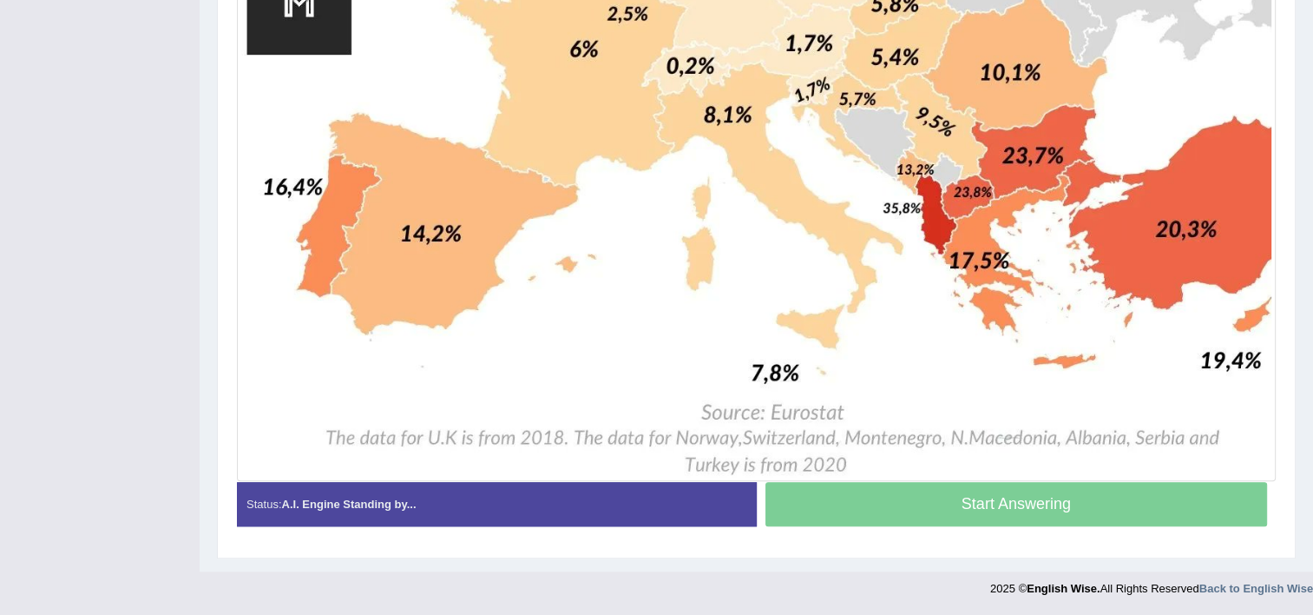
scroll to position [1311, 0]
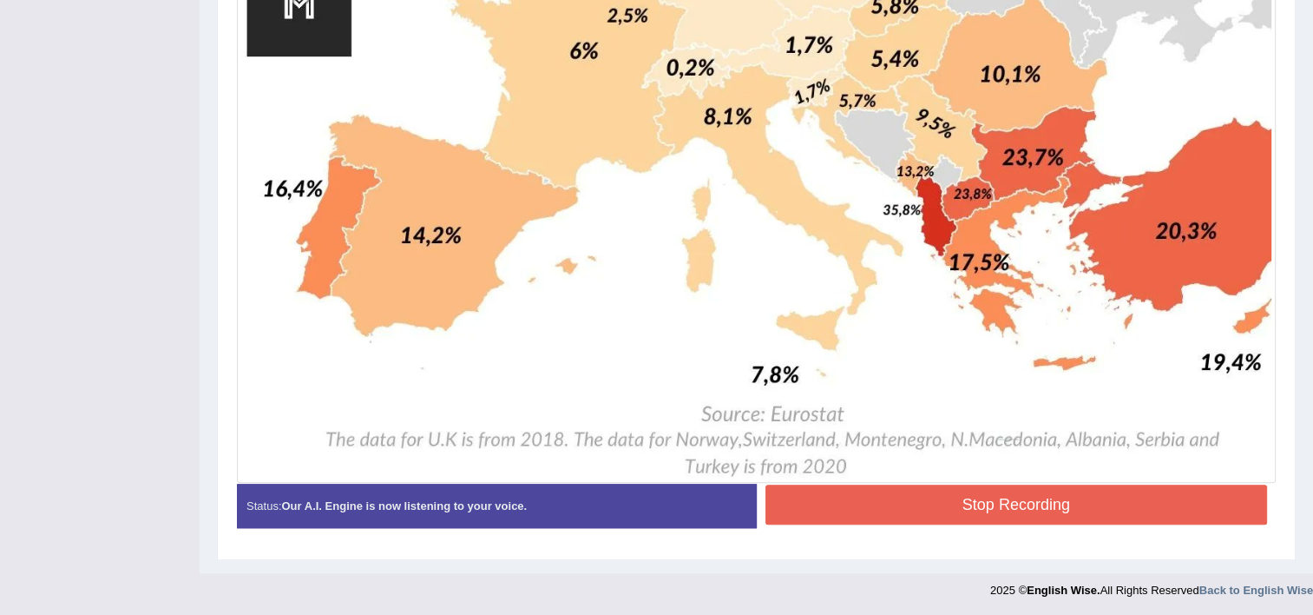
click at [909, 504] on button "Stop Recording" at bounding box center [1017, 504] width 503 height 40
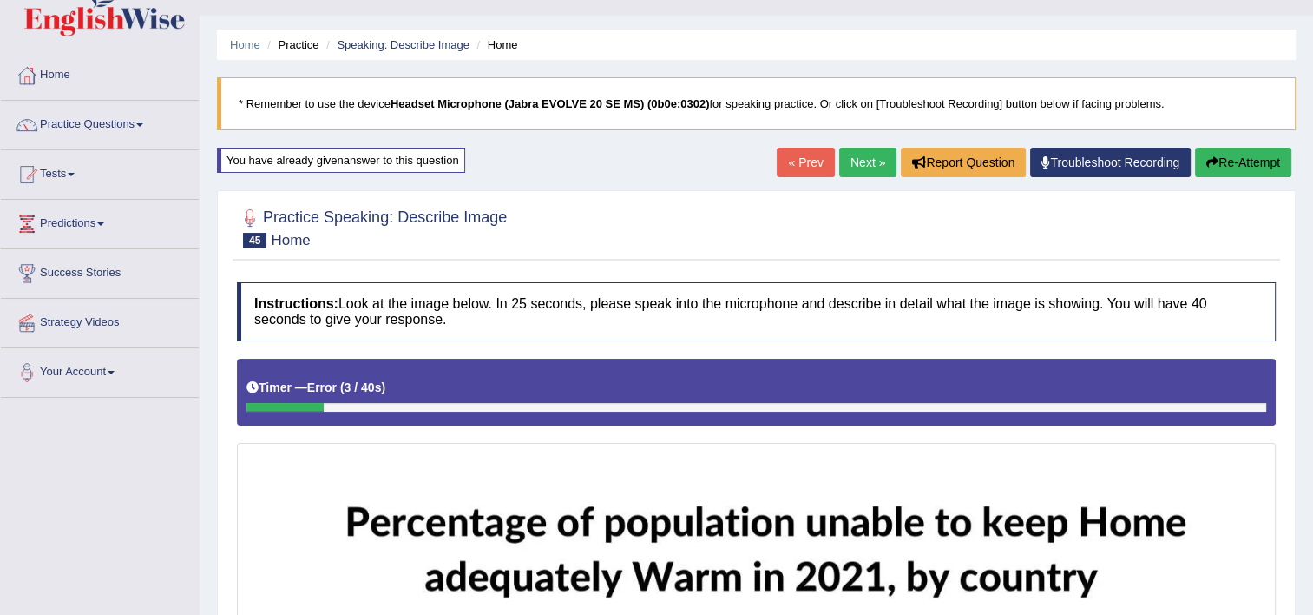
scroll to position [0, 0]
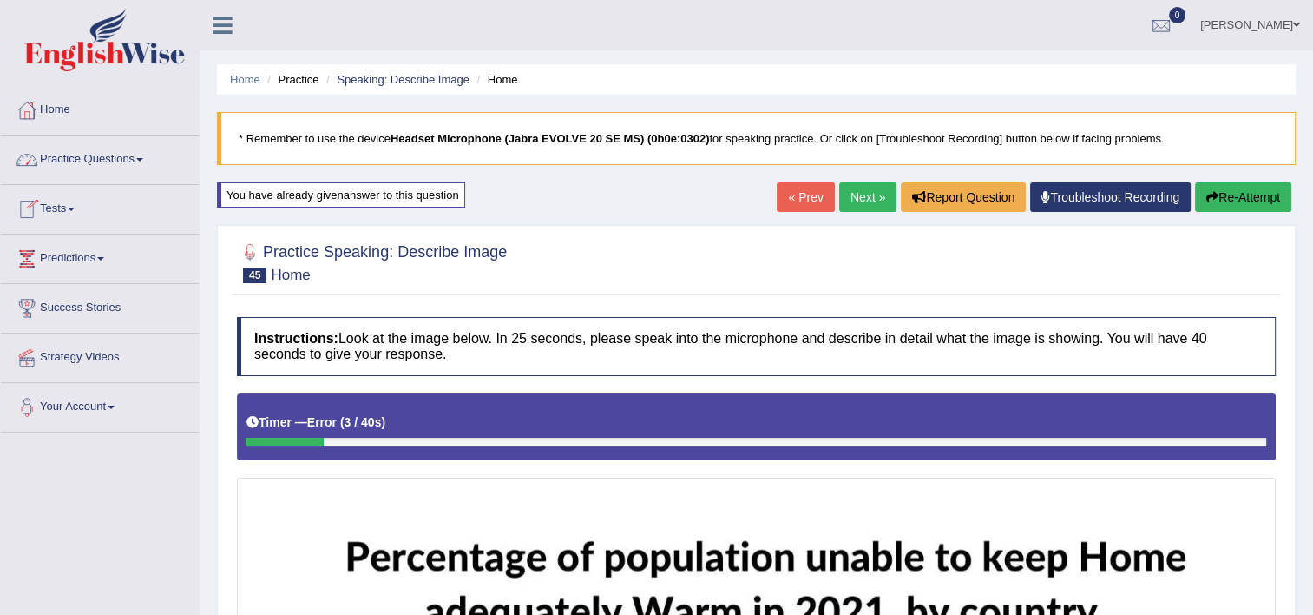
click at [76, 162] on link "Practice Questions" at bounding box center [100, 156] width 198 height 43
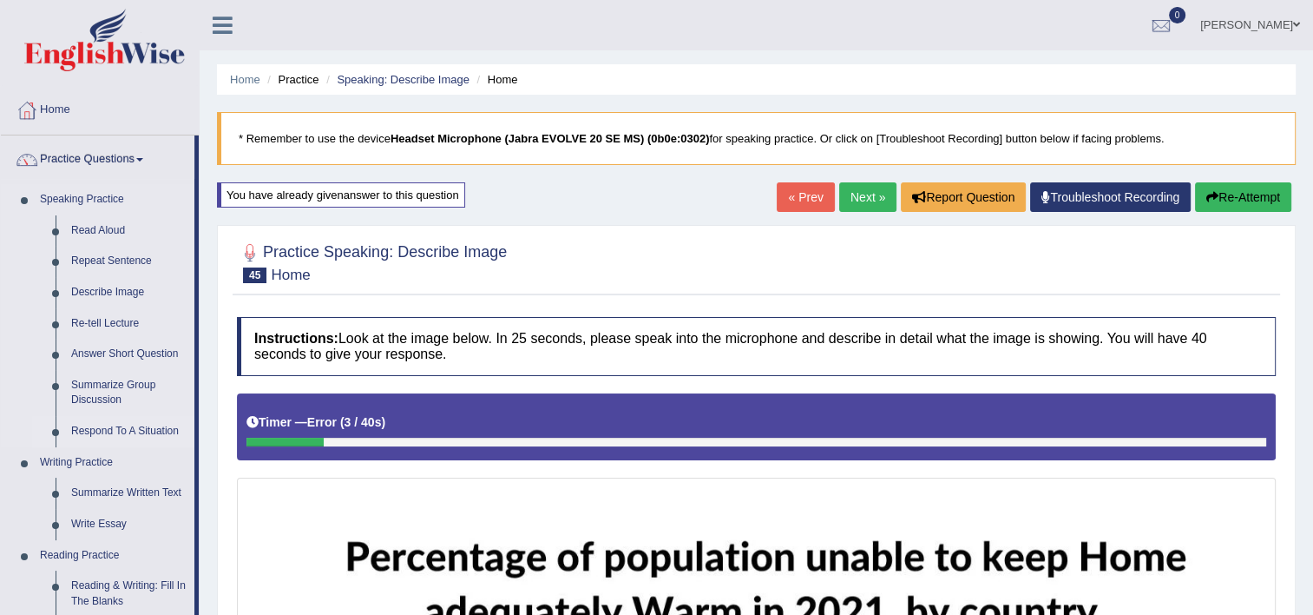
click at [119, 431] on link "Respond To A Situation" at bounding box center [128, 431] width 131 height 31
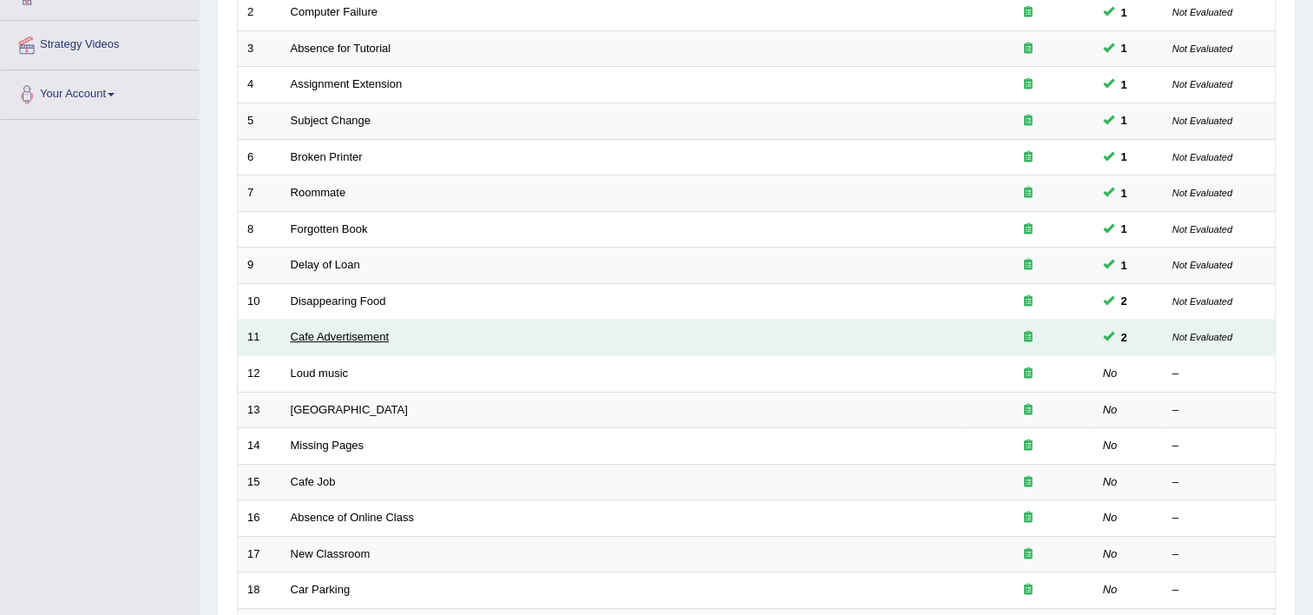
click at [339, 330] on link "Cafe Advertisement" at bounding box center [340, 336] width 98 height 13
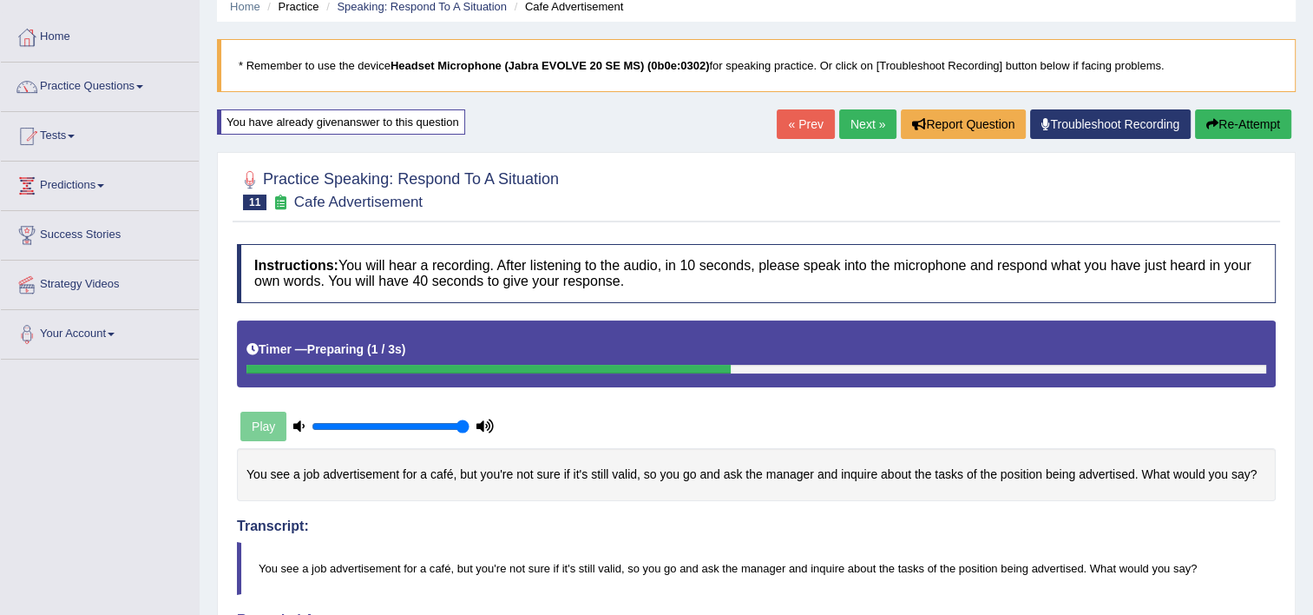
scroll to position [69, 0]
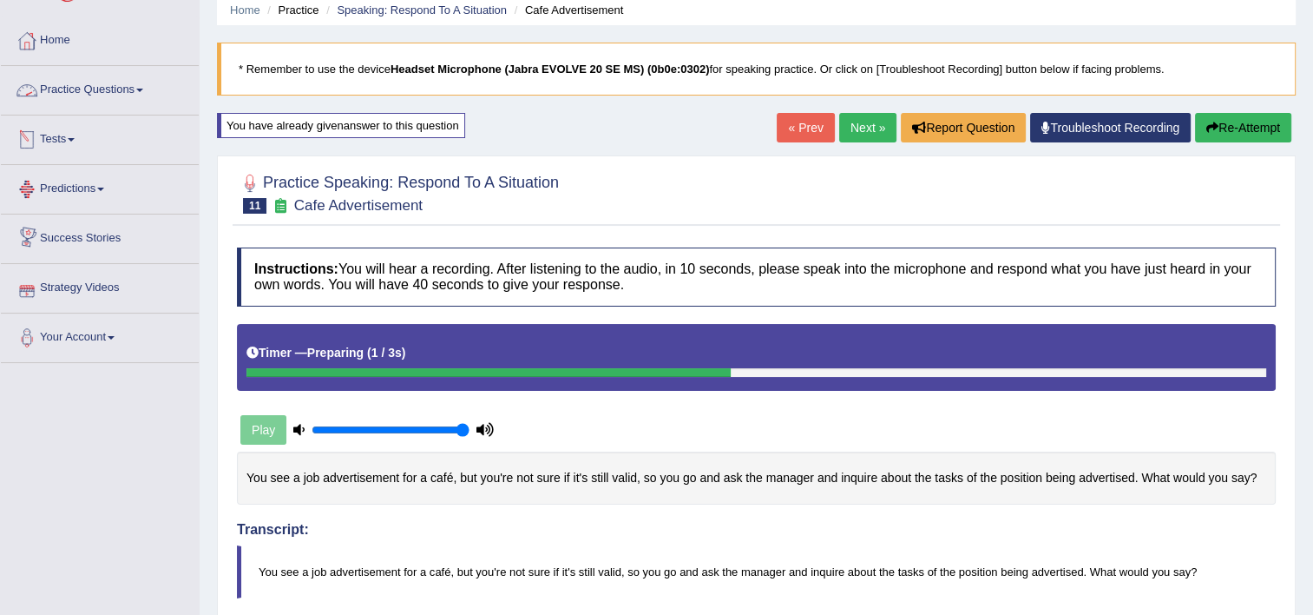
click at [146, 97] on link "Practice Questions" at bounding box center [100, 87] width 198 height 43
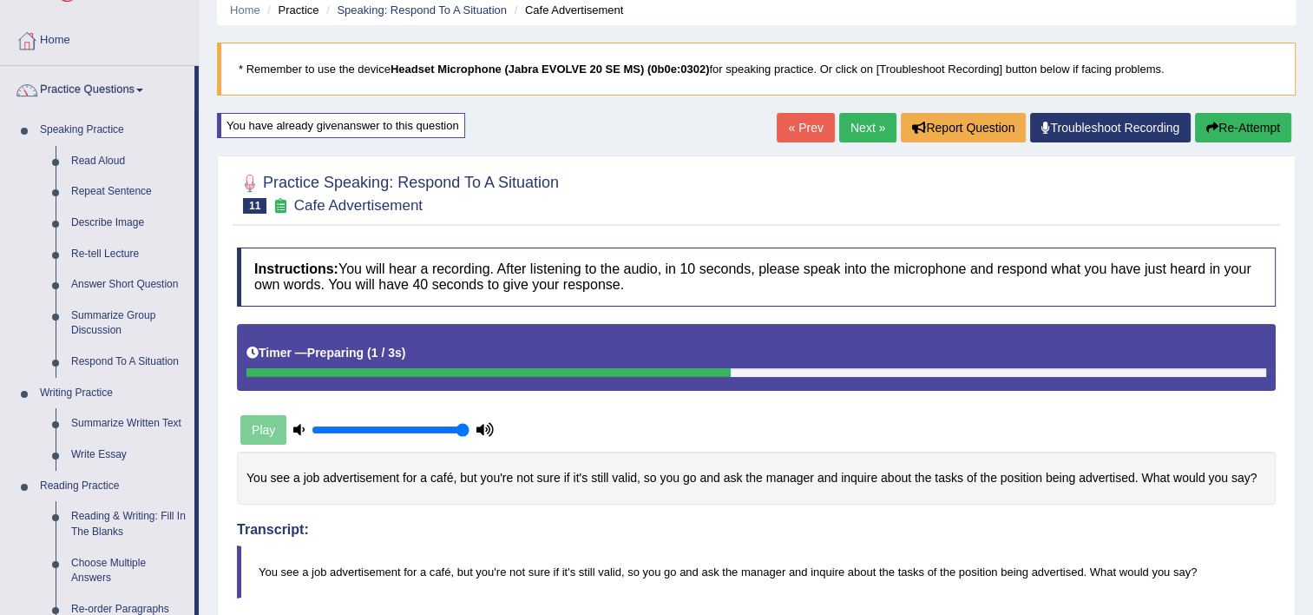
scroll to position [607, 0]
